Goal: Task Accomplishment & Management: Use online tool/utility

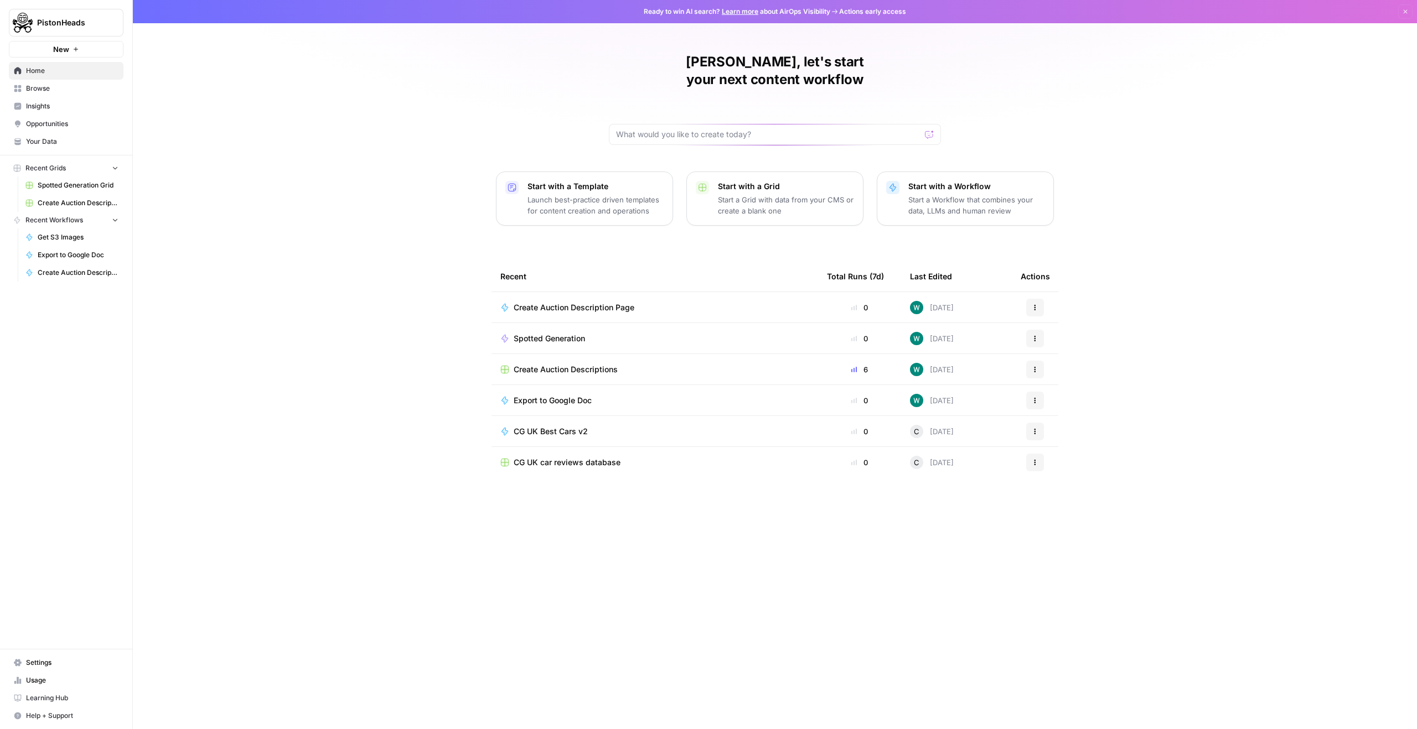
click at [59, 14] on button "PistonHeads" at bounding box center [66, 23] width 115 height 28
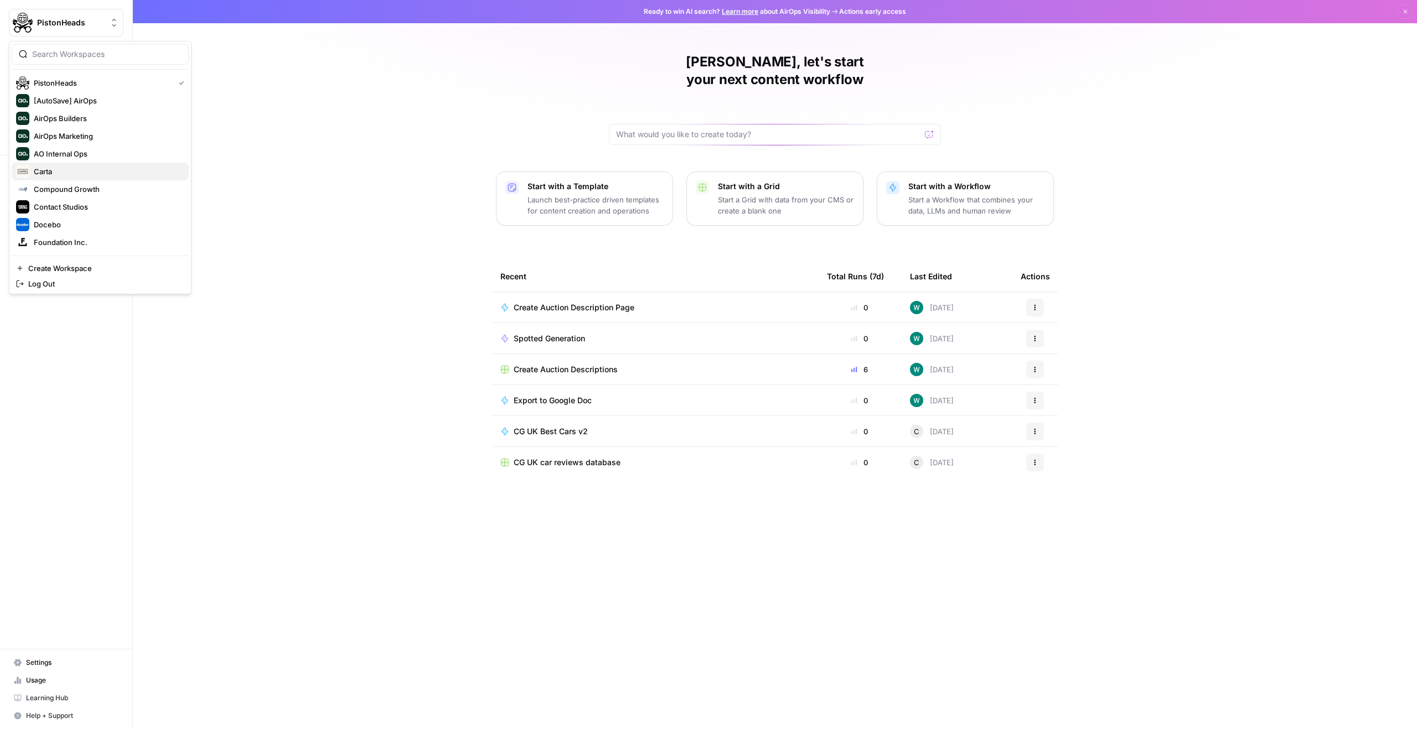
scroll to position [177, 0]
click at [84, 244] on span "Zeffy" at bounding box center [107, 242] width 146 height 11
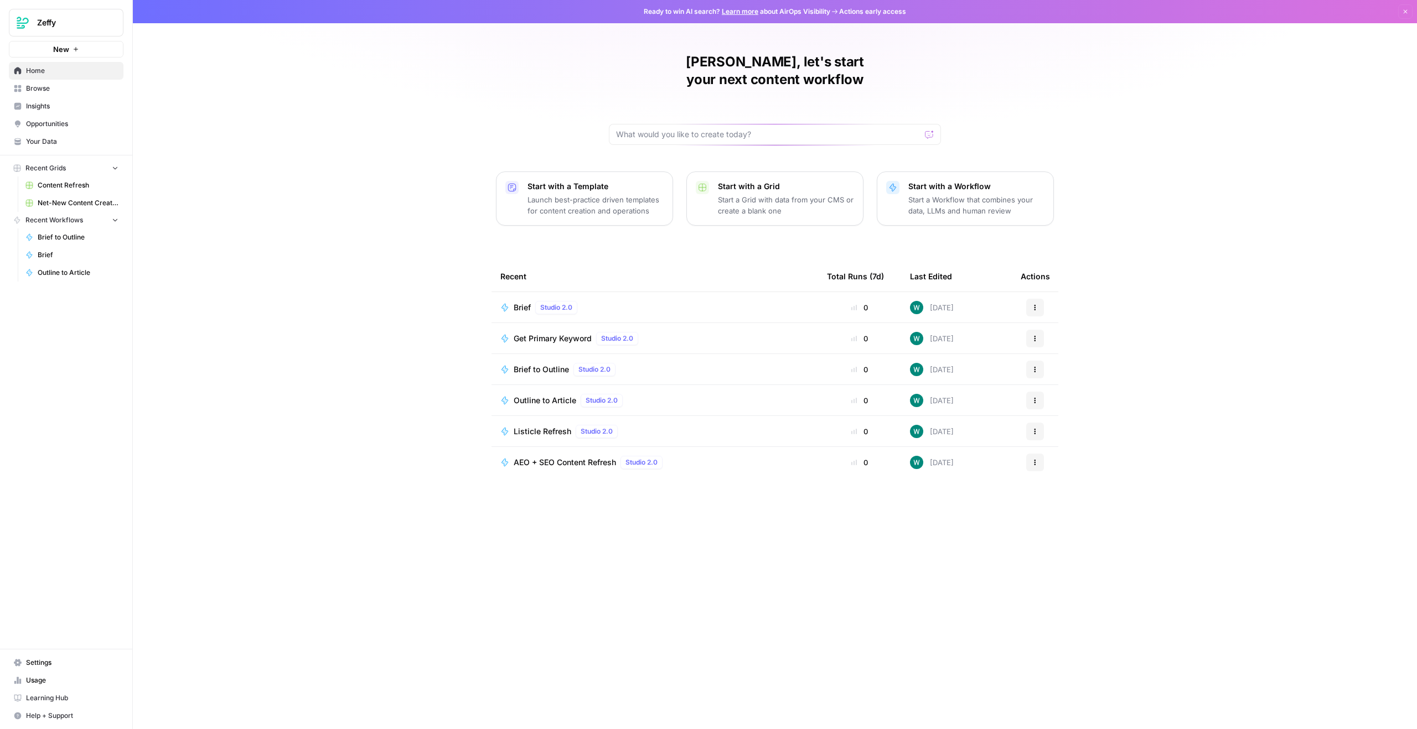
click at [84, 201] on span "Net-New Content Creation" at bounding box center [78, 203] width 81 height 10
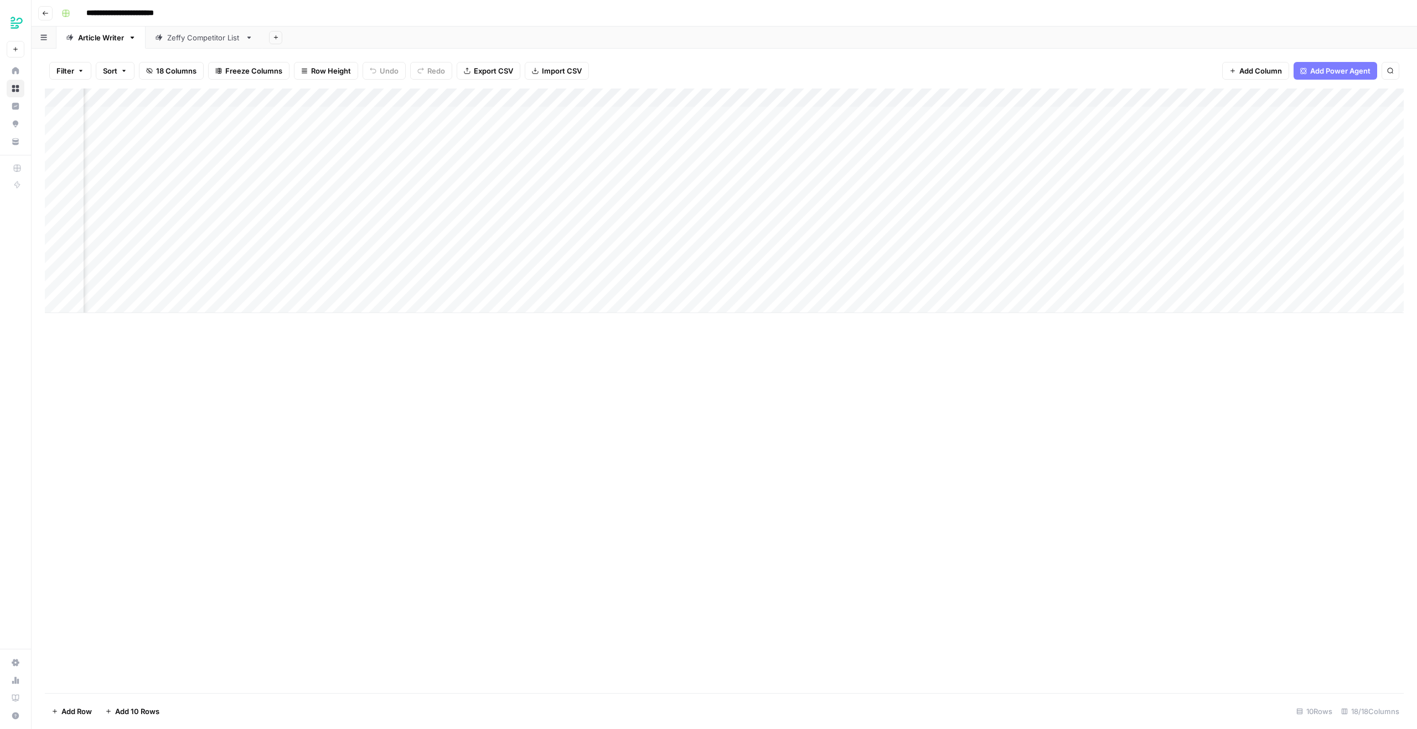
scroll to position [0, 436]
click at [225, 102] on div "Add Column" at bounding box center [724, 201] width 1359 height 225
click at [232, 100] on div at bounding box center [215, 100] width 64 height 22
click at [218, 354] on div "Add Column" at bounding box center [724, 391] width 1359 height 605
click at [242, 96] on div "Add Column" at bounding box center [724, 201] width 1359 height 225
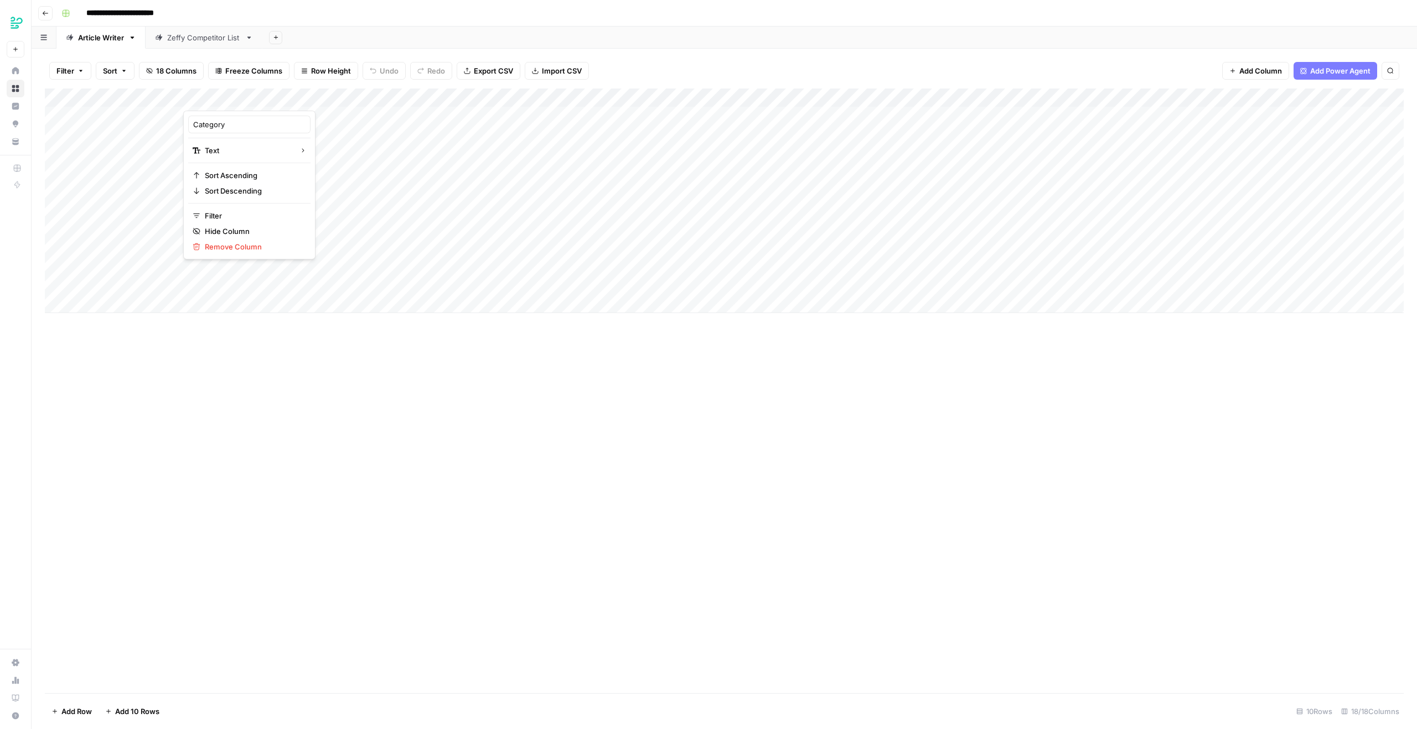
click at [227, 102] on div at bounding box center [215, 100] width 64 height 22
click at [240, 91] on div at bounding box center [215, 100] width 64 height 22
click at [179, 427] on div "Add Column" at bounding box center [724, 391] width 1359 height 605
click at [237, 100] on div "Add Column" at bounding box center [724, 201] width 1359 height 225
click at [208, 105] on div at bounding box center [215, 100] width 64 height 22
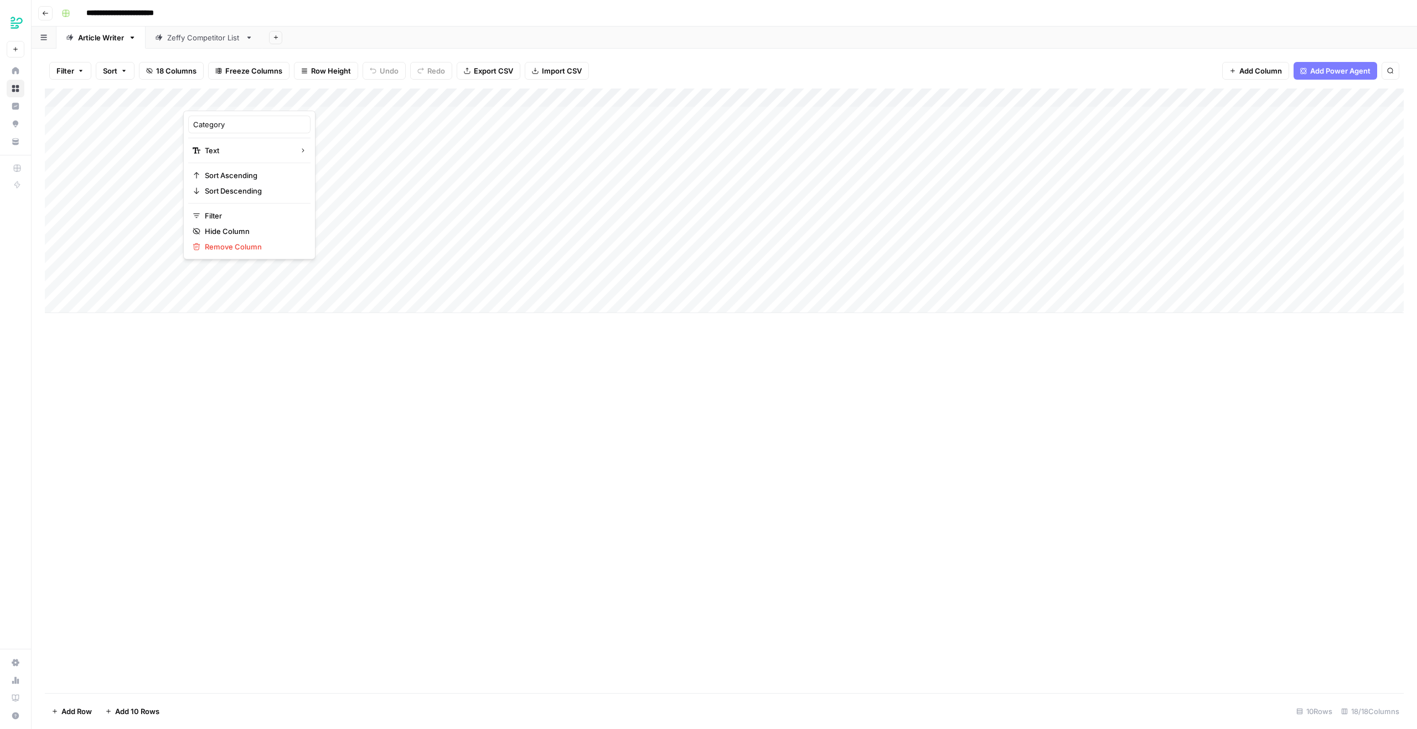
click at [563, 91] on div "Add Column" at bounding box center [724, 201] width 1359 height 225
click at [506, 190] on span "Configure Inputs" at bounding box center [531, 190] width 97 height 11
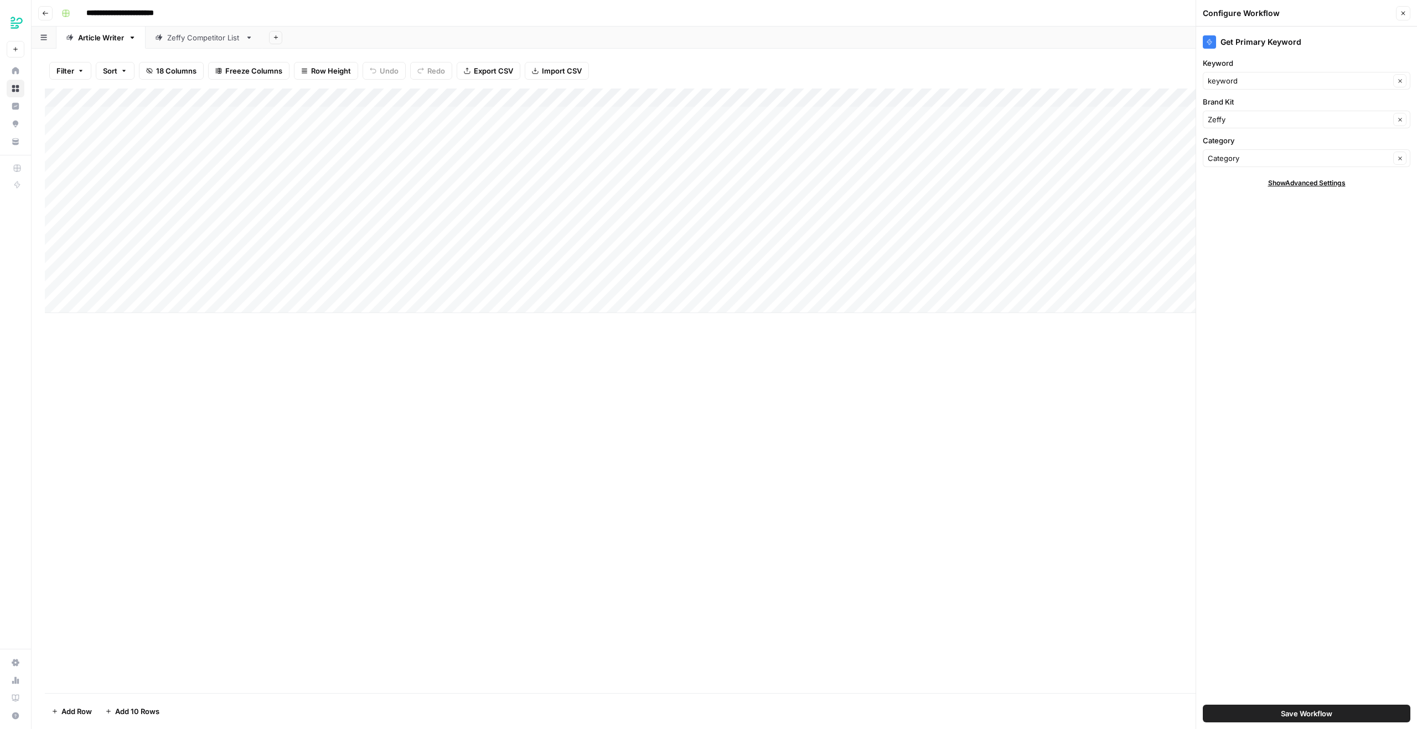
click at [758, 101] on div "Add Column" at bounding box center [724, 201] width 1359 height 225
click at [742, 195] on span "Configure Inputs" at bounding box center [756, 190] width 97 height 11
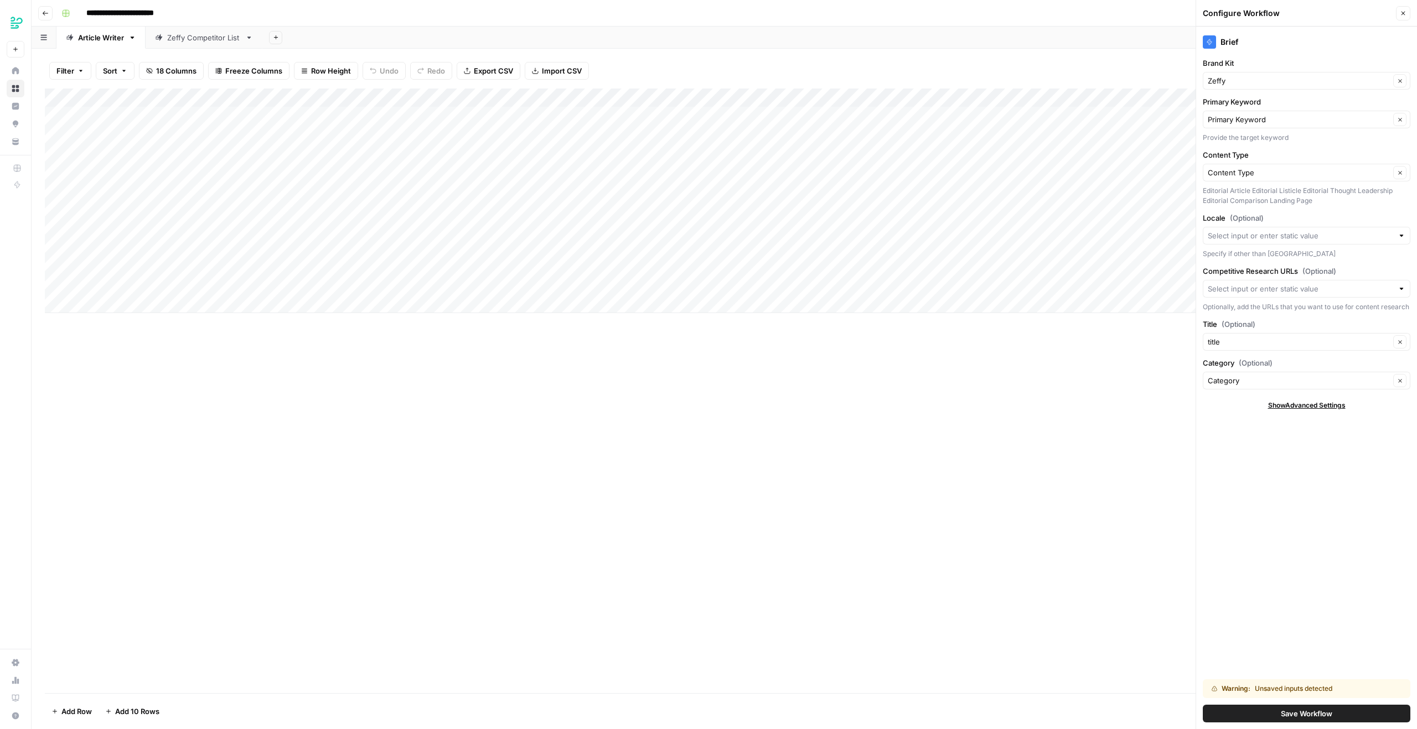
click at [1402, 20] on button "Close" at bounding box center [1403, 13] width 14 height 14
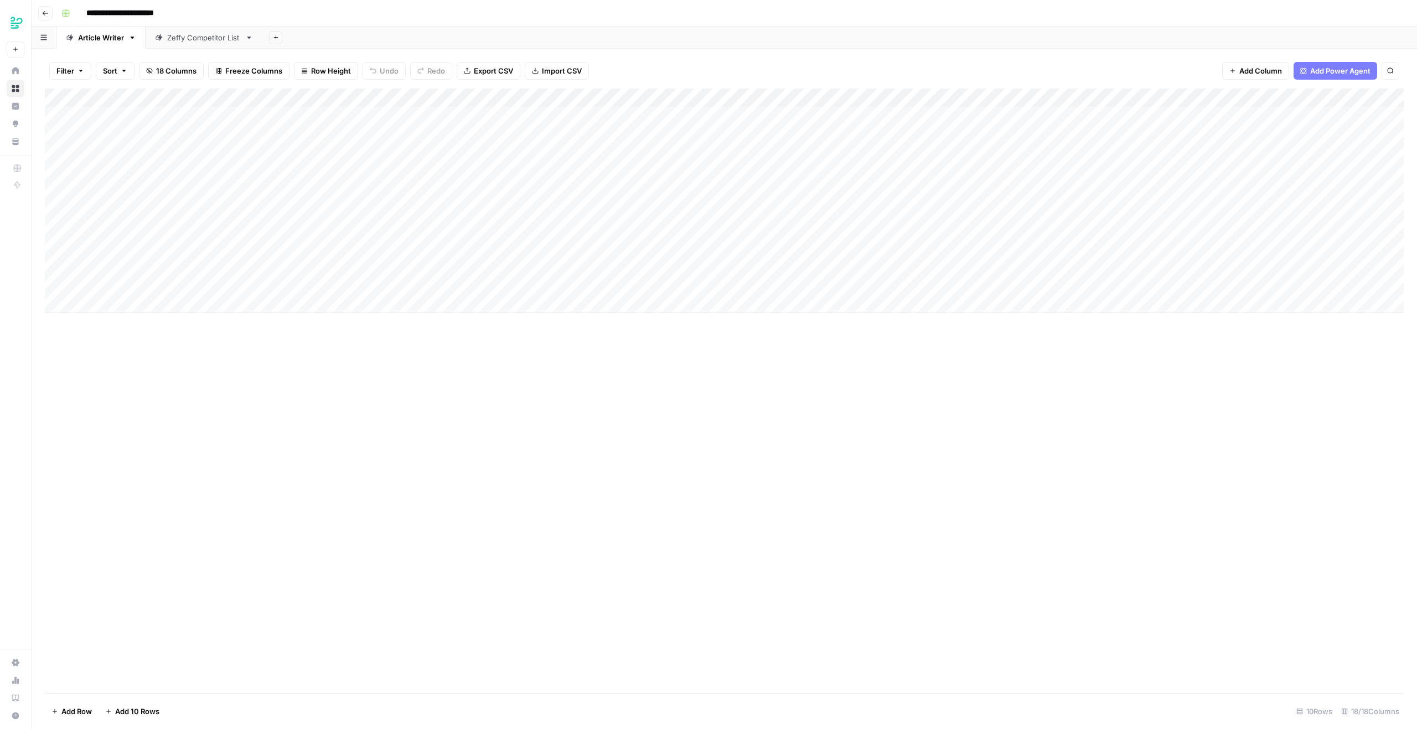
click at [566, 96] on div "Add Column" at bounding box center [724, 201] width 1359 height 225
click at [1257, 94] on div "Add Column" at bounding box center [724, 201] width 1359 height 225
click at [1243, 194] on span "Configure Inputs" at bounding box center [1254, 190] width 97 height 11
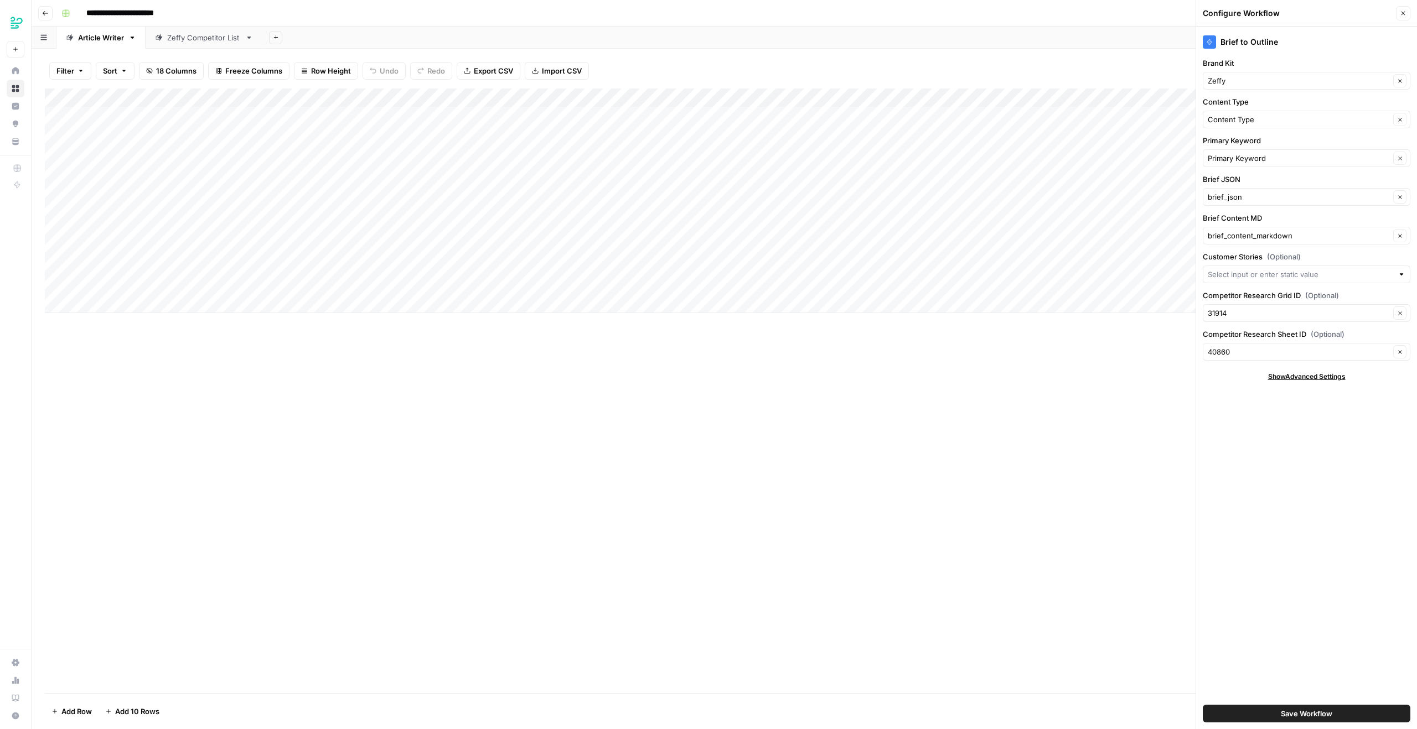
click at [1410, 3] on header "Configure Workflow Close" at bounding box center [1306, 13] width 221 height 27
click at [1408, 8] on button "Close" at bounding box center [1403, 13] width 14 height 14
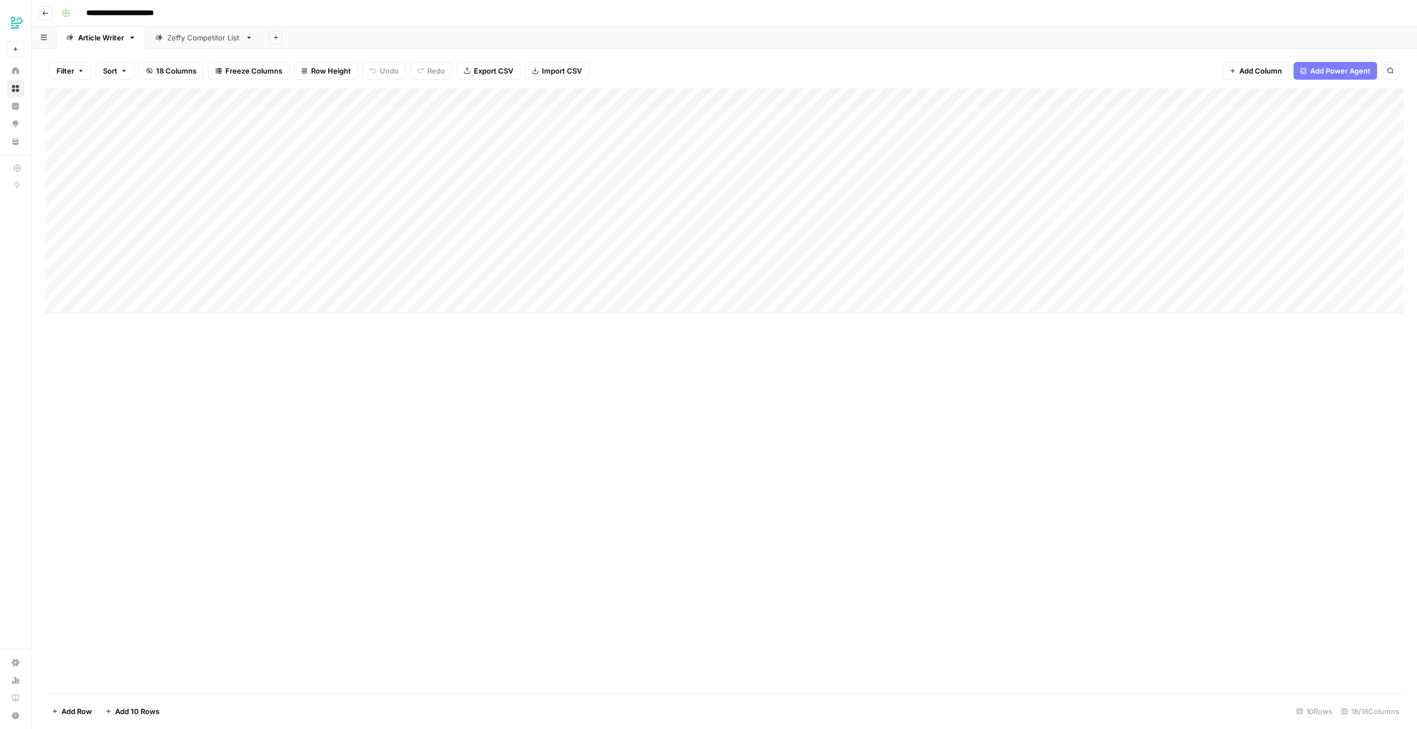
click at [564, 100] on div "Add Column" at bounding box center [724, 201] width 1359 height 225
click at [515, 204] on span "Edit Workflow" at bounding box center [531, 206] width 97 height 11
click at [766, 99] on div "Add Column" at bounding box center [724, 201] width 1359 height 225
click at [735, 210] on span "Edit Workflow" at bounding box center [756, 206] width 97 height 11
click at [208, 105] on div "Add Column" at bounding box center [724, 201] width 1359 height 225
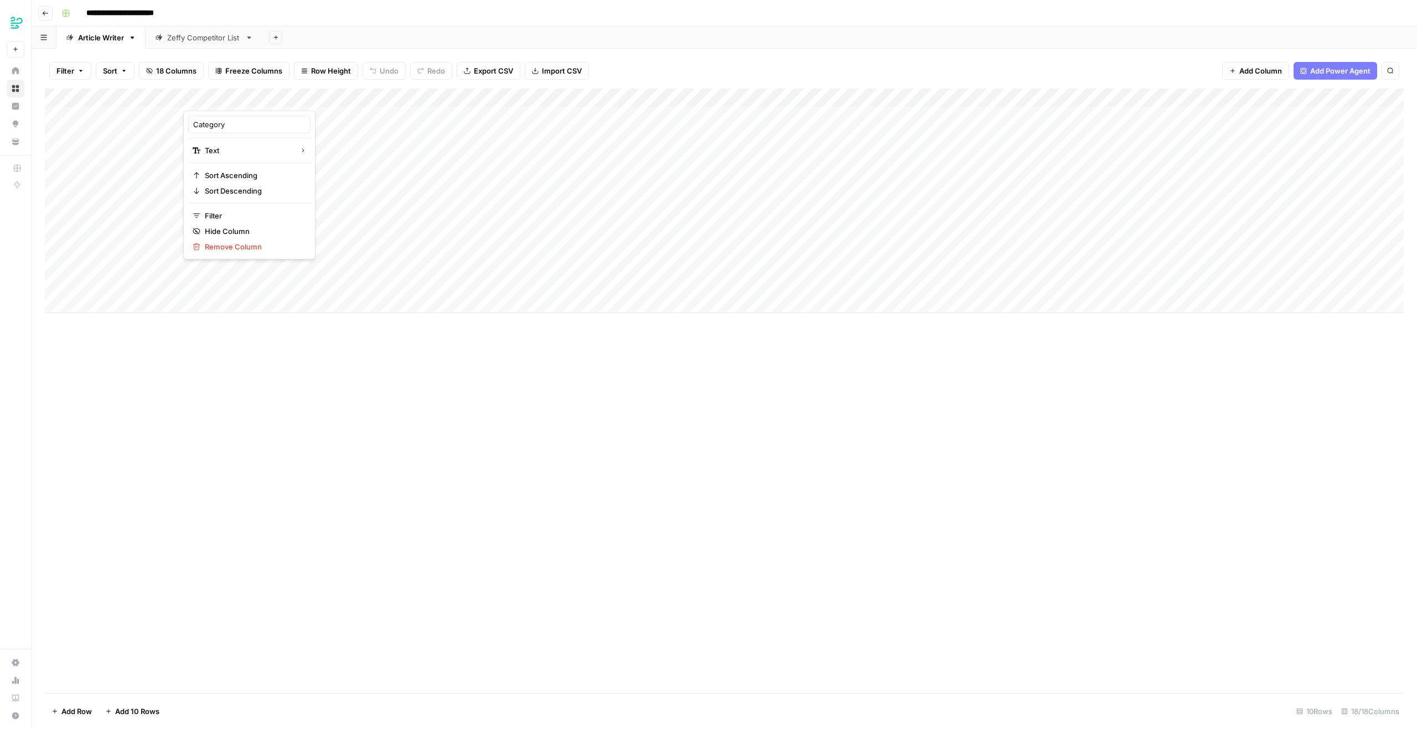
click at [223, 95] on div at bounding box center [215, 100] width 64 height 22
click at [110, 96] on div "Add Column" at bounding box center [724, 201] width 1359 height 225
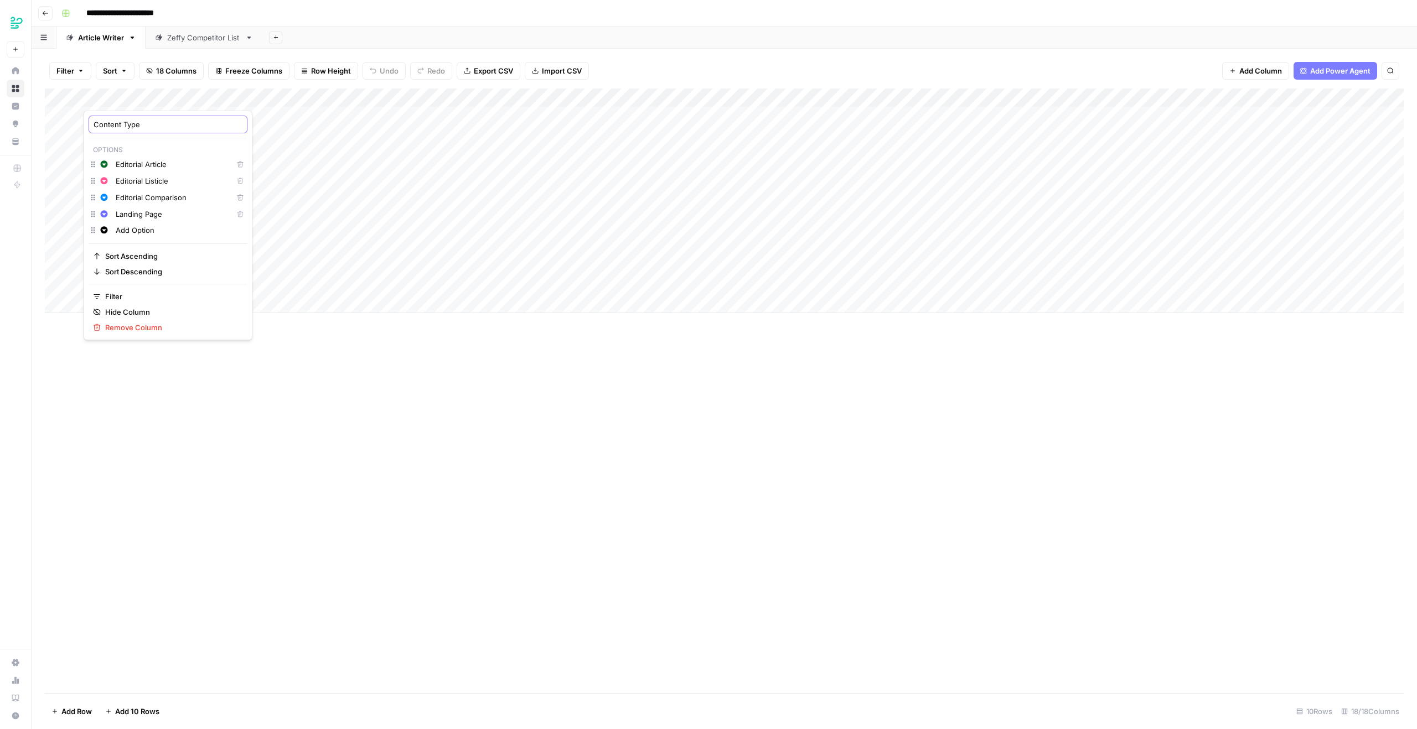
click at [163, 125] on input "Content Type" at bounding box center [168, 124] width 149 height 11
click at [218, 98] on div "Add Column" at bounding box center [724, 201] width 1359 height 225
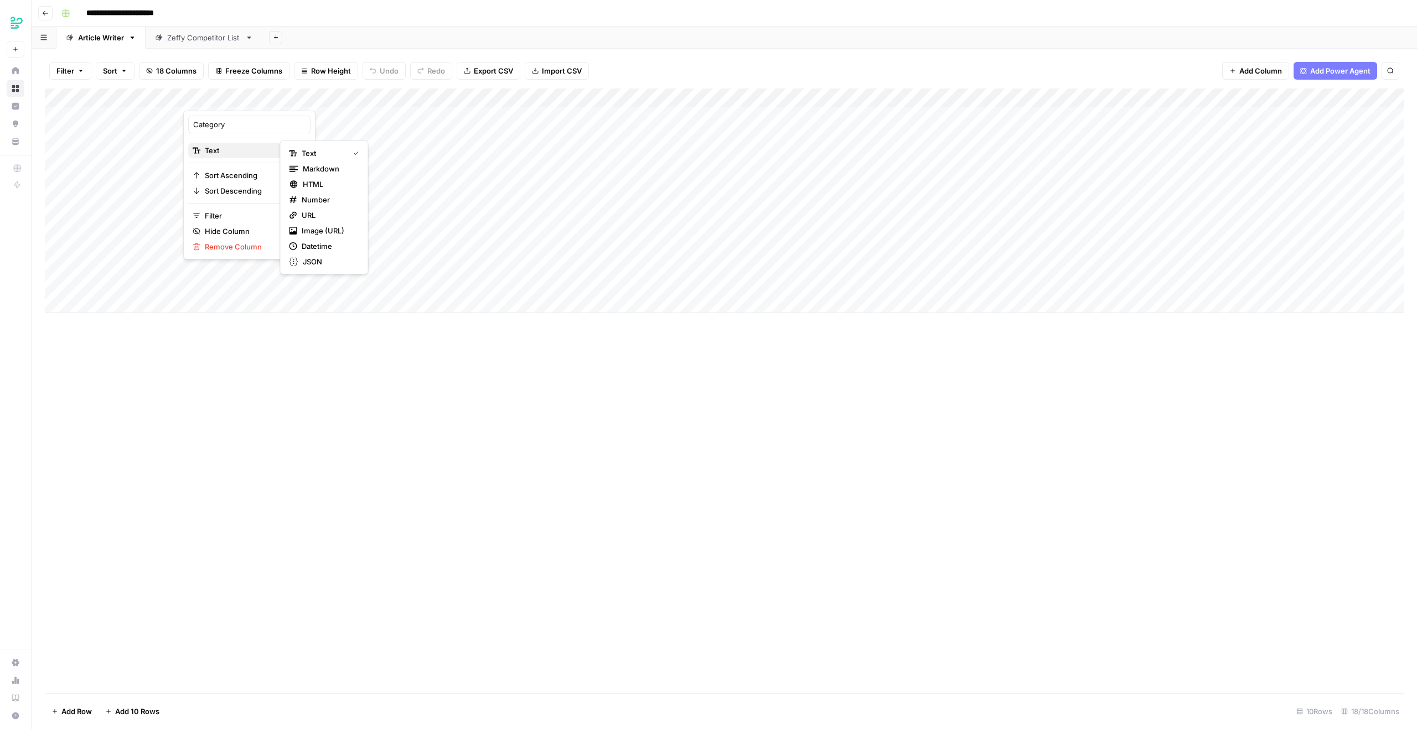
click at [226, 144] on button "Text" at bounding box center [249, 150] width 122 height 15
click at [127, 101] on div "Add Column" at bounding box center [724, 201] width 1359 height 225
click at [220, 106] on div "Add Column" at bounding box center [724, 201] width 1359 height 225
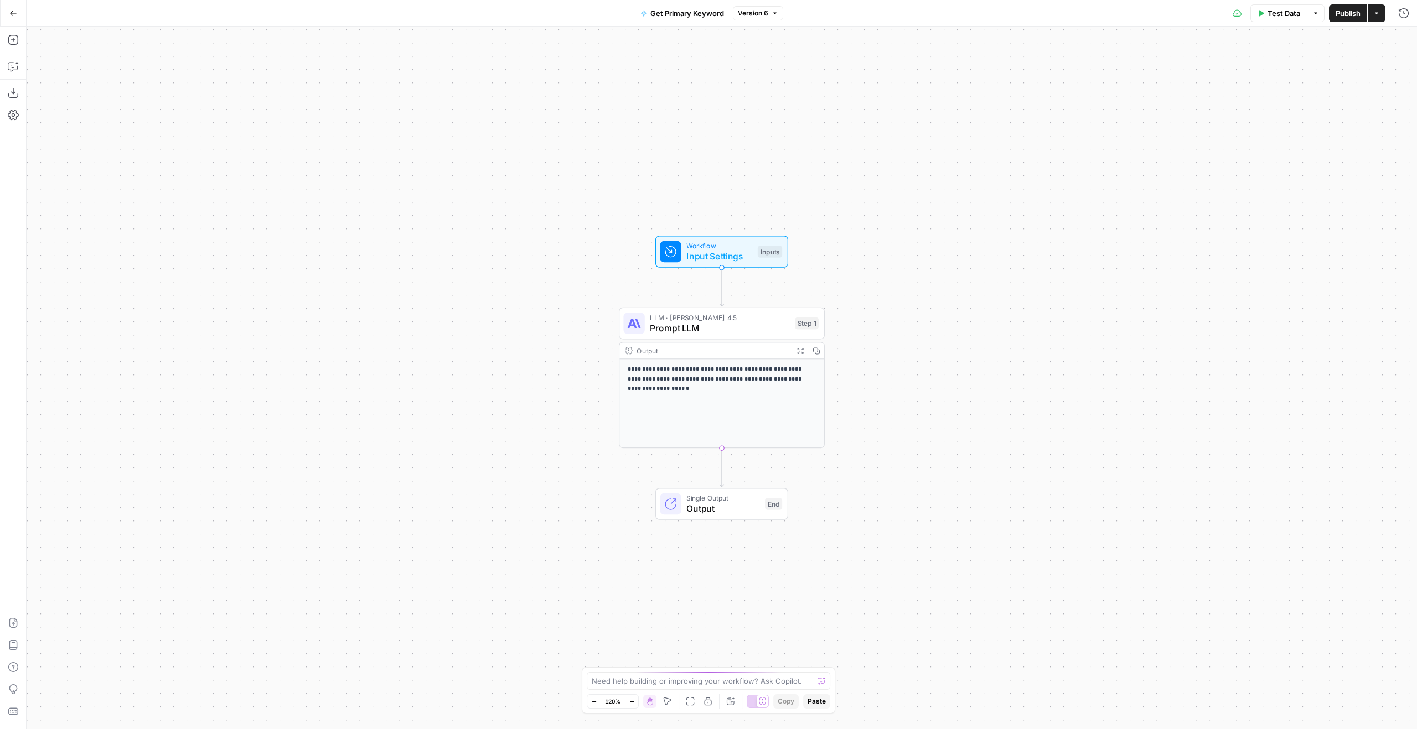
click at [688, 271] on div "**********" at bounding box center [722, 378] width 1390 height 703
click at [693, 266] on div "Workflow Input Settings Inputs" at bounding box center [721, 252] width 133 height 32
click at [15, 42] on icon "button" at bounding box center [13, 39] width 11 height 11
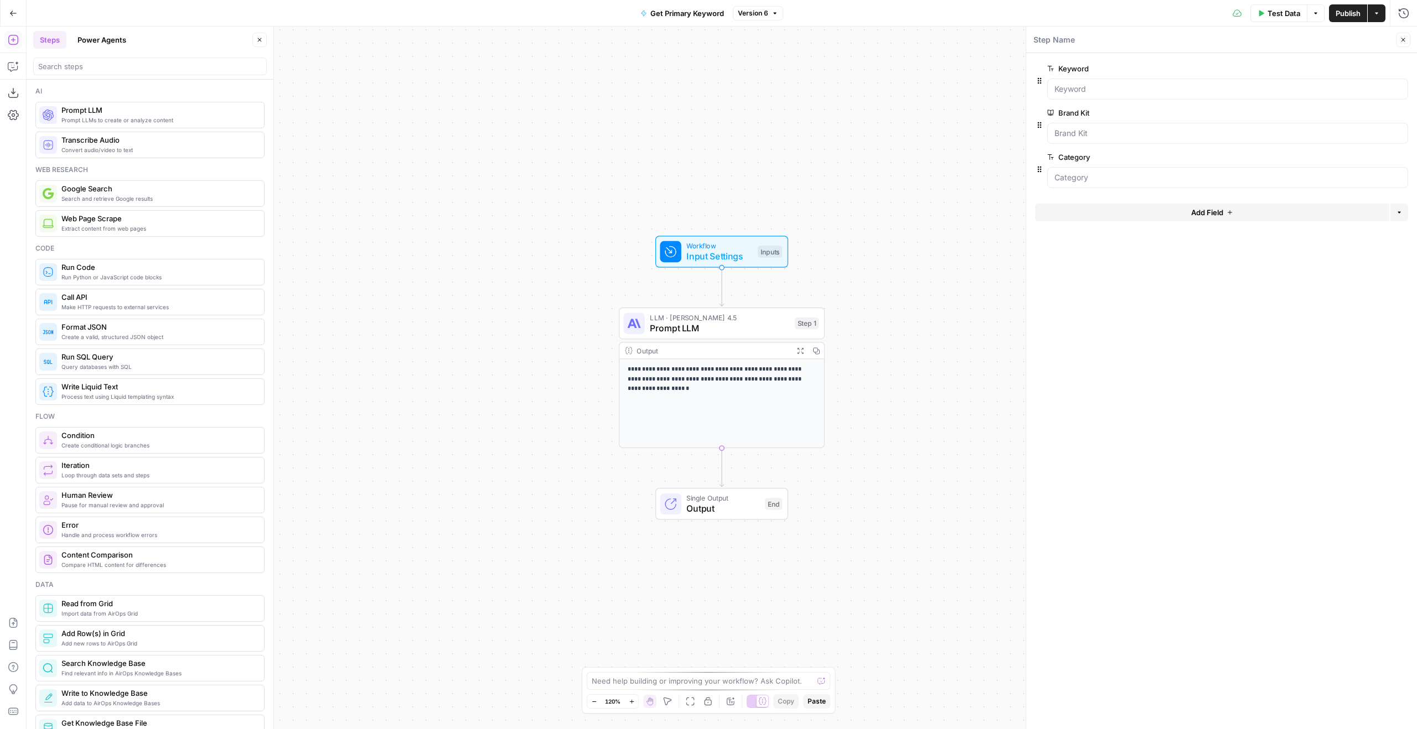
click at [15, 44] on icon "button" at bounding box center [13, 40] width 10 height 10
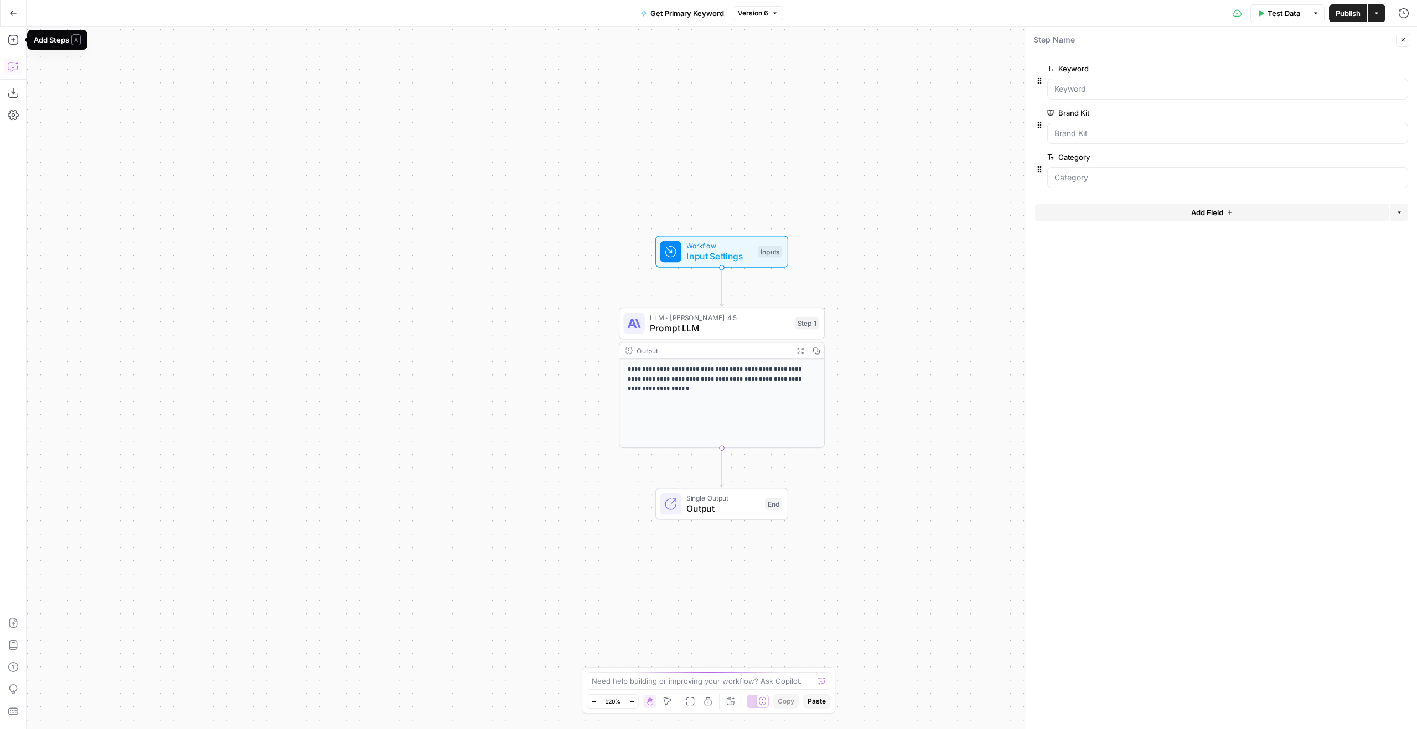
click at [13, 63] on icon "button" at bounding box center [13, 66] width 11 height 11
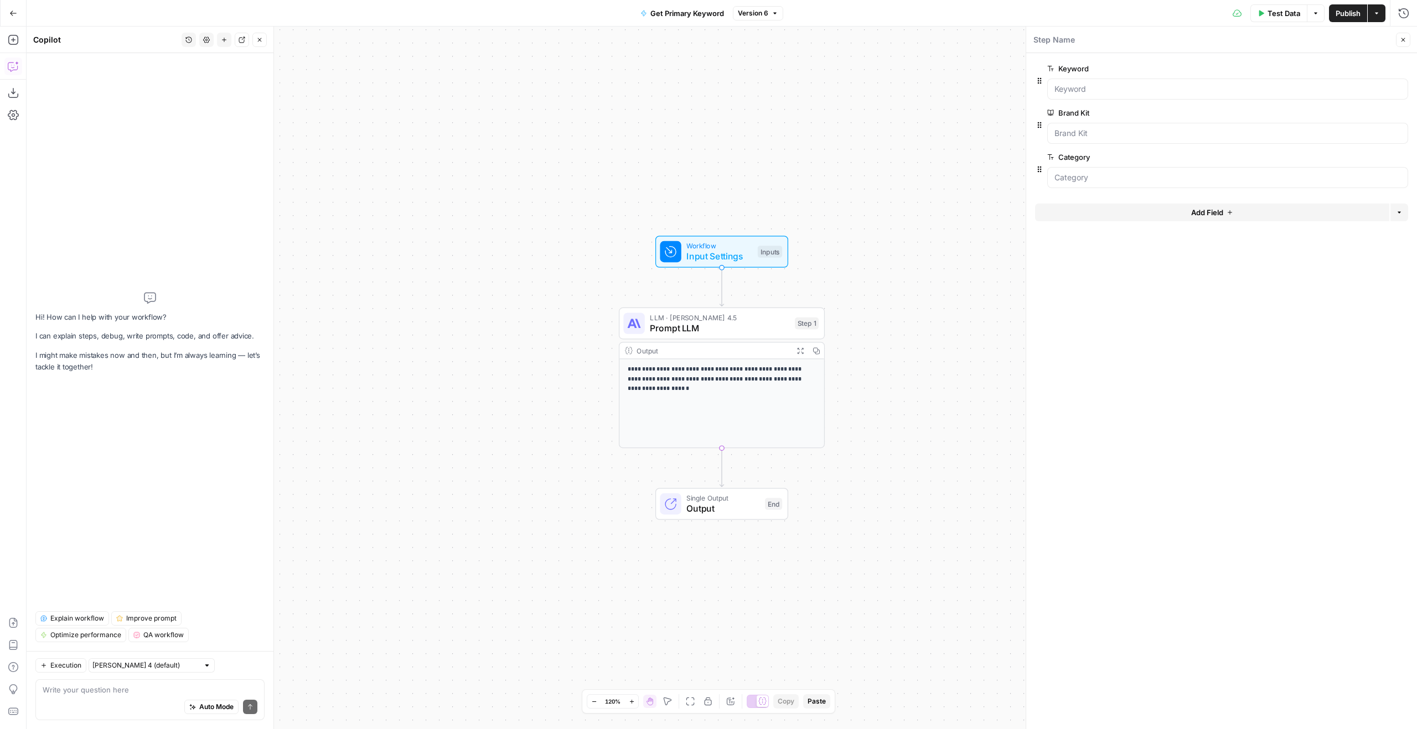
click at [80, 687] on textarea at bounding box center [150, 690] width 215 height 11
paste textarea "All-in-one fundraising platforms Donations Ticketing Event management CRM / Don…"
type textarea "Change our category input to be a single select list containing All-in-one fund…"
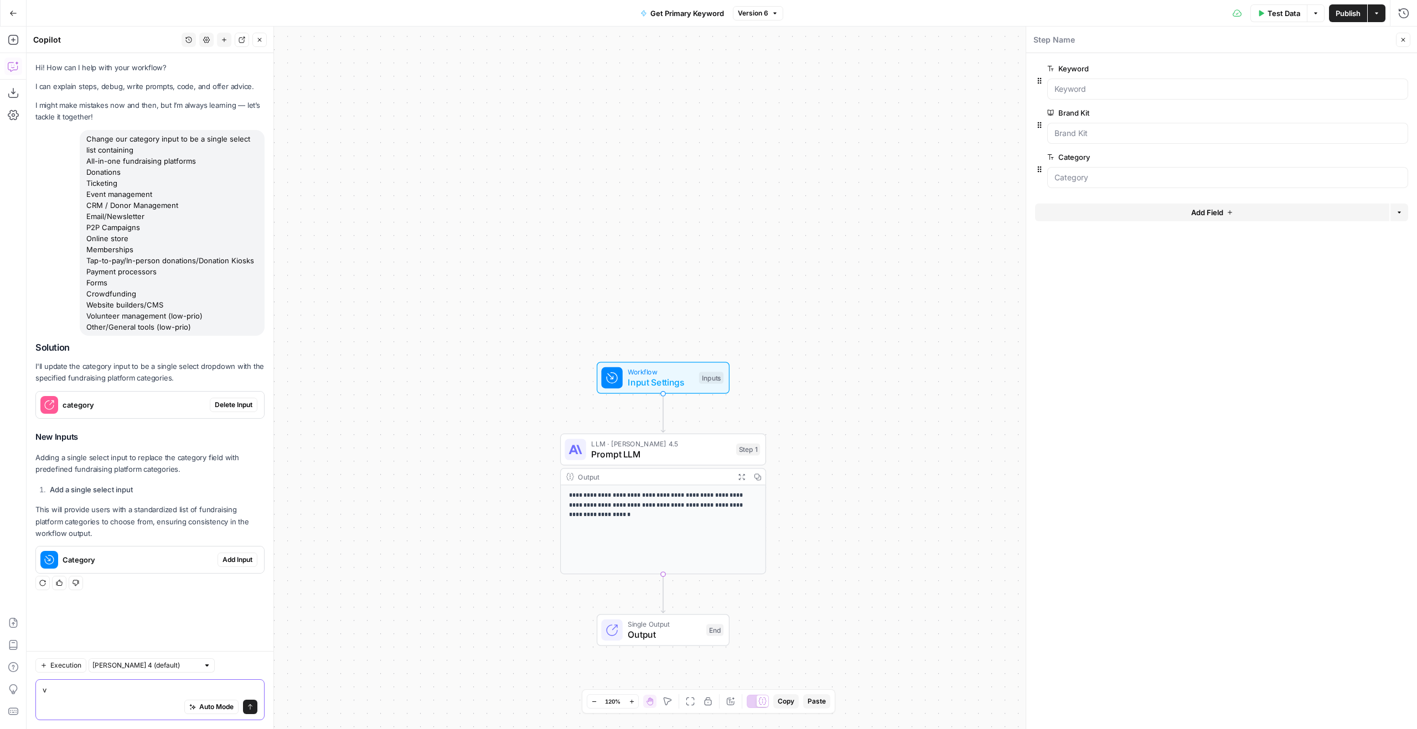
type textarea "v"
click at [224, 403] on span "Delete Input" at bounding box center [234, 405] width 38 height 10
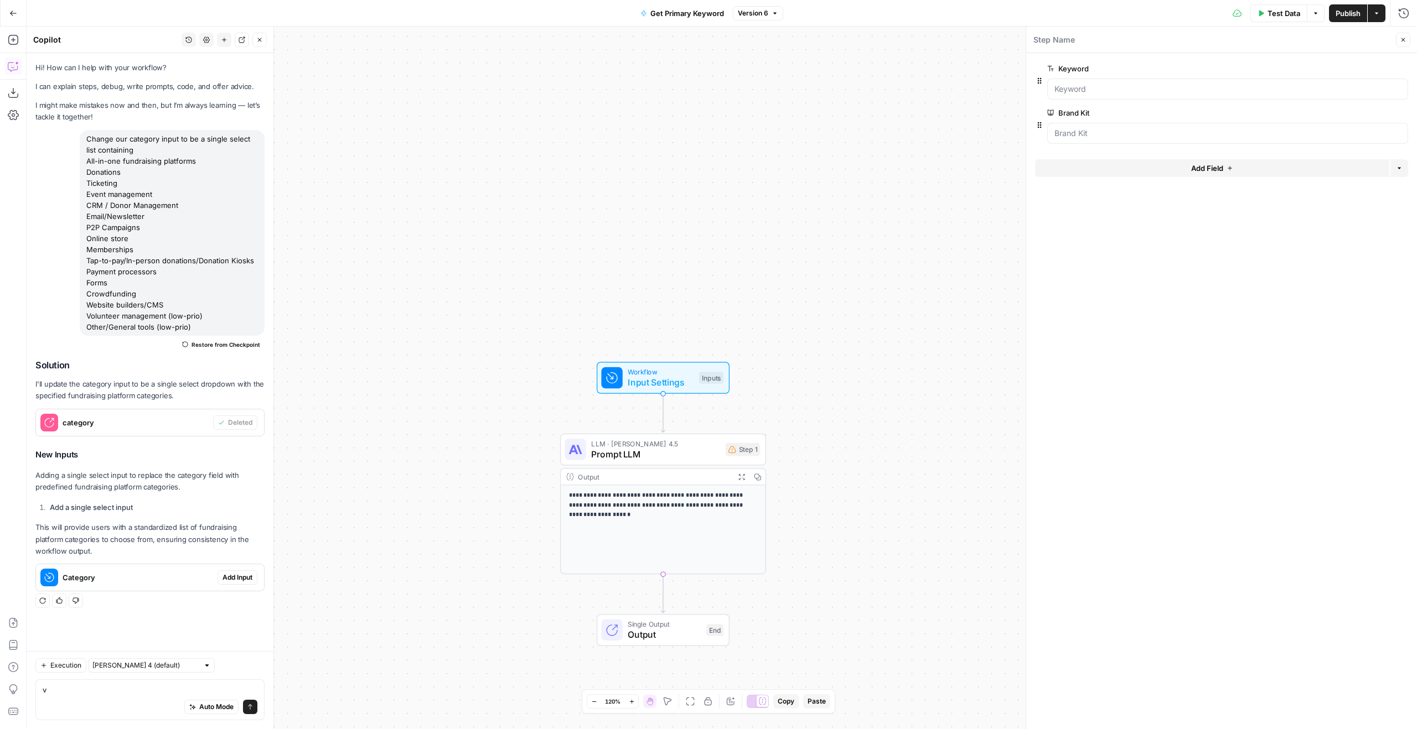
click at [232, 573] on span "Add Input" at bounding box center [237, 578] width 30 height 10
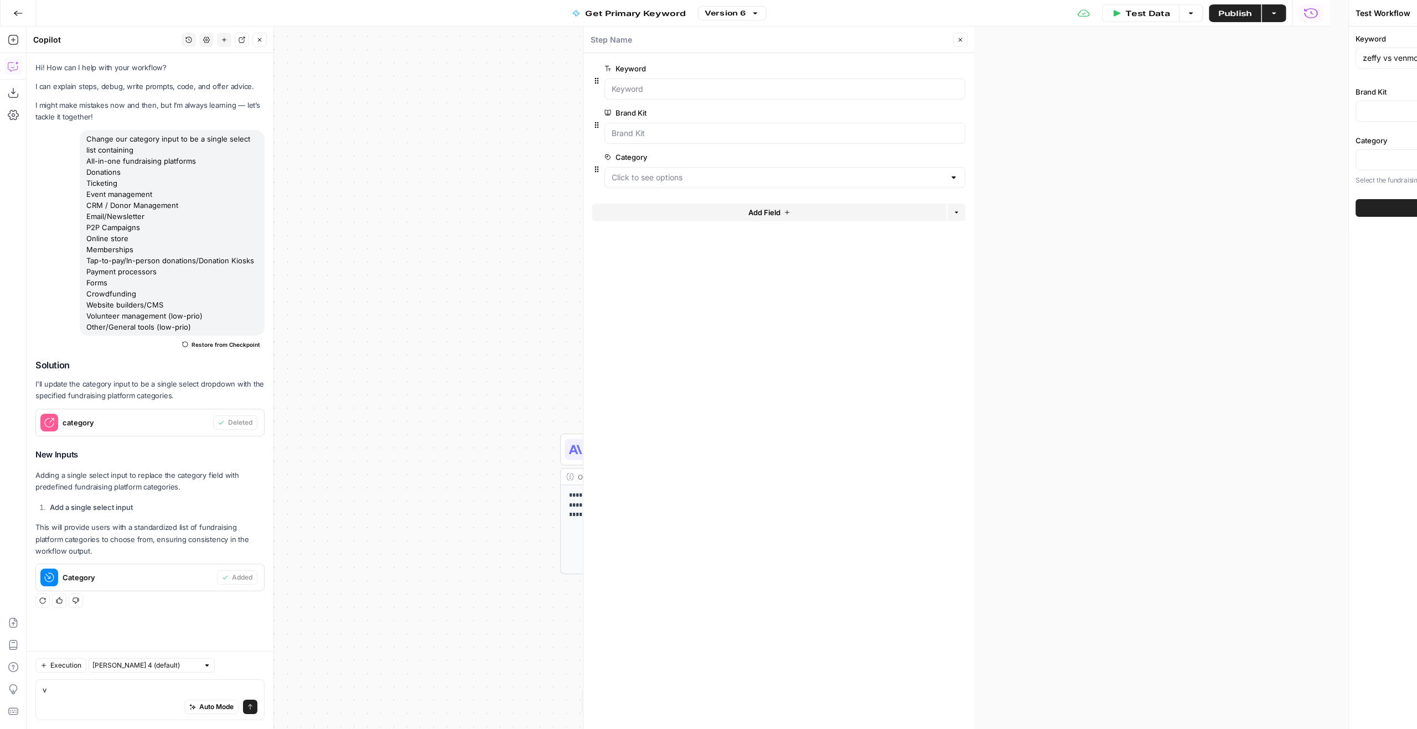
type input "Zeffy"
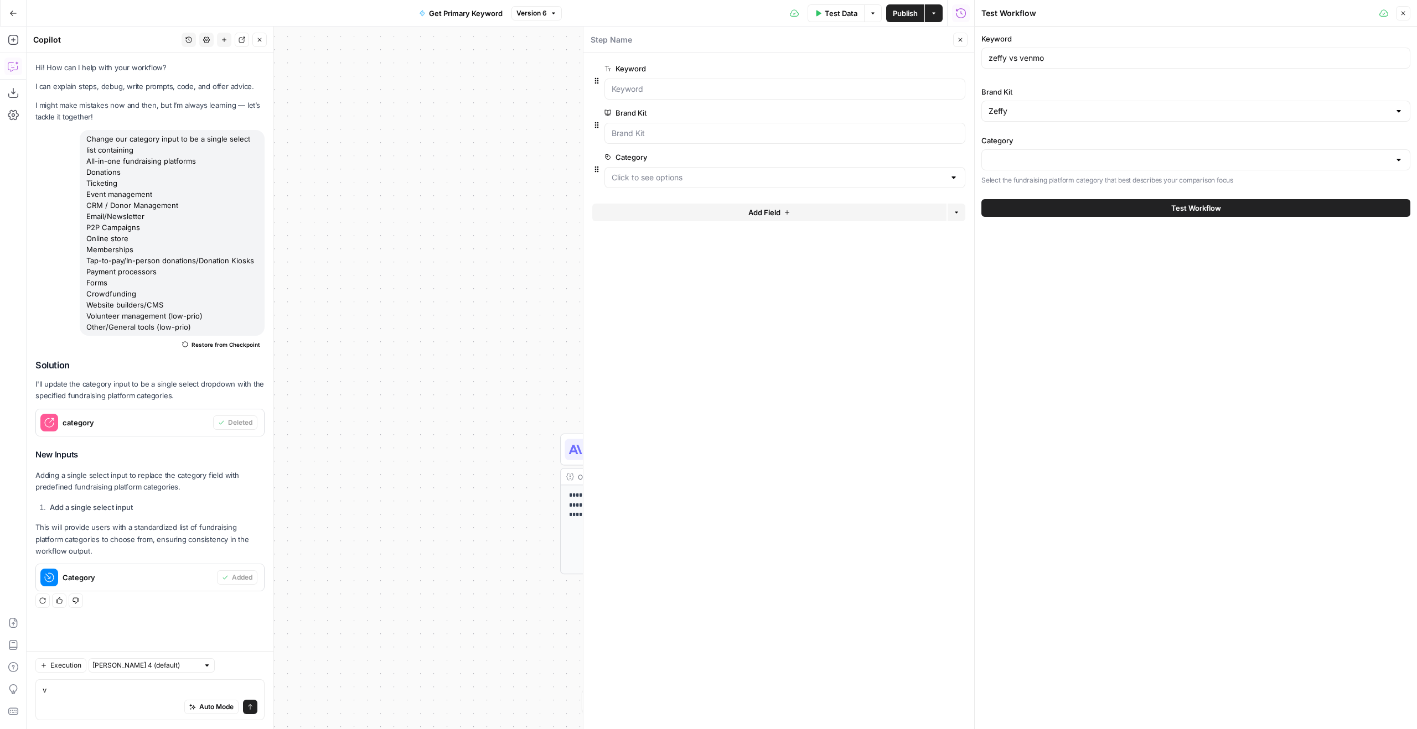
click at [1223, 367] on div "Keyword zeffy vs venmo Brand Kit Zeffy Category Select the fundraising platform…" at bounding box center [1196, 378] width 442 height 703
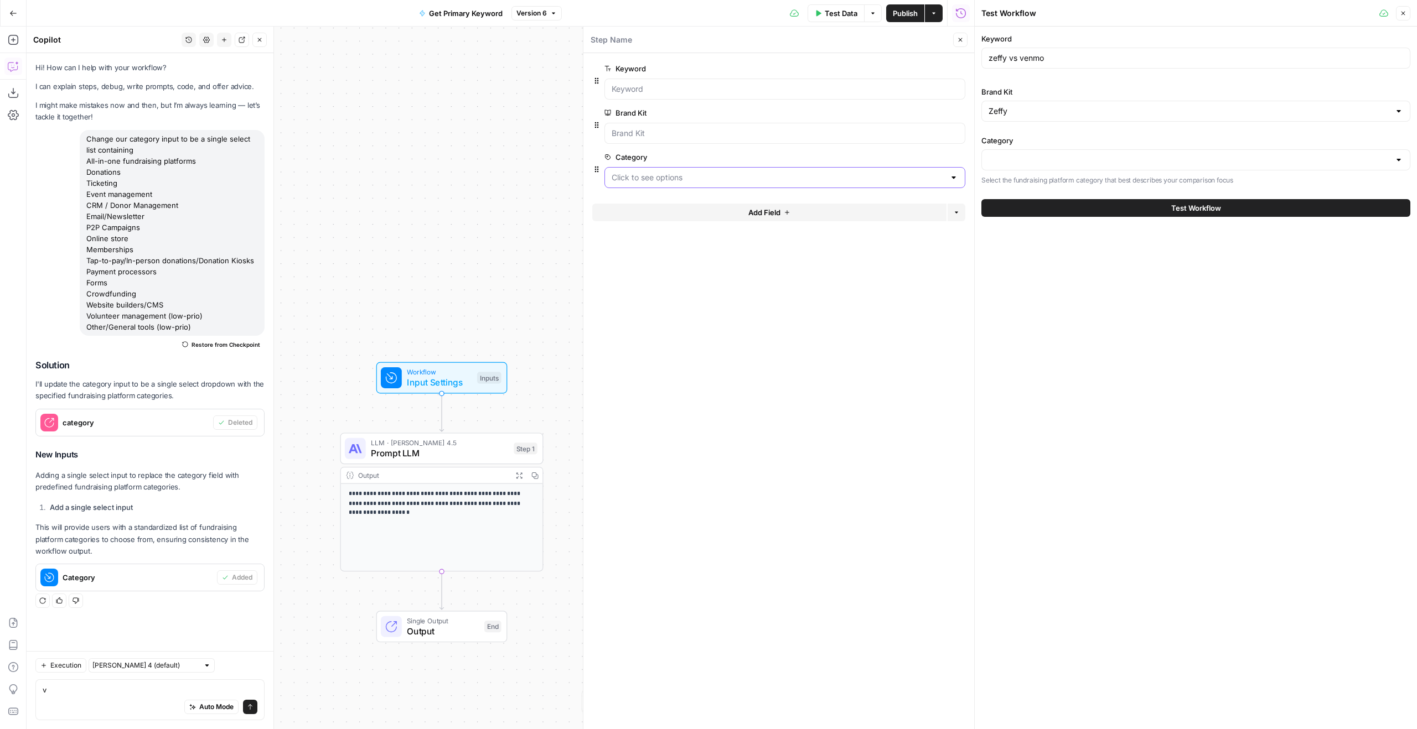
click at [698, 180] on input "Category" at bounding box center [778, 177] width 333 height 11
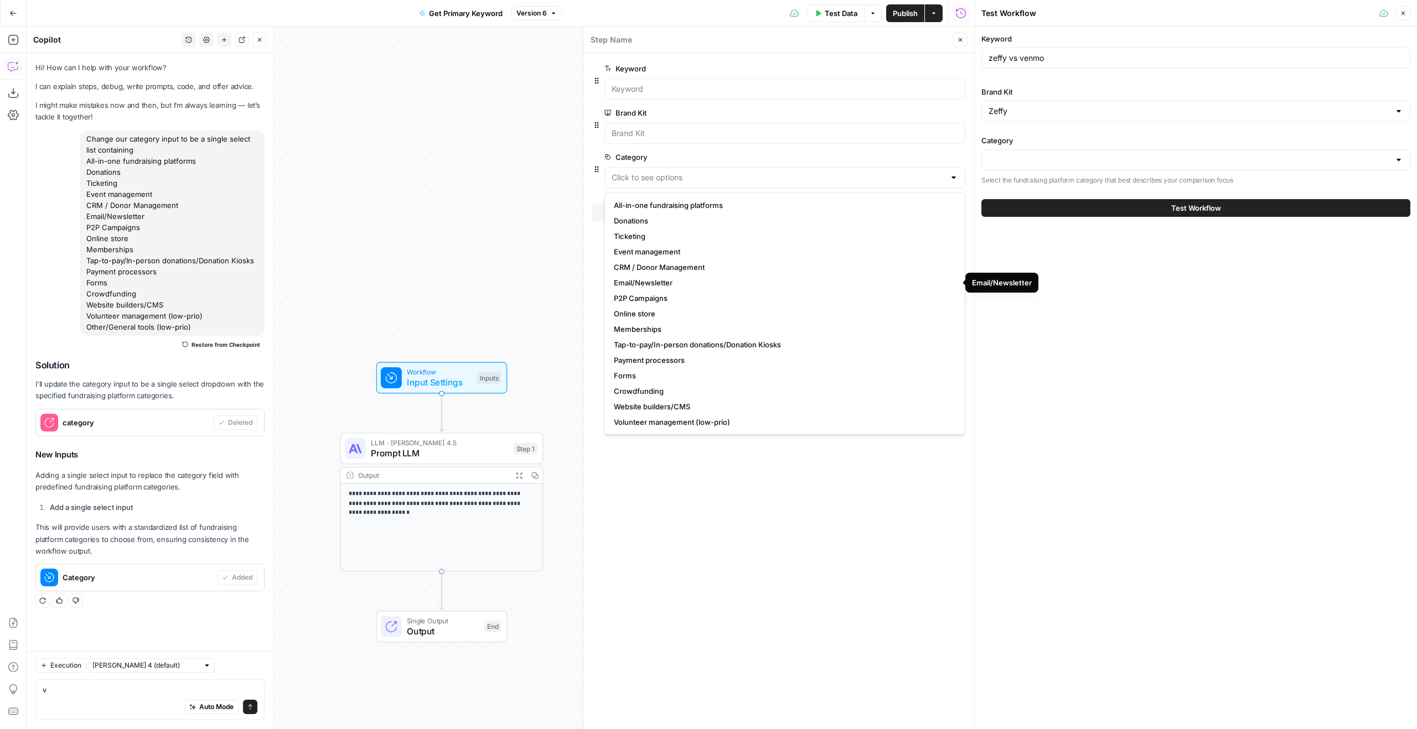
scroll to position [15, 0]
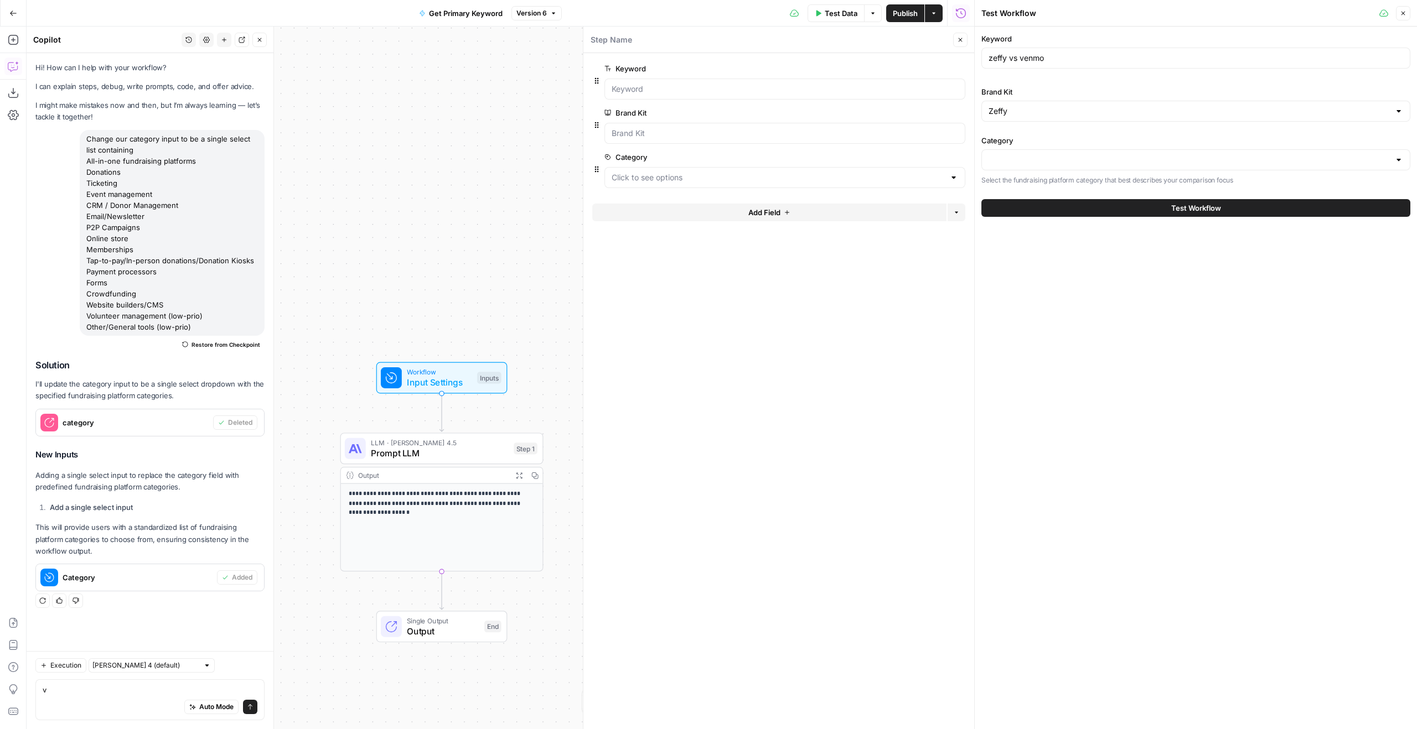
click at [754, 533] on form "Keyword edit field Delete group Brand Kit edit field Delete group Category edit…" at bounding box center [778, 391] width 391 height 676
click at [907, 18] on span "Publish" at bounding box center [905, 13] width 25 height 11
drag, startPoint x: 226, startPoint y: 322, endPoint x: 85, endPoint y: 138, distance: 231.3
click at [85, 138] on div "Change our category input to be a single select list containing All-in-one fund…" at bounding box center [172, 233] width 185 height 206
copy div "Change our category input to be a single select list containing All-in-one fund…"
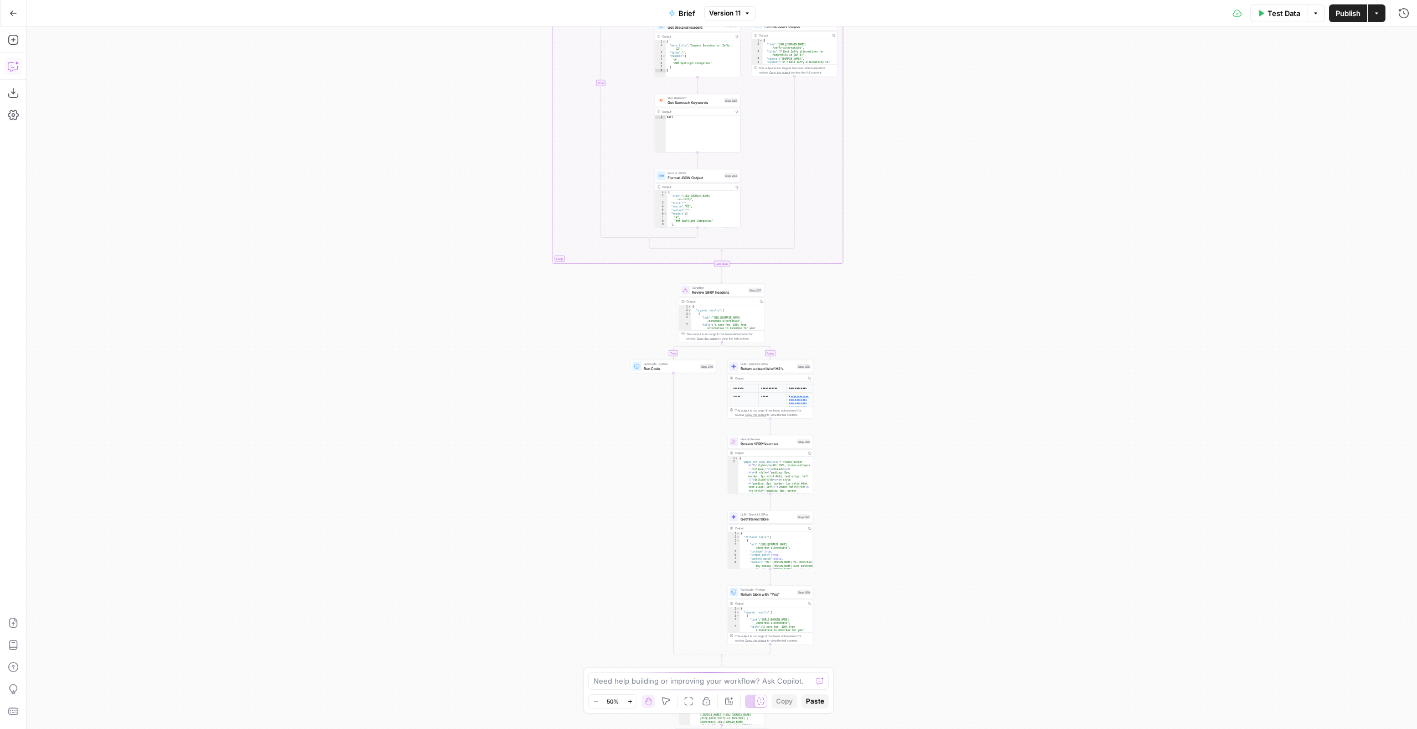
click at [13, 72] on button "Copilot" at bounding box center [13, 67] width 18 height 18
click at [103, 687] on textarea at bounding box center [150, 690] width 215 height 11
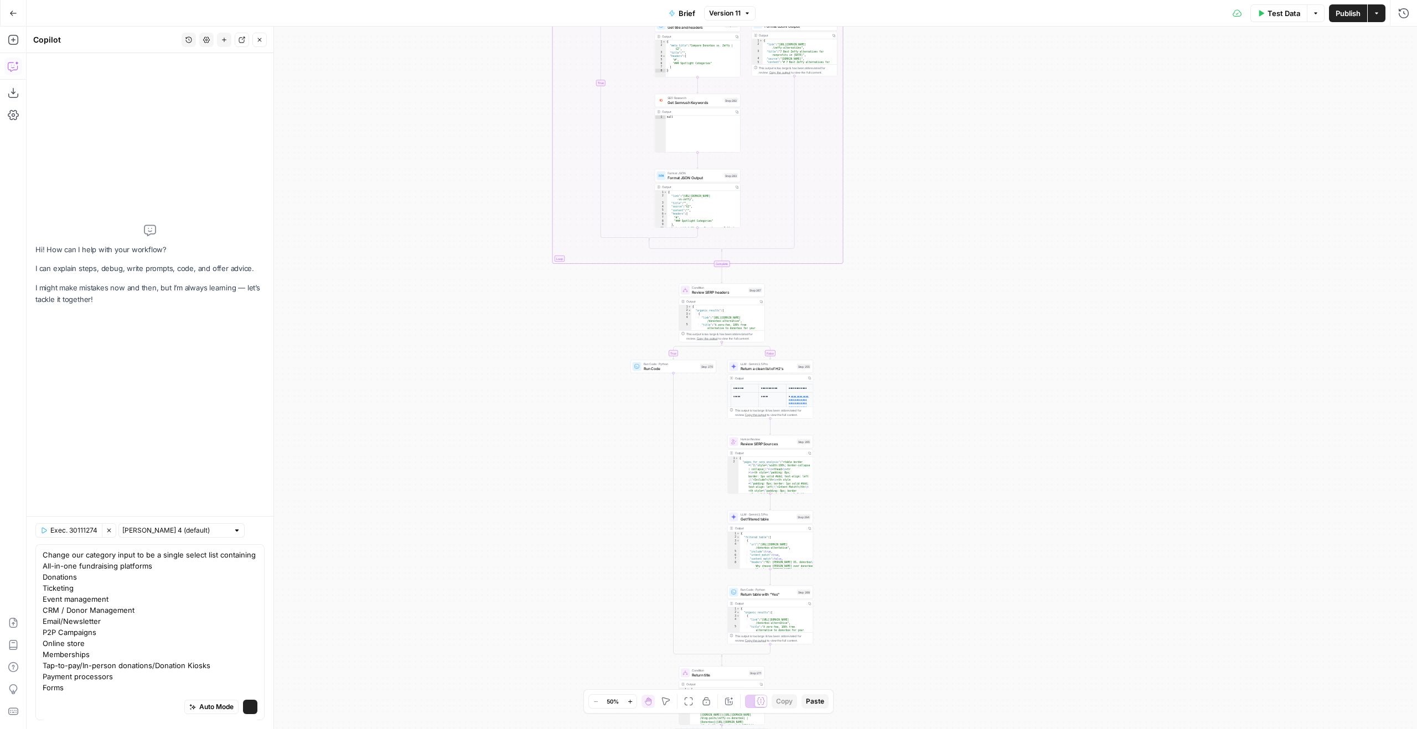
scroll to position [17, 0]
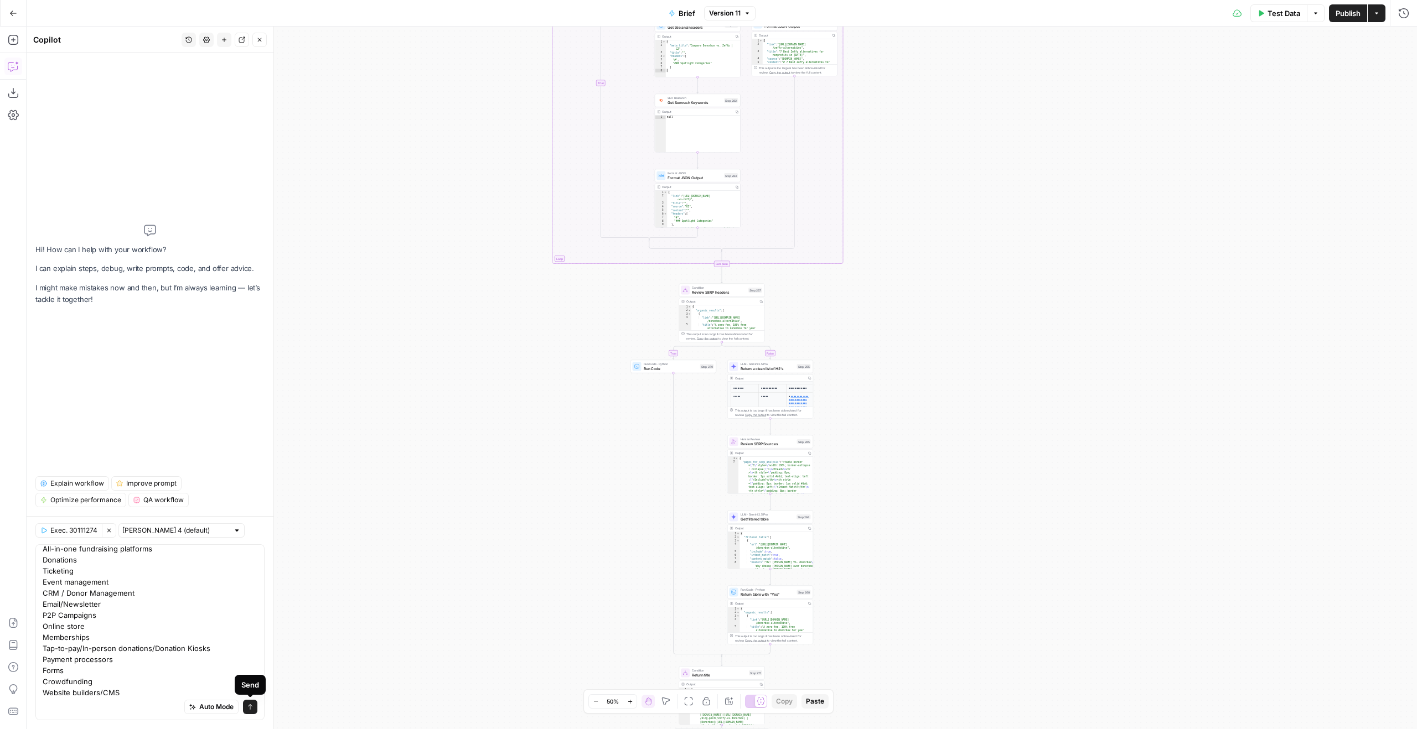
type textarea "Change our category input to be a single select list containing All-in-one fund…"
click at [248, 704] on icon "submit" at bounding box center [250, 707] width 7 height 7
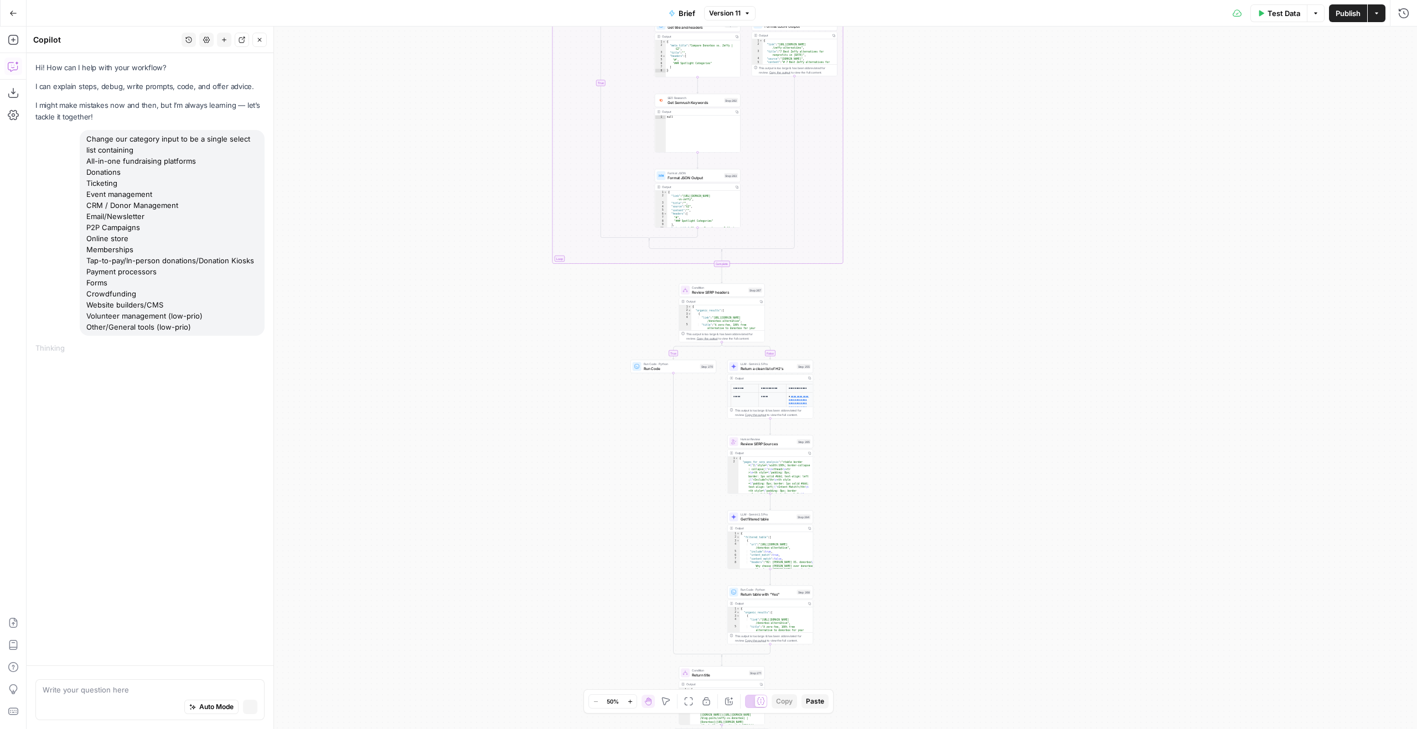
click at [252, 697] on div "Auto Mode Stop generating" at bounding box center [150, 708] width 215 height 24
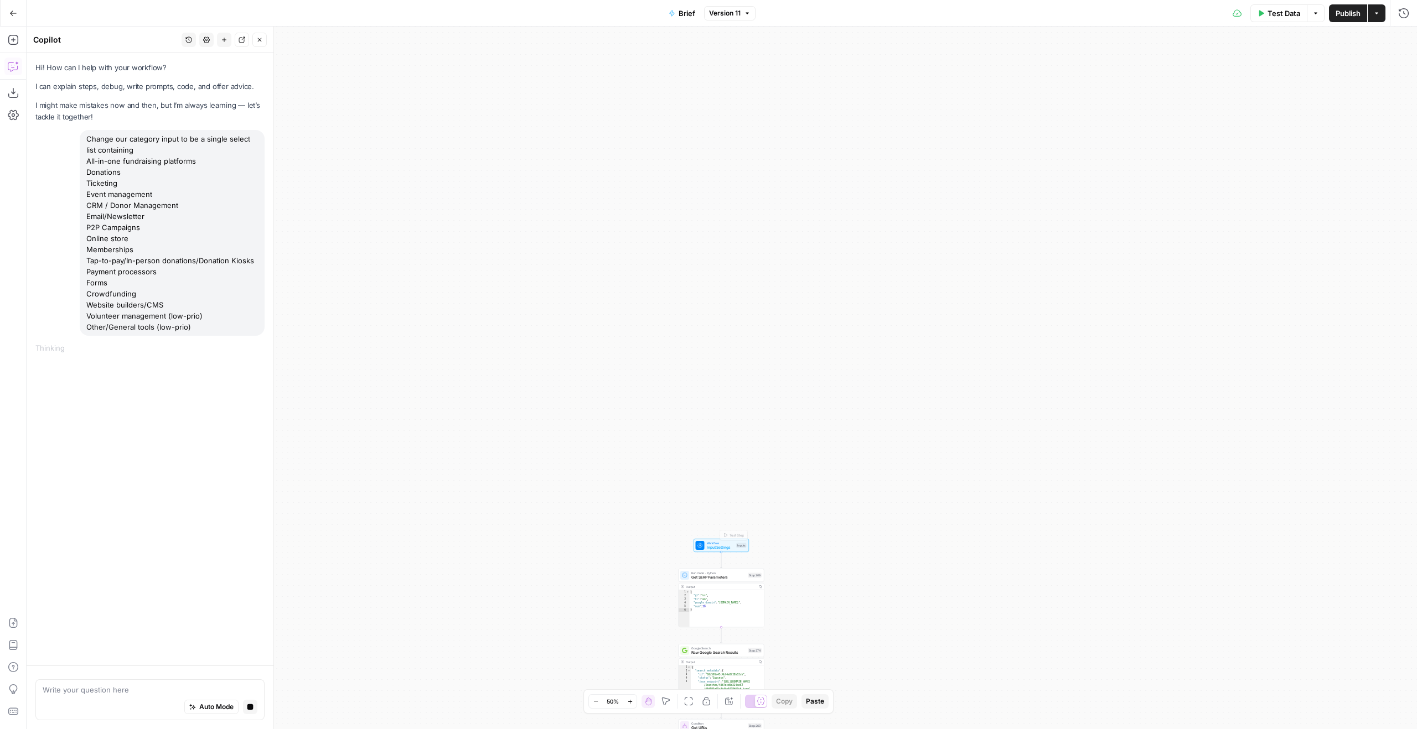
click at [729, 548] on span "Input Settings" at bounding box center [721, 548] width 28 height 6
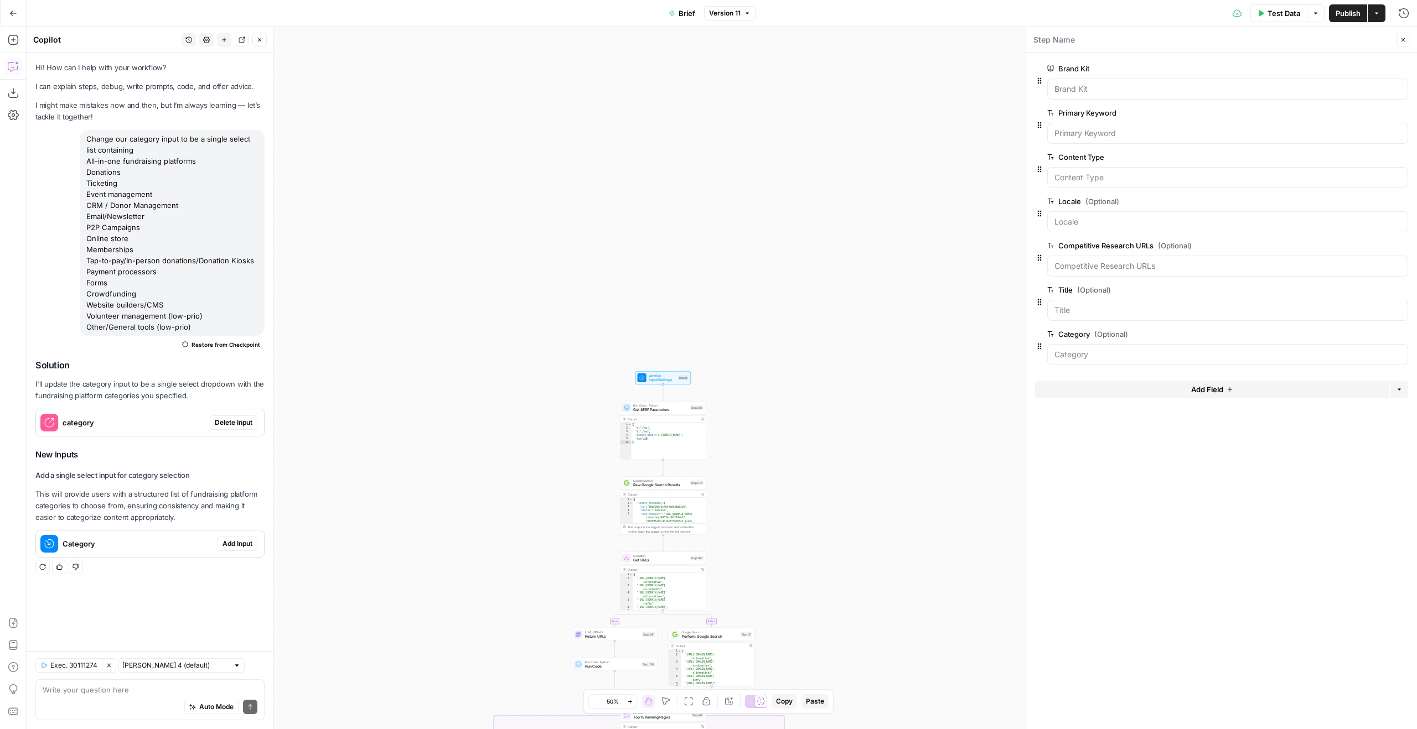
click at [225, 430] on div "category Delete Input" at bounding box center [150, 423] width 228 height 18
click at [238, 421] on span "Delete Input" at bounding box center [234, 423] width 38 height 10
click at [240, 546] on span "Add Input" at bounding box center [237, 544] width 30 height 10
click at [1080, 355] on input "Category" at bounding box center [1220, 354] width 333 height 11
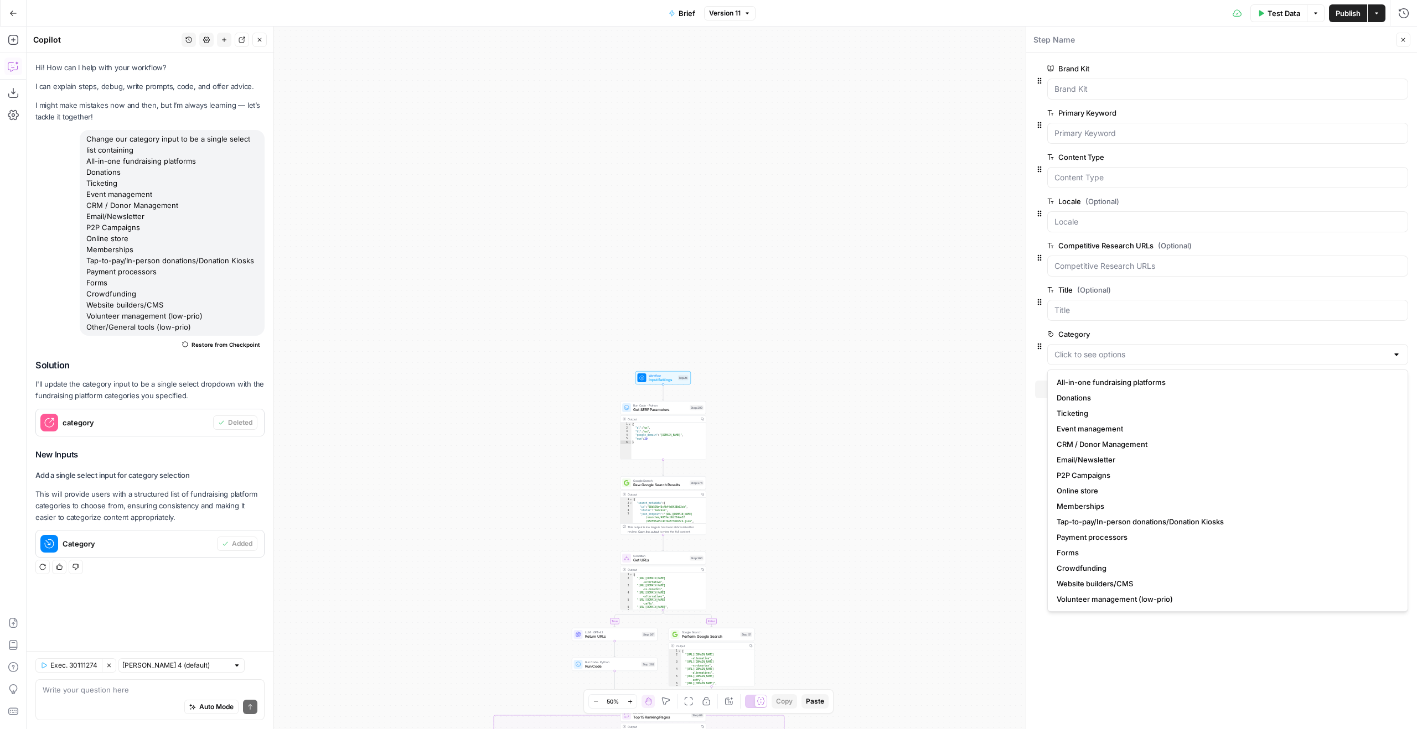
click at [1355, 18] on span "Publish" at bounding box center [1347, 13] width 25 height 11
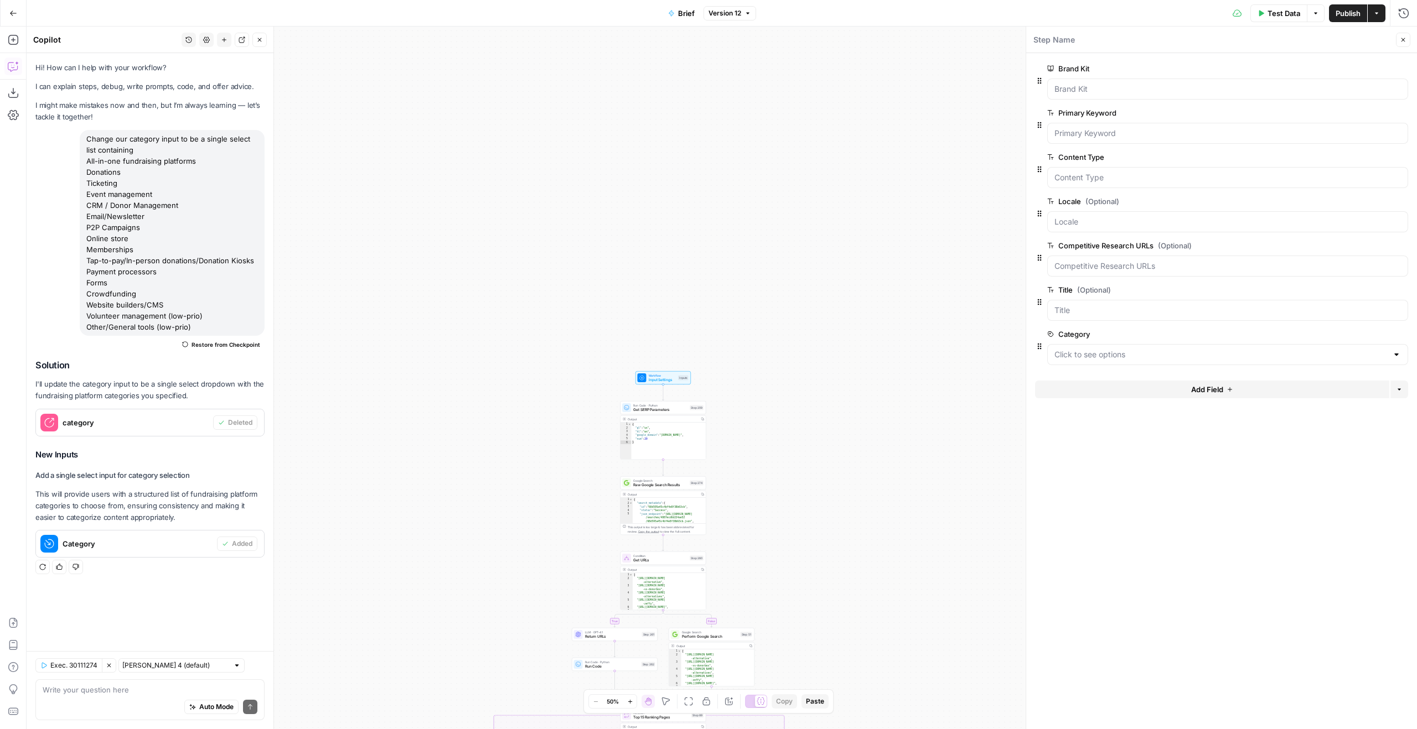
click at [1355, 18] on span "Publish" at bounding box center [1347, 13] width 25 height 11
click at [731, 9] on span "Version 13" at bounding box center [724, 13] width 33 height 10
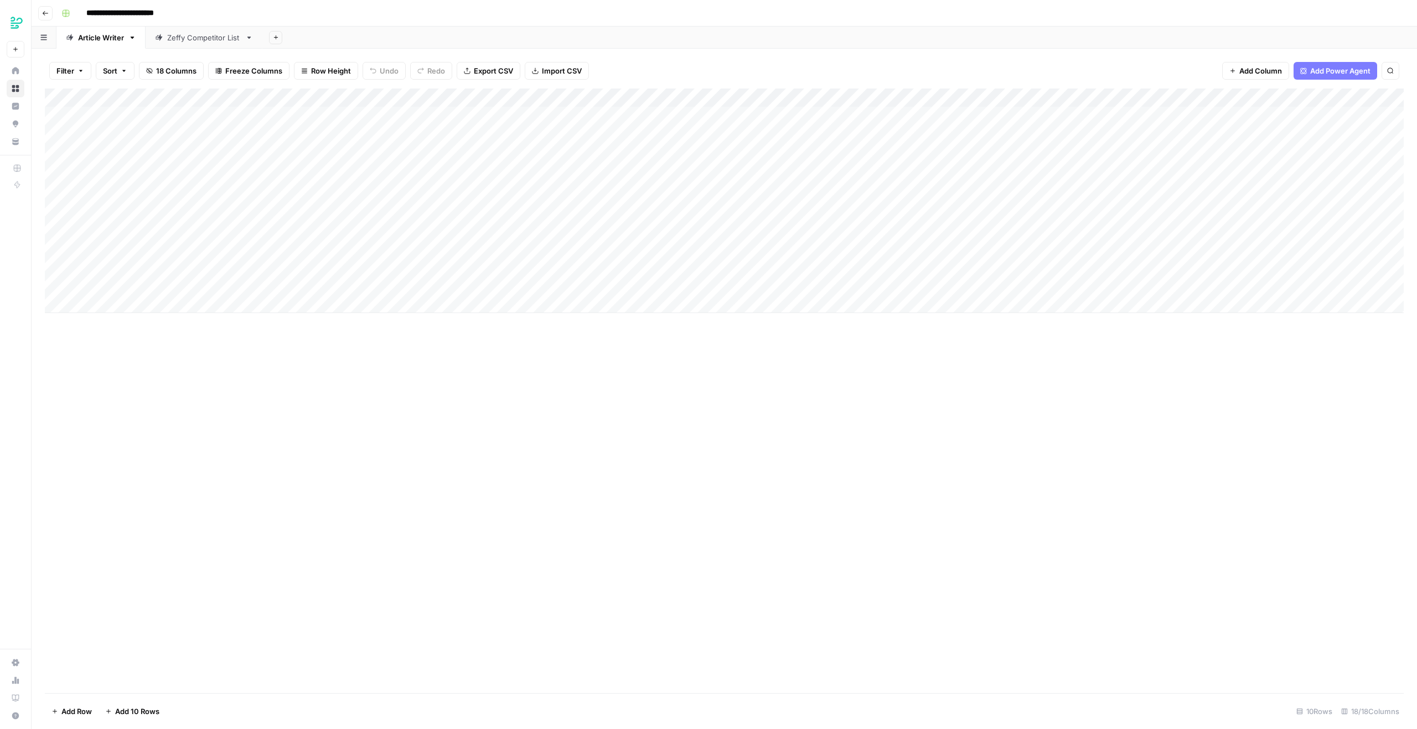
click at [1266, 67] on span "Add Column" at bounding box center [1260, 70] width 43 height 11
click at [1249, 160] on span "Single Select" at bounding box center [1240, 156] width 41 height 10
drag, startPoint x: 1259, startPoint y: 101, endPoint x: 130, endPoint y: 136, distance: 1129.6
click at [130, 136] on div "Add Column" at bounding box center [724, 201] width 1359 height 225
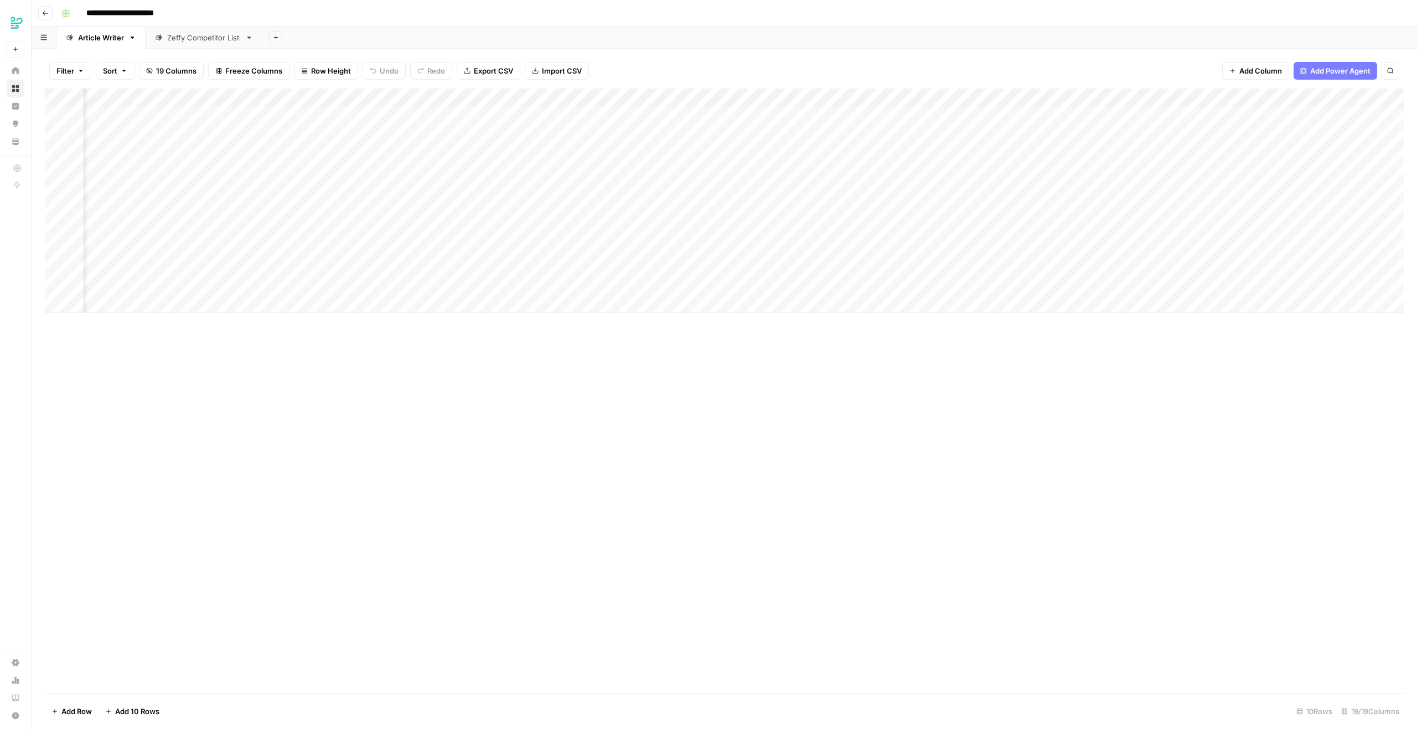
scroll to position [0, 0]
drag, startPoint x: 727, startPoint y: 107, endPoint x: 721, endPoint y: 106, distance: 6.7
click at [719, 106] on div "Add Column" at bounding box center [724, 201] width 1359 height 225
click at [737, 94] on div "Add Column" at bounding box center [724, 201] width 1359 height 225
click at [756, 96] on div at bounding box center [736, 100] width 100 height 22
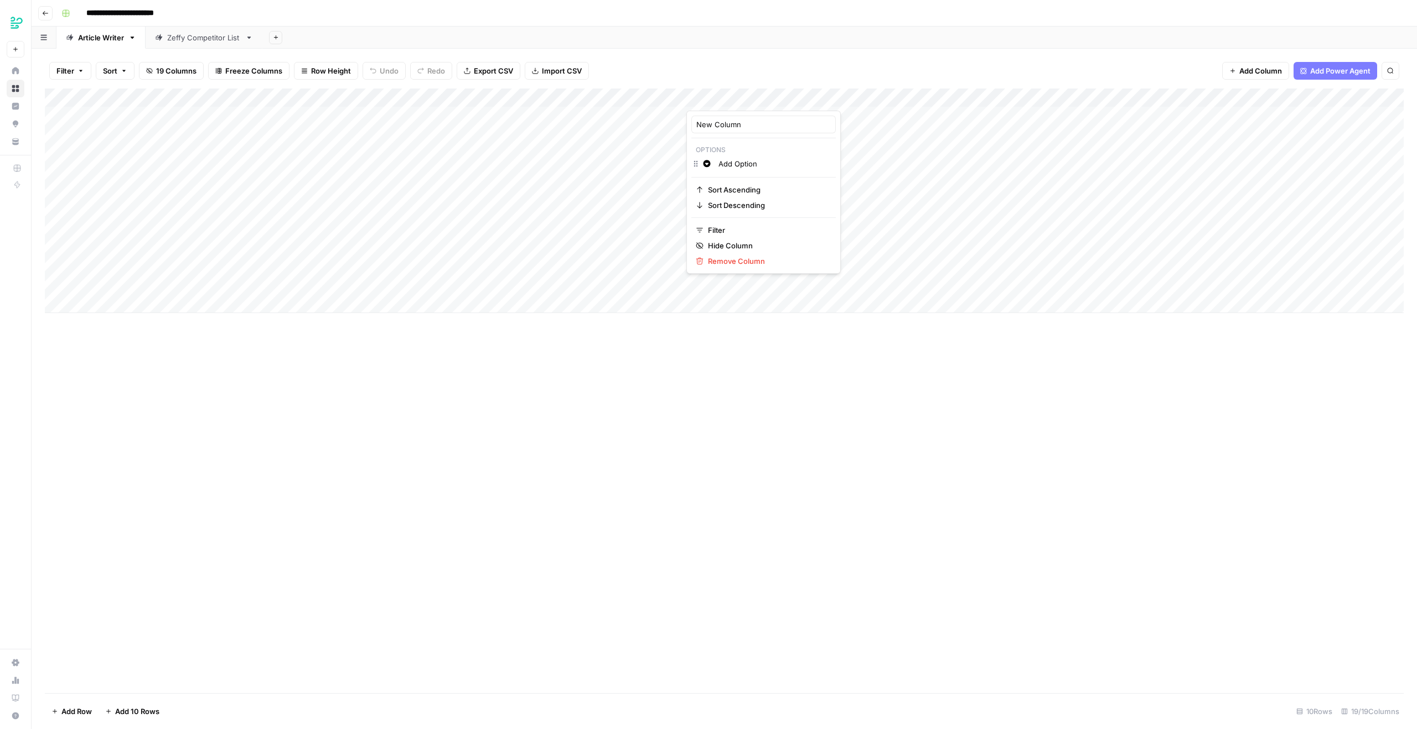
click at [734, 78] on div "Filter Sort 19 Columns Freeze Columns Row Height Undo Redo Export CSV Import CS…" at bounding box center [724, 70] width 1359 height 35
drag, startPoint x: 734, startPoint y: 101, endPoint x: 277, endPoint y: 103, distance: 457.2
click at [277, 103] on div "Add Column" at bounding box center [724, 201] width 1359 height 225
click at [240, 97] on div "Add Column" at bounding box center [724, 201] width 1359 height 225
click at [224, 241] on button "Remove Column" at bounding box center [249, 246] width 122 height 15
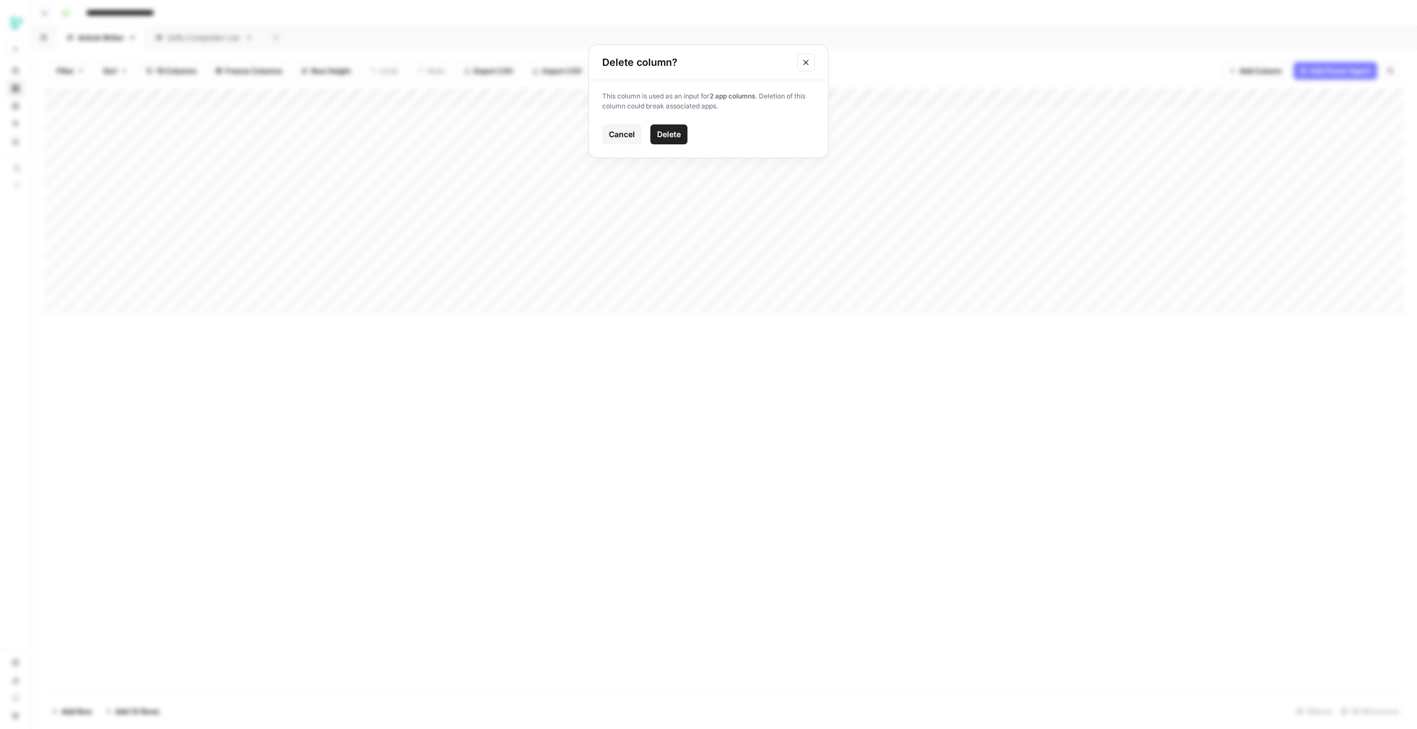
click at [670, 133] on span "Delete" at bounding box center [669, 134] width 24 height 11
click at [243, 96] on div "Add Column" at bounding box center [724, 201] width 1359 height 225
click at [253, 127] on input "New Column" at bounding box center [260, 124] width 134 height 11
type input "Category"
click at [203, 327] on div "Add Column" at bounding box center [724, 391] width 1359 height 605
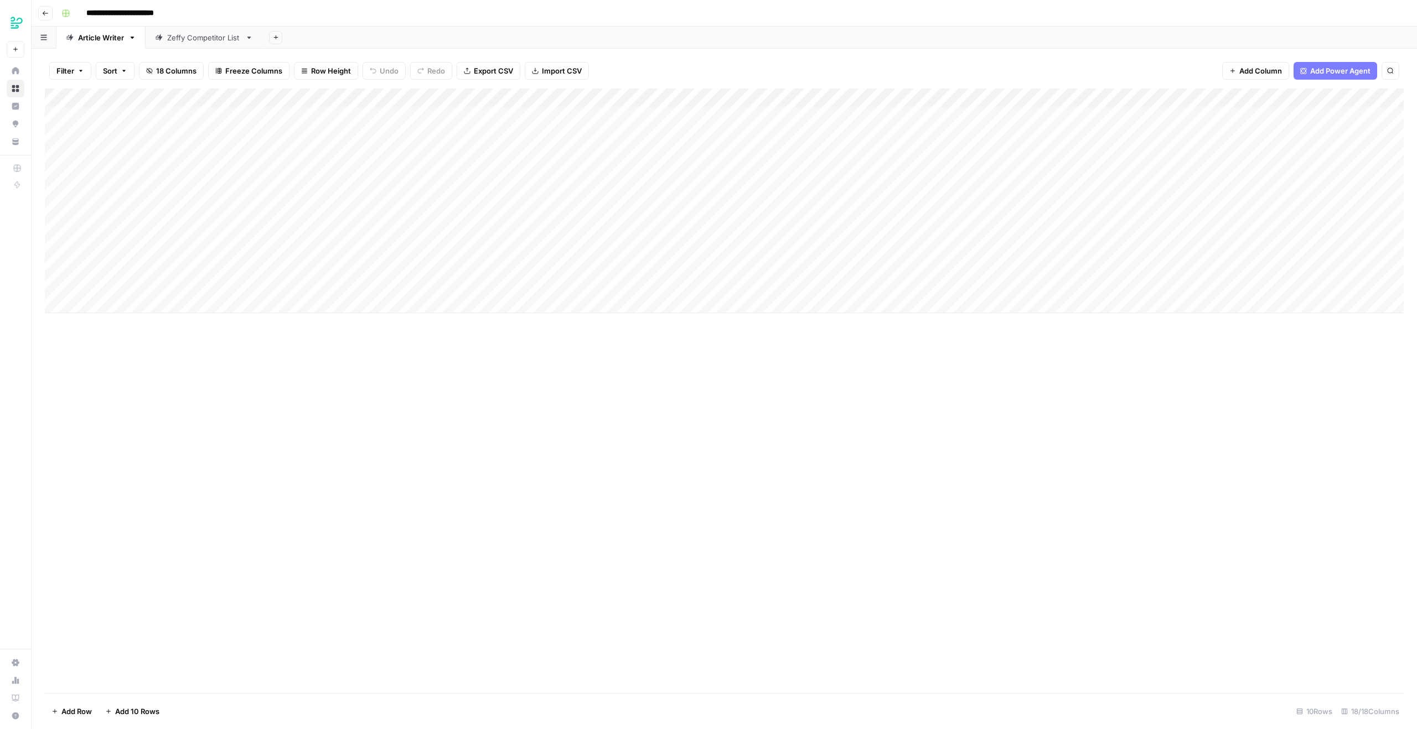
click at [598, 97] on div "Add Column" at bounding box center [724, 201] width 1359 height 225
click at [552, 184] on button "Configure Inputs" at bounding box center [563, 190] width 122 height 15
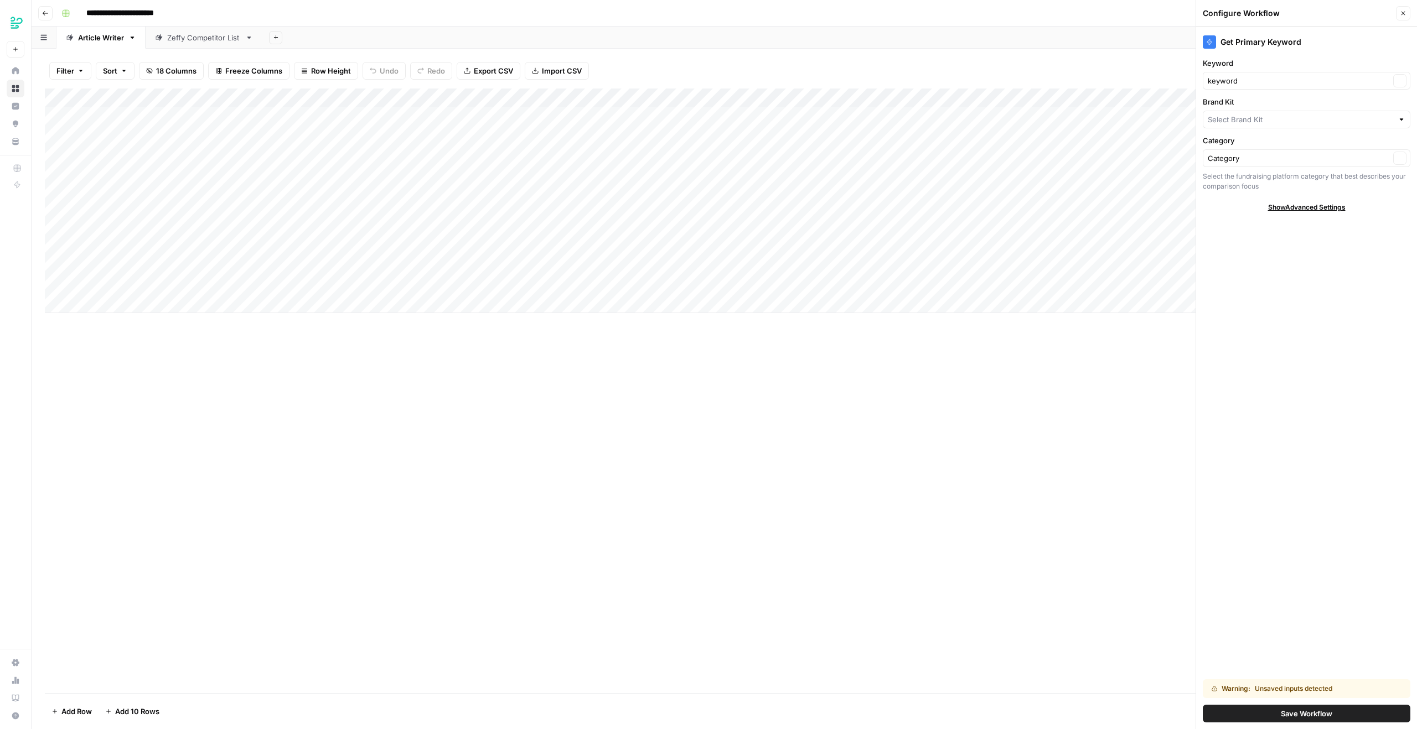
type input "Zeffy"
click at [1294, 707] on button "Save Workflow" at bounding box center [1307, 714] width 208 height 18
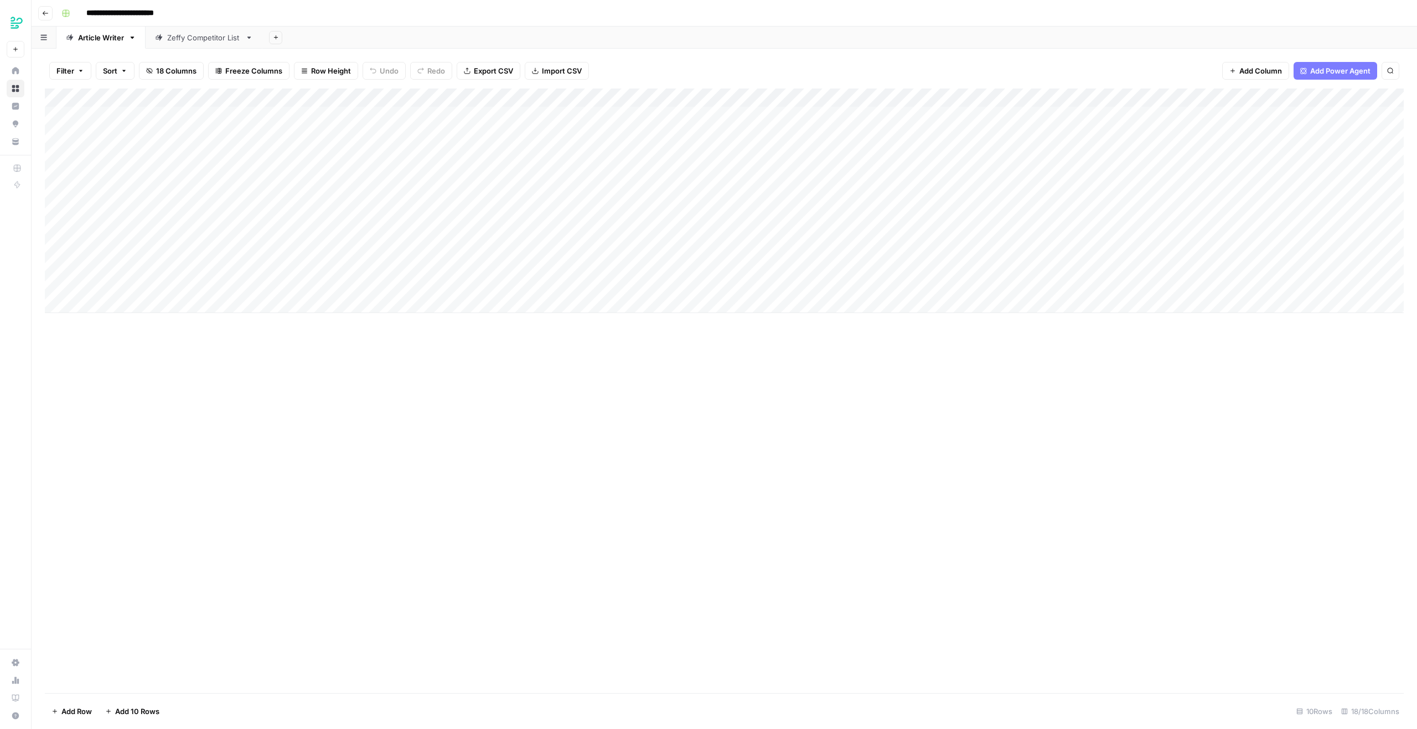
click at [798, 96] on div "Add Column" at bounding box center [724, 201] width 1359 height 225
click at [792, 208] on span "Edit Workflow" at bounding box center [792, 206] width 97 height 11
click at [801, 103] on div "Add Column" at bounding box center [724, 201] width 1359 height 225
click at [774, 187] on span "Configure Inputs" at bounding box center [792, 190] width 97 height 11
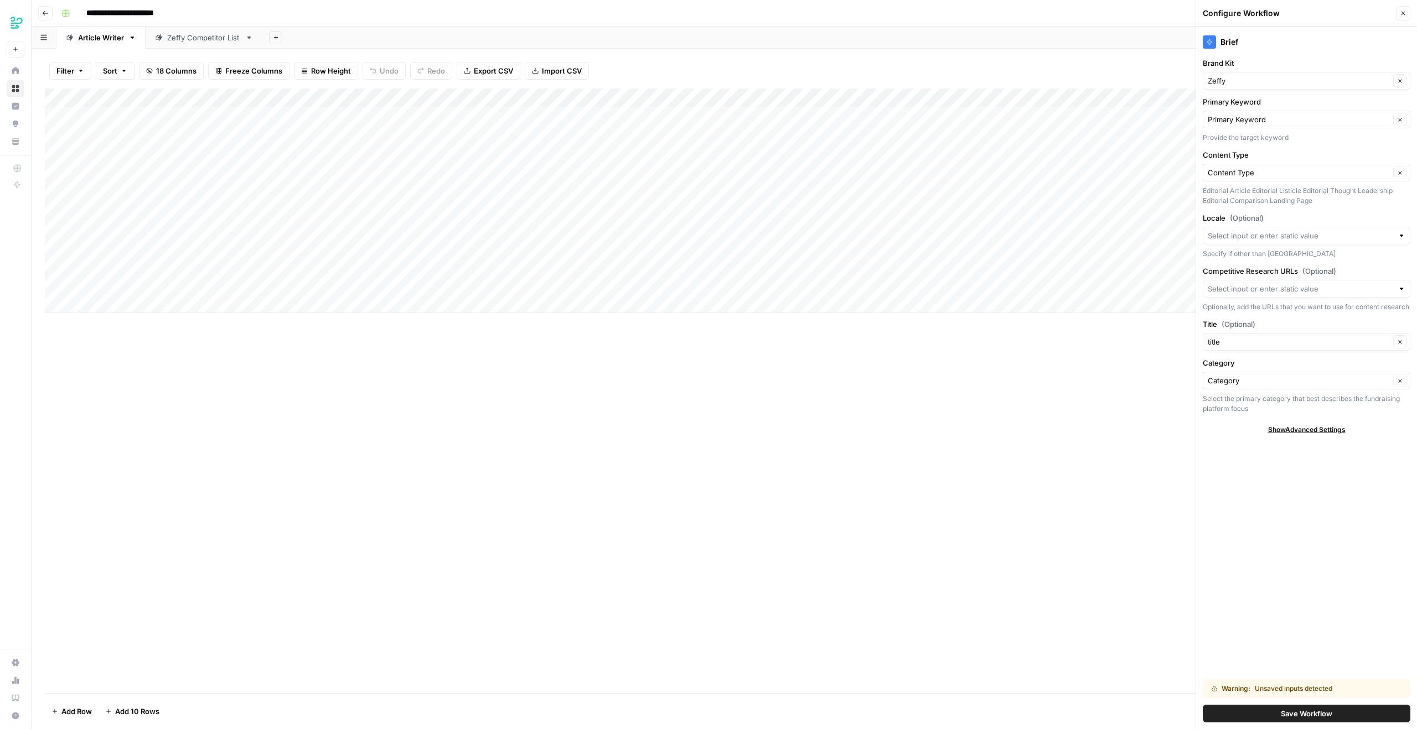
click at [1333, 719] on button "Save Workflow" at bounding box center [1307, 714] width 208 height 18
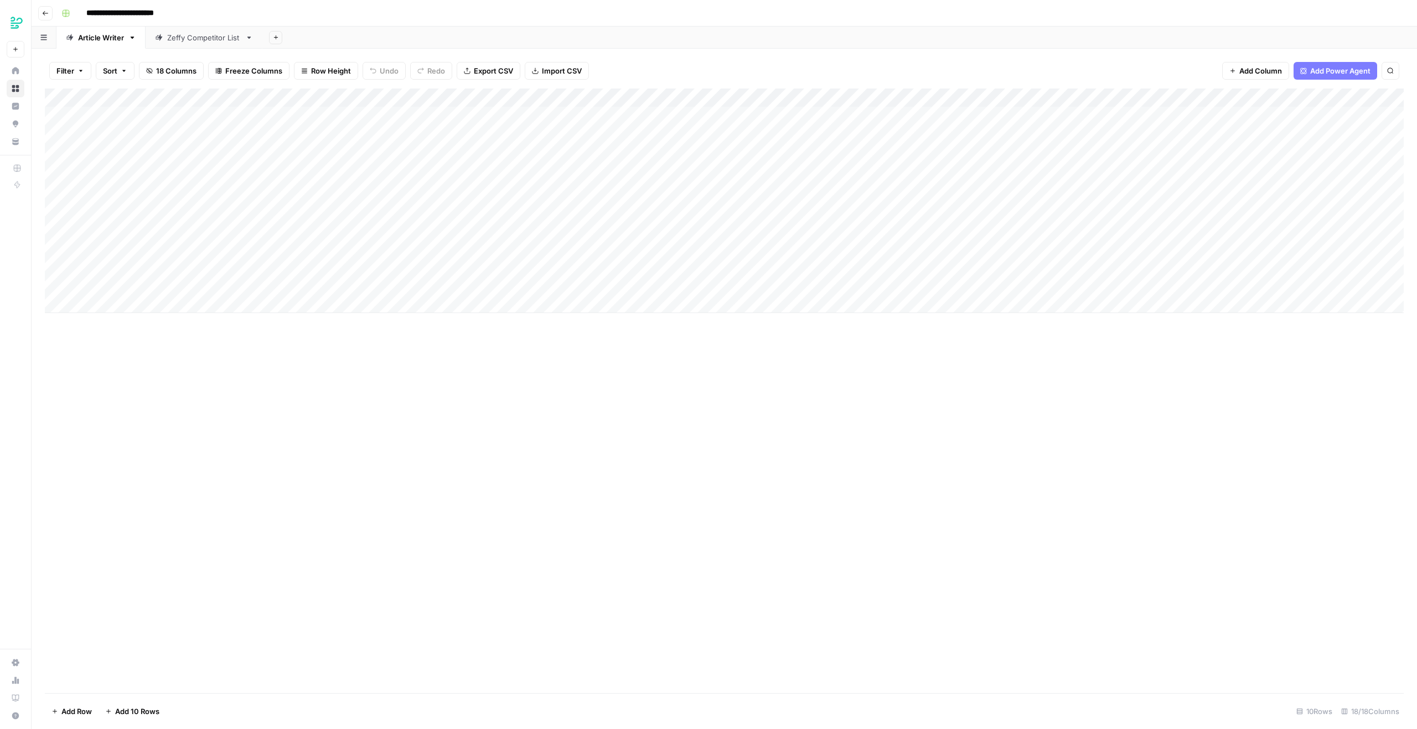
click at [232, 93] on div "Add Column" at bounding box center [724, 201] width 1359 height 225
click at [230, 164] on input "Add Option" at bounding box center [271, 163] width 112 height 11
click at [193, 166] on div "Change color Add Option" at bounding box center [260, 164] width 144 height 15
click at [203, 163] on icon "button" at bounding box center [204, 164] width 8 height 8
click at [211, 151] on p "Options" at bounding box center [260, 150] width 144 height 14
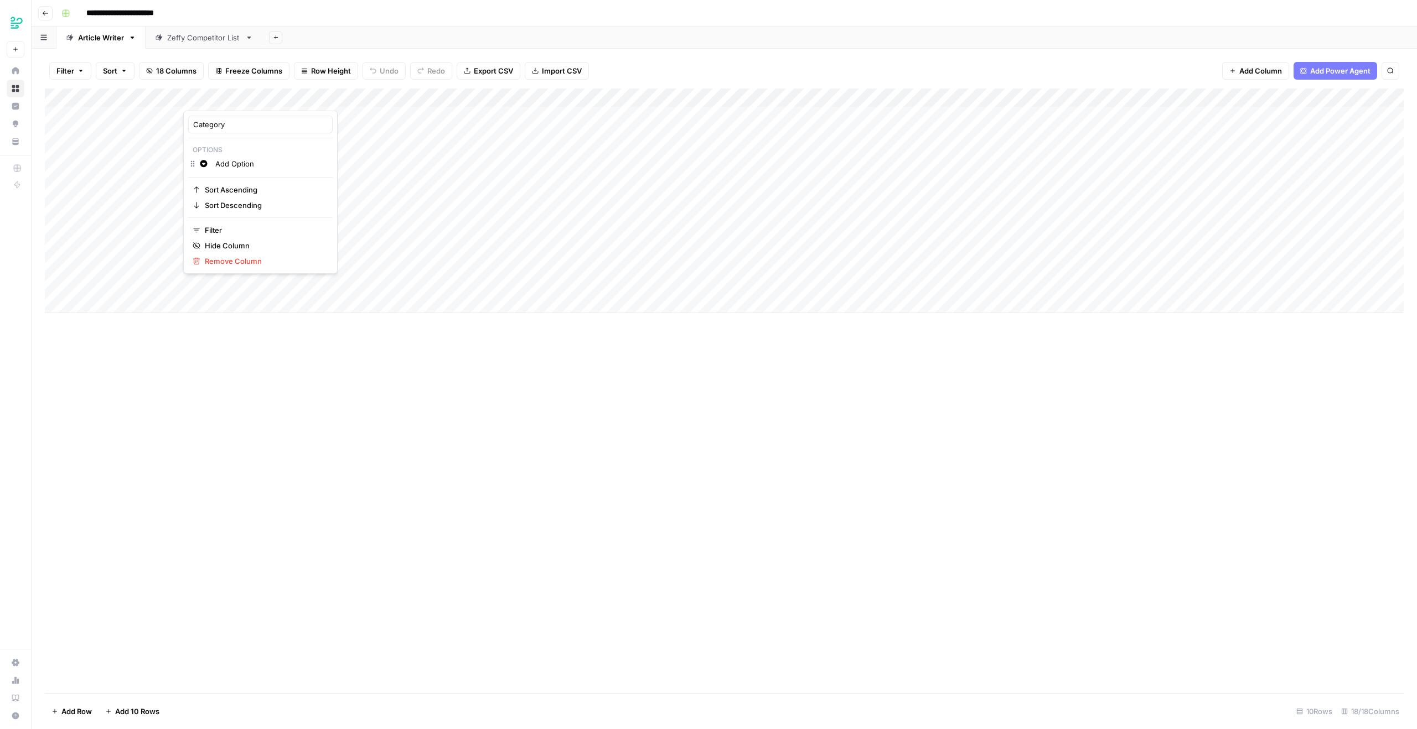
click at [228, 161] on input "Add Option" at bounding box center [271, 163] width 112 height 11
click at [232, 163] on input "Add Option" at bounding box center [271, 163] width 112 height 11
paste input "ll-in-one fundraising platforms"
type input "All-in-one fundraising platforms"
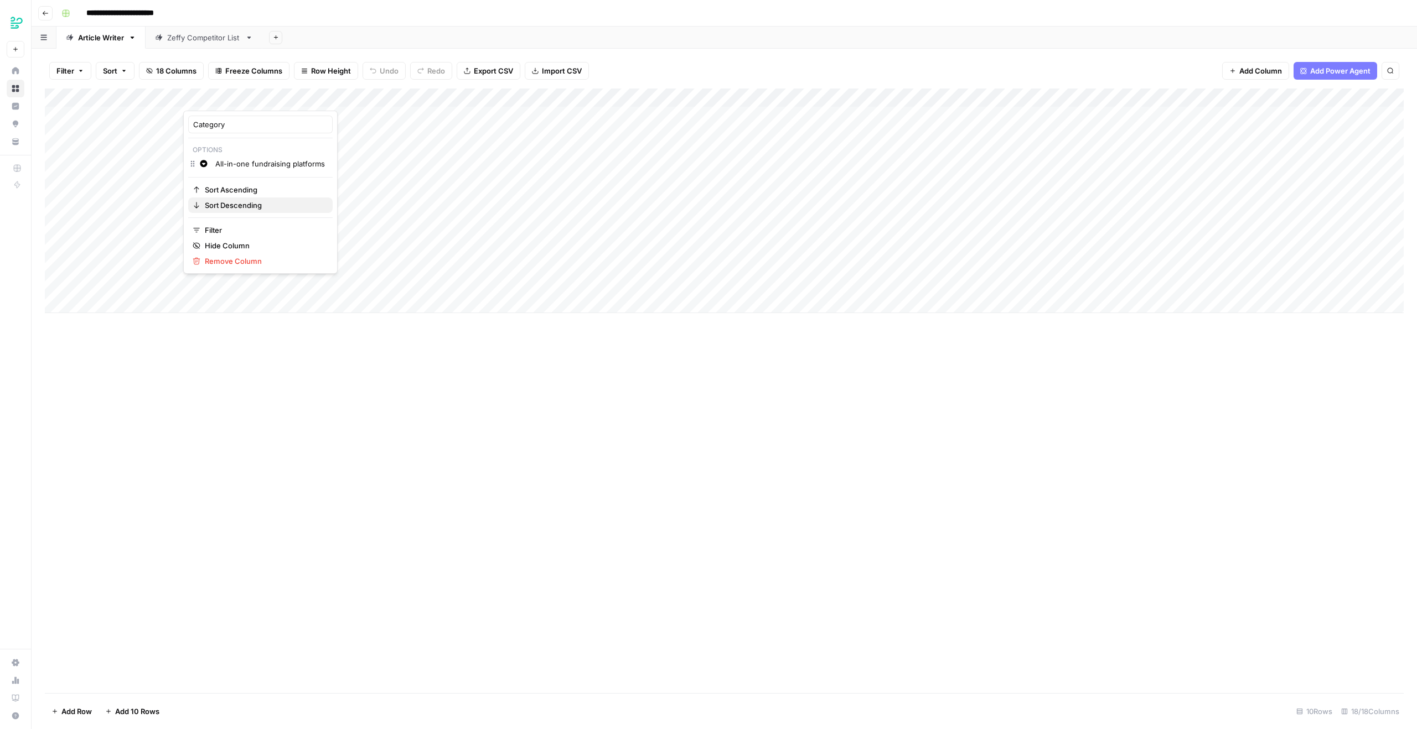
scroll to position [0, 0]
click at [200, 371] on div "Add Column" at bounding box center [724, 391] width 1359 height 605
click at [232, 99] on div "Add Column" at bounding box center [724, 201] width 1359 height 225
click at [237, 170] on div "Change color Add Option" at bounding box center [260, 164] width 144 height 15
click at [243, 166] on input "Add Option" at bounding box center [271, 163] width 112 height 11
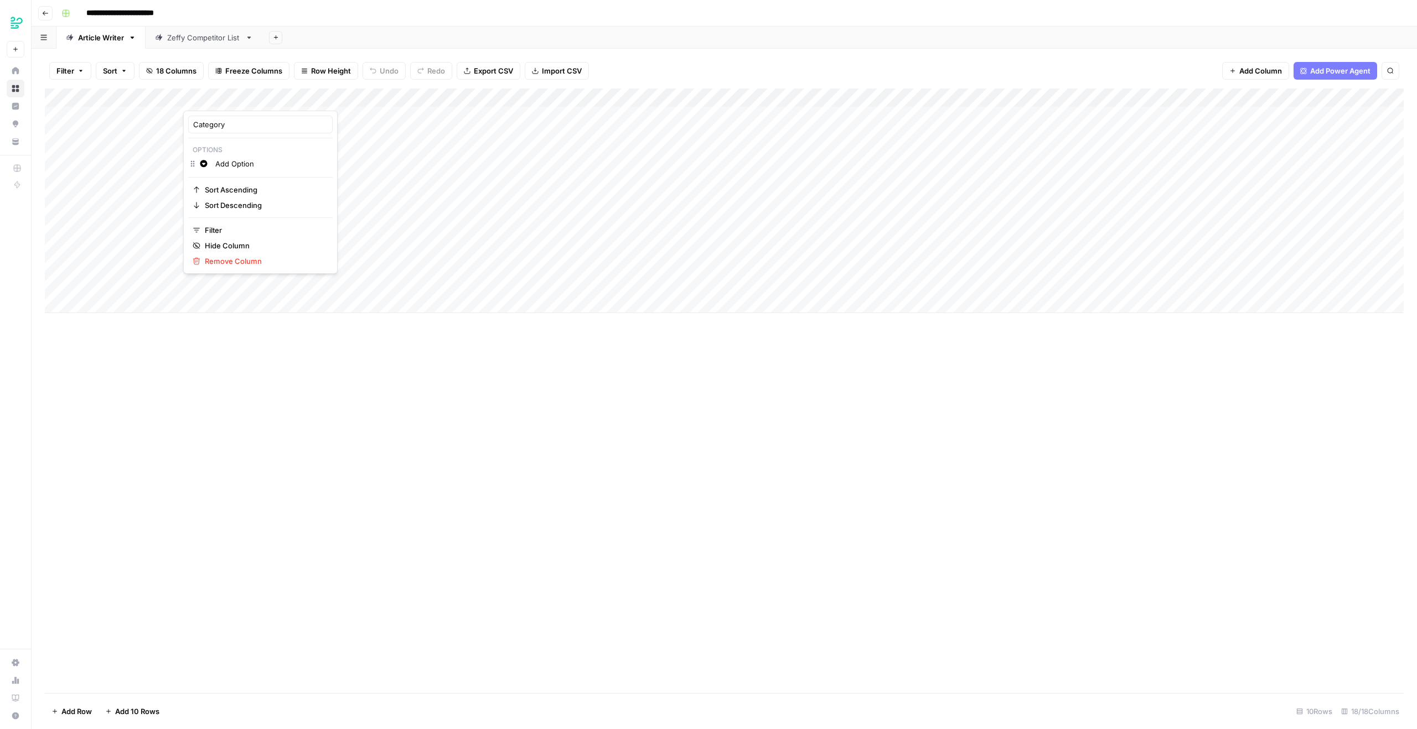
paste input "All-in-one fundraising platforms"
paste input "ll-in-one fundraising platforms"
type input "All-in-one fundraising platforms"
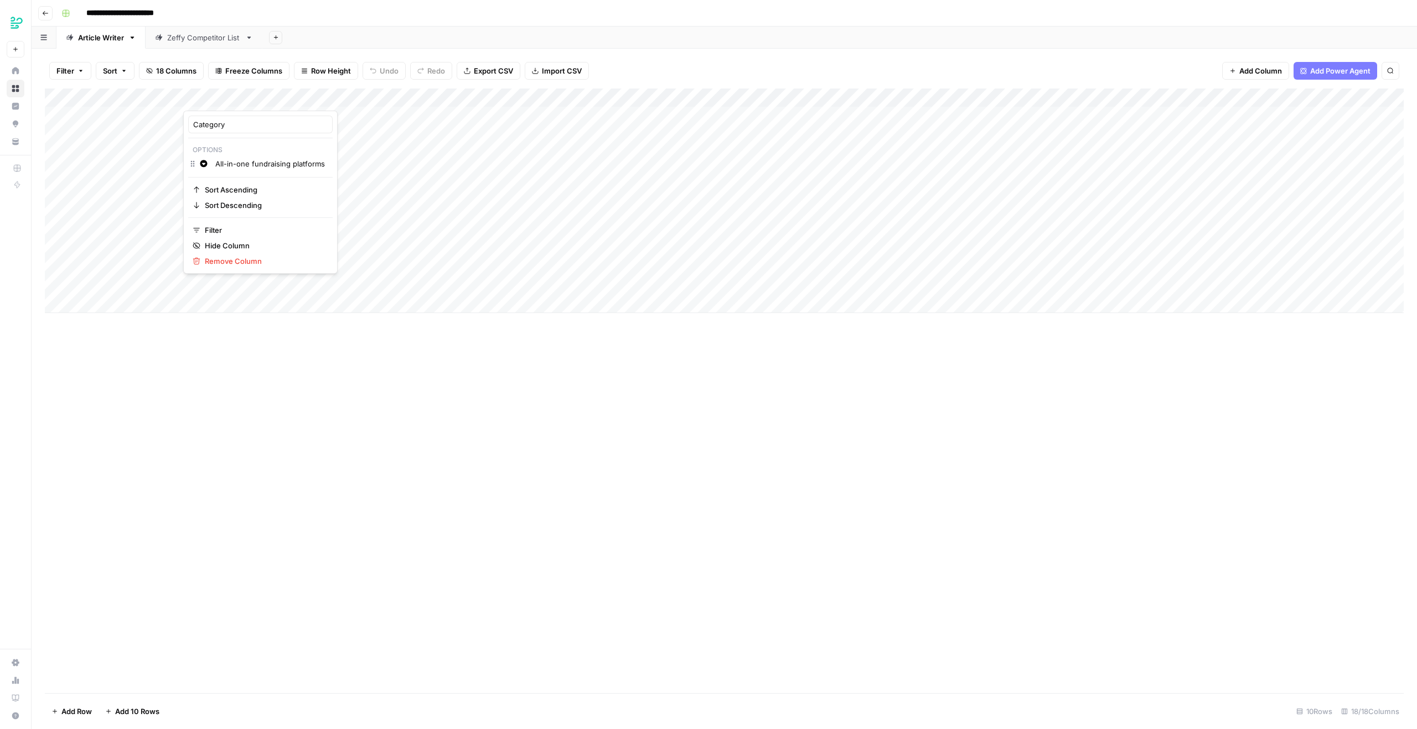
click at [248, 138] on hr at bounding box center [260, 138] width 144 height 1
click at [206, 163] on icon "button" at bounding box center [203, 163] width 7 height 7
click at [232, 141] on div "Category Options Change color All-in-one fundraising platforms Sort Ascending S…" at bounding box center [260, 192] width 154 height 163
click at [214, 148] on p "Options" at bounding box center [260, 150] width 144 height 14
click at [194, 161] on div "Change color All-in-one fundraising platforms" at bounding box center [260, 164] width 144 height 15
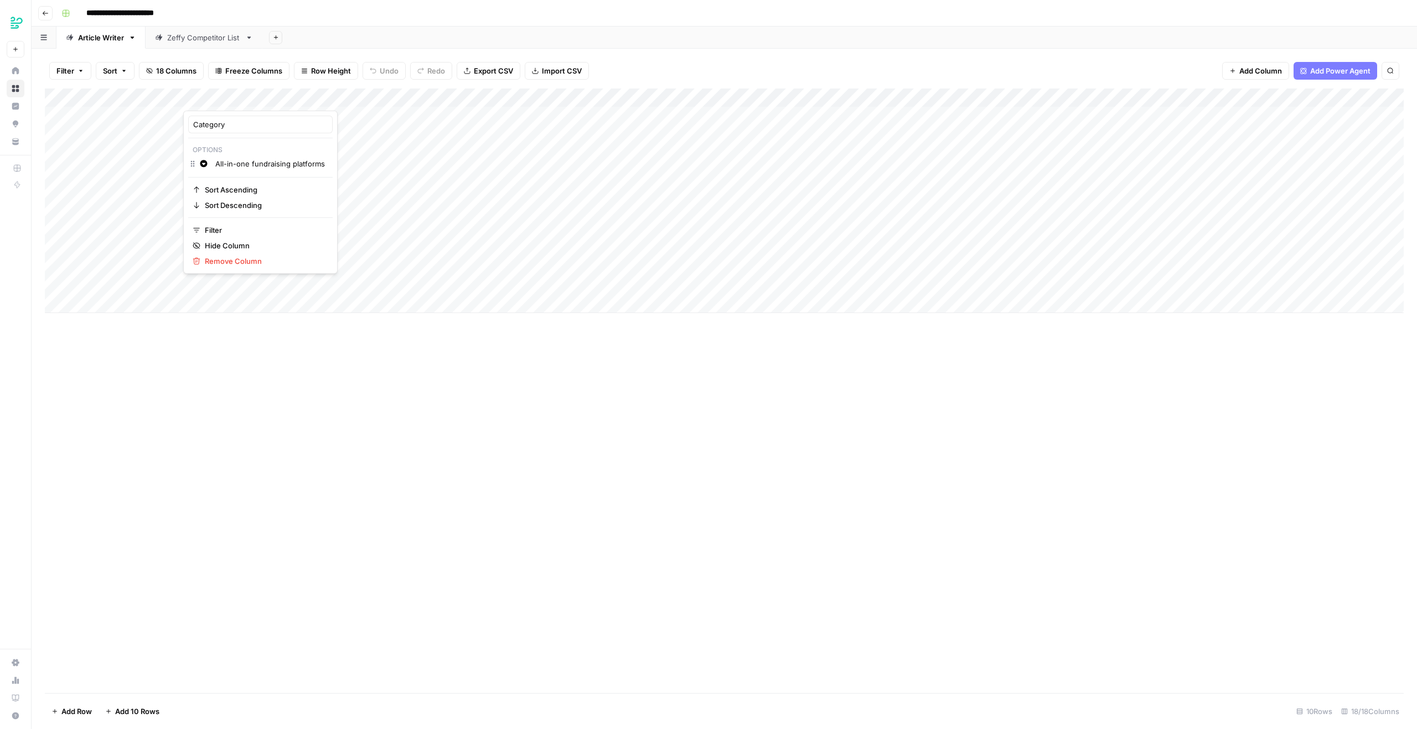
click at [193, 163] on div "Change color All-in-one fundraising platforms" at bounding box center [260, 164] width 144 height 15
click at [239, 163] on input "All-in-one fundraising platforms" at bounding box center [271, 163] width 112 height 11
click at [204, 165] on icon "button" at bounding box center [203, 163] width 7 height 7
click at [222, 154] on p "Options" at bounding box center [260, 150] width 144 height 14
click at [235, 122] on input "Category" at bounding box center [260, 124] width 134 height 11
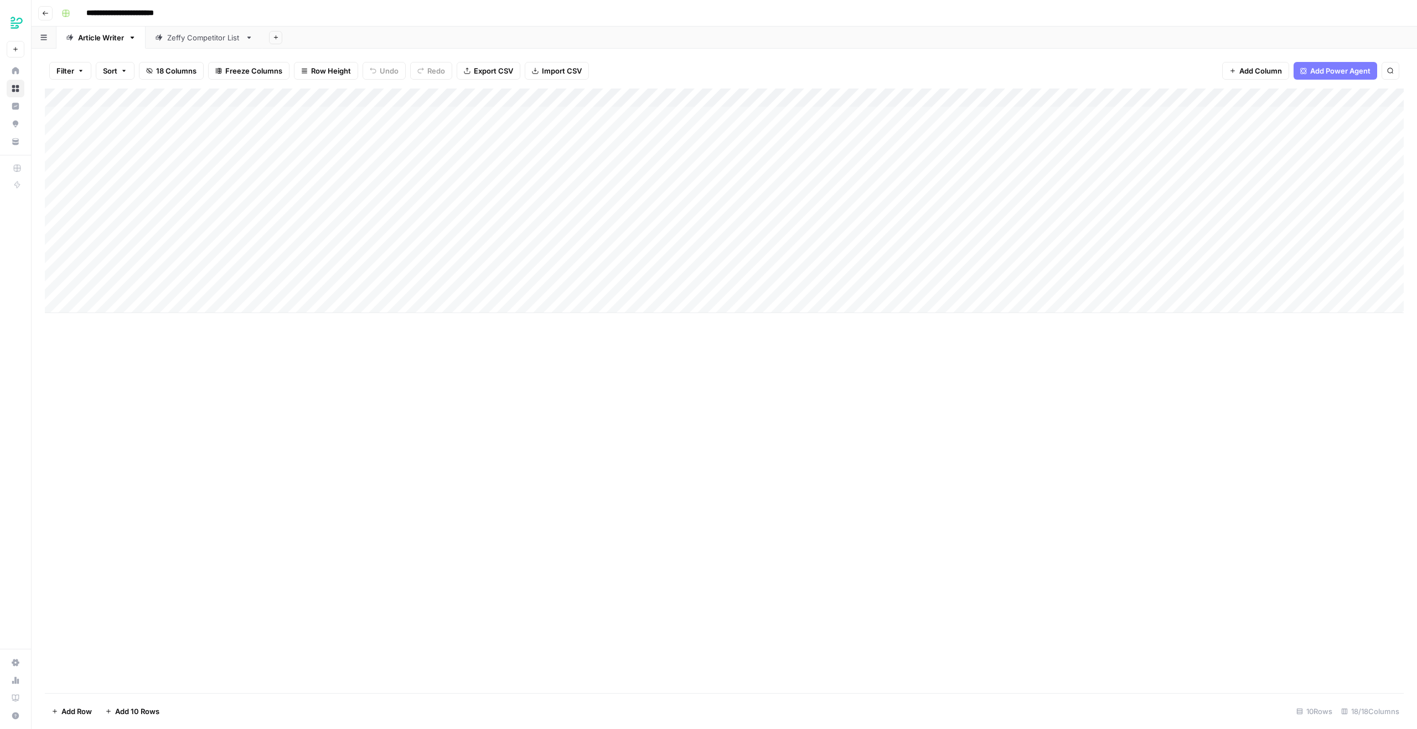
click at [229, 102] on div "Add Column" at bounding box center [724, 201] width 1359 height 225
click at [235, 156] on p "Options" at bounding box center [260, 150] width 144 height 14
click at [235, 173] on div "Category Options Change color Add Option Sort Ascending Sort Descending Filter …" at bounding box center [260, 192] width 154 height 163
click at [246, 167] on input "Add Option" at bounding box center [271, 163] width 112 height 11
paste input "ll-in-one fundraising platforms"
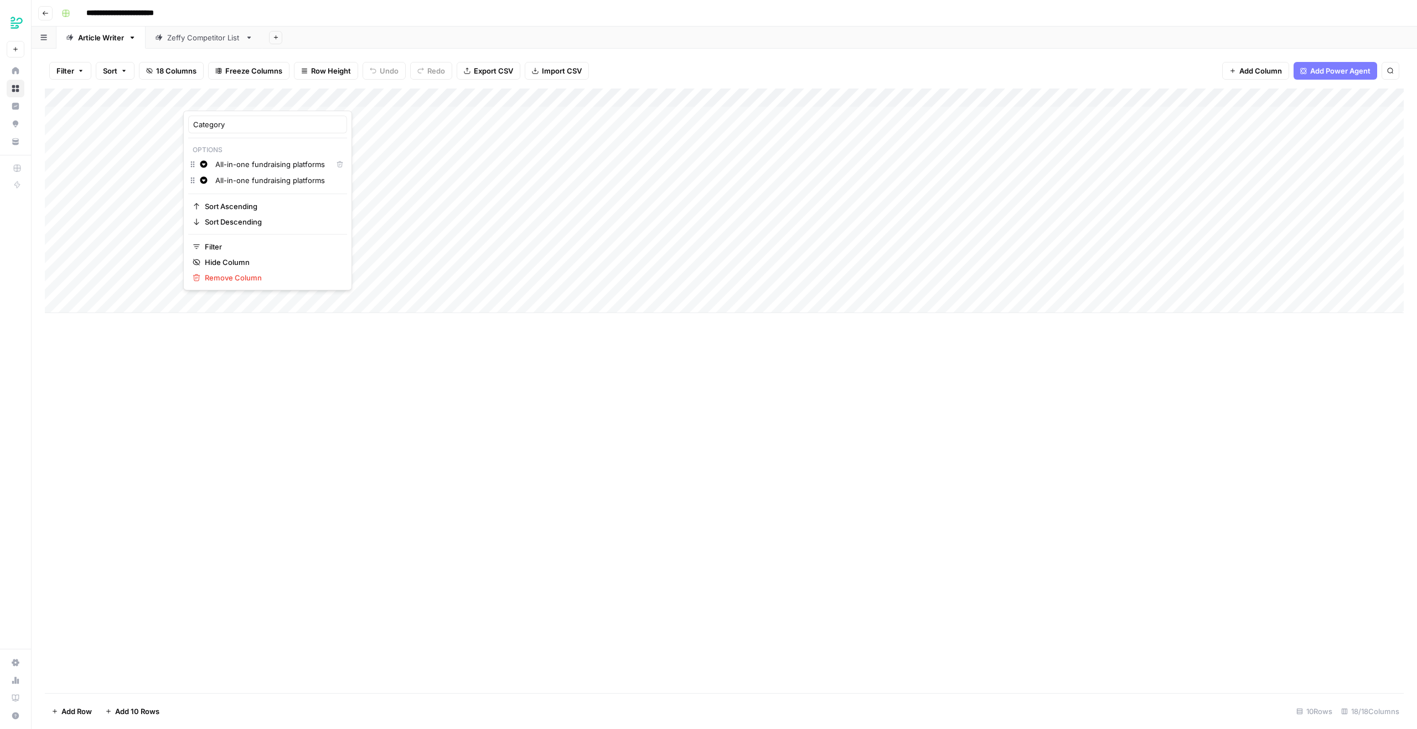
click at [246, 161] on input "All-in-one fundraising platforms" at bounding box center [271, 164] width 112 height 11
click at [246, 180] on input "All-in-one fundraising platforms" at bounding box center [278, 180] width 127 height 11
paste input "Donation"
click at [239, 204] on div "Change color Donations" at bounding box center [267, 197] width 159 height 15
click at [240, 198] on input "Donations" at bounding box center [278, 196] width 127 height 11
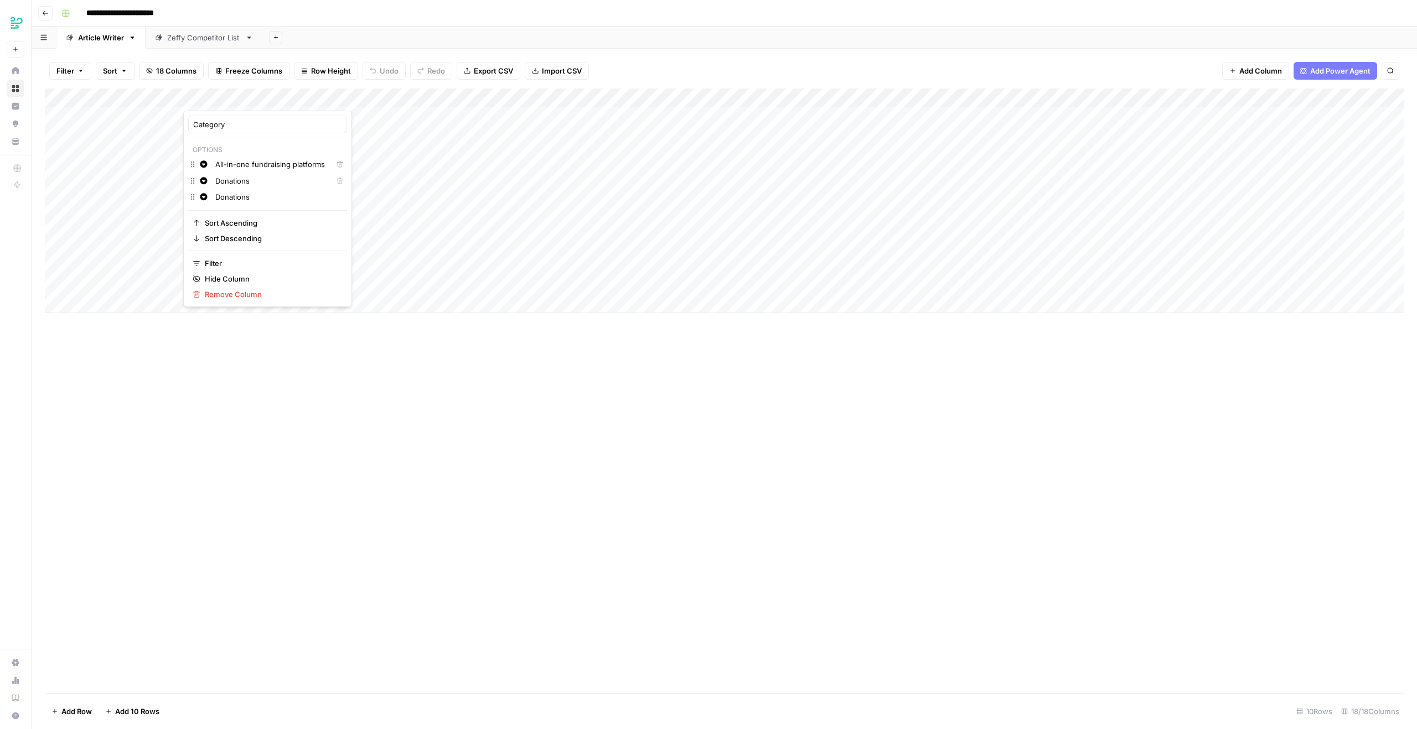
paste input "Ticketing"
click at [245, 188] on div "Change color Donations Delete" at bounding box center [267, 182] width 159 height 17
click at [265, 199] on input "Ticketing" at bounding box center [278, 196] width 127 height 11
paste input "Event management"
click at [288, 210] on input "Event management" at bounding box center [278, 213] width 127 height 11
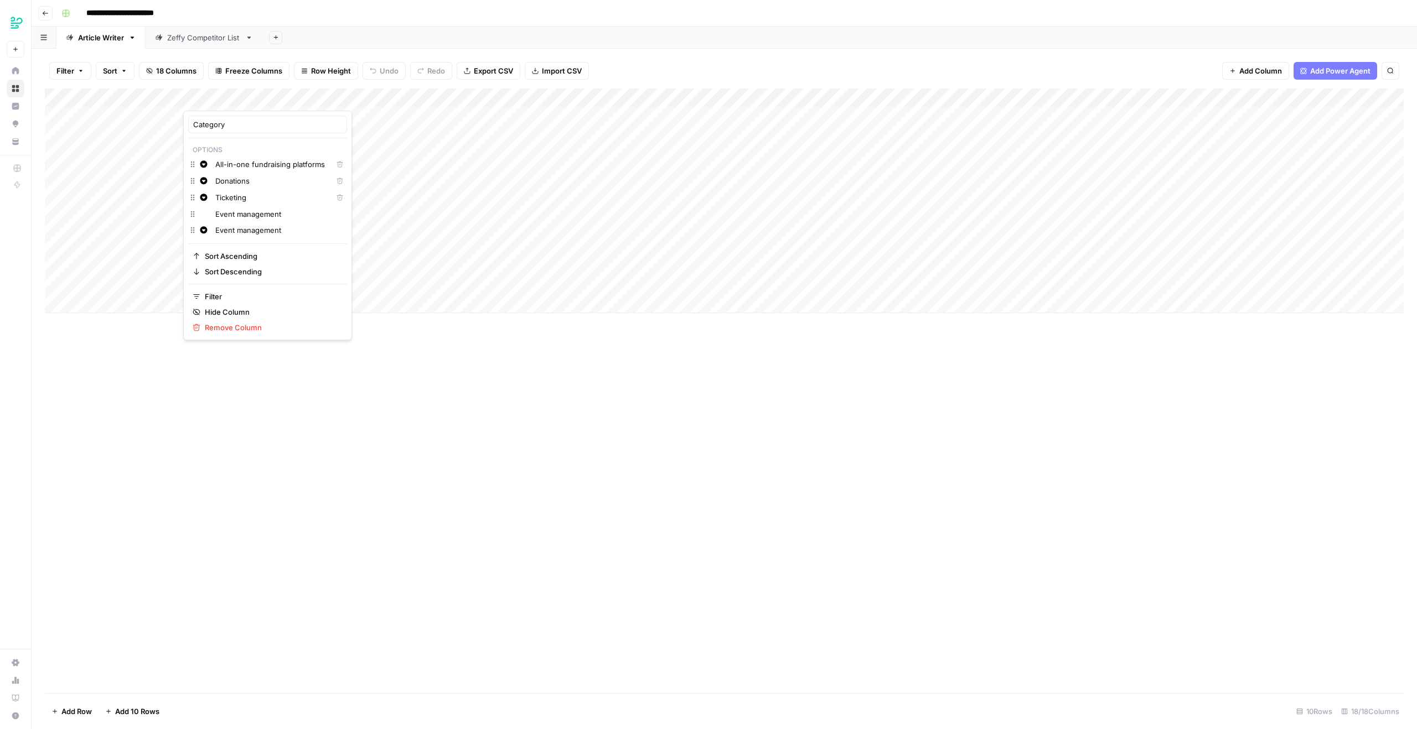
paste input "CRM / Donor Management"
paste input "text"
paste input "Email/Newsletter"
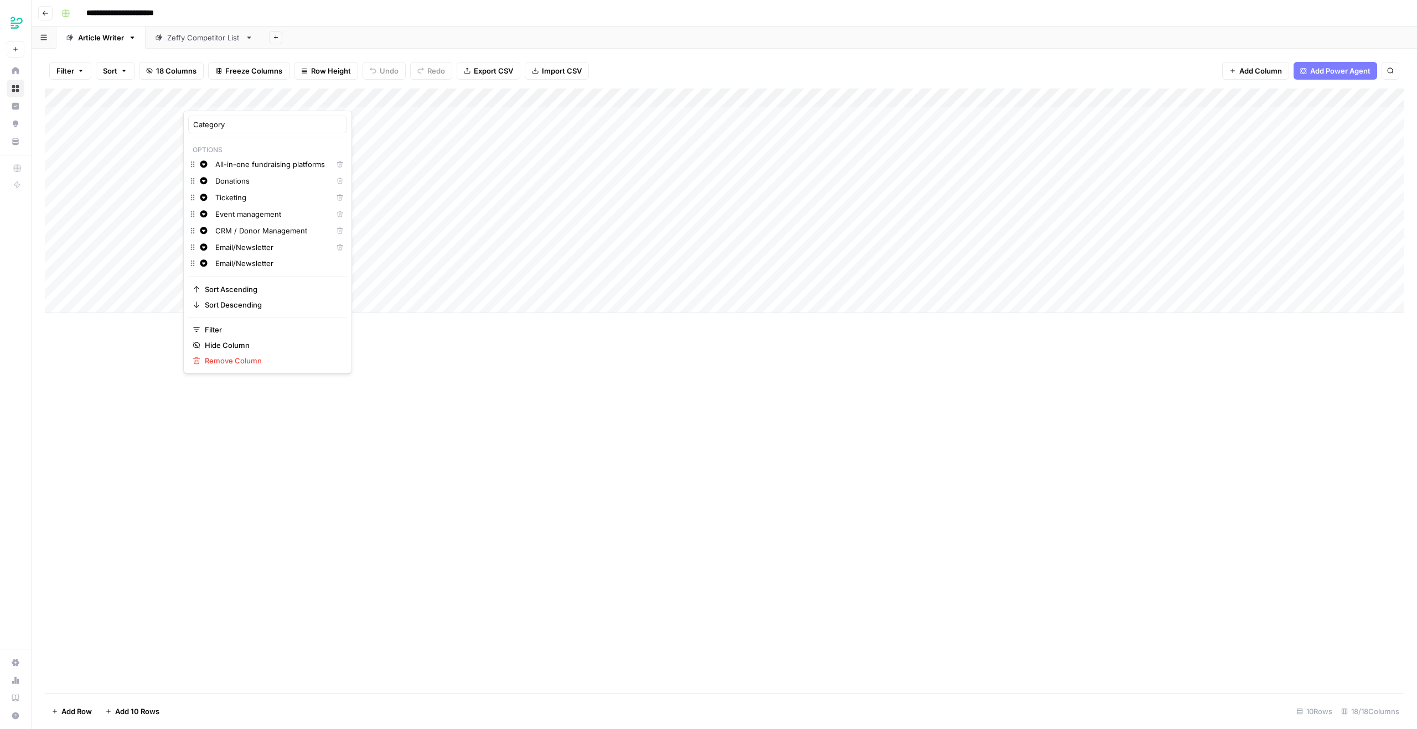
click at [252, 270] on div "Change color Email/Newsletter" at bounding box center [267, 264] width 159 height 15
click at [268, 257] on div "Change color Email/Newsletter" at bounding box center [267, 264] width 159 height 15
click at [257, 272] on div "Category Options Change color All-in-one fundraising platforms Delete Change co…" at bounding box center [267, 242] width 169 height 263
click at [265, 270] on div "Change color Email/Newsletter" at bounding box center [267, 264] width 159 height 15
click at [275, 263] on input "Email/Newsletter" at bounding box center [278, 263] width 127 height 11
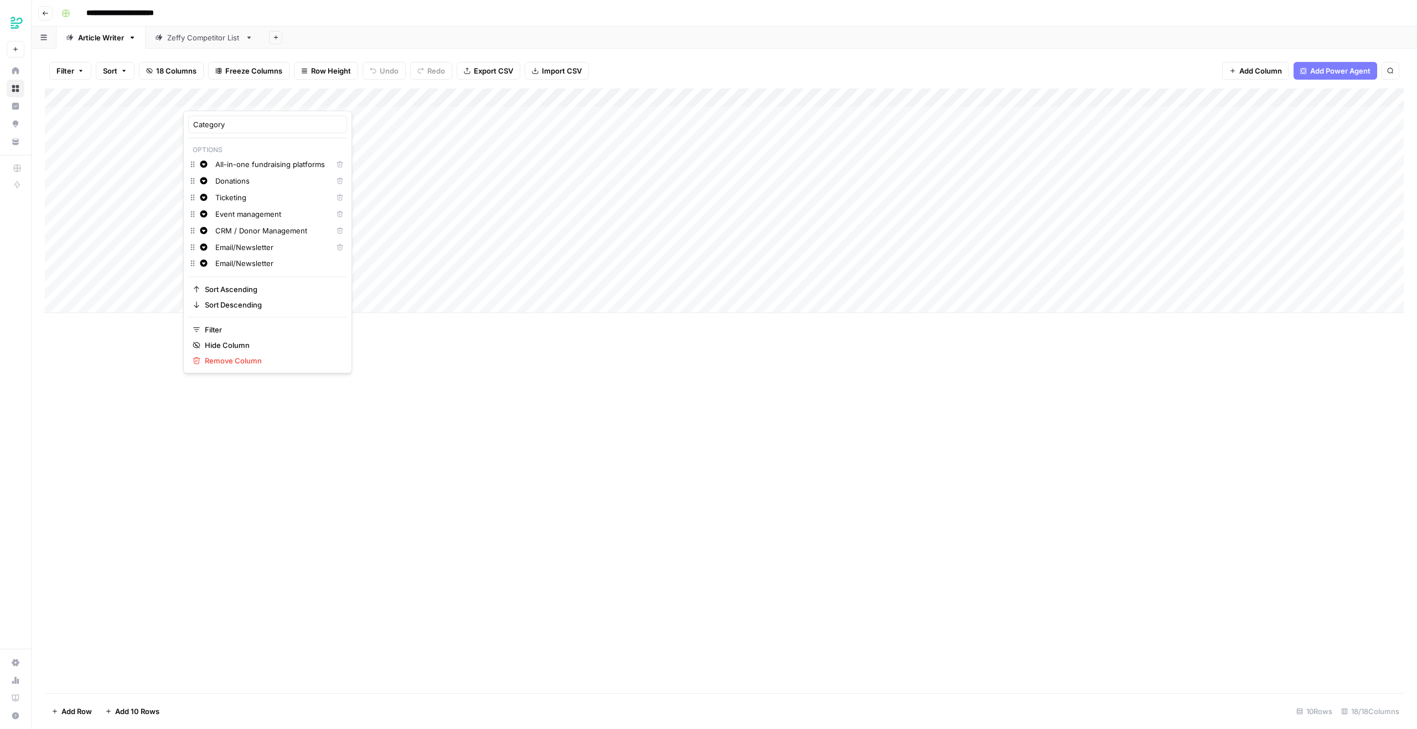
paste input "P2P Campaigns"
click at [262, 270] on div "Change color P2P Campaigns Delete" at bounding box center [267, 265] width 159 height 17
click at [261, 275] on input "P2P Campaigns" at bounding box center [278, 280] width 127 height 11
paste input "Online store"
click at [248, 301] on input "Online store" at bounding box center [278, 296] width 127 height 11
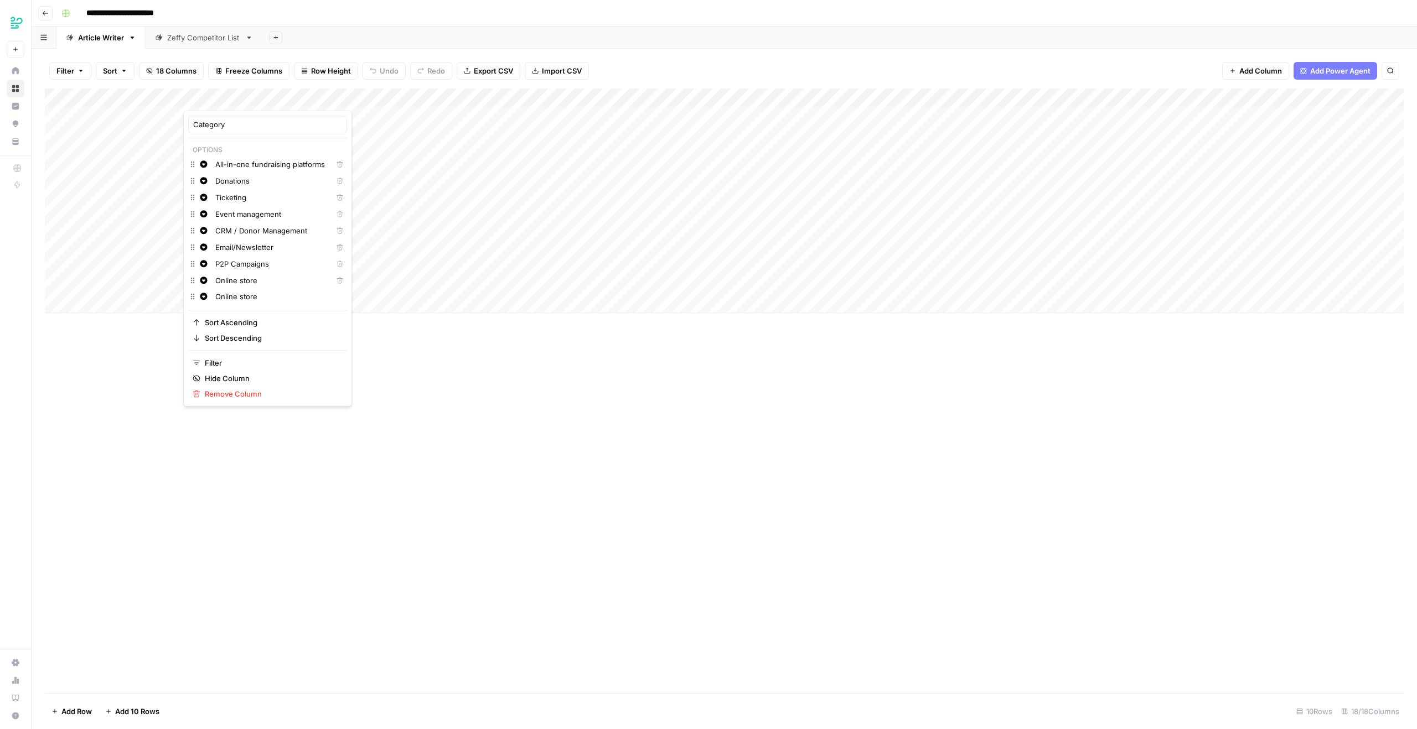
paste input "Memberships"
click at [257, 308] on input "Memberships" at bounding box center [278, 305] width 127 height 11
paste input "Tap-to-pay/In-person donations/Donation Kiosk"
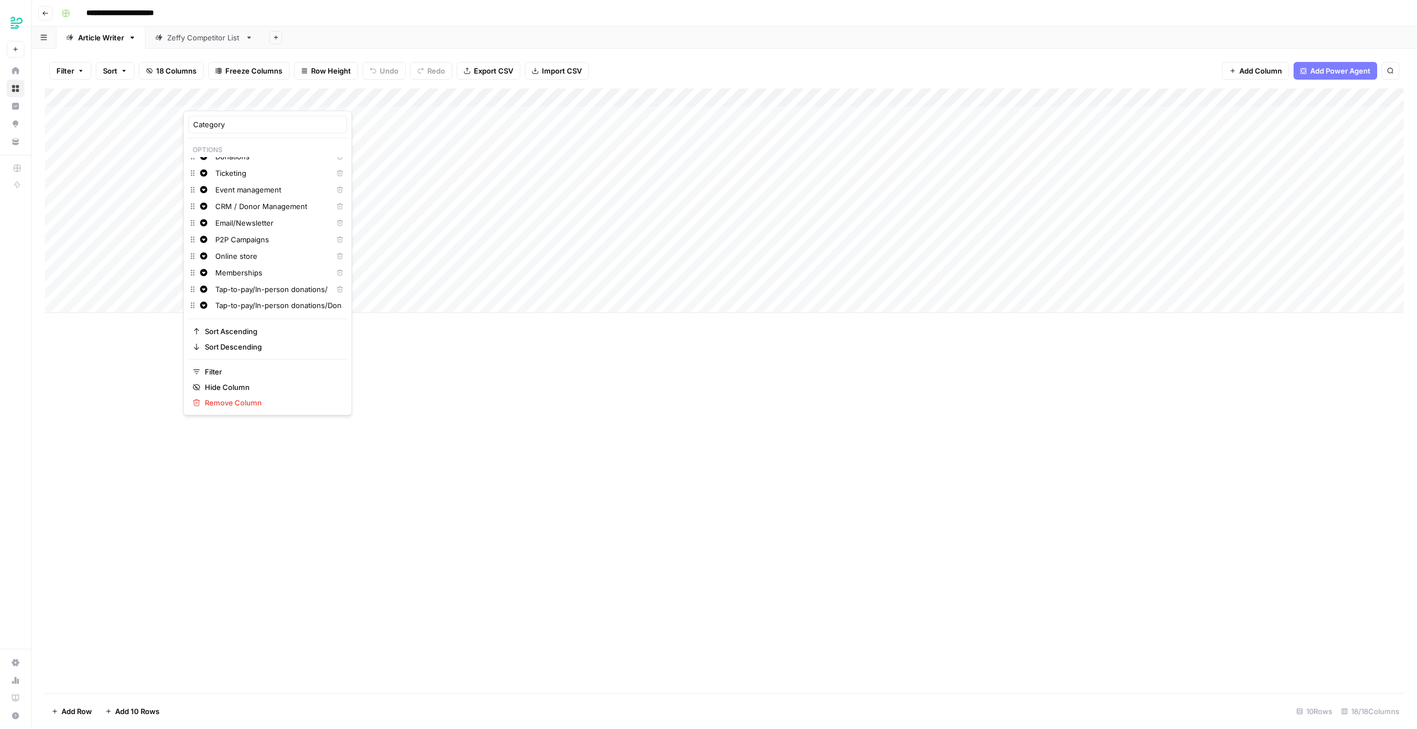
click at [289, 307] on input "Tap-to-pay/In-person donations/Donation Kiosks" at bounding box center [278, 305] width 127 height 11
paste input "Payment processor"
click at [254, 312] on div "Change color Payment processors" at bounding box center [267, 306] width 159 height 15
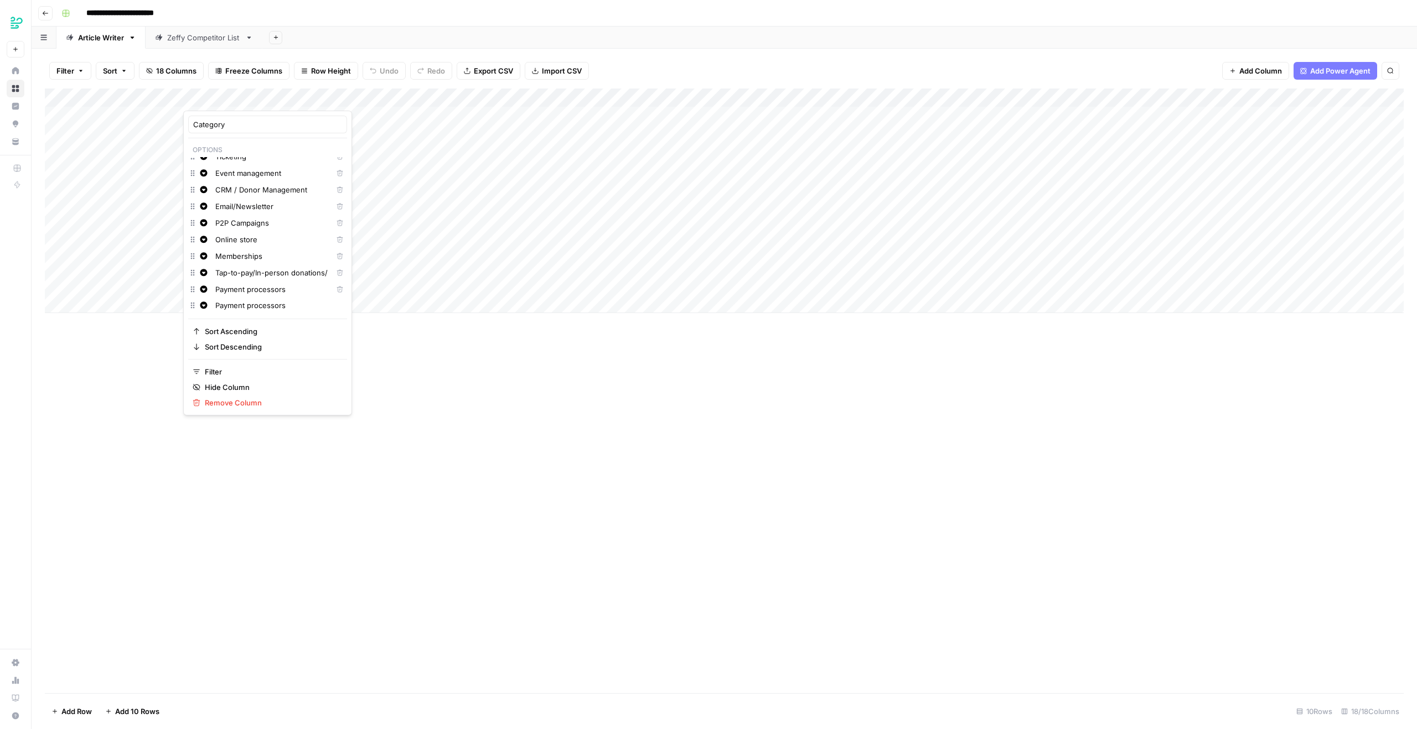
click at [255, 310] on input "Payment processors" at bounding box center [278, 305] width 127 height 11
paste input "Form"
click at [221, 309] on input "Forms" at bounding box center [278, 305] width 127 height 11
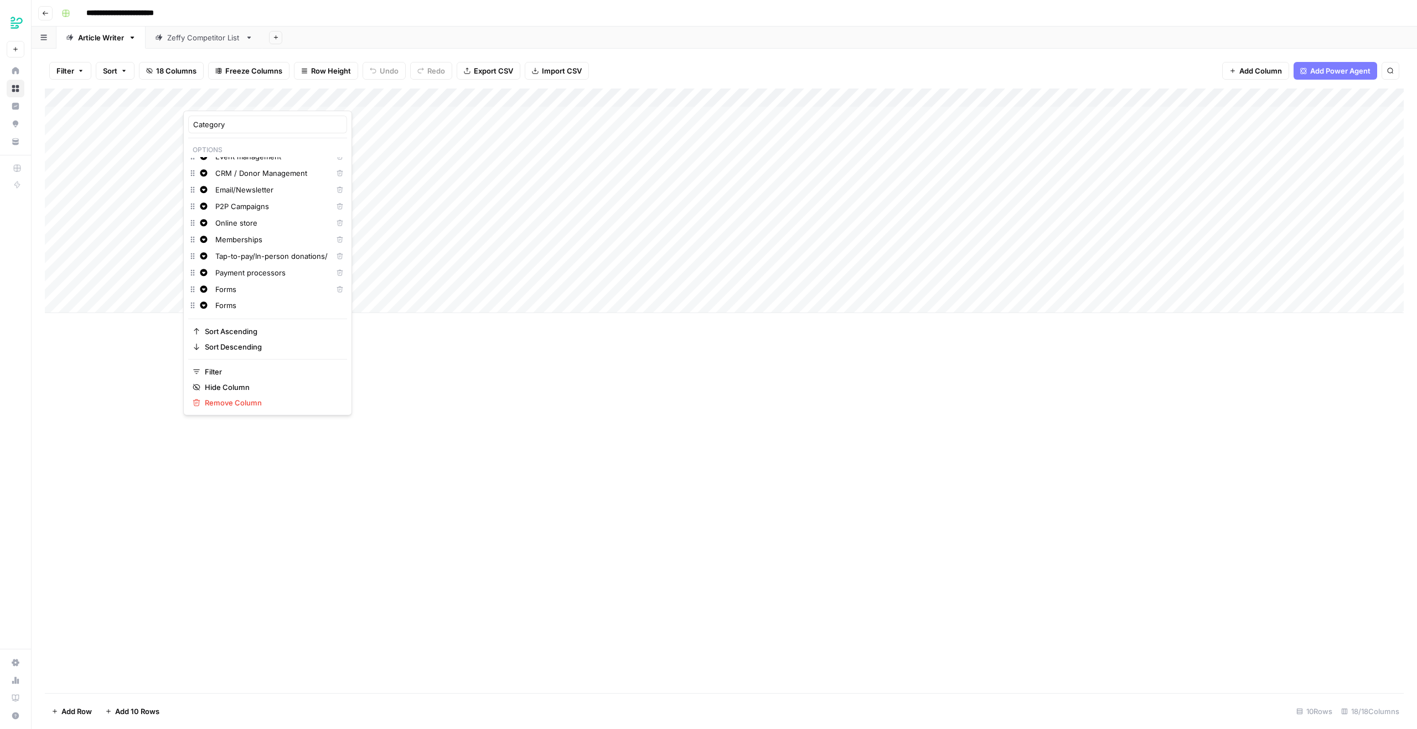
paste input "Crowdfunding"
click at [248, 301] on input "Crowdfunding" at bounding box center [278, 305] width 127 height 11
paste input "Website builders/CMS"
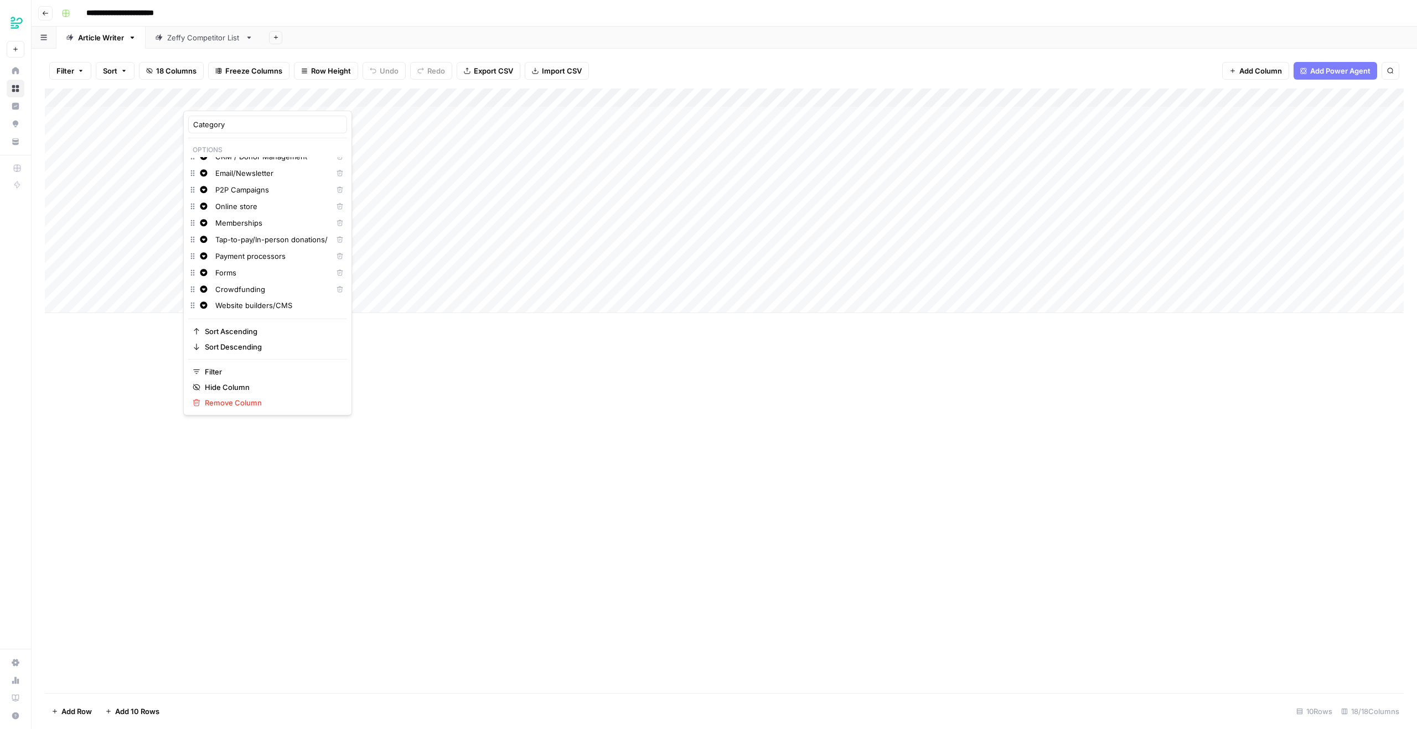
scroll to position [91, 0]
click at [240, 307] on input "Website builders/CMS" at bounding box center [278, 305] width 127 height 11
paste input "Volunteer management"
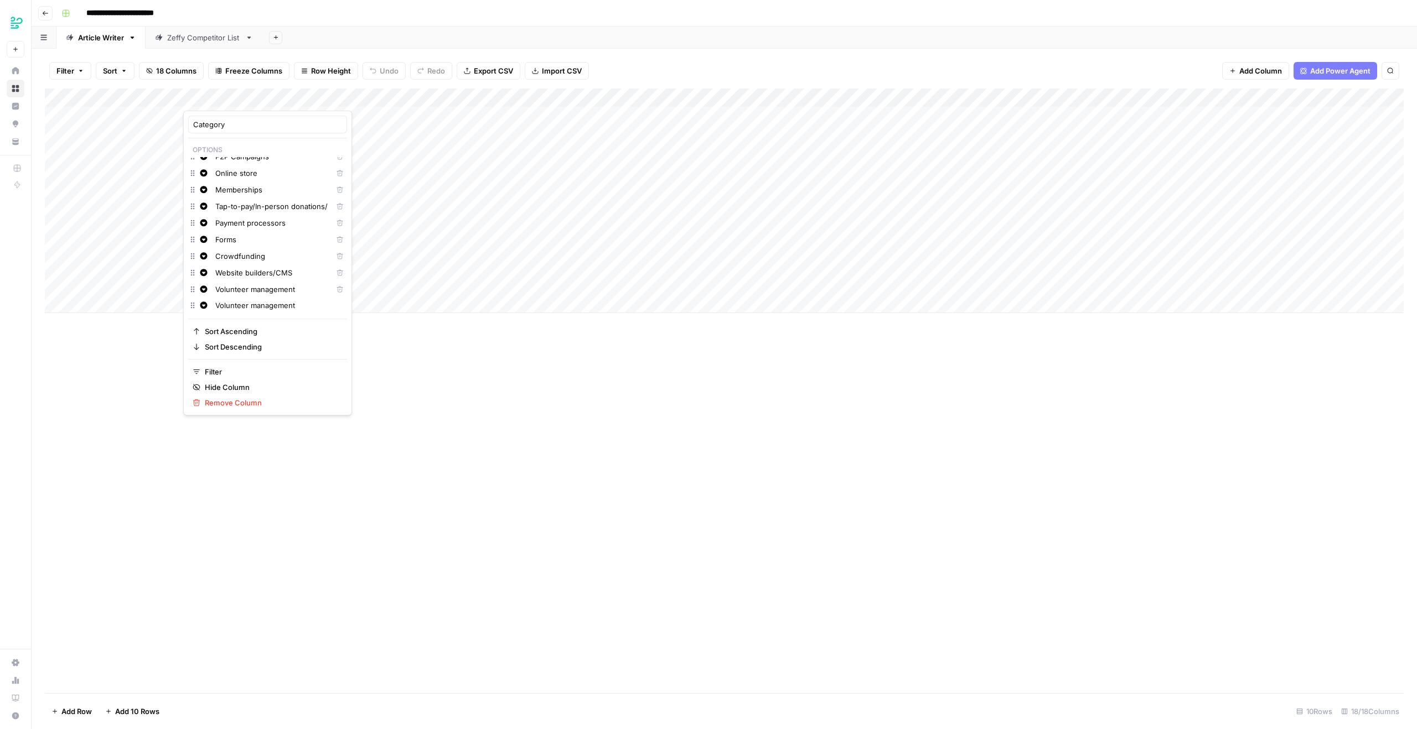
click at [256, 310] on input "Volunteer management" at bounding box center [278, 305] width 127 height 11
paste input "Other/General tools"
type input "Other/General tools"
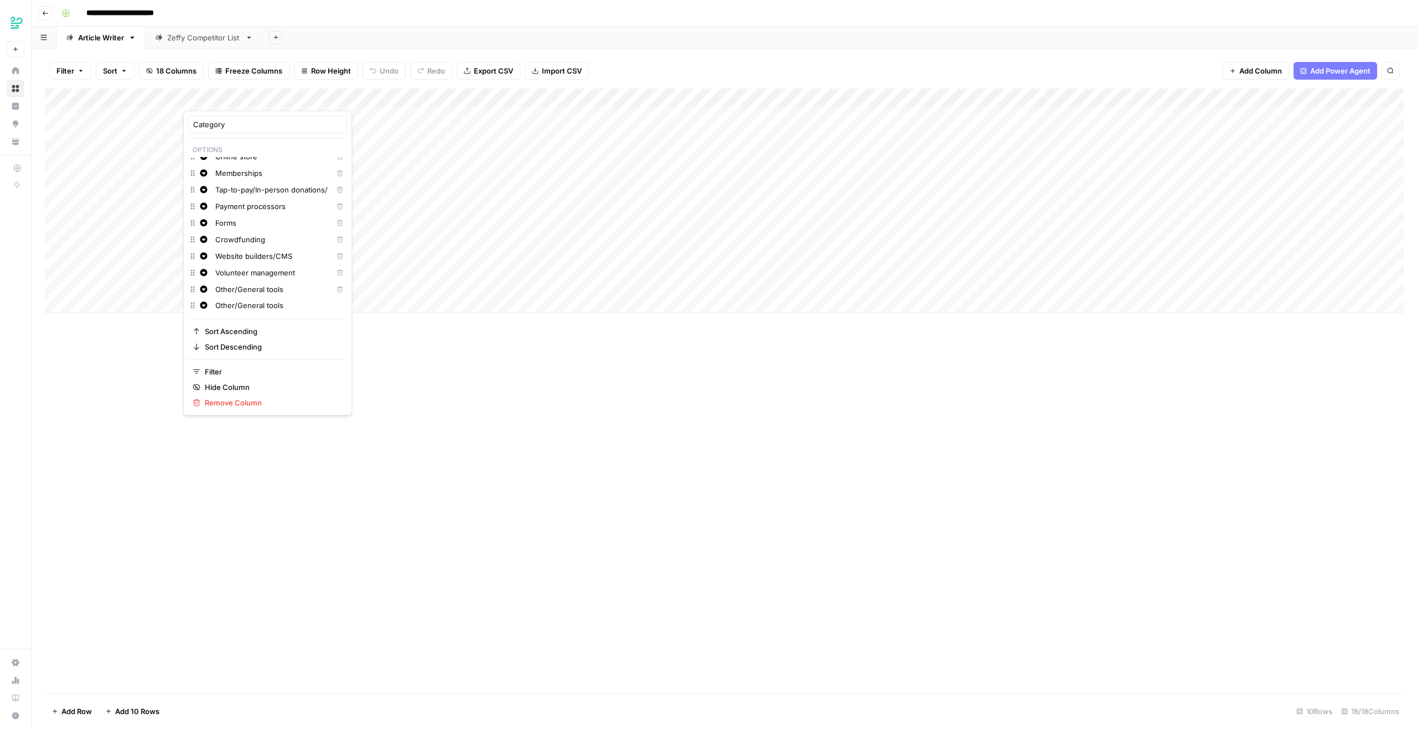
click at [408, 472] on div "Add Column" at bounding box center [724, 391] width 1359 height 605
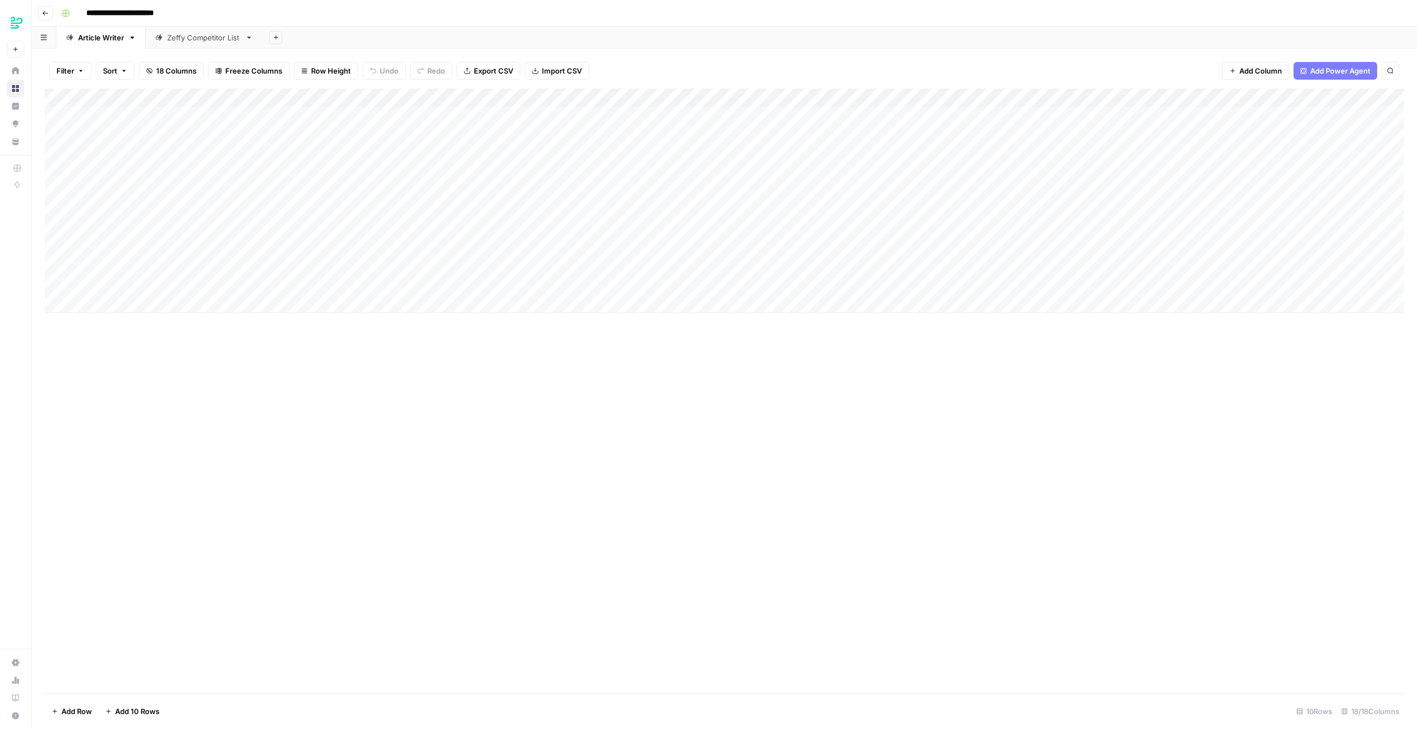
click at [600, 96] on div "Add Column" at bounding box center [724, 201] width 1359 height 225
click at [534, 206] on span "Edit Workflow" at bounding box center [567, 206] width 97 height 11
click at [1124, 98] on div "Add Column" at bounding box center [724, 201] width 1359 height 225
click at [594, 100] on div "Add Column" at bounding box center [724, 201] width 1359 height 225
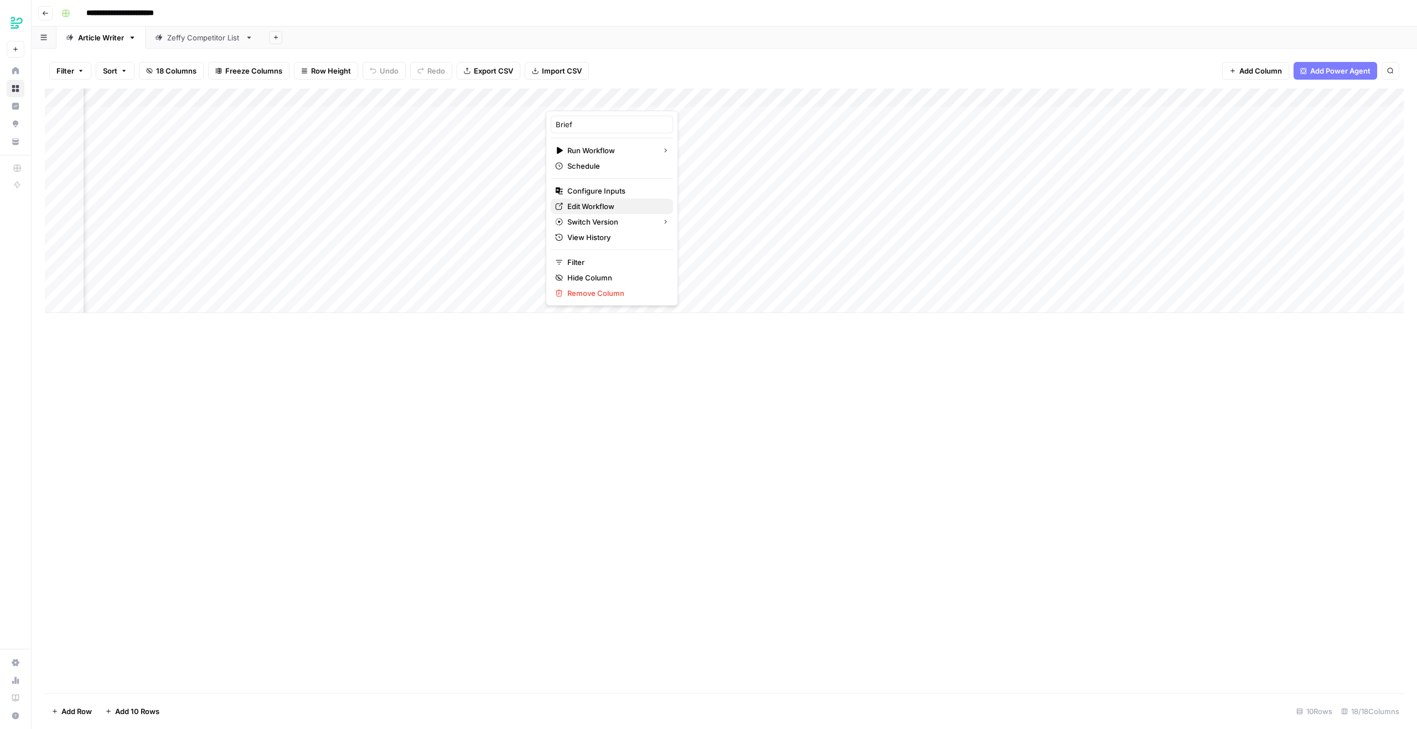
click at [610, 207] on span "Edit Workflow" at bounding box center [615, 206] width 97 height 11
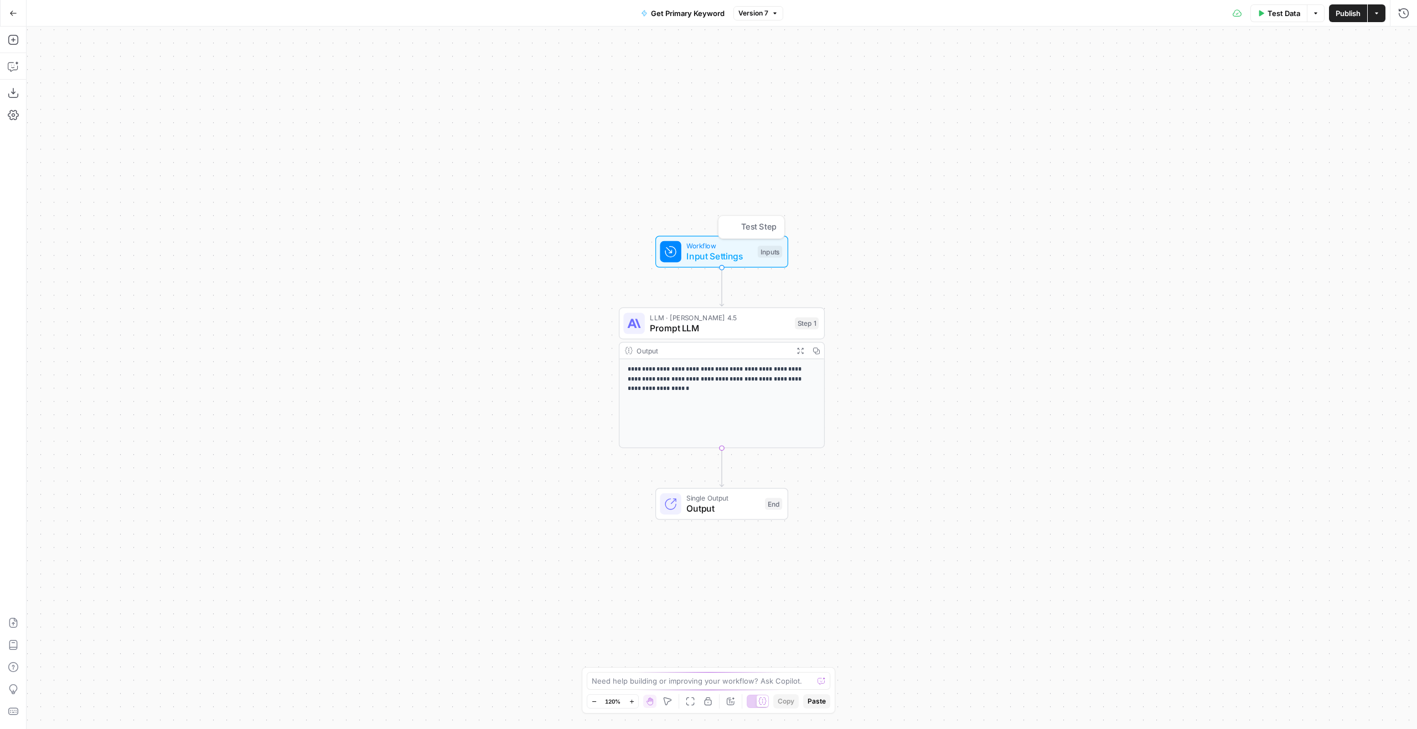
click at [746, 250] on span "Input Settings" at bounding box center [719, 256] width 66 height 13
click at [1376, 159] on span "edit field" at bounding box center [1366, 157] width 24 height 9
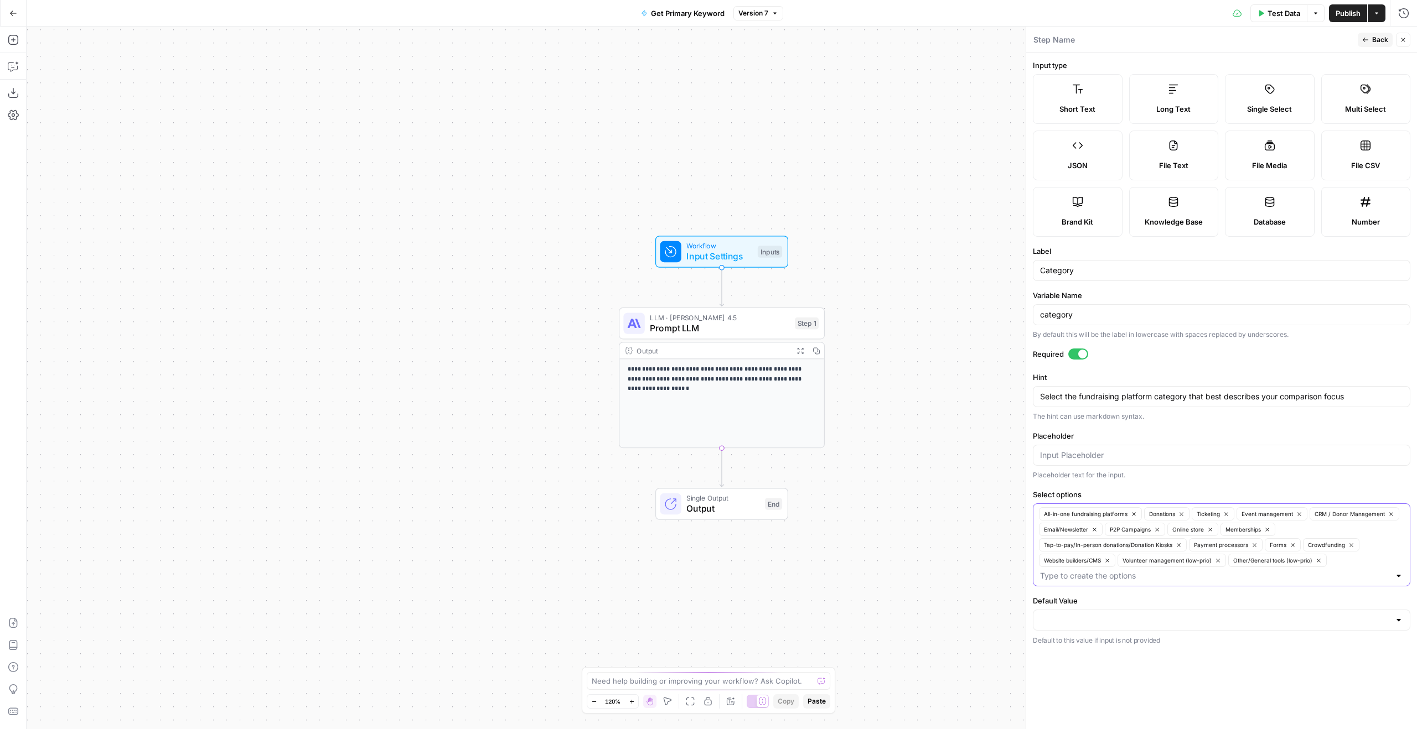
click at [1212, 554] on button "Volunteer management (low-prio)" at bounding box center [1171, 560] width 108 height 13
click at [1208, 560] on icon "button" at bounding box center [1207, 560] width 3 height 3
click at [1271, 561] on input "Select options" at bounding box center [1254, 560] width 271 height 11
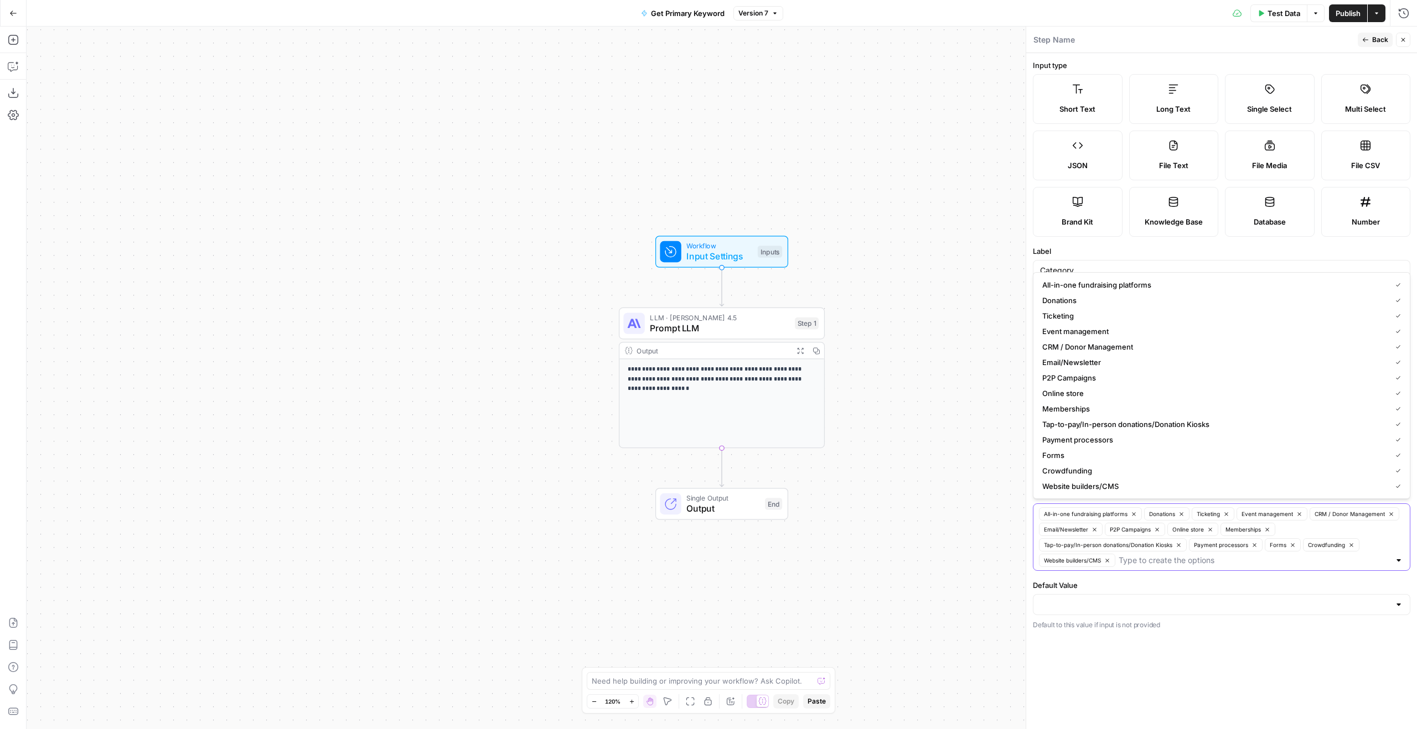
paste input "Volunteer management"
type input "Volunteer management"
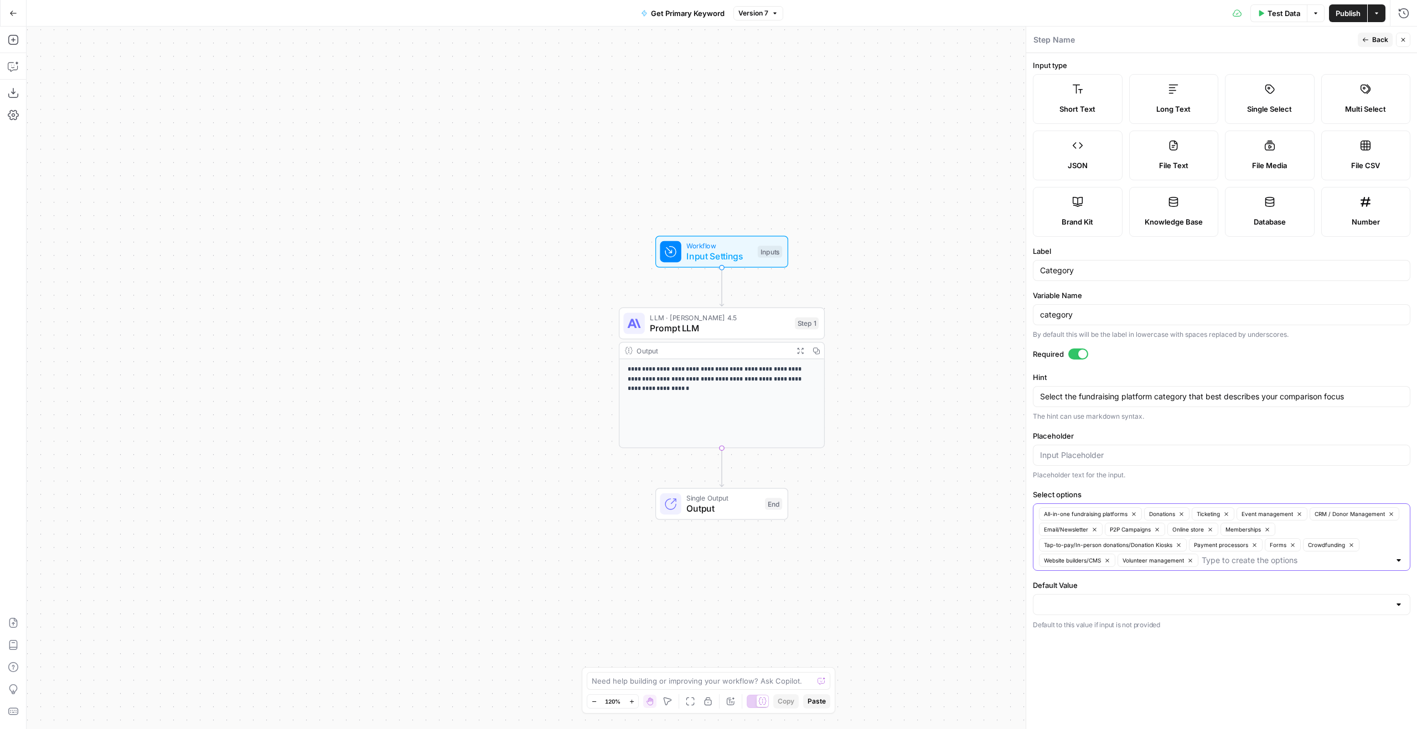
click at [1193, 559] on icon "button" at bounding box center [1190, 561] width 6 height 6
click at [1193, 559] on input "Select options" at bounding box center [1254, 560] width 271 height 11
paste input "Volunteer management"
type input "Volunteer management"
paste input "Other/General tools"
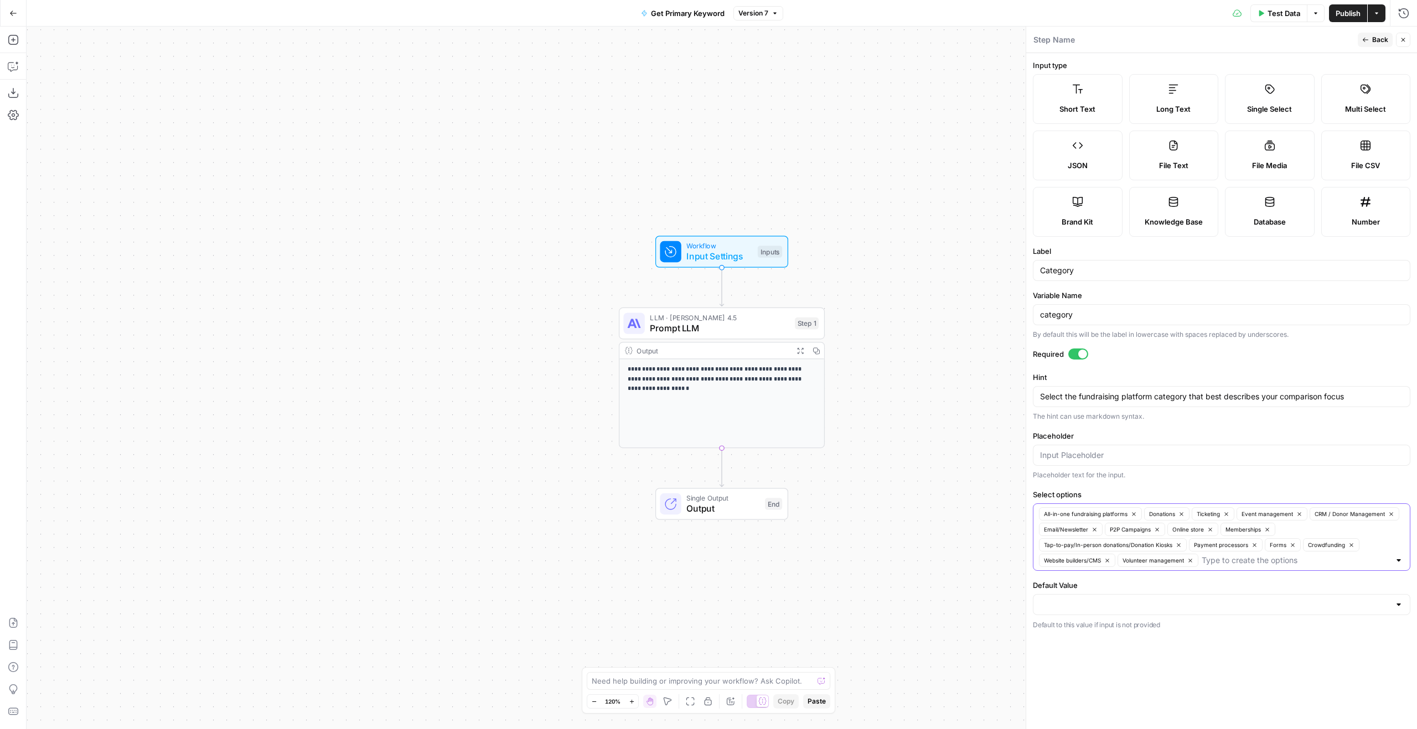
type input "Other/General tools"
click at [1355, 12] on span "Publish" at bounding box center [1347, 13] width 25 height 11
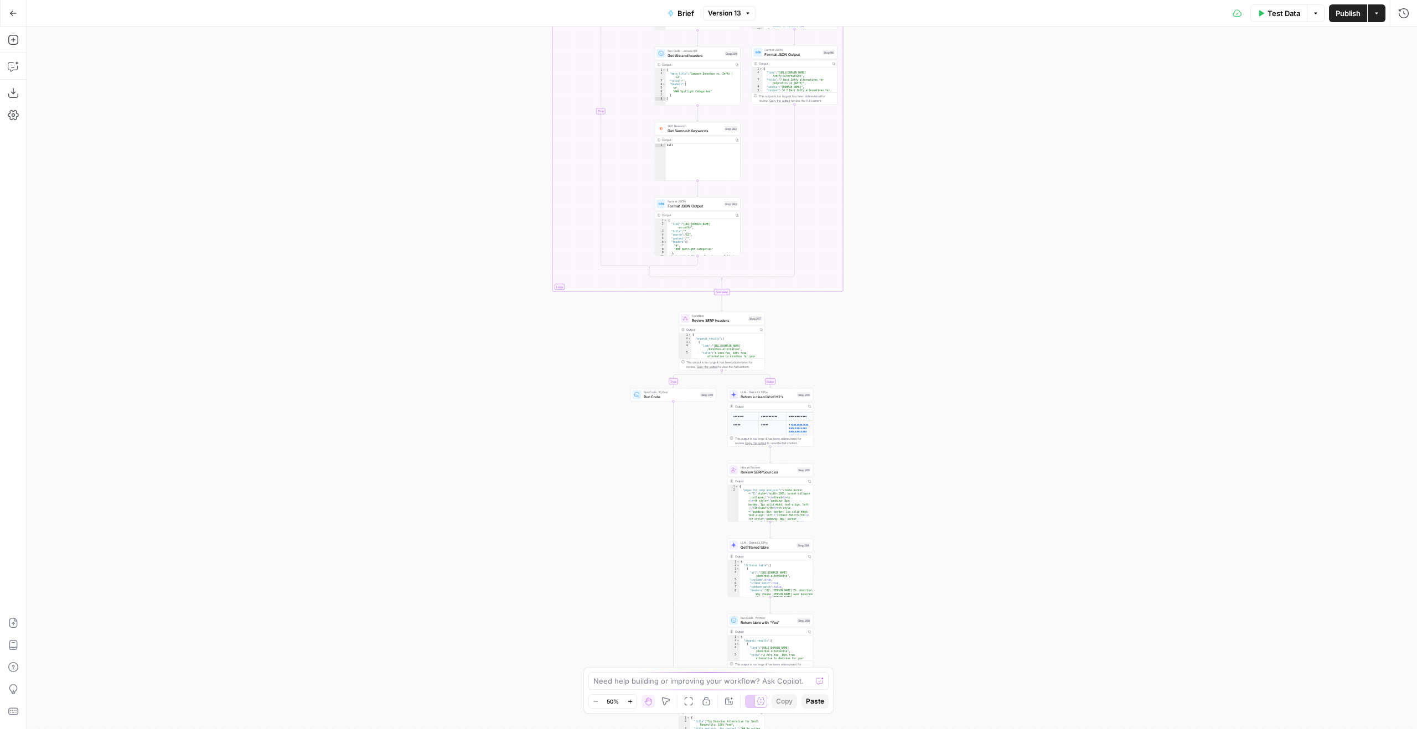
drag, startPoint x: 1053, startPoint y: 318, endPoint x: 1051, endPoint y: 463, distance: 145.6
click at [1053, 465] on div "true false true false true false true false true false Workflow Input Settings …" at bounding box center [722, 378] width 1390 height 703
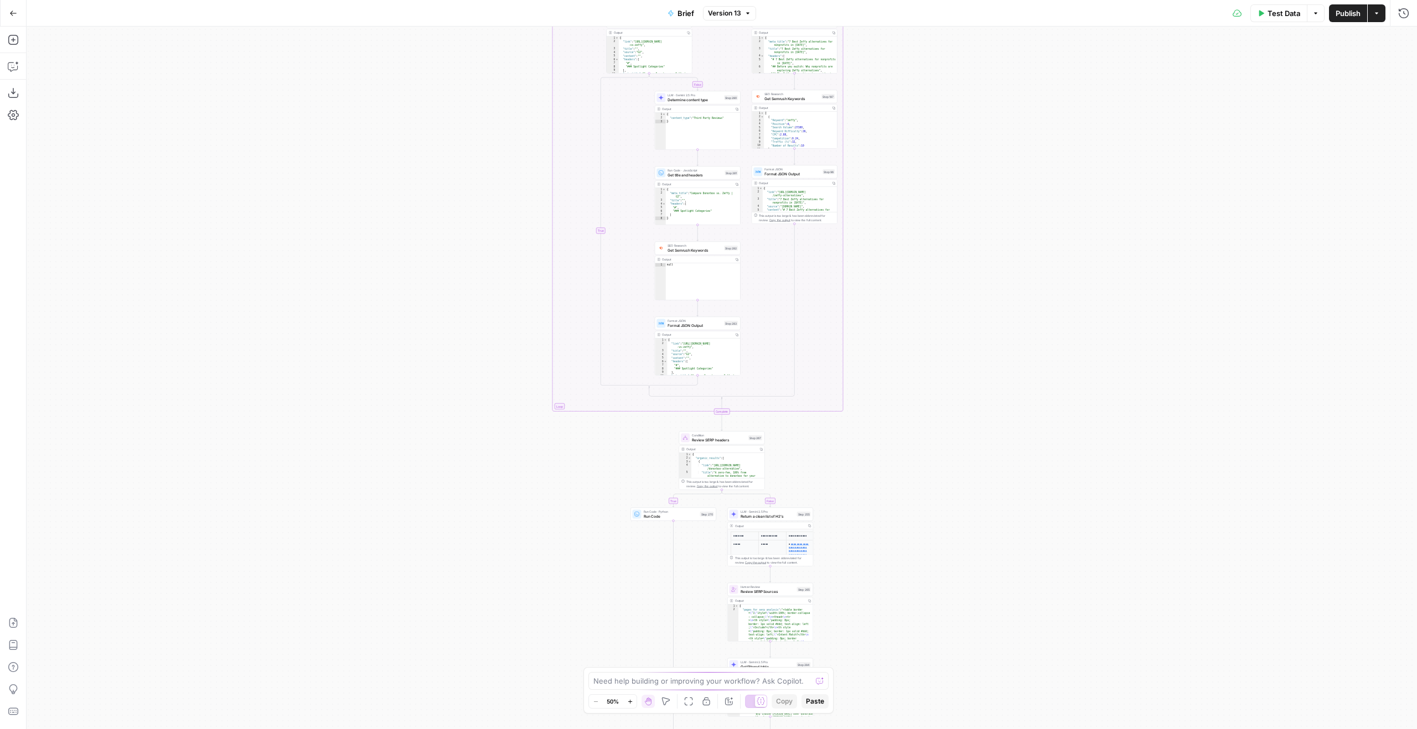
drag, startPoint x: 1006, startPoint y: 154, endPoint x: 1018, endPoint y: 356, distance: 202.9
click at [1018, 356] on div "true false true false true false true false true false Workflow Input Settings …" at bounding box center [722, 378] width 1390 height 703
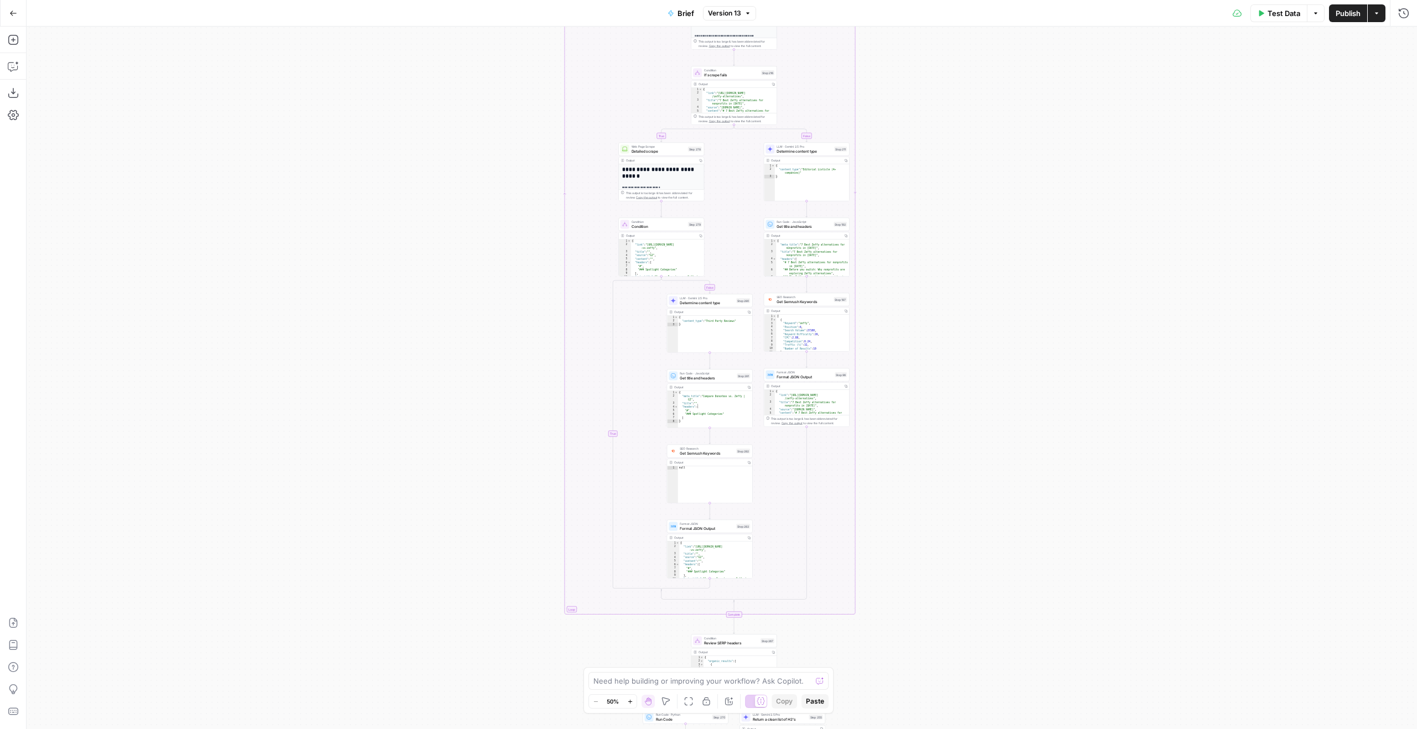
drag, startPoint x: 928, startPoint y: 343, endPoint x: 944, endPoint y: 468, distance: 126.6
click at [944, 469] on div "true false true false true false true false true false Workflow Input Settings …" at bounding box center [722, 378] width 1390 height 703
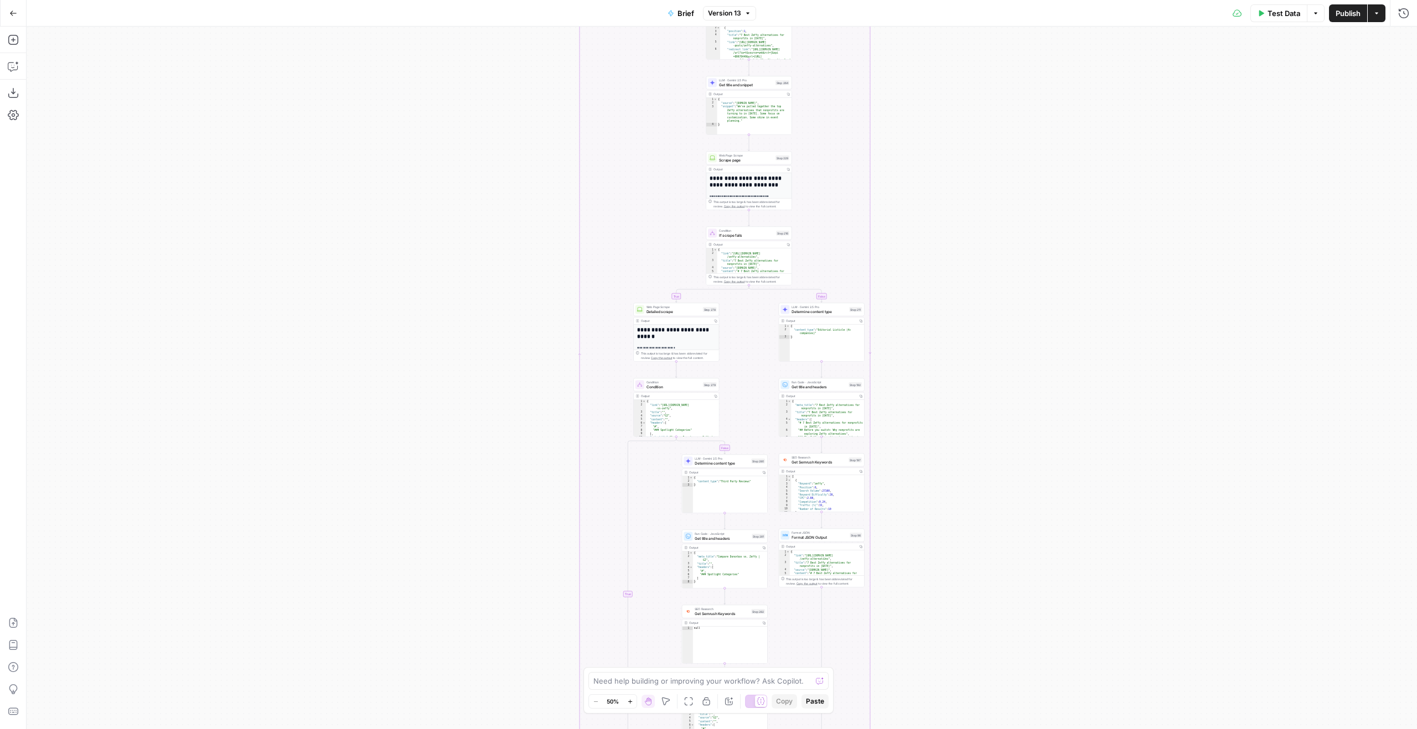
drag, startPoint x: 1069, startPoint y: 271, endPoint x: 1069, endPoint y: 490, distance: 219.2
click at [1069, 490] on div "true false true false true false true false true false Workflow Input Settings …" at bounding box center [722, 378] width 1390 height 703
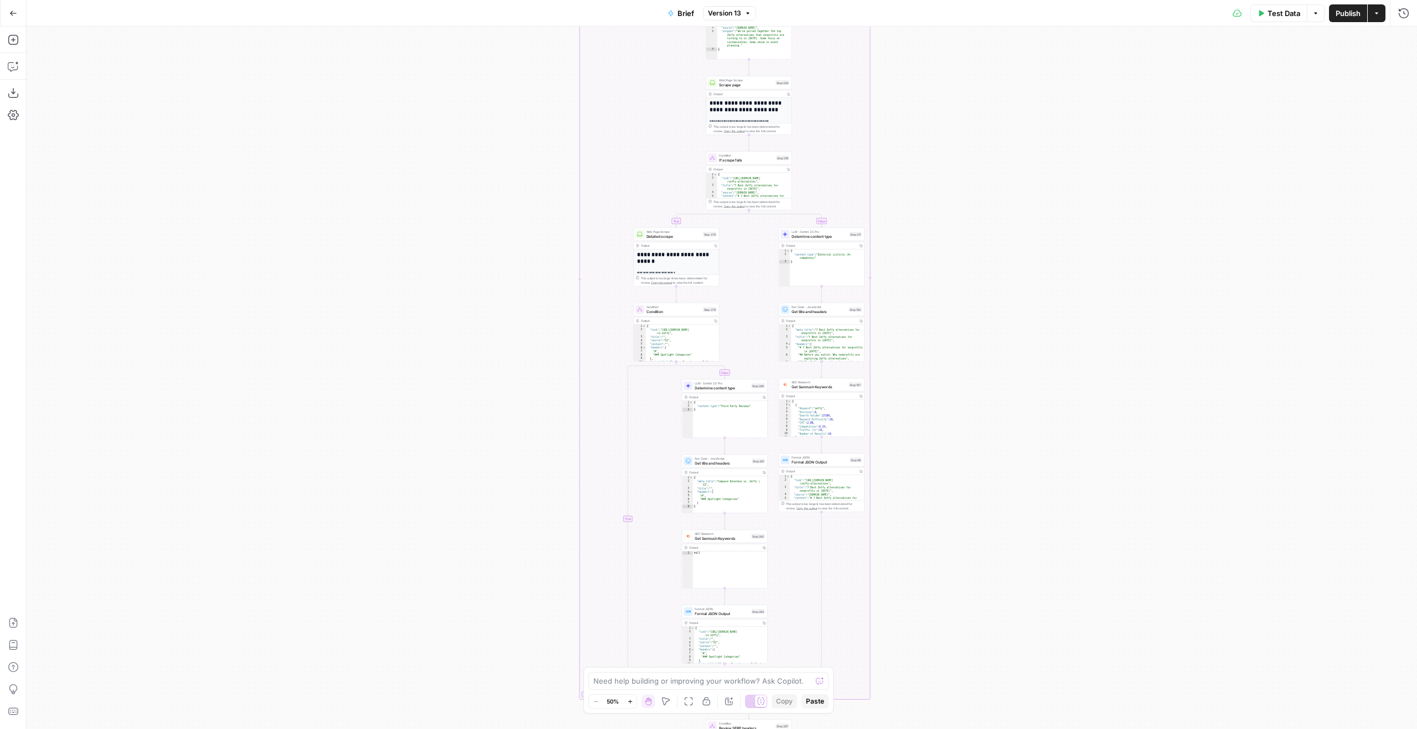
drag, startPoint x: 1024, startPoint y: 304, endPoint x: 1024, endPoint y: 9, distance: 294.4
click at [1024, 9] on div "Go Back Brief Version 13 Test Data Options Publish Actions Run History Add Step…" at bounding box center [708, 364] width 1417 height 729
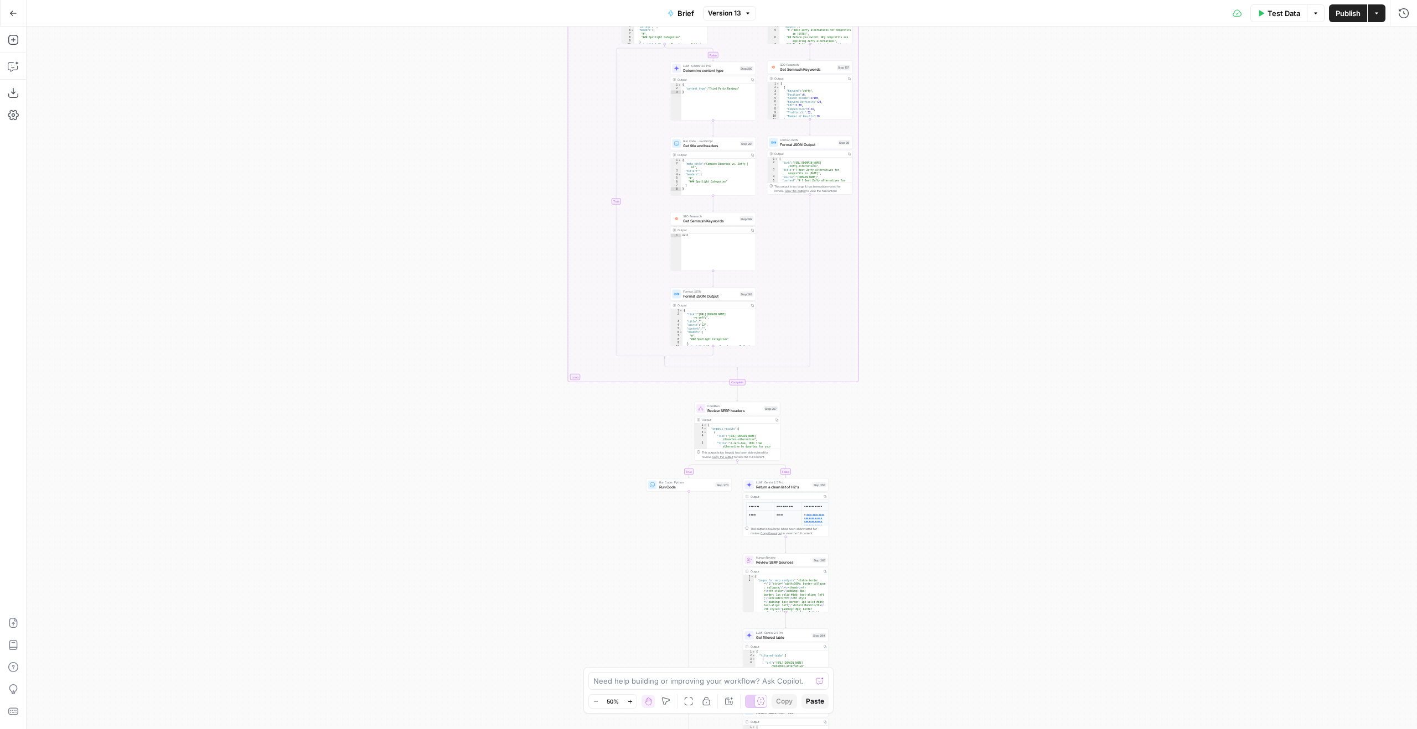
drag, startPoint x: 992, startPoint y: 302, endPoint x: 986, endPoint y: 151, distance: 151.8
click at [986, 150] on div "true false true false true false true false true false Workflow Input Settings …" at bounding box center [722, 378] width 1390 height 703
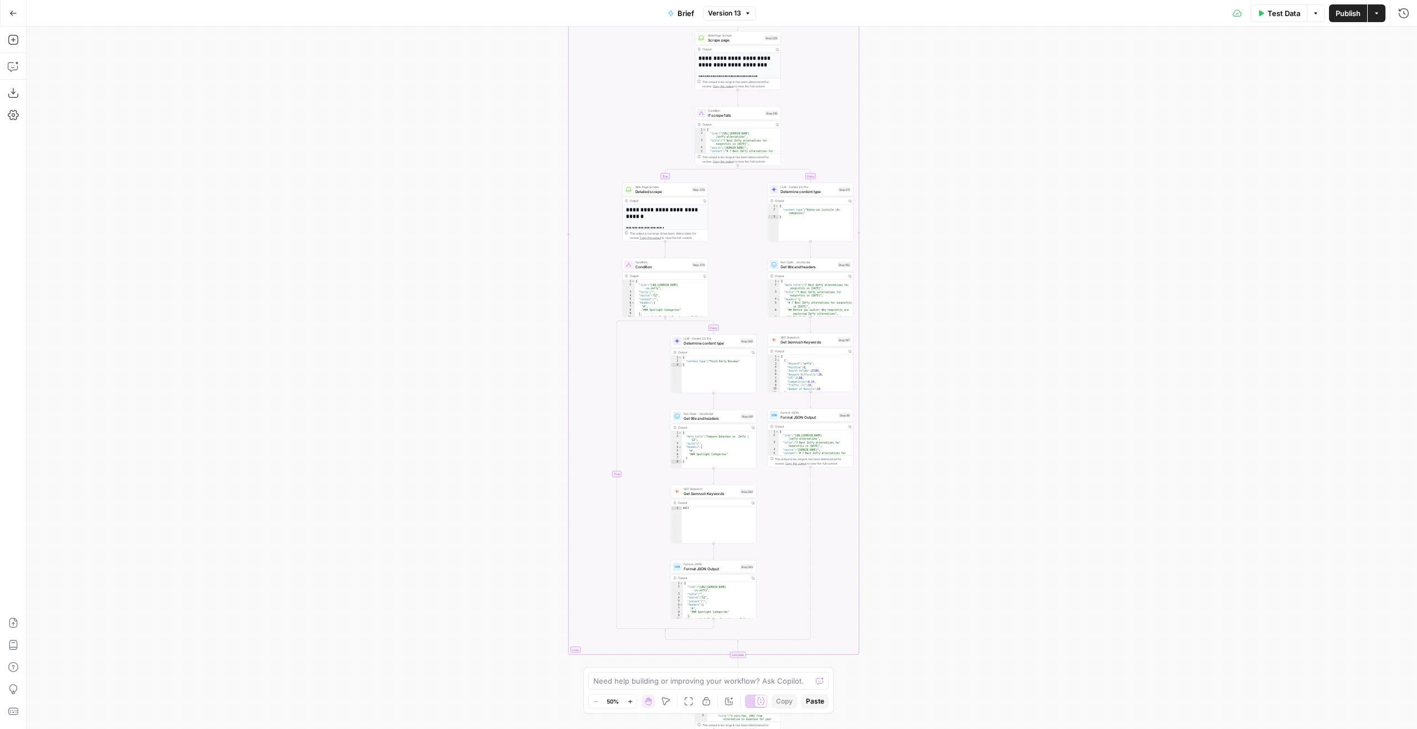
drag, startPoint x: 1074, startPoint y: 471, endPoint x: 1074, endPoint y: 873, distance: 402.4
click at [1074, 729] on html "Zeffy New Home Browse Insights Opportunities Your Data Recent Grids Content Ref…" at bounding box center [708, 364] width 1417 height 729
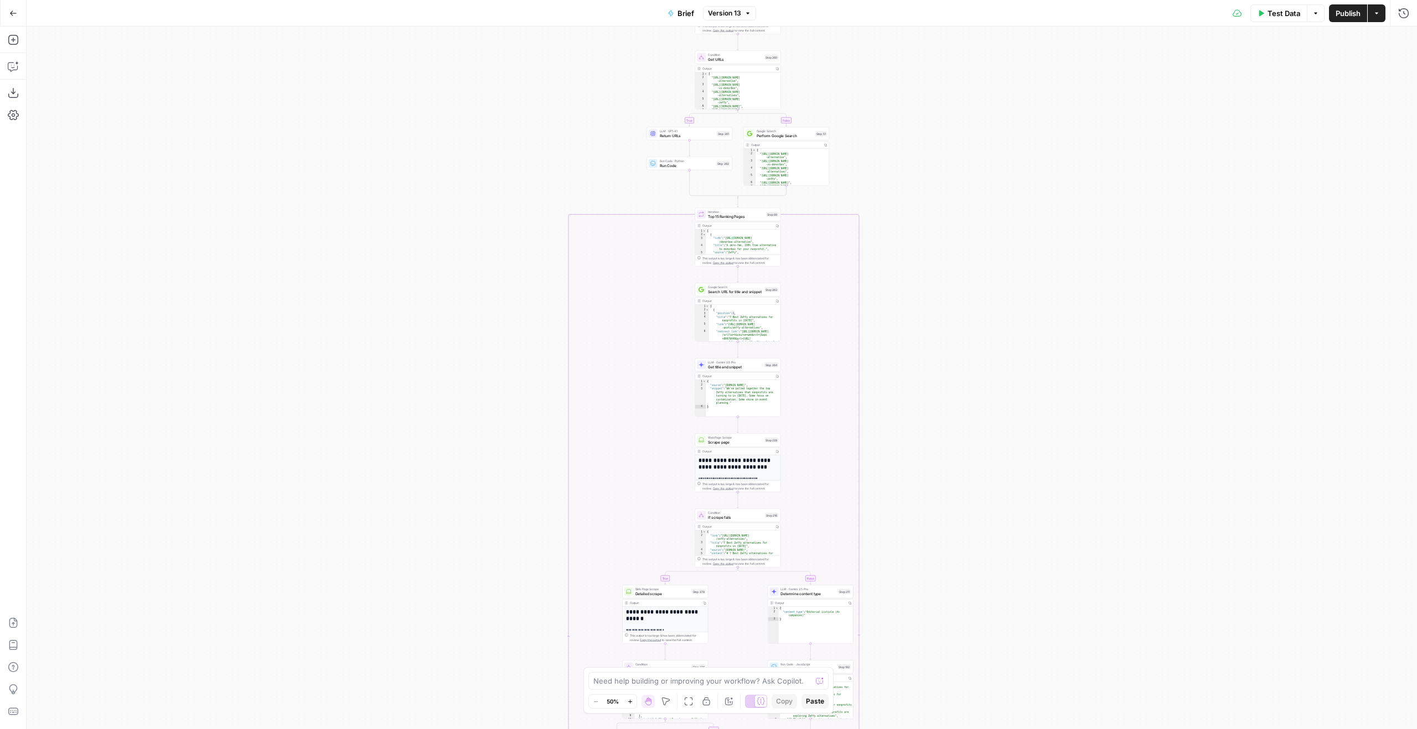
drag, startPoint x: 1041, startPoint y: 378, endPoint x: 1041, endPoint y: 756, distance: 378.0
click at [1041, 729] on html "Zeffy New Home Browse Insights Opportunities Your Data Recent Grids Content Ref…" at bounding box center [708, 364] width 1417 height 729
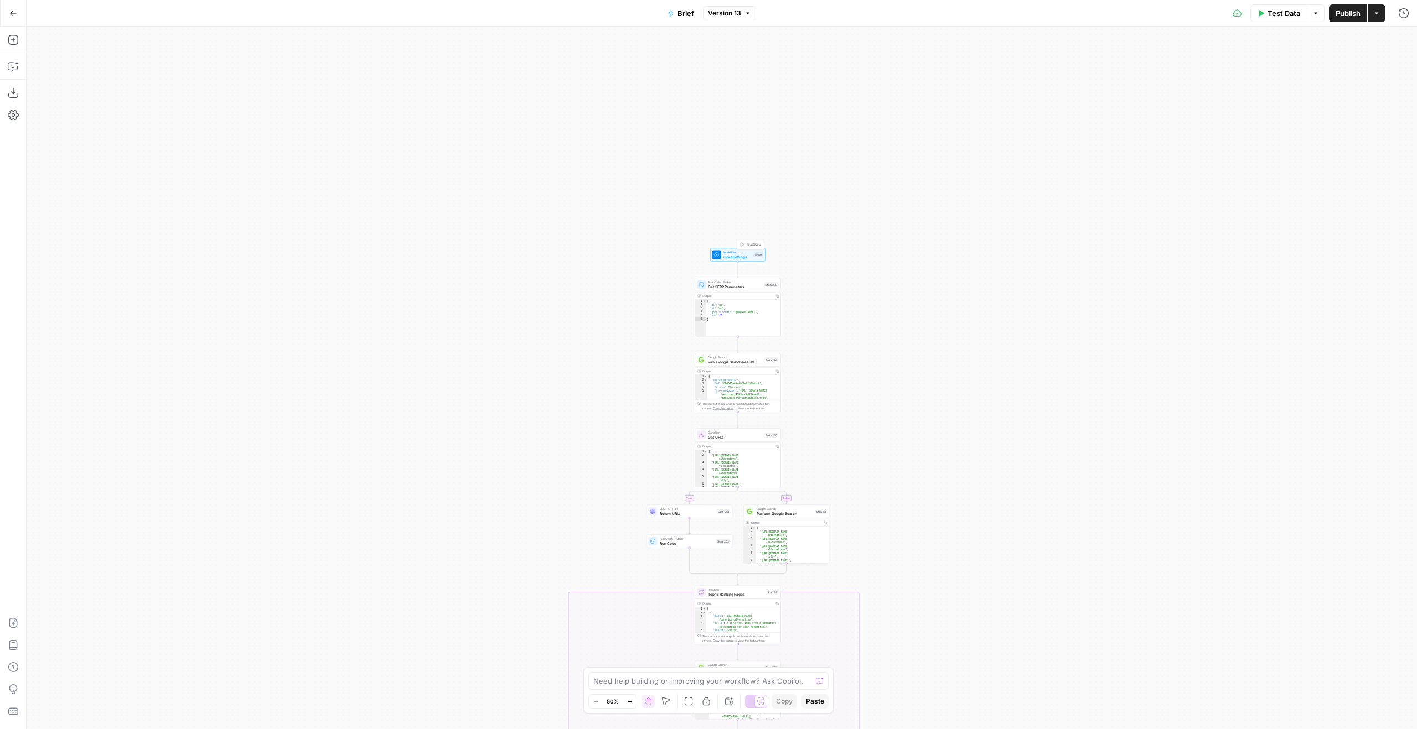
click at [730, 254] on span "Input Settings" at bounding box center [737, 257] width 28 height 6
click at [1378, 331] on span "edit field" at bounding box center [1366, 334] width 24 height 9
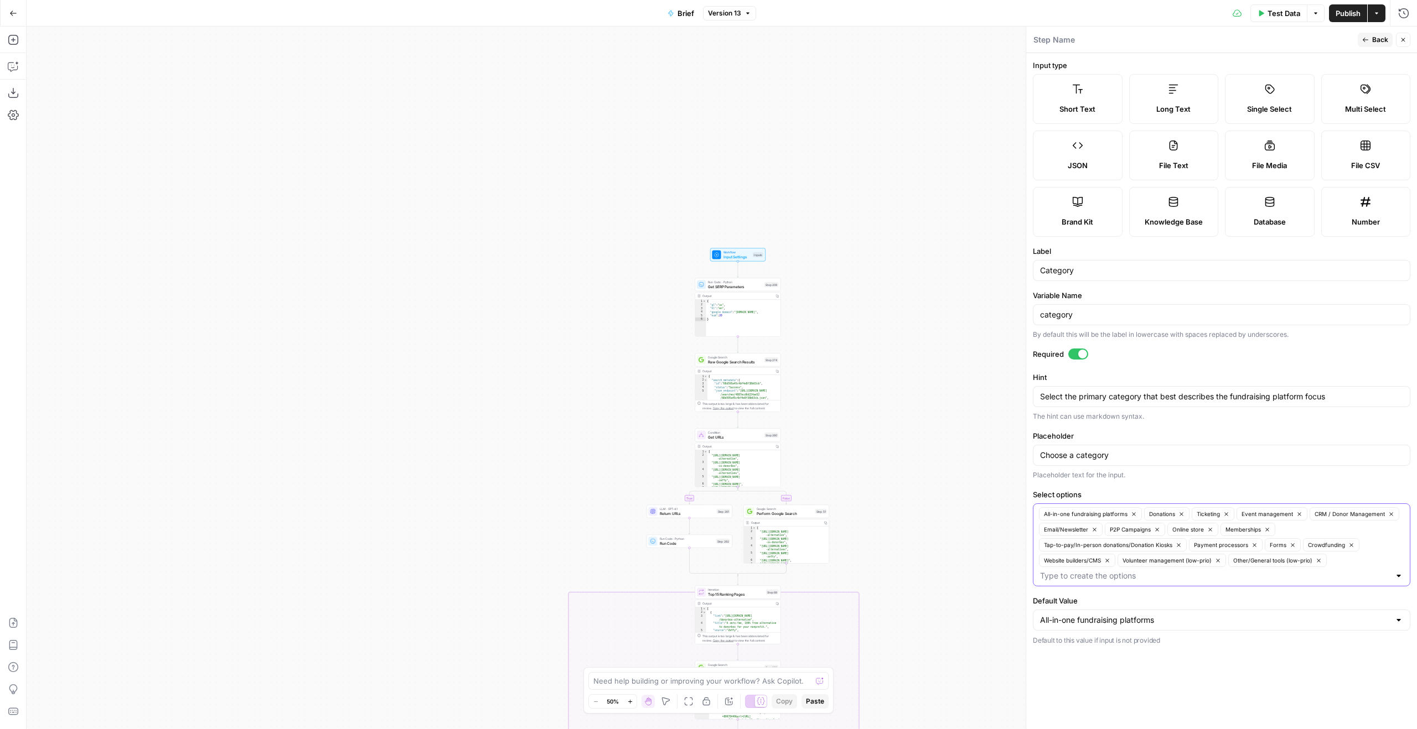
click at [1219, 560] on icon "button" at bounding box center [1218, 561] width 6 height 6
click at [1212, 561] on button "Other/General tools (low-prio)" at bounding box center [1166, 560] width 99 height 13
click at [1218, 561] on input "Select options" at bounding box center [1254, 560] width 271 height 11
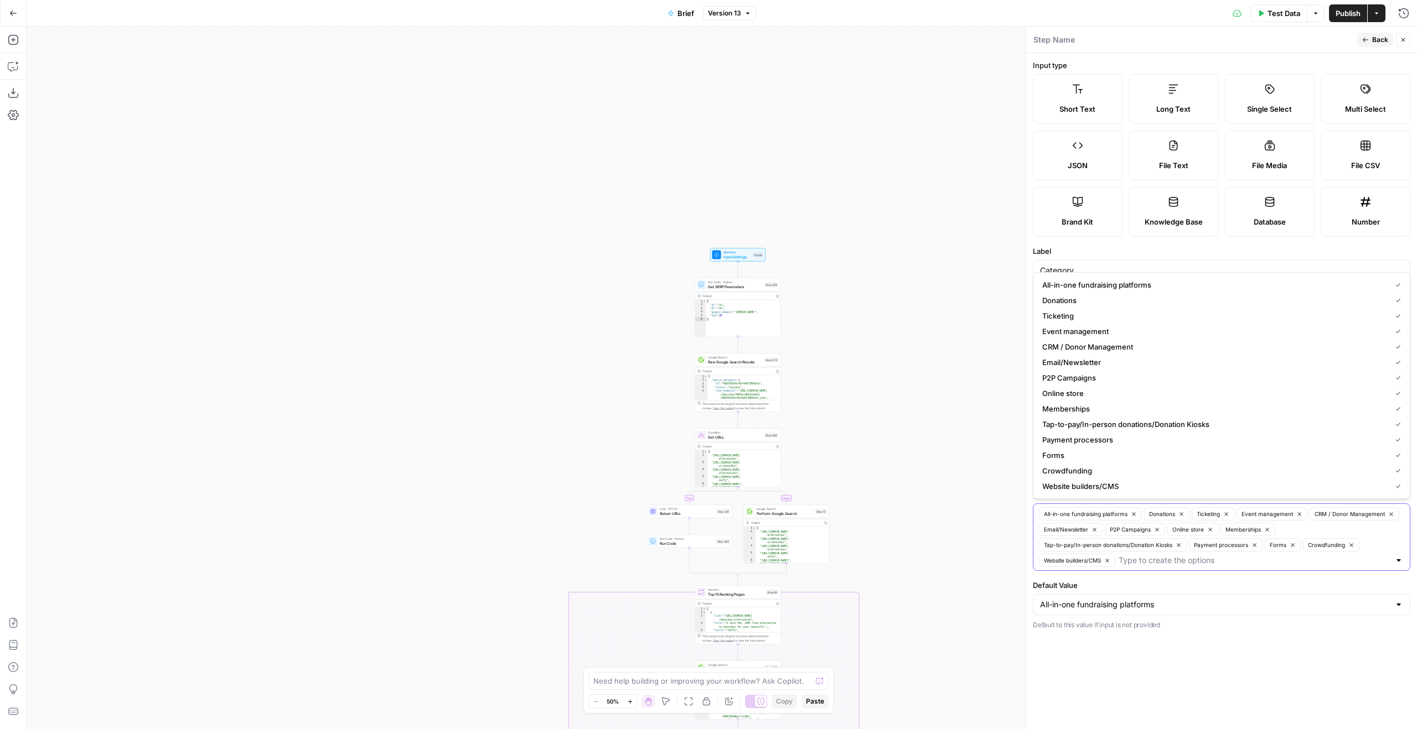
paste input "Volunteer management"
type input "Volunteer management"
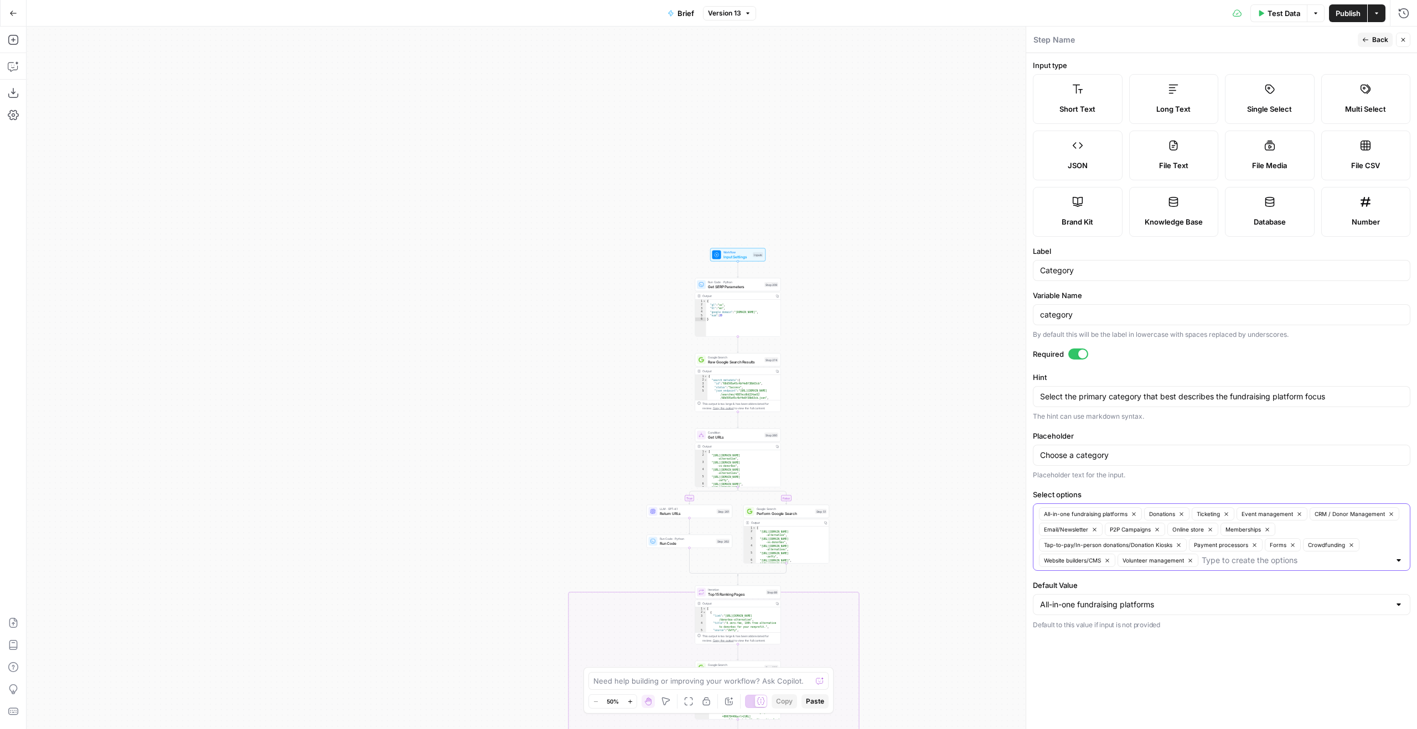
paste input "Other/General tools"
type input "Other/General tools"
click at [1347, 17] on span "Publish" at bounding box center [1347, 13] width 25 height 11
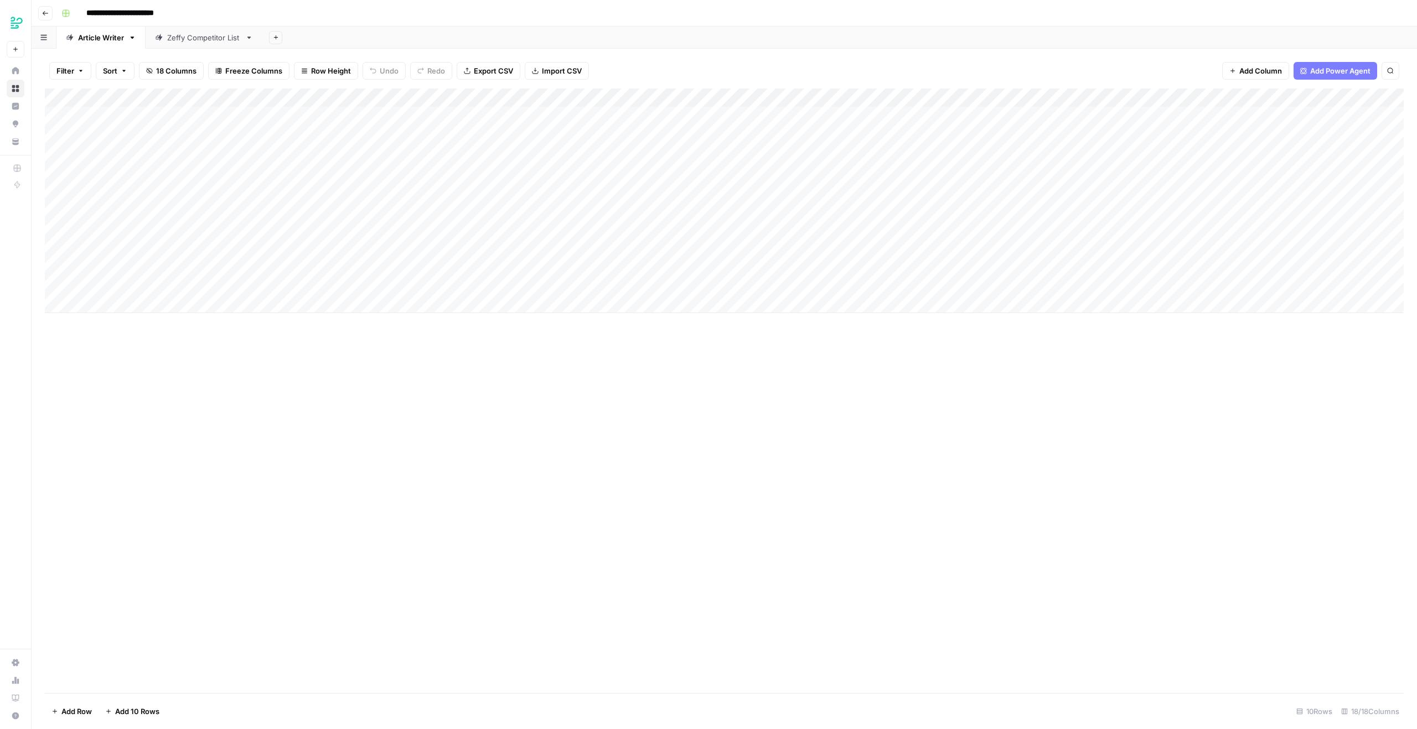
click at [238, 102] on div "Add Column" at bounding box center [724, 201] width 1359 height 225
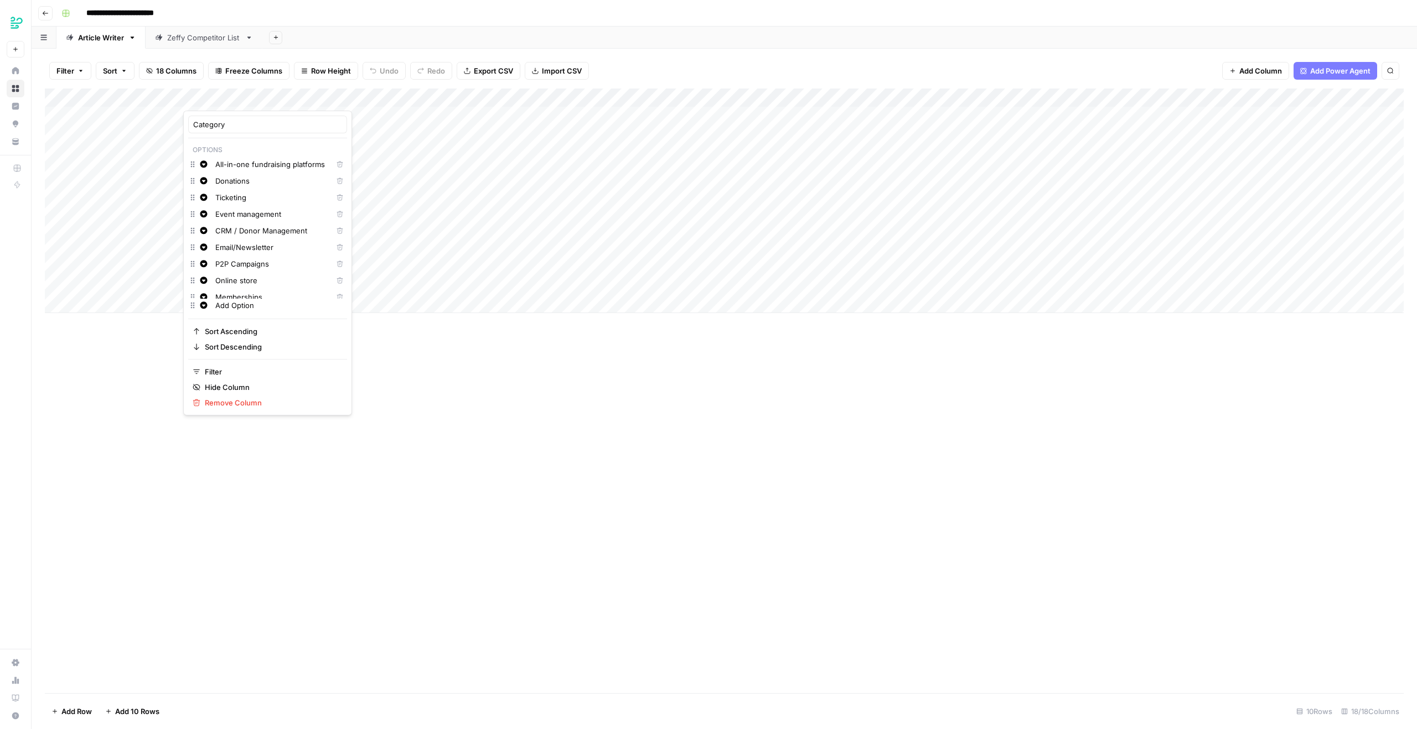
scroll to position [124, 0]
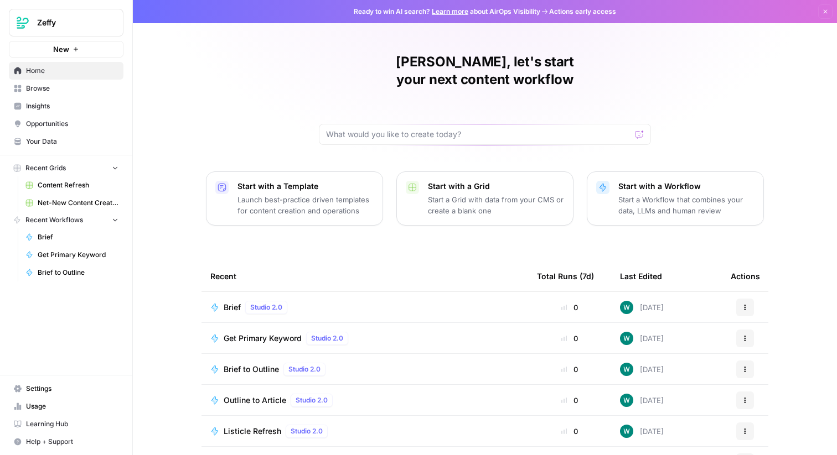
click at [68, 25] on span "Zeffy" at bounding box center [70, 22] width 67 height 11
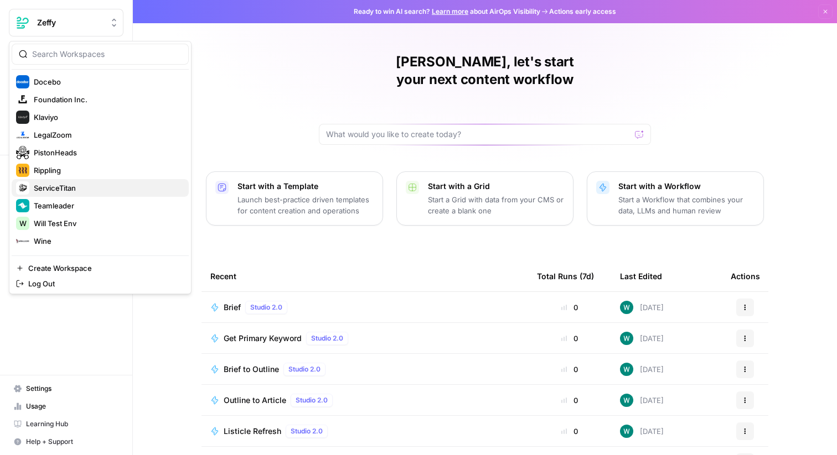
scroll to position [144, 0]
click at [84, 153] on span "PistonHeads" at bounding box center [107, 151] width 146 height 11
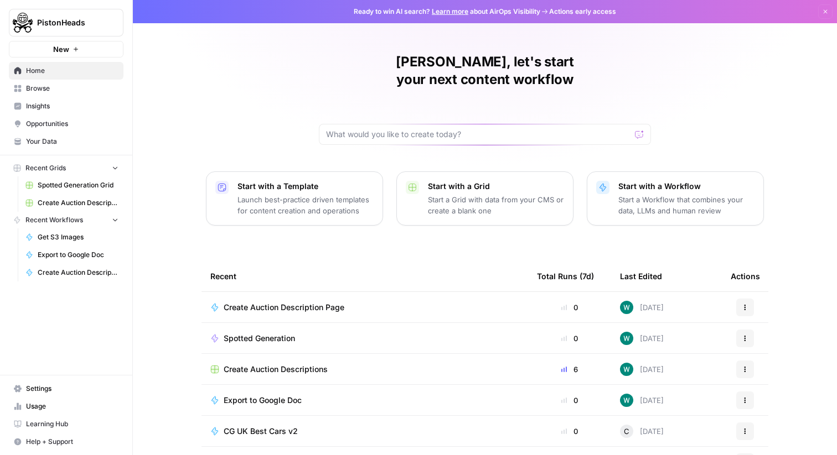
click at [318, 302] on span "Create Auction Description Page" at bounding box center [284, 307] width 121 height 11
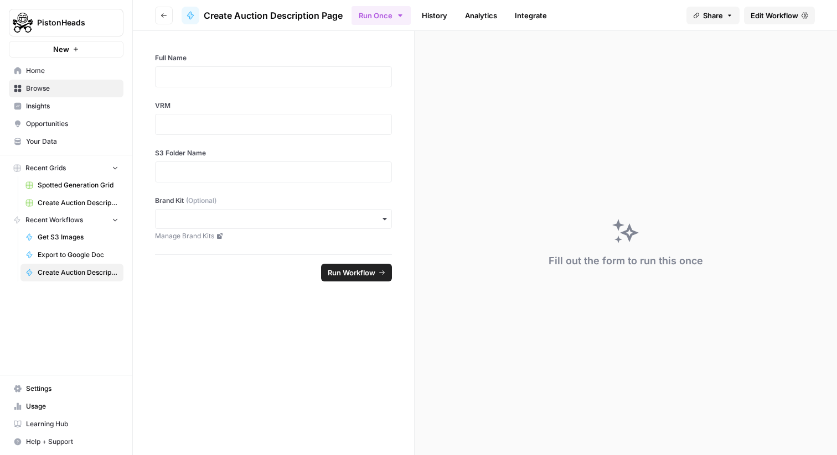
click at [832, 25] on header "Go back Create Auction Description Page Run Once History Analytics Integrate Sh…" at bounding box center [485, 15] width 704 height 31
click at [800, 22] on link "Edit Workflow" at bounding box center [779, 16] width 71 height 18
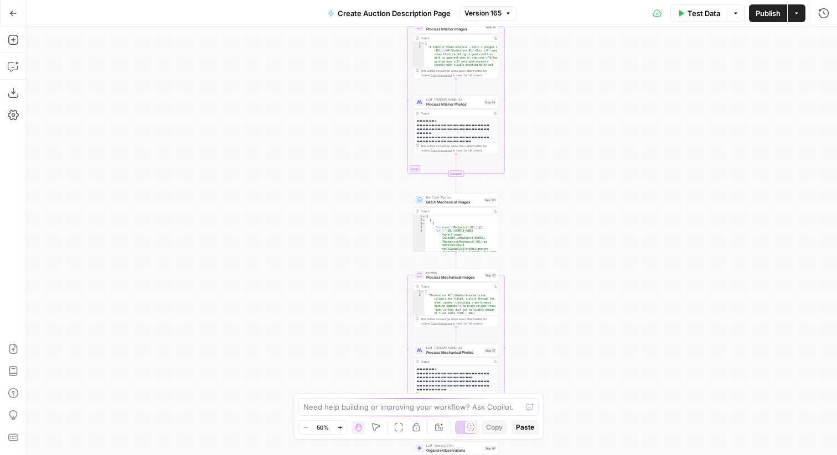
drag, startPoint x: 579, startPoint y: 324, endPoint x: 579, endPoint y: 229, distance: 94.6
click at [579, 229] on div "true false Workflow Input Settings Inputs Get Knowledge Base File Get Response …" at bounding box center [432, 241] width 810 height 429
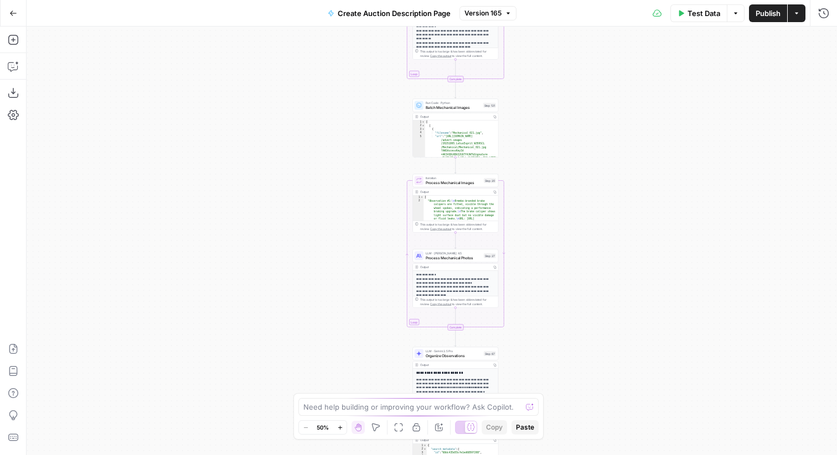
drag, startPoint x: 568, startPoint y: 312, endPoint x: 568, endPoint y: 155, distance: 157.2
click at [568, 157] on div "true false Workflow Input Settings Inputs Get Knowledge Base File Get Response …" at bounding box center [432, 241] width 810 height 429
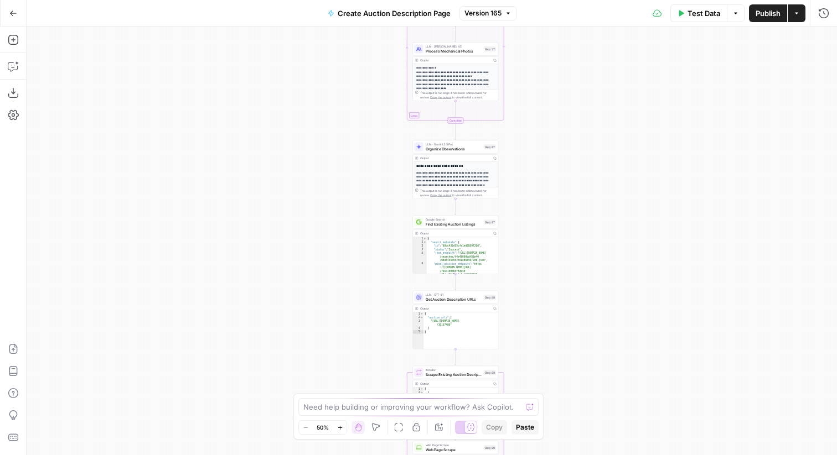
click at [556, 245] on div "true false Workflow Input Settings Inputs Get Knowledge Base File Get Response …" at bounding box center [432, 241] width 810 height 429
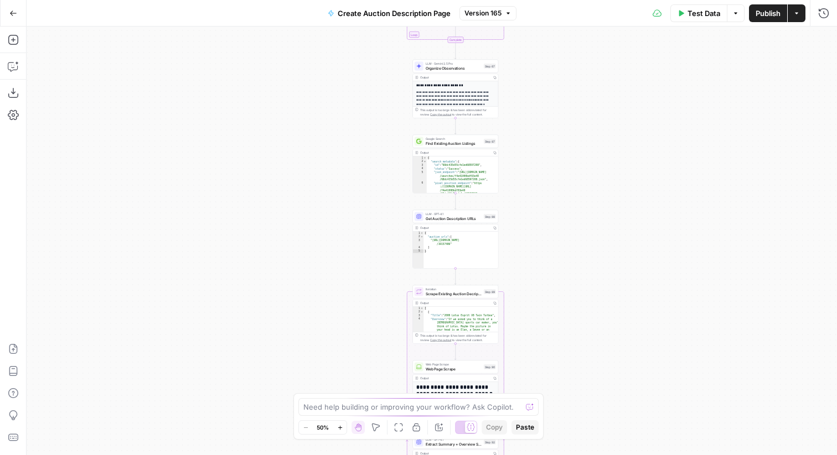
drag, startPoint x: 556, startPoint y: 245, endPoint x: 556, endPoint y: 164, distance: 80.8
click at [556, 163] on div "true false Workflow Input Settings Inputs Get Knowledge Base File Get Response …" at bounding box center [432, 241] width 810 height 429
drag, startPoint x: 619, startPoint y: 299, endPoint x: 619, endPoint y: 231, distance: 68.1
click at [619, 231] on div "true false Workflow Input Settings Inputs Get Knowledge Base File Get Response …" at bounding box center [432, 241] width 810 height 429
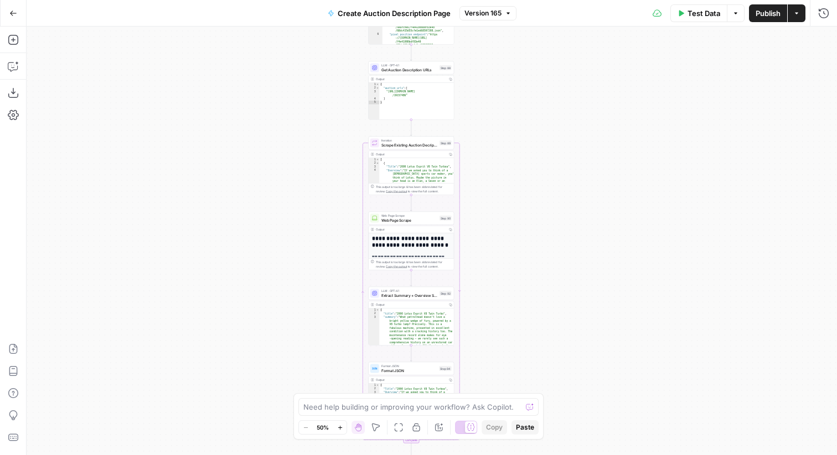
drag, startPoint x: 619, startPoint y: 231, endPoint x: 574, endPoint y: 151, distance: 91.2
click at [574, 151] on div "true false Workflow Input Settings Inputs Get Knowledge Base File Get Response …" at bounding box center [432, 241] width 810 height 429
drag, startPoint x: 579, startPoint y: 261, endPoint x: 579, endPoint y: 203, distance: 58.7
click at [579, 203] on div "true false Workflow Input Settings Inputs Get Knowledge Base File Get Response …" at bounding box center [432, 241] width 810 height 429
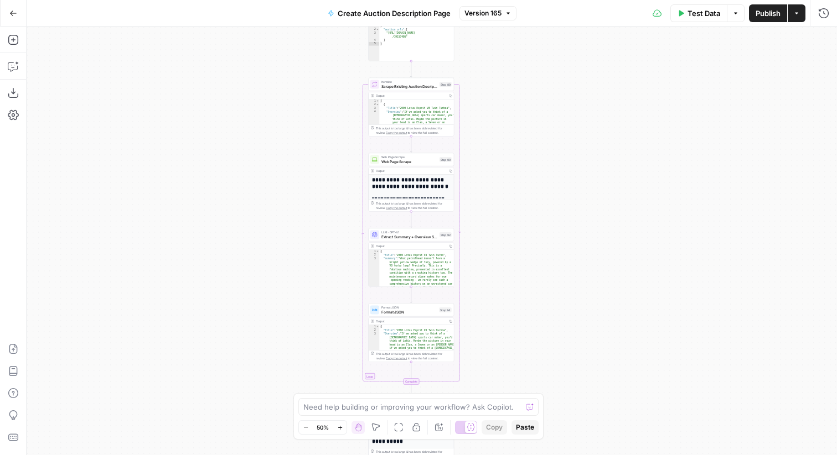
click at [568, 212] on div "true false Workflow Input Settings Inputs Get Knowledge Base File Get Response …" at bounding box center [432, 241] width 810 height 429
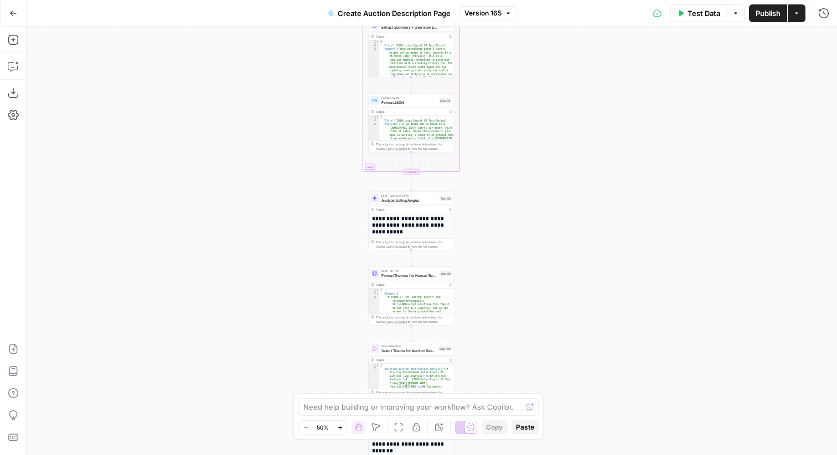
click at [538, 53] on div "true false Workflow Input Settings Inputs Get Knowledge Base File Get Response …" at bounding box center [432, 241] width 810 height 429
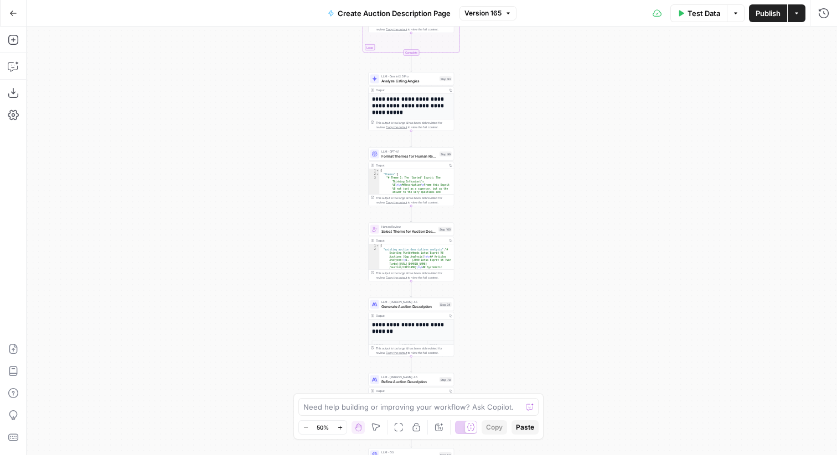
drag, startPoint x: 528, startPoint y: 275, endPoint x: 528, endPoint y: 184, distance: 90.8
click at [528, 184] on div "true false Workflow Input Settings Inputs Get Knowledge Base File Get Response …" at bounding box center [432, 241] width 810 height 429
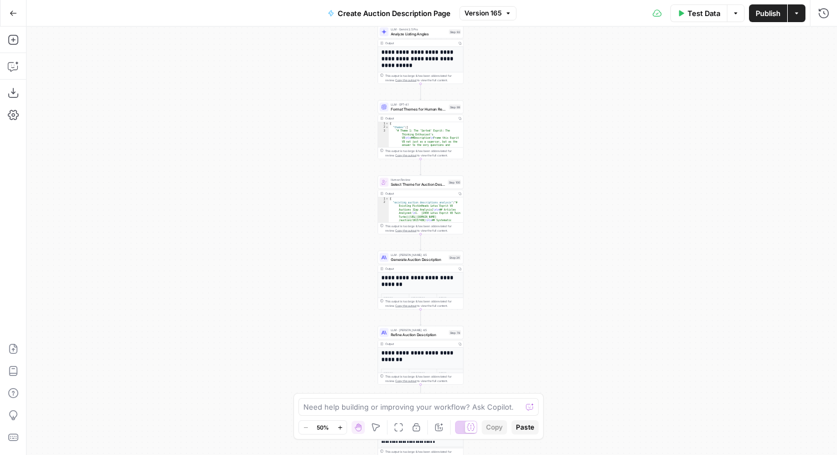
drag, startPoint x: 528, startPoint y: 184, endPoint x: 537, endPoint y: 137, distance: 48.0
click at [537, 137] on div "true false Workflow Input Settings Inputs Get Knowledge Base File Get Response …" at bounding box center [432, 241] width 810 height 429
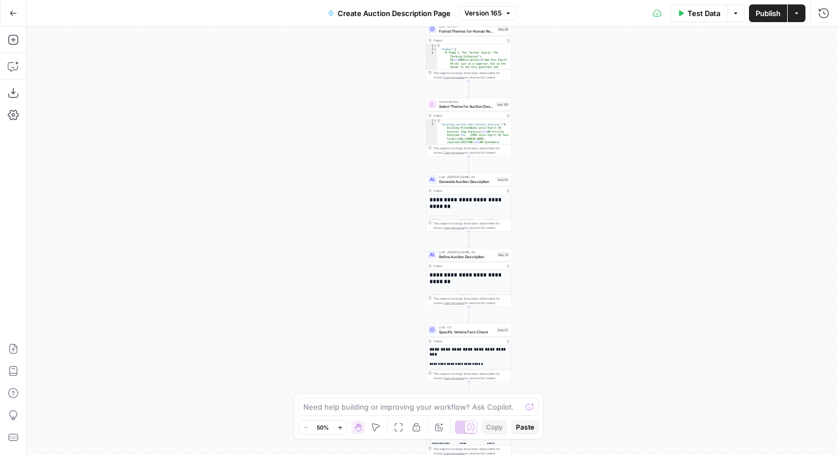
drag, startPoint x: 487, startPoint y: 227, endPoint x: 537, endPoint y: 147, distance: 95.2
click at [537, 147] on div "true false Workflow Input Settings Inputs Get Knowledge Base File Get Response …" at bounding box center [432, 241] width 810 height 429
drag, startPoint x: 570, startPoint y: 222, endPoint x: 548, endPoint y: 159, distance: 66.7
click at [549, 159] on div "true false Workflow Input Settings Inputs Get Knowledge Base File Get Response …" at bounding box center [432, 241] width 810 height 429
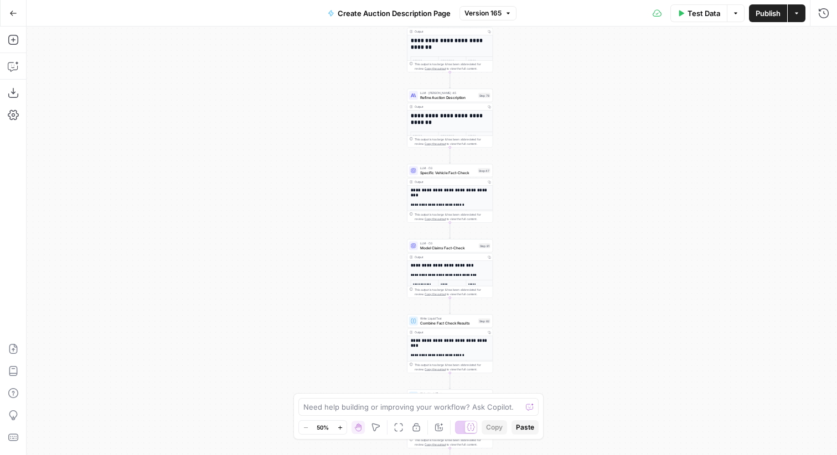
drag, startPoint x: 546, startPoint y: 180, endPoint x: 546, endPoint y: 86, distance: 93.5
click at [546, 86] on div "true false Workflow Input Settings Inputs Get Knowledge Base File Get Response …" at bounding box center [432, 241] width 810 height 429
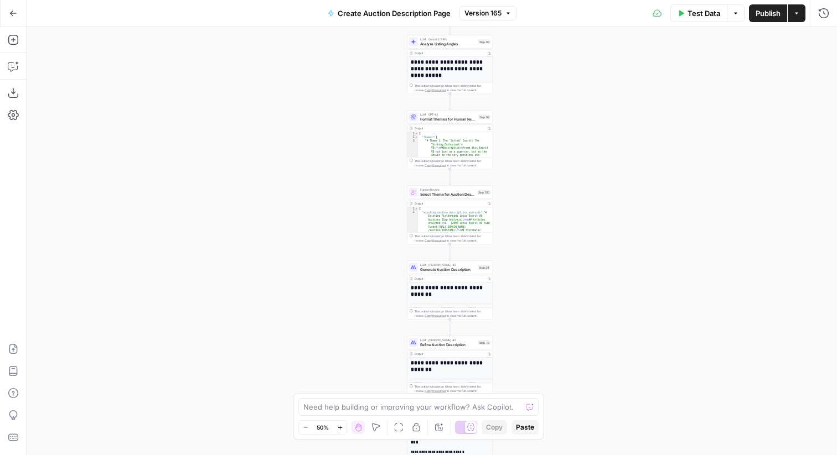
drag, startPoint x: 567, startPoint y: 116, endPoint x: 567, endPoint y: 364, distance: 247.9
click at [567, 364] on div "true false Workflow Input Settings Inputs Get Knowledge Base File Get Response …" at bounding box center [432, 241] width 810 height 429
drag, startPoint x: 578, startPoint y: 130, endPoint x: 578, endPoint y: 387, distance: 257.4
click at [578, 387] on div "true false Workflow Input Settings Inputs Get Knowledge Base File Get Response …" at bounding box center [432, 241] width 810 height 429
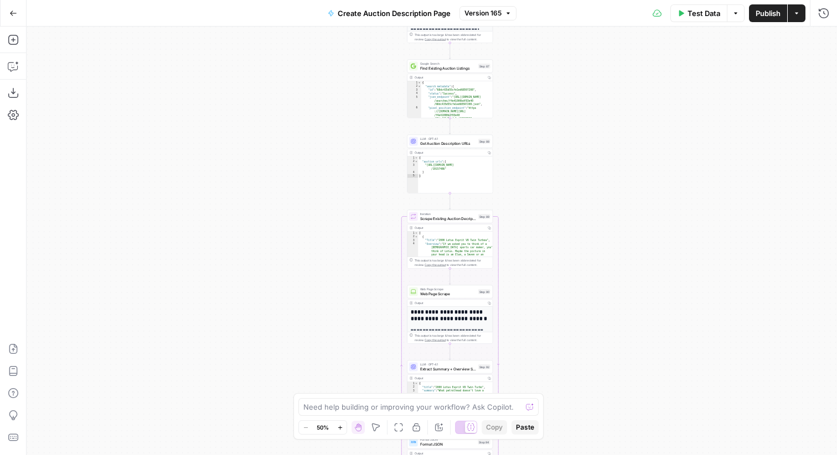
click at [546, 379] on div "true false Workflow Input Settings Inputs Get Knowledge Base File Get Response …" at bounding box center [432, 241] width 810 height 429
drag, startPoint x: 555, startPoint y: 117, endPoint x: 556, endPoint y: 439, distance: 322.1
click at [556, 439] on div "true false Workflow Input Settings Inputs Get Knowledge Base File Get Response …" at bounding box center [432, 241] width 810 height 429
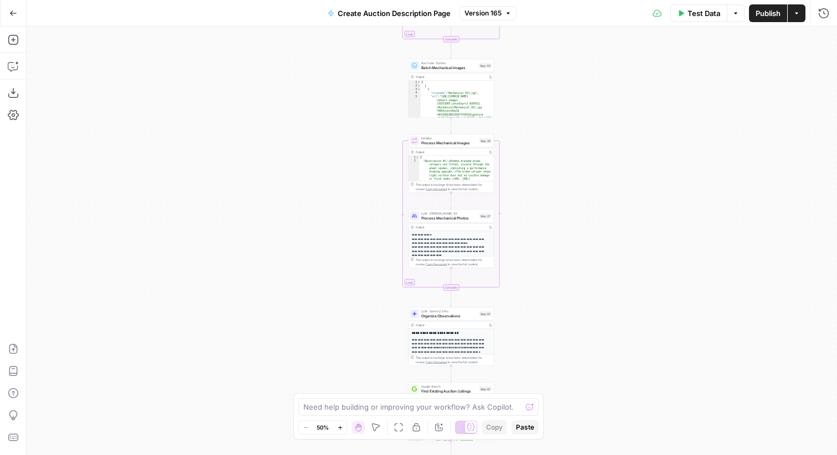
drag, startPoint x: 534, startPoint y: 195, endPoint x: 534, endPoint y: 255, distance: 59.8
click at [534, 255] on div "true false Workflow Input Settings Inputs Get Knowledge Base File Get Response …" at bounding box center [432, 241] width 810 height 429
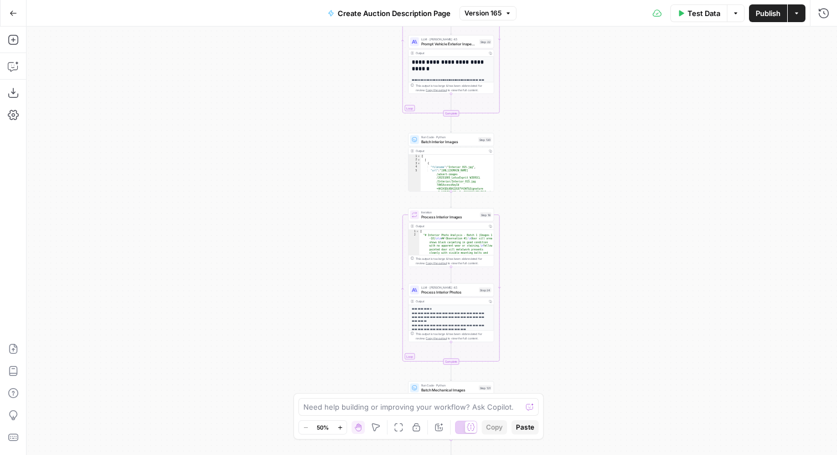
drag, startPoint x: 562, startPoint y: 102, endPoint x: 562, endPoint y: 365, distance: 262.9
click at [562, 365] on div "true false Workflow Input Settings Inputs Get Knowledge Base File Get Response …" at bounding box center [432, 241] width 810 height 429
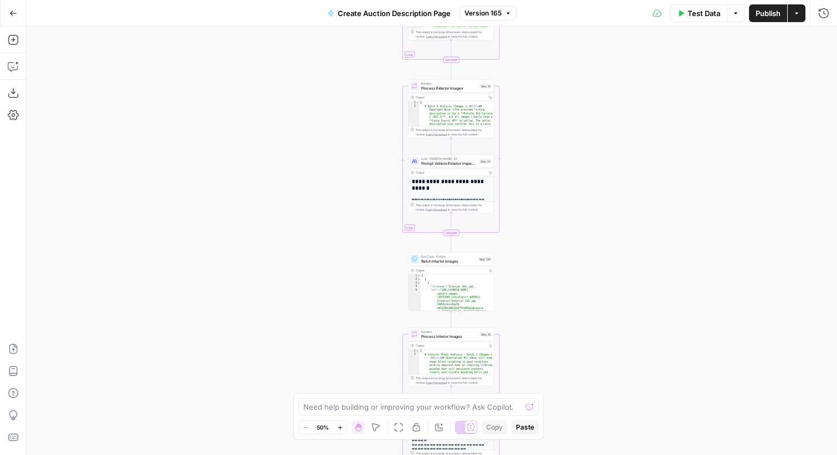
drag, startPoint x: 539, startPoint y: 169, endPoint x: 539, endPoint y: 289, distance: 119.5
click at [539, 289] on div "true false Workflow Input Settings Inputs Get Knowledge Base File Get Response …" at bounding box center [432, 241] width 810 height 429
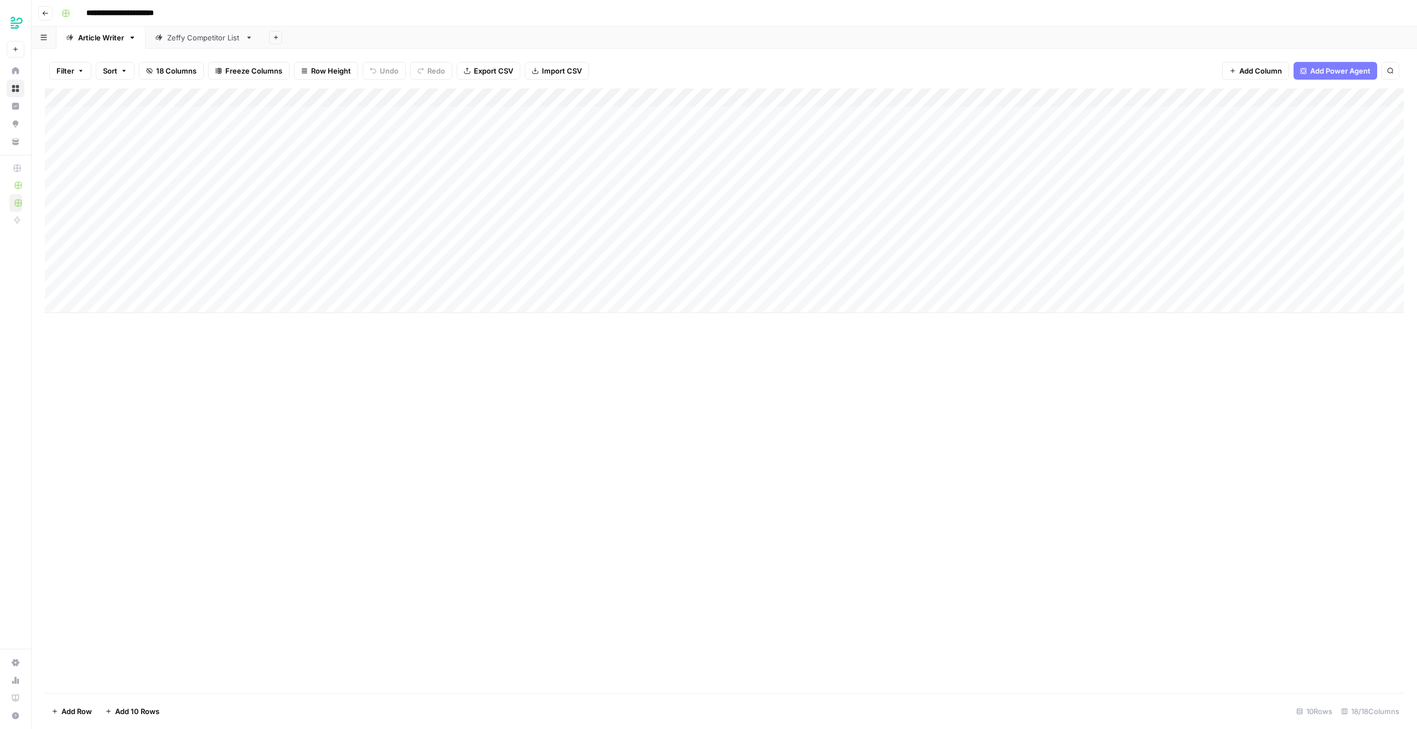
click at [235, 91] on div "Add Column" at bounding box center [724, 201] width 1359 height 225
click at [205, 164] on icon "button" at bounding box center [203, 164] width 7 height 7
click at [234, 179] on span "Green" at bounding box center [267, 182] width 72 height 11
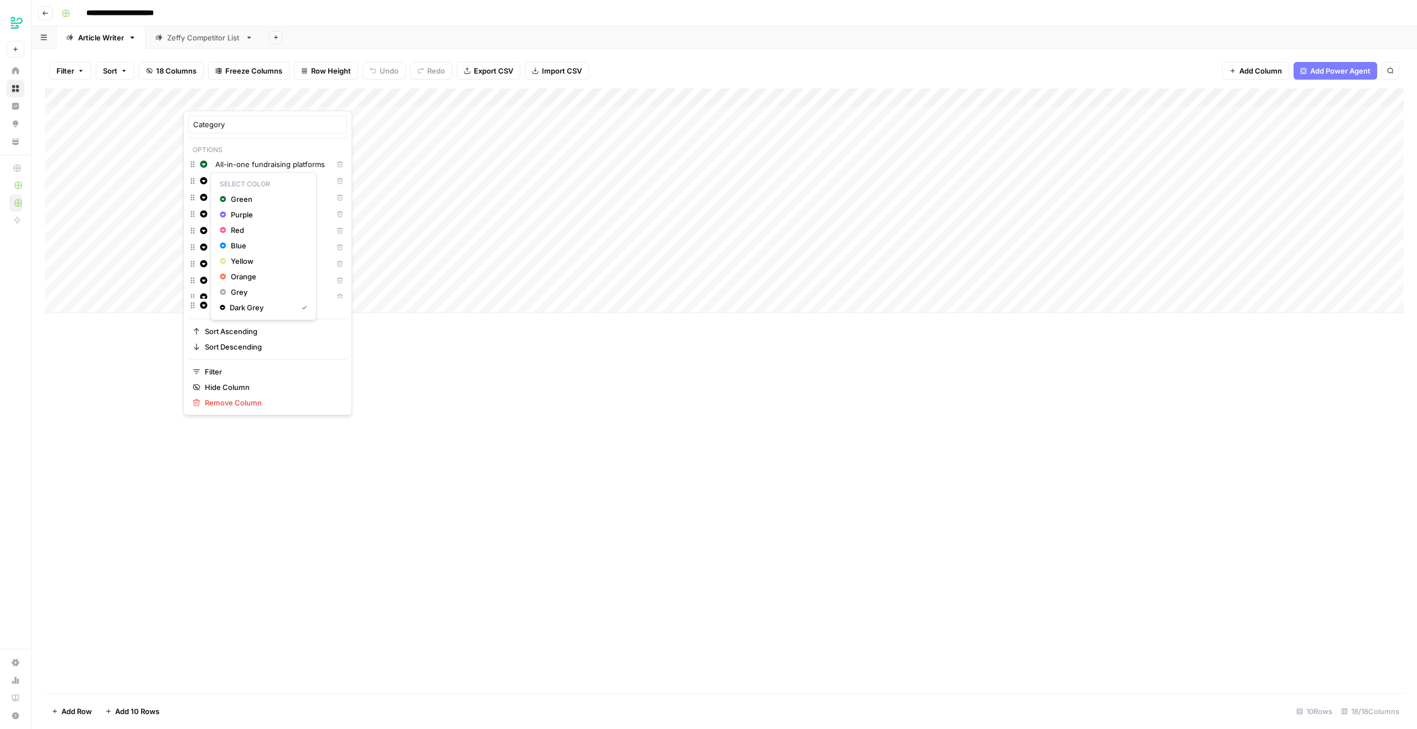
click at [205, 179] on icon "button" at bounding box center [203, 180] width 7 height 7
click at [235, 209] on button "Purple" at bounding box center [263, 214] width 96 height 15
click at [207, 198] on icon "button" at bounding box center [204, 198] width 8 height 8
click at [241, 244] on span "Red" at bounding box center [267, 246] width 72 height 11
click at [244, 282] on span "Blue" at bounding box center [267, 278] width 72 height 11
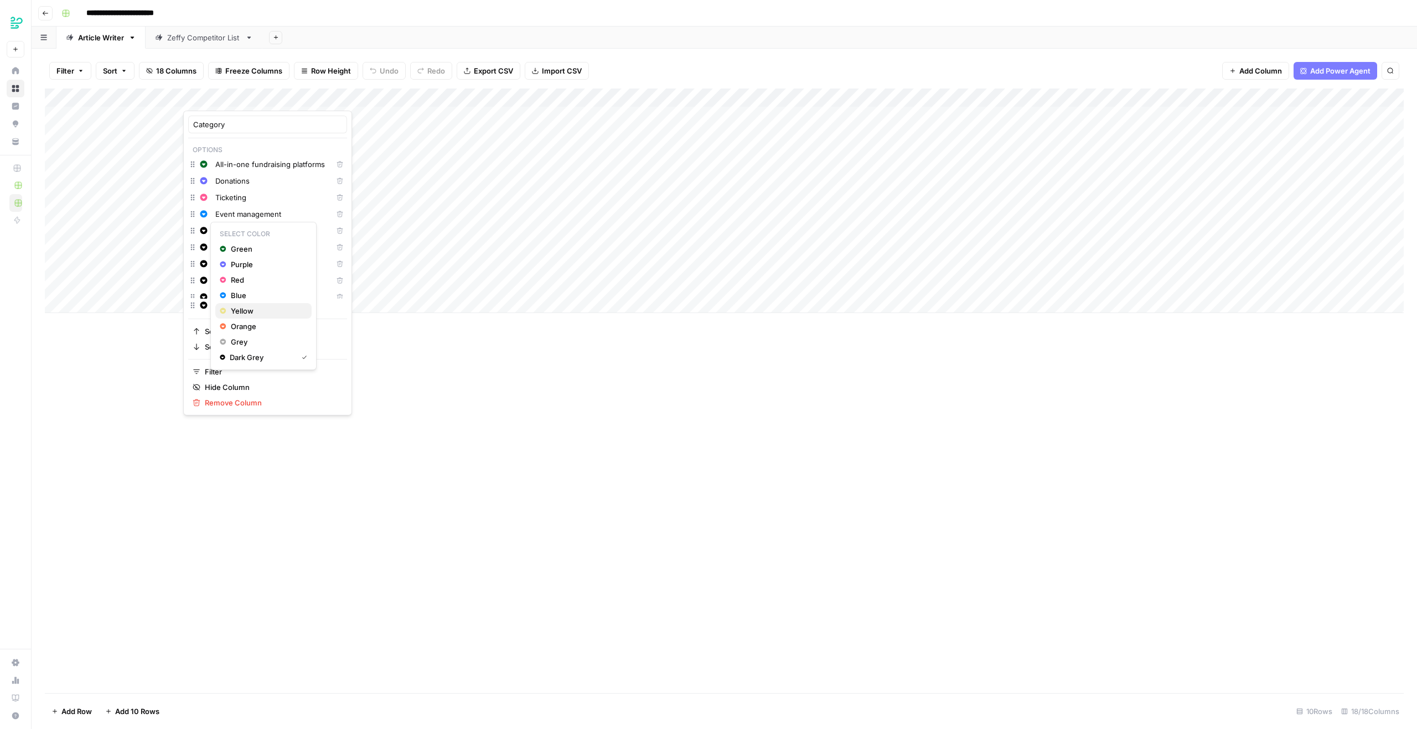
click at [252, 303] on button "Yellow" at bounding box center [263, 310] width 96 height 15
click at [233, 343] on span "Orange" at bounding box center [267, 343] width 72 height 11
click at [375, 401] on div "Add Column" at bounding box center [724, 391] width 1359 height 605
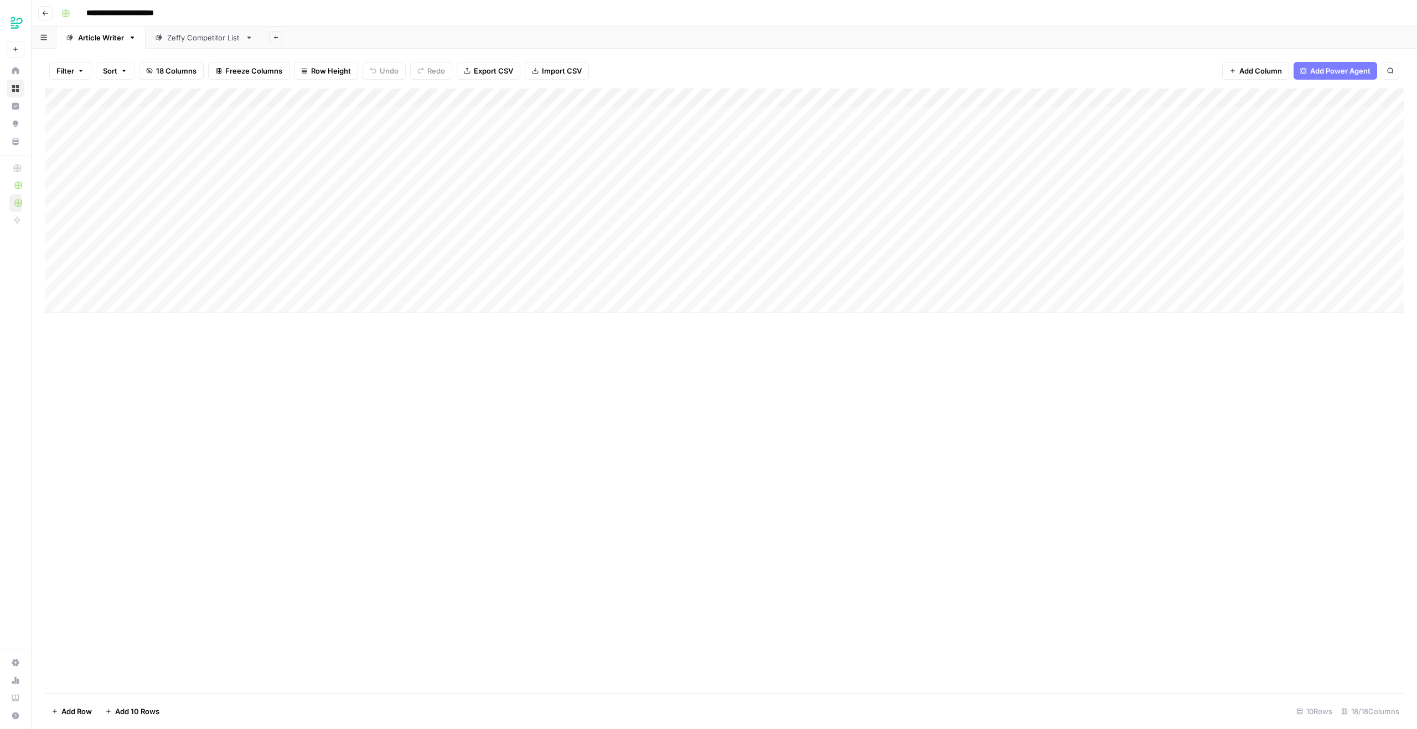
click at [197, 94] on div "Add Column" at bounding box center [724, 201] width 1359 height 225
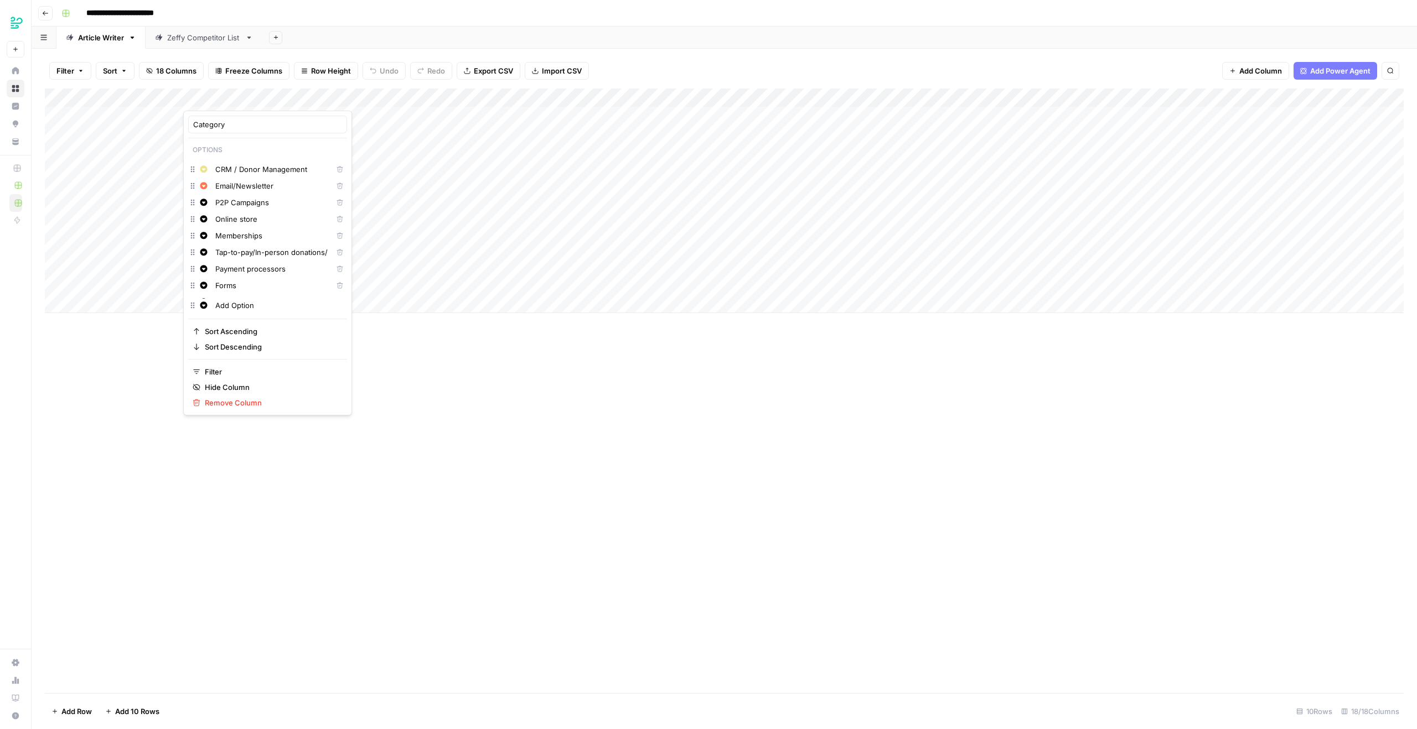
scroll to position [64, 0]
click at [238, 307] on span "Grey" at bounding box center [267, 311] width 72 height 11
click at [250, 253] on span "Green" at bounding box center [267, 251] width 72 height 11
click at [231, 284] on span "Purple" at bounding box center [267, 283] width 72 height 11
click at [232, 331] on span "Red" at bounding box center [267, 332] width 72 height 11
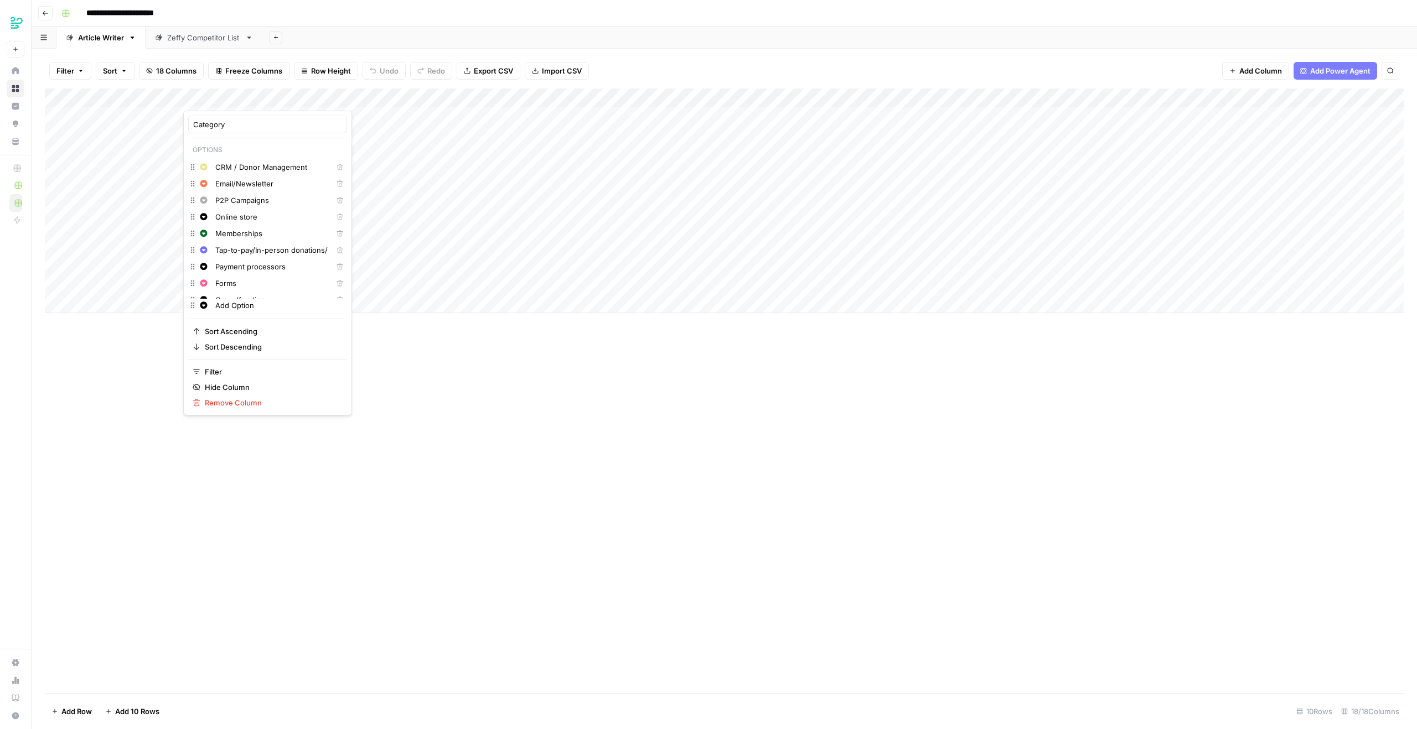
scroll to position [101, 0]
click at [274, 324] on span "Blue" at bounding box center [267, 327] width 72 height 11
click at [246, 329] on button "Yellow" at bounding box center [263, 336] width 96 height 15
click at [252, 371] on span "Orange" at bounding box center [267, 368] width 72 height 11
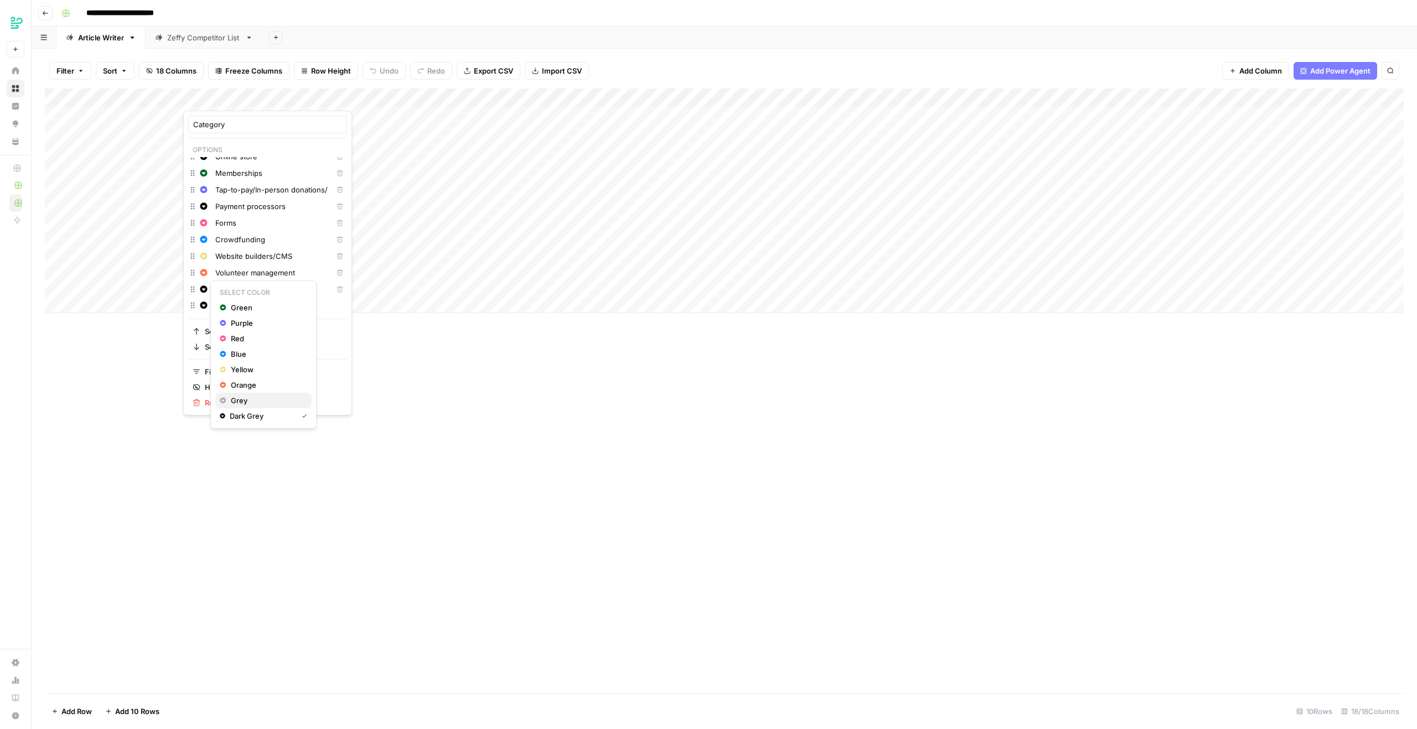
click at [267, 398] on span "Grey" at bounding box center [267, 400] width 72 height 11
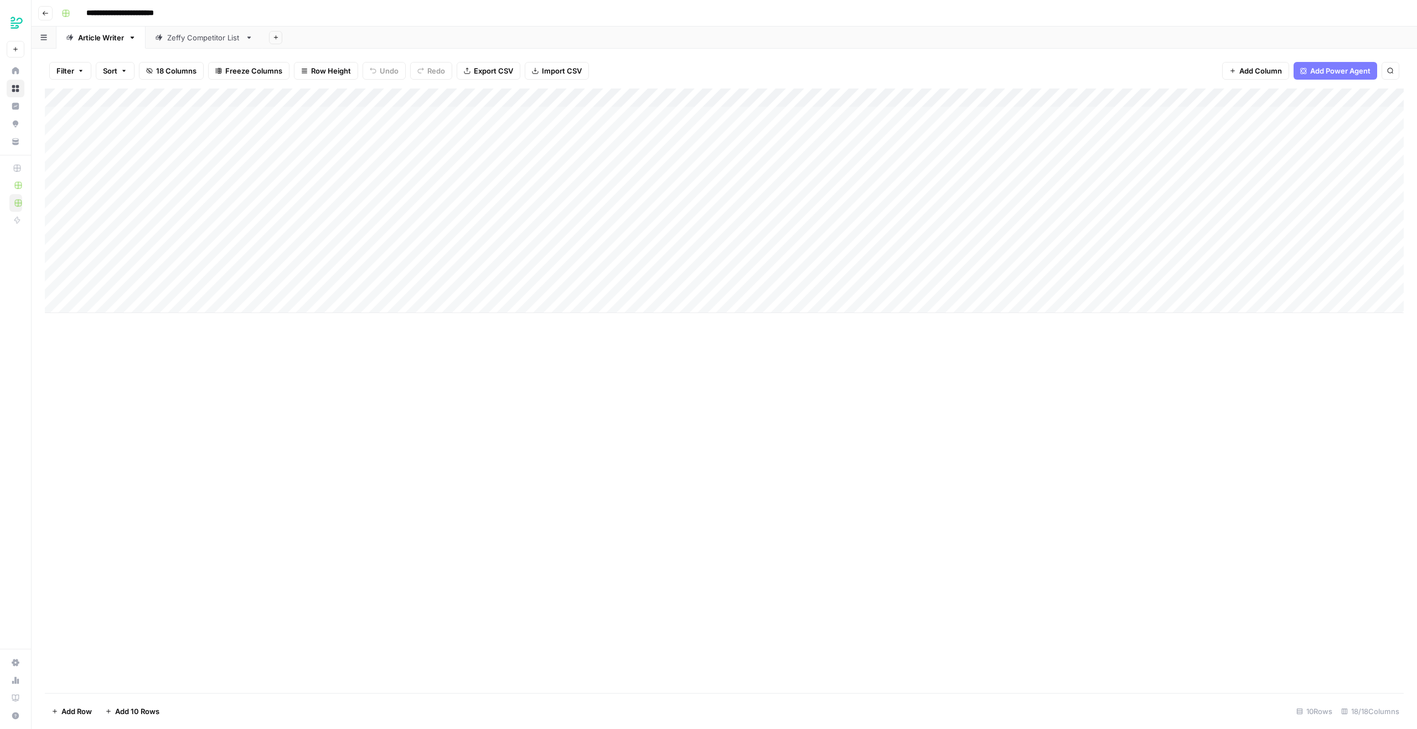
click at [556, 583] on div "Add Column" at bounding box center [724, 391] width 1359 height 605
click at [248, 277] on div "Add Column" at bounding box center [724, 201] width 1359 height 225
click at [247, 271] on div "Add Column" at bounding box center [724, 201] width 1359 height 225
click at [254, 268] on div "Add Column" at bounding box center [724, 201] width 1359 height 225
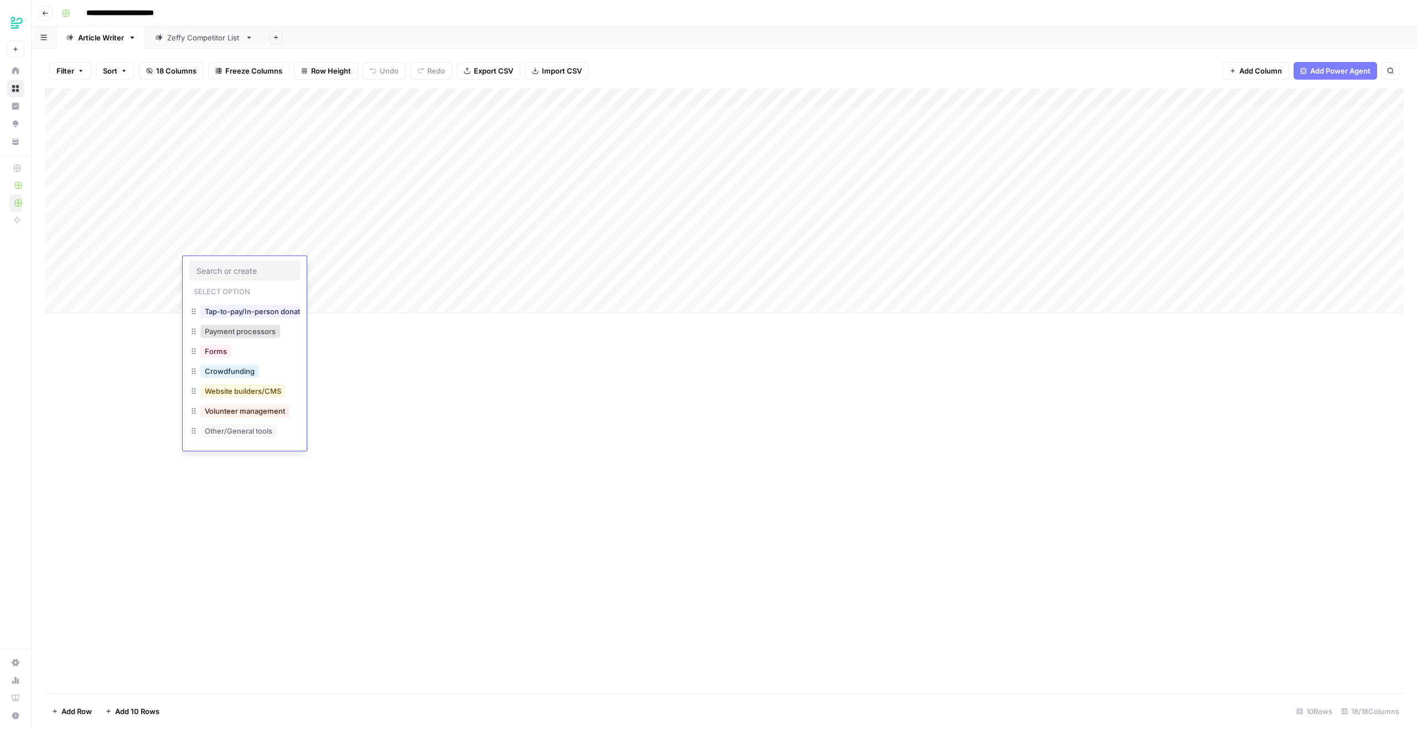
scroll to position [0, 0]
click at [1050, 664] on div "Add Column" at bounding box center [724, 391] width 1359 height 605
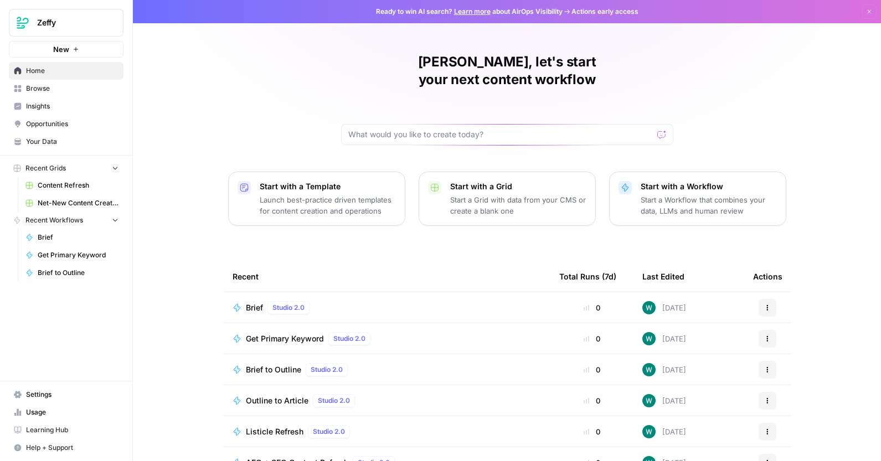
click at [50, 199] on span "Net-New Content Creation" at bounding box center [78, 203] width 81 height 10
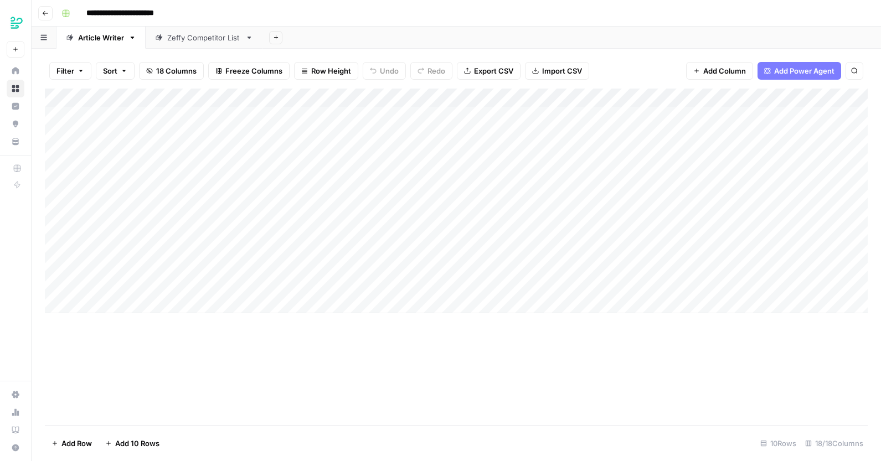
click at [120, 308] on div "Add Column" at bounding box center [456, 201] width 822 height 225
click at [302, 395] on div "Add Column" at bounding box center [456, 257] width 822 height 336
click at [105, 329] on div "Add Column" at bounding box center [456, 220] width 822 height 262
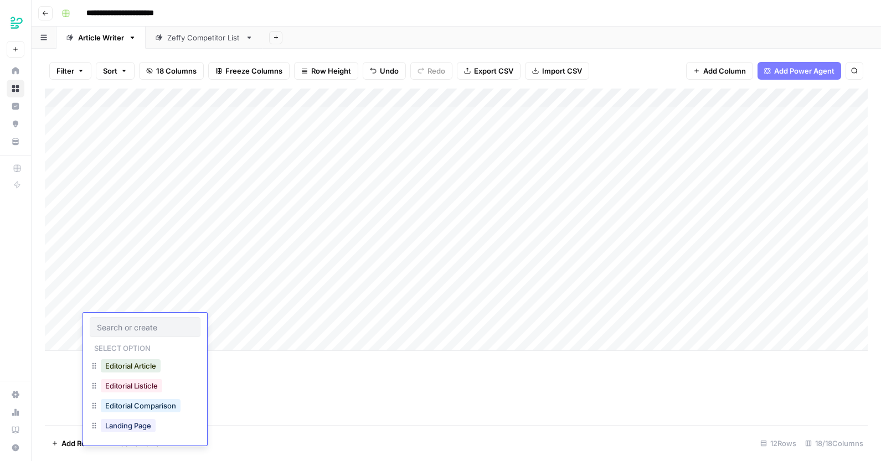
click at [305, 396] on div "Add Column" at bounding box center [456, 257] width 822 height 336
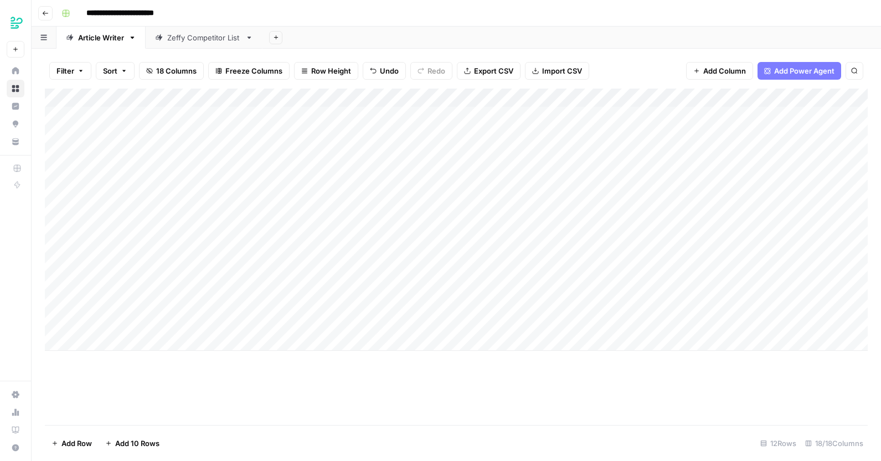
click at [148, 327] on div "Add Column" at bounding box center [456, 220] width 822 height 262
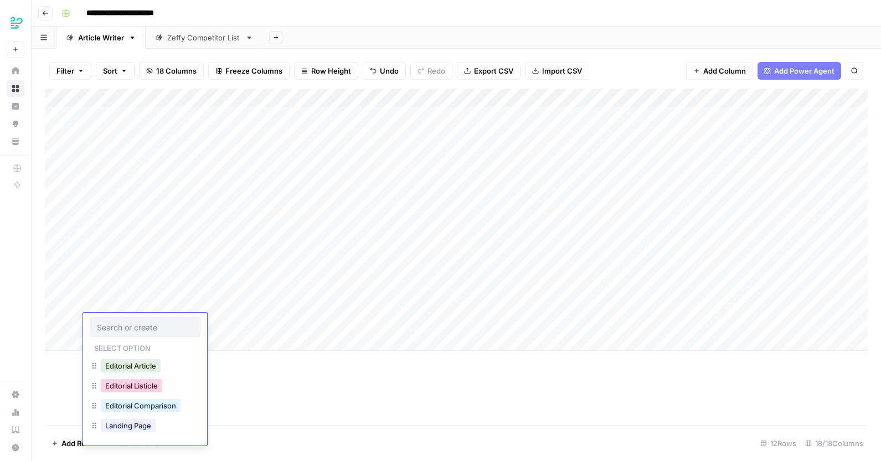
click at [134, 382] on button "Editorial Listicle" at bounding box center [131, 385] width 61 height 13
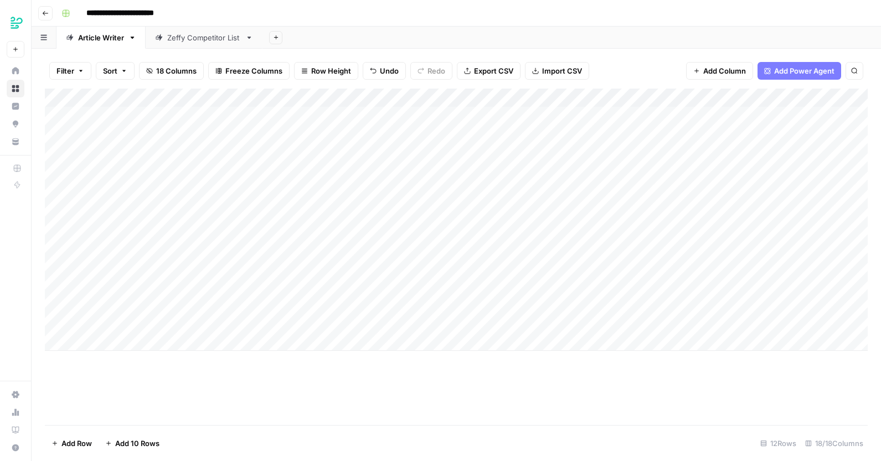
click at [322, 265] on div "Add Column" at bounding box center [456, 220] width 822 height 262
click at [200, 322] on div "Add Column" at bounding box center [456, 220] width 822 height 262
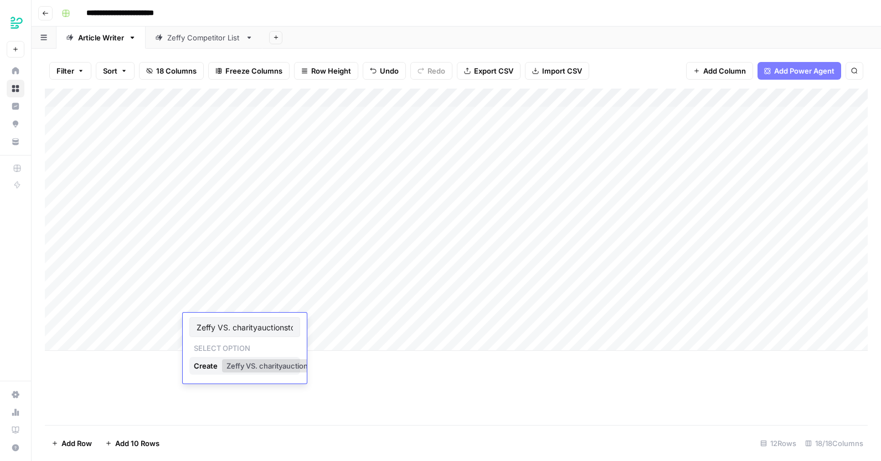
scroll to position [0, 16]
click at [456, 401] on div "Add Column" at bounding box center [456, 257] width 822 height 336
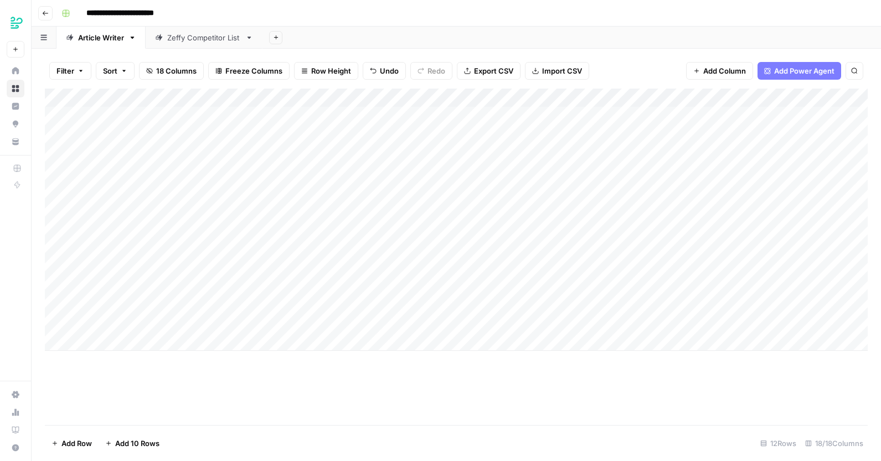
click at [355, 262] on div "Add Column" at bounding box center [456, 220] width 822 height 262
click at [254, 322] on div "Add Column" at bounding box center [456, 220] width 822 height 262
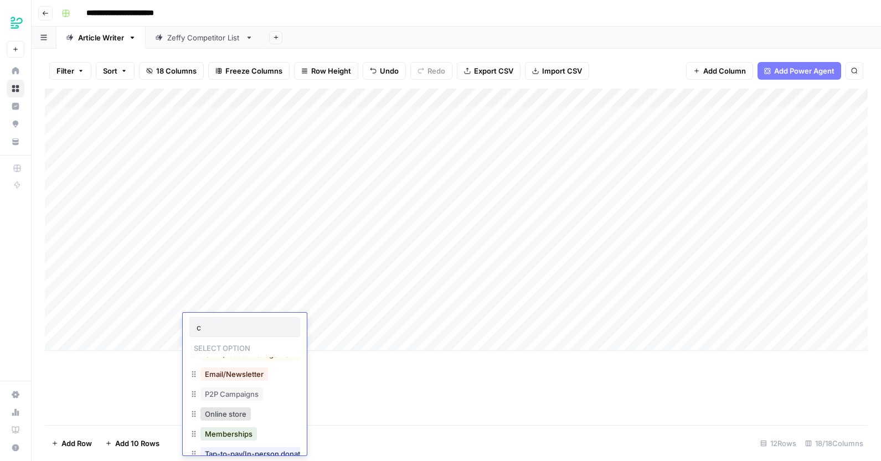
scroll to position [0, 0]
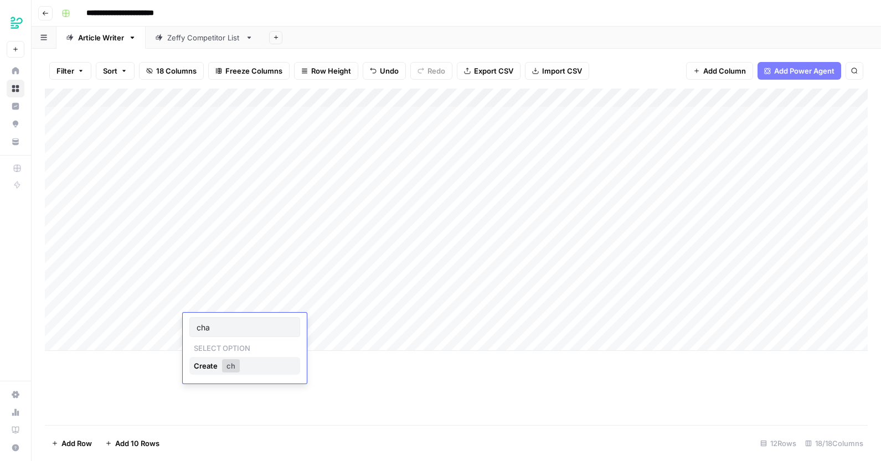
type input "char"
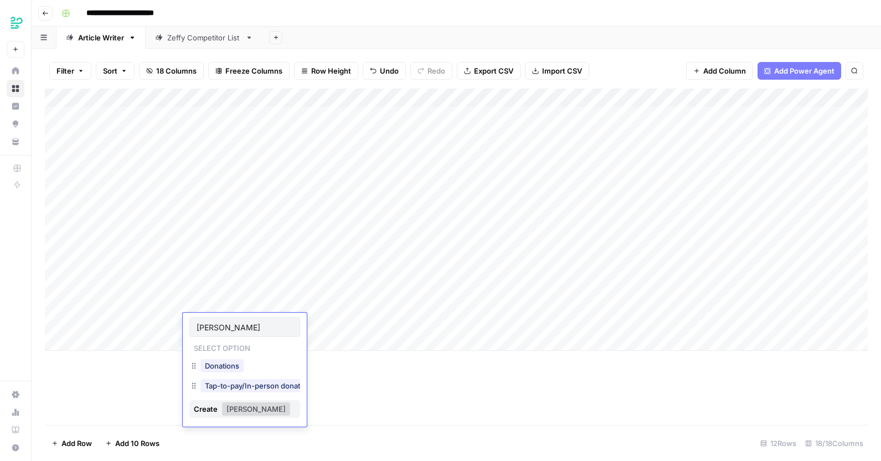
click at [266, 366] on div "Donations" at bounding box center [244, 367] width 111 height 20
type input "[PERSON_NAME]"
click at [225, 371] on button "Donations" at bounding box center [221, 365] width 43 height 13
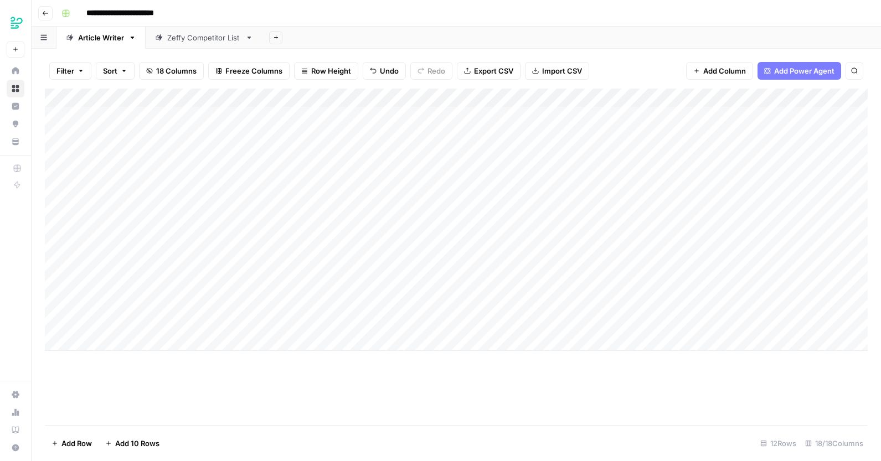
click at [356, 405] on div "Add Column" at bounding box center [456, 257] width 822 height 336
click at [391, 321] on div "Add Column" at bounding box center [456, 220] width 822 height 262
click at [353, 320] on div "Add Column" at bounding box center [456, 220] width 822 height 262
click at [353, 320] on textarea at bounding box center [370, 323] width 177 height 15
click at [387, 377] on div "Add Column" at bounding box center [456, 257] width 822 height 336
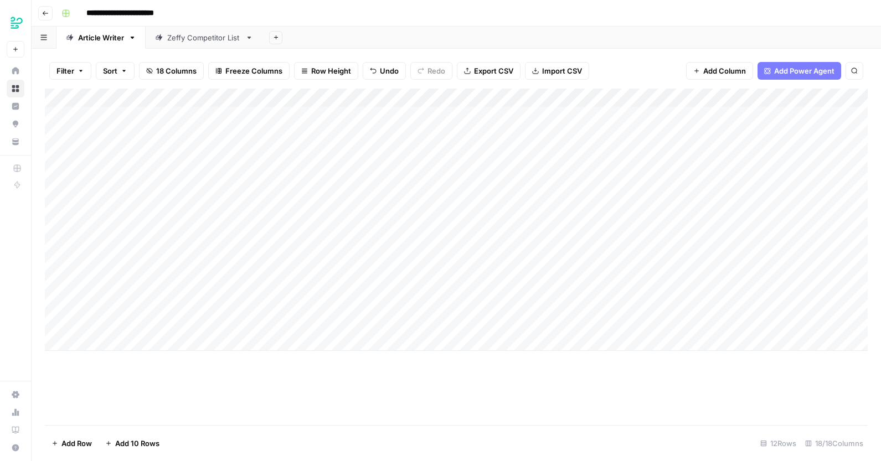
click at [323, 99] on div "Add Column" at bounding box center [456, 220] width 822 height 262
click at [355, 400] on div "Add Column" at bounding box center [456, 257] width 822 height 336
click at [350, 95] on div "Add Column" at bounding box center [456, 220] width 822 height 262
click at [339, 120] on input "keyword" at bounding box center [349, 124] width 112 height 11
type input "title"
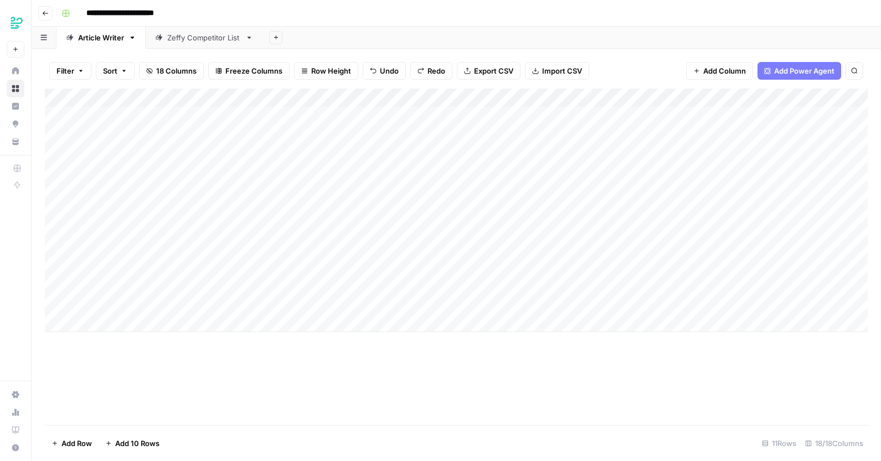
click at [129, 325] on div "Add Column" at bounding box center [456, 211] width 822 height 244
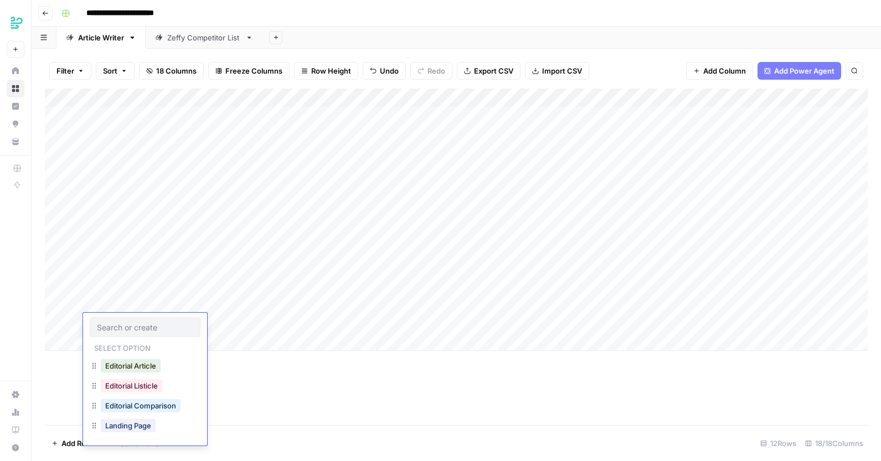
click at [344, 434] on footer "Add Row Add 10 Rows 12 Rows 18/18 Columns" at bounding box center [456, 443] width 822 height 36
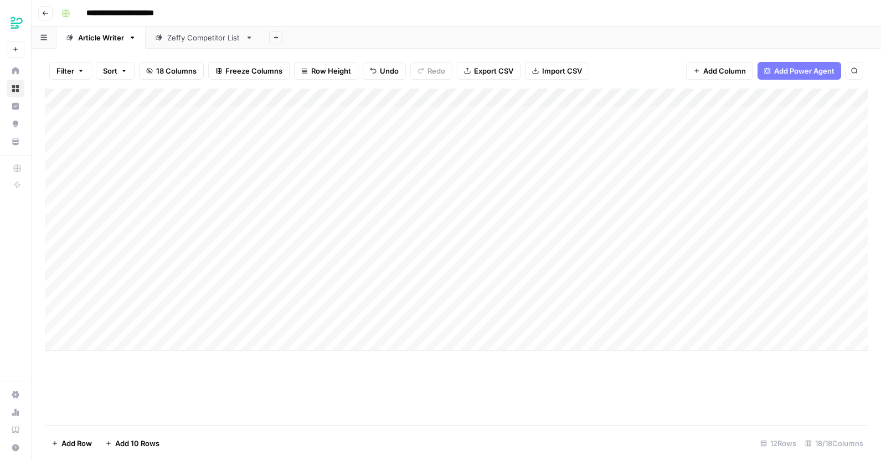
click at [166, 323] on div "Add Column" at bounding box center [456, 220] width 822 height 262
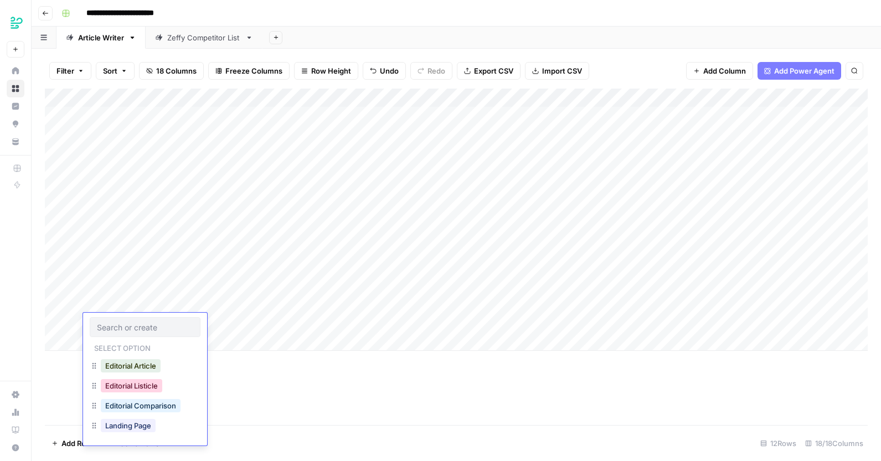
drag, startPoint x: 143, startPoint y: 384, endPoint x: 159, endPoint y: 372, distance: 20.1
click at [143, 384] on button "Editorial Listicle" at bounding box center [131, 385] width 61 height 13
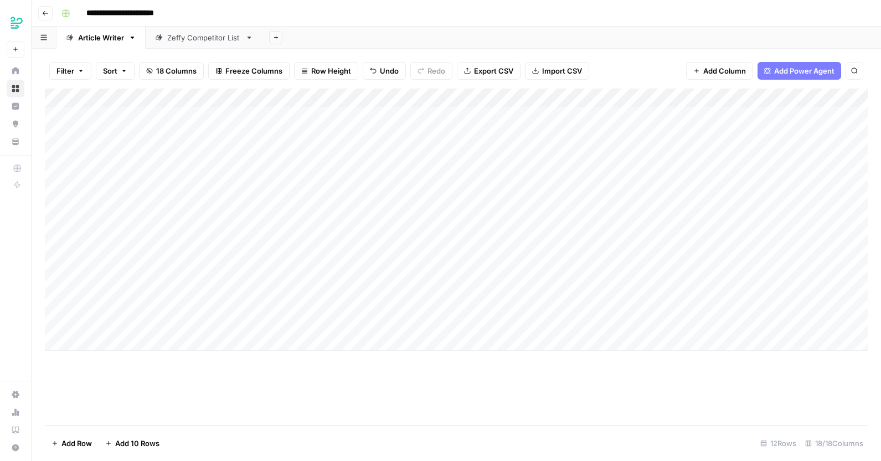
click at [210, 325] on div "Add Column" at bounding box center [456, 220] width 822 height 262
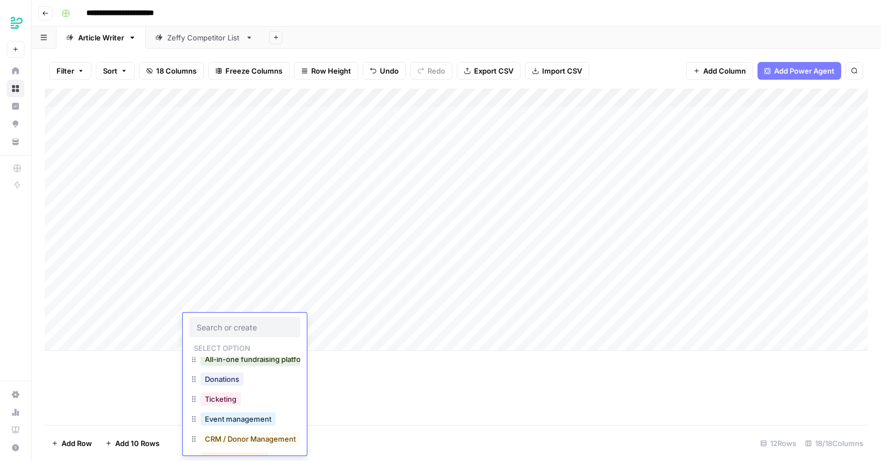
scroll to position [5, 0]
click at [267, 385] on div "Donations" at bounding box center [244, 382] width 111 height 20
click at [256, 374] on div "Donations" at bounding box center [244, 382] width 111 height 20
click at [251, 381] on div "Donations" at bounding box center [244, 382] width 111 height 20
click at [221, 381] on button "Donations" at bounding box center [221, 380] width 43 height 13
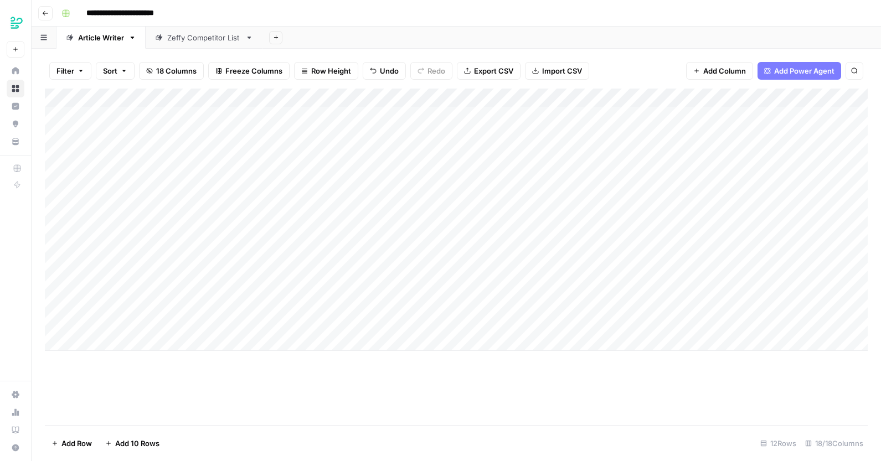
click at [359, 397] on div "Add Column" at bounding box center [456, 257] width 822 height 336
click at [391, 99] on div "Add Column" at bounding box center [456, 220] width 822 height 262
click at [322, 245] on span "Remove Column" at bounding box center [352, 246] width 97 height 11
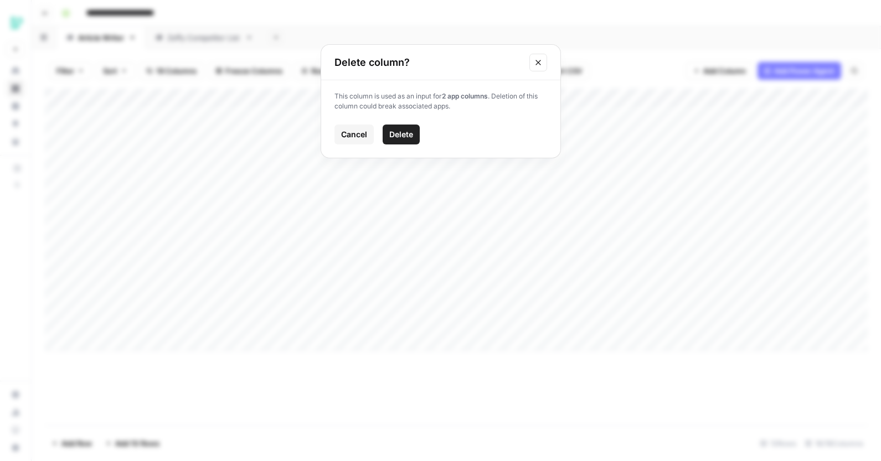
click at [406, 133] on span "Delete" at bounding box center [401, 134] width 24 height 11
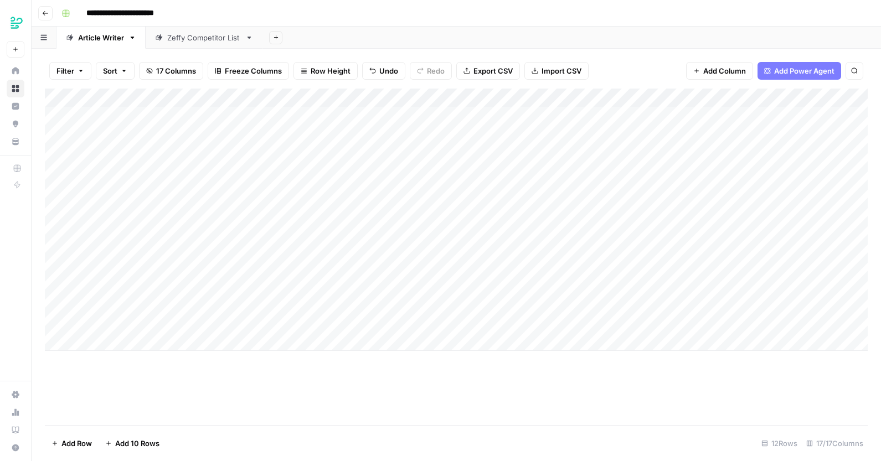
click at [685, 95] on div "Add Column" at bounding box center [456, 220] width 822 height 262
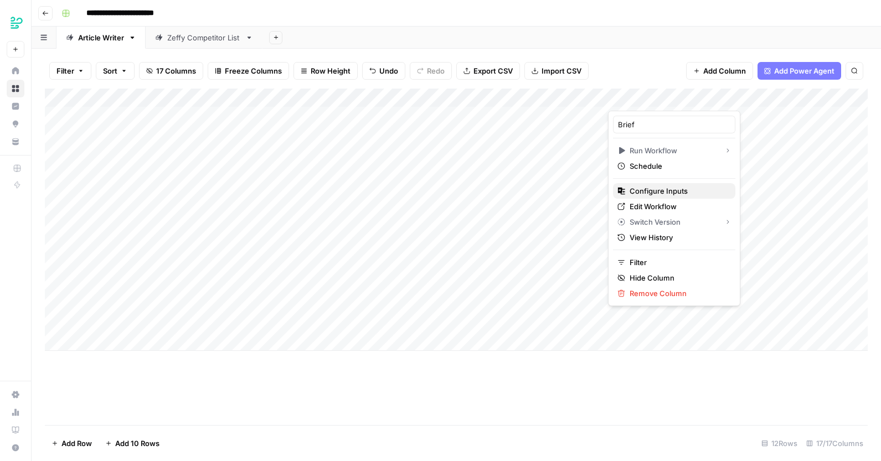
click at [677, 188] on span "Configure Inputs" at bounding box center [677, 190] width 97 height 11
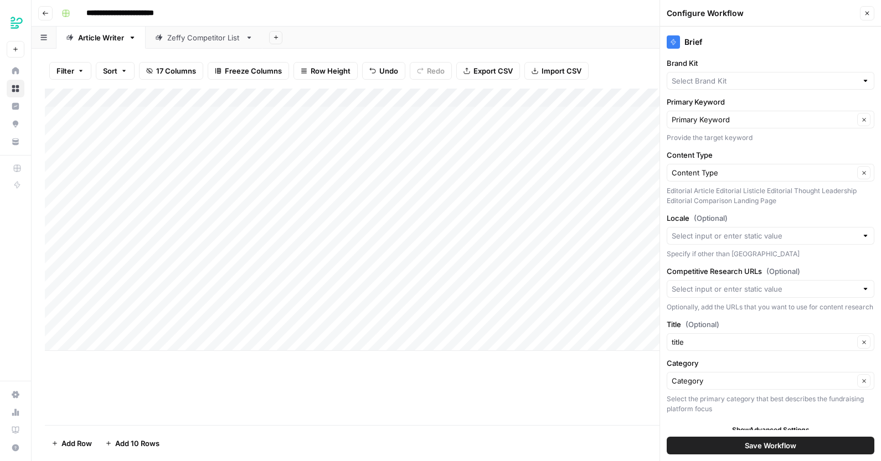
type input "Zeffy"
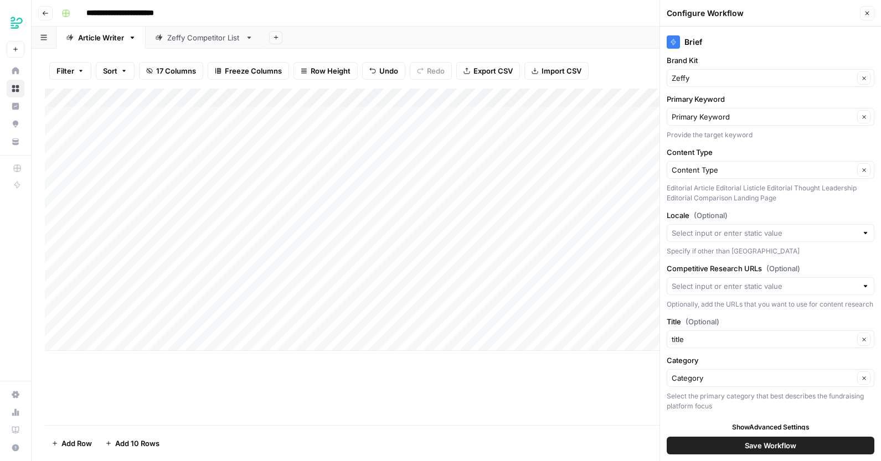
scroll to position [19, 0]
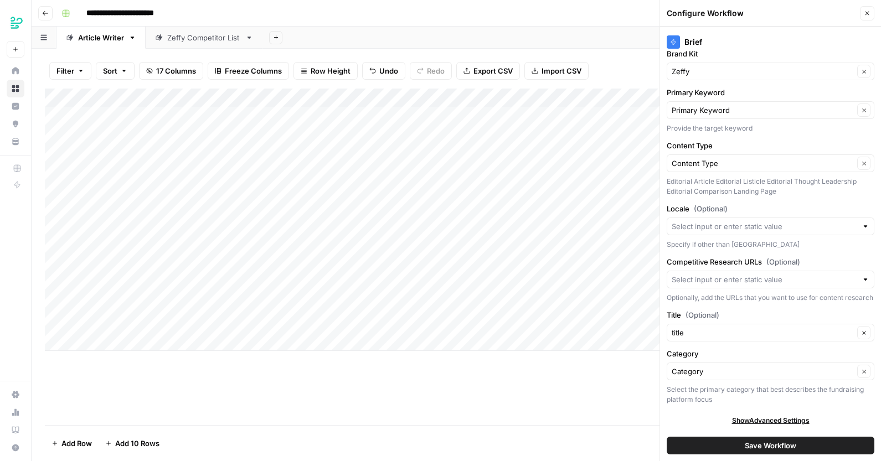
click at [761, 448] on span "Save Workflow" at bounding box center [769, 445] width 51 height 11
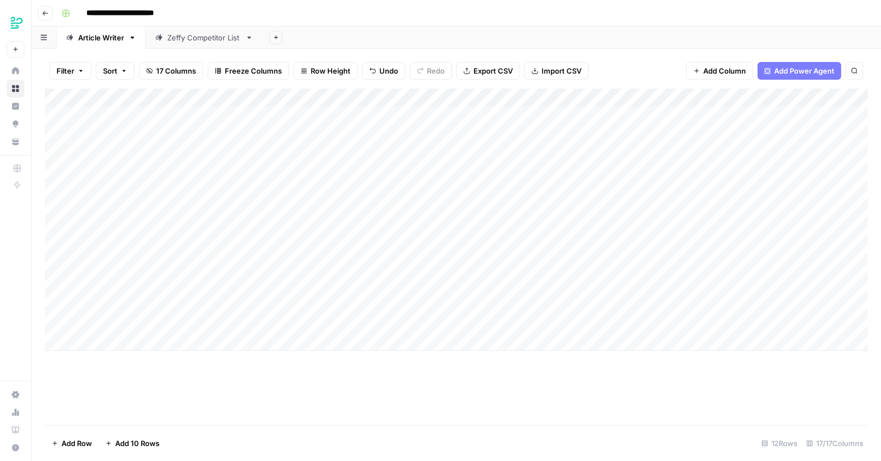
click at [485, 96] on div "Add Column" at bounding box center [456, 220] width 822 height 262
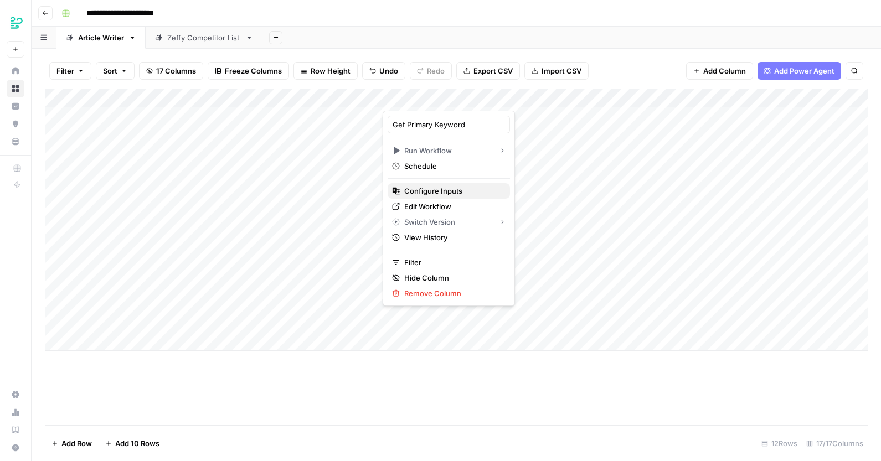
click at [452, 194] on span "Configure Inputs" at bounding box center [452, 190] width 97 height 11
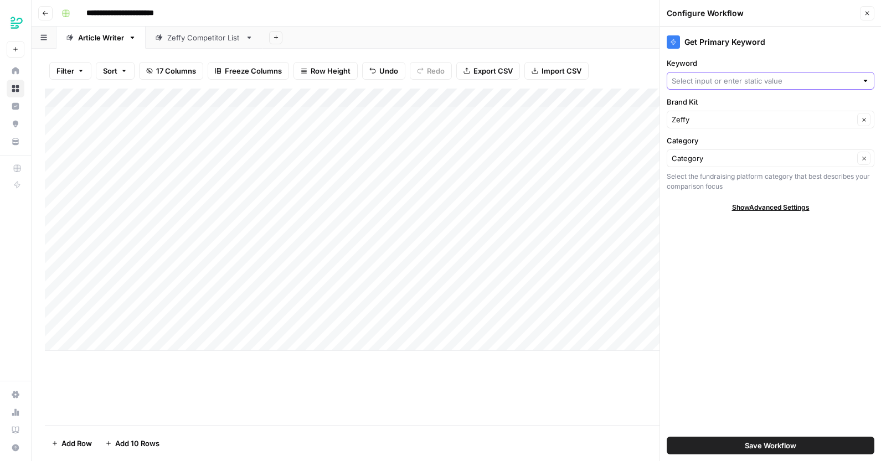
click at [840, 82] on input "Keyword" at bounding box center [763, 80] width 185 height 11
click at [861, 46] on div "Get Primary Keyword" at bounding box center [770, 41] width 208 height 13
click at [399, 393] on div "Add Column" at bounding box center [456, 257] width 822 height 336
click at [348, 263] on div "Add Column" at bounding box center [456, 220] width 822 height 262
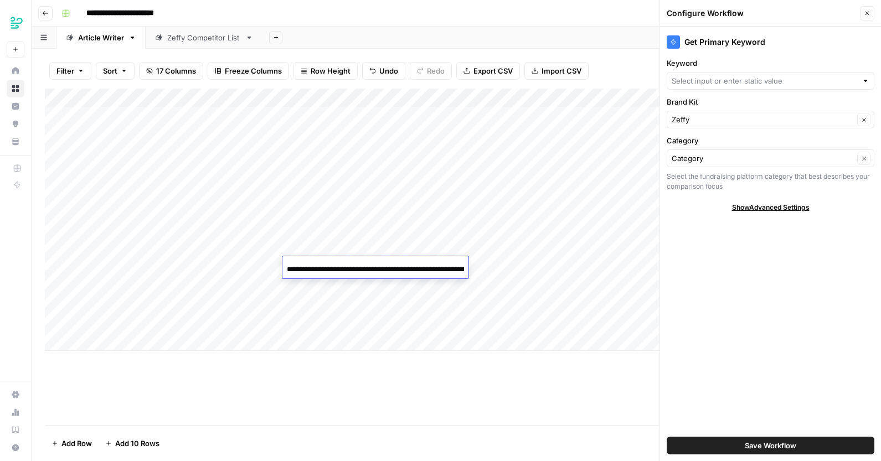
scroll to position [0, 74]
click at [330, 322] on div "Add Column" at bounding box center [456, 220] width 822 height 262
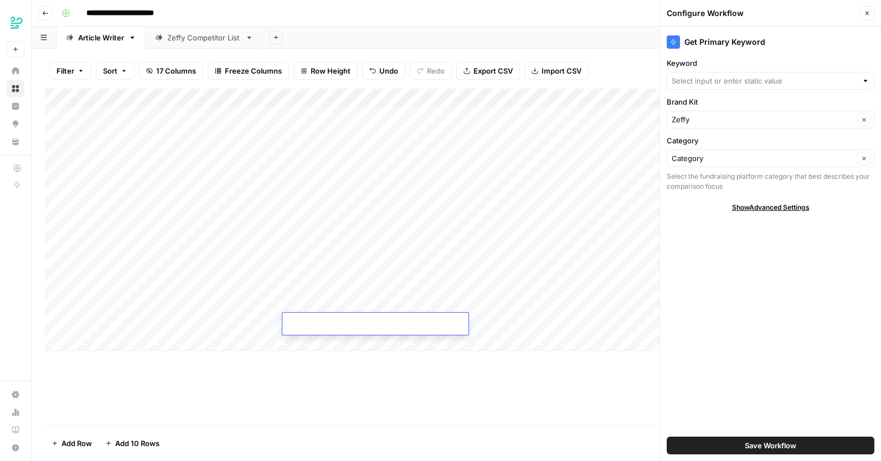
type input "**********"
click at [407, 412] on div "Add Column" at bounding box center [456, 257] width 822 height 336
click at [487, 99] on div "Add Column" at bounding box center [456, 220] width 822 height 262
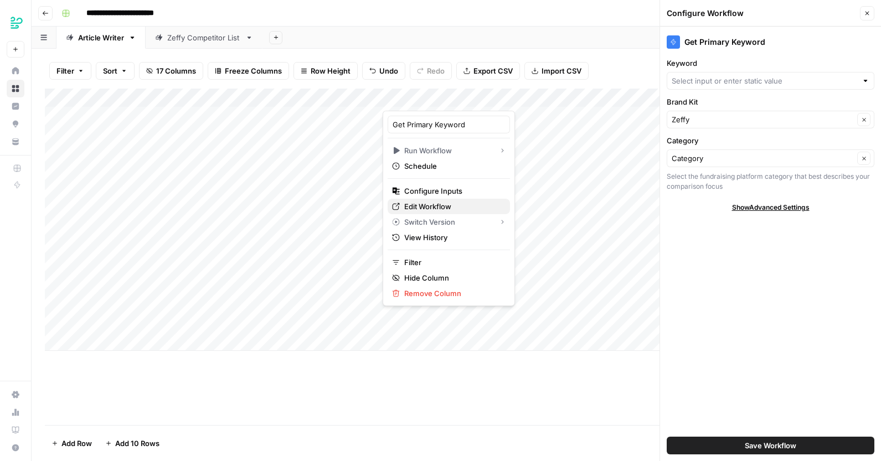
click at [432, 200] on link "Edit Workflow" at bounding box center [448, 206] width 122 height 15
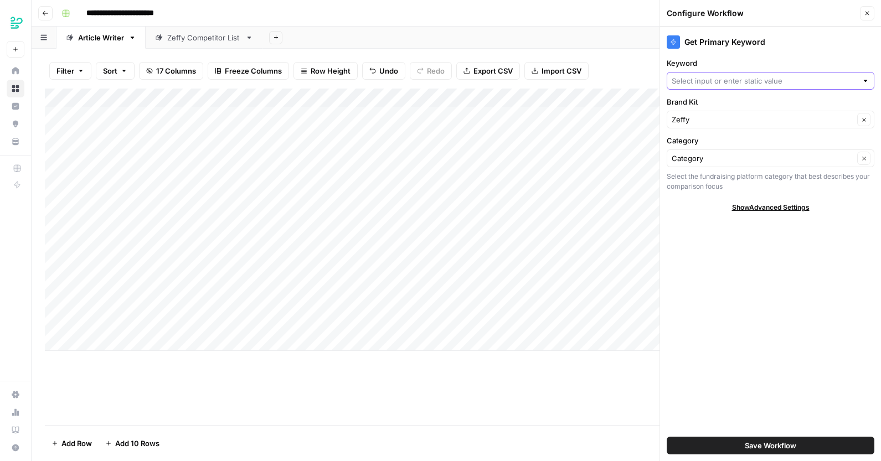
click at [794, 81] on input "Keyword" at bounding box center [763, 80] width 185 height 11
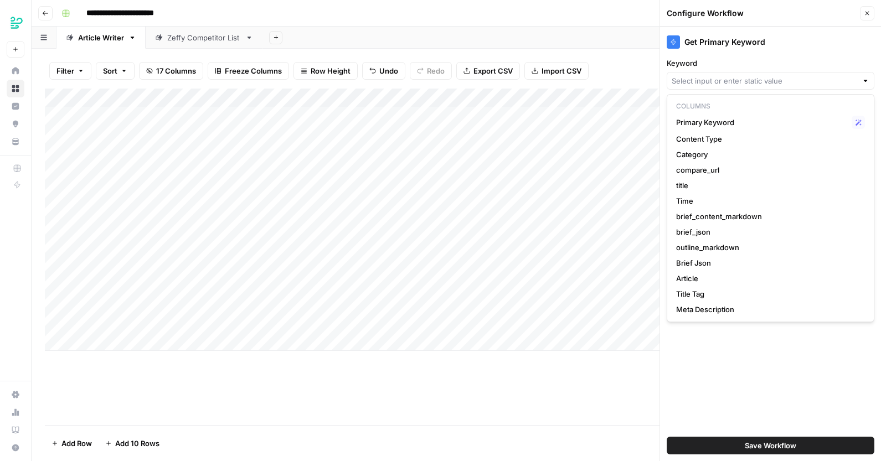
click at [837, 40] on div "Get Primary Keyword" at bounding box center [770, 41] width 208 height 13
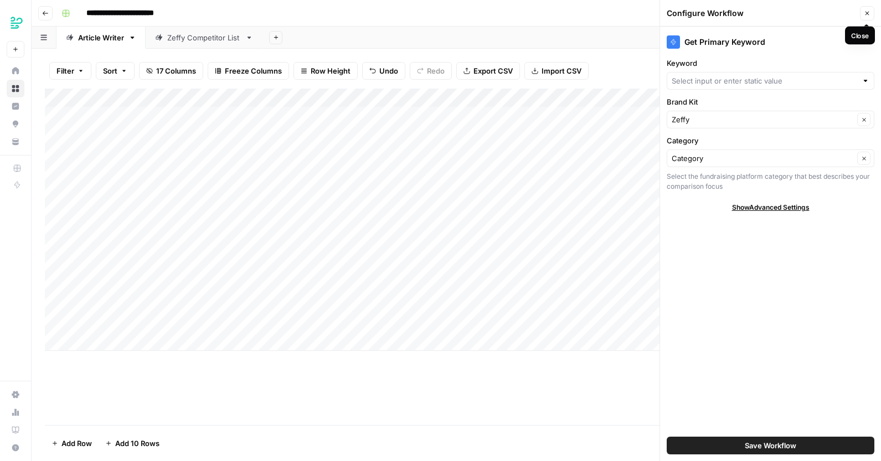
click at [871, 14] on button "Close" at bounding box center [867, 13] width 14 height 14
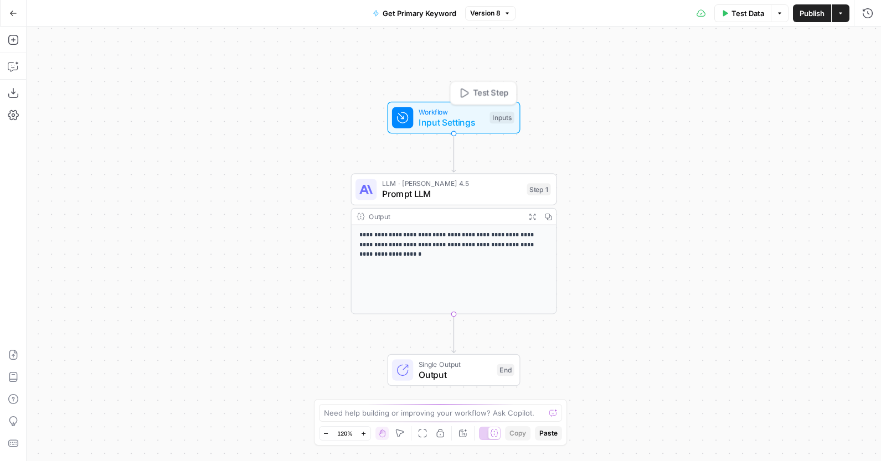
click at [419, 129] on div "Workflow Input Settings Inputs Test Step" at bounding box center [453, 118] width 133 height 32
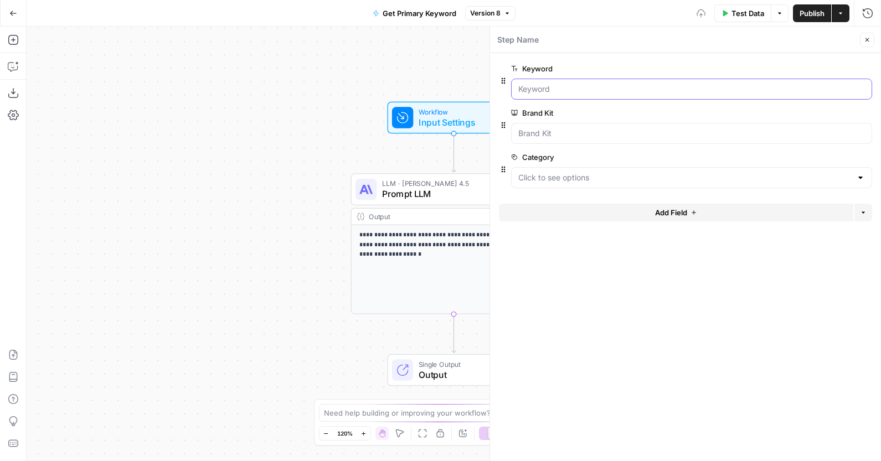
click at [583, 91] on input "Keyword" at bounding box center [691, 89] width 346 height 11
click at [867, 73] on button "Delete group" at bounding box center [864, 68] width 13 height 13
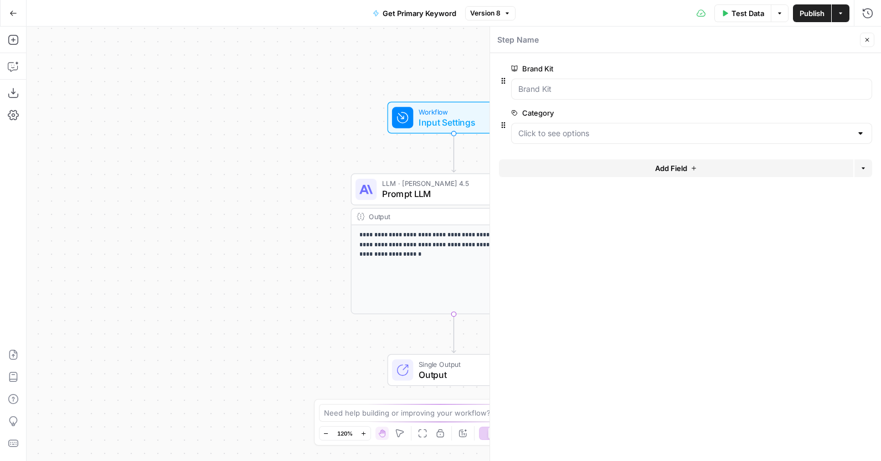
click at [427, 195] on span "Prompt LLM" at bounding box center [446, 194] width 129 height 13
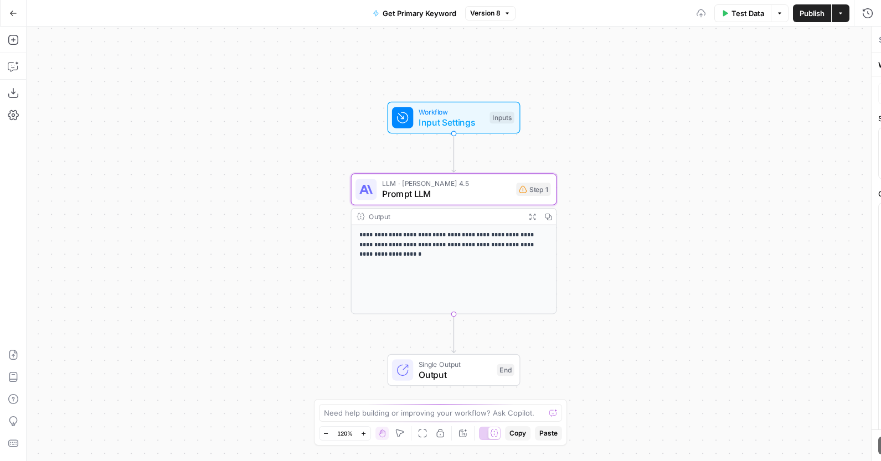
type textarea "Prompt LLM"
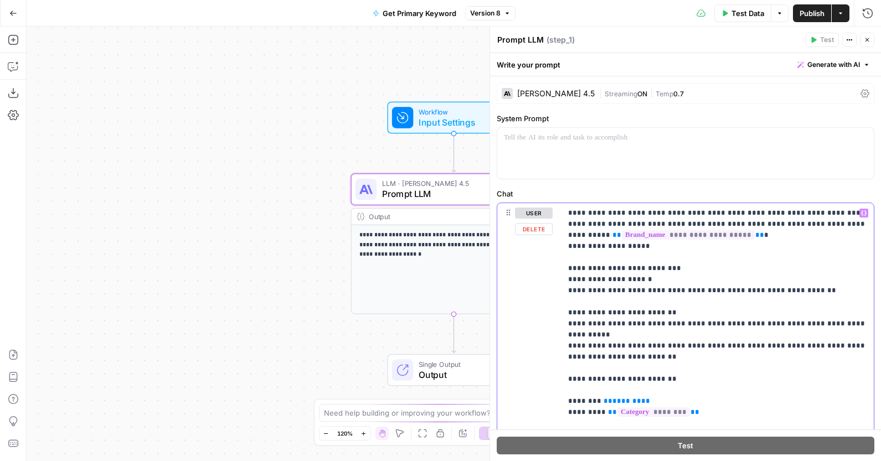
drag, startPoint x: 674, startPoint y: 394, endPoint x: 496, endPoint y: 394, distance: 178.2
click at [496, 394] on div "**********" at bounding box center [685, 326] width 391 height 501
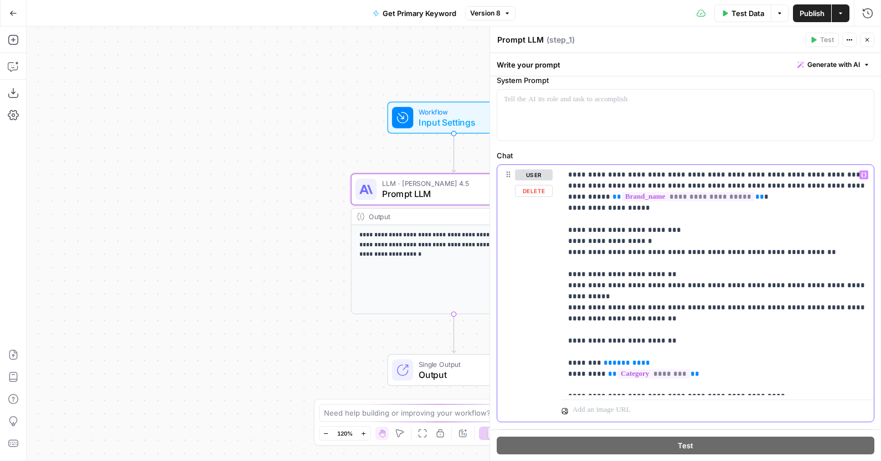
scroll to position [39, 0]
click at [727, 283] on p "**********" at bounding box center [717, 279] width 299 height 221
click at [695, 220] on p "**********" at bounding box center [717, 279] width 299 height 221
click at [402, 109] on div at bounding box center [402, 117] width 21 height 21
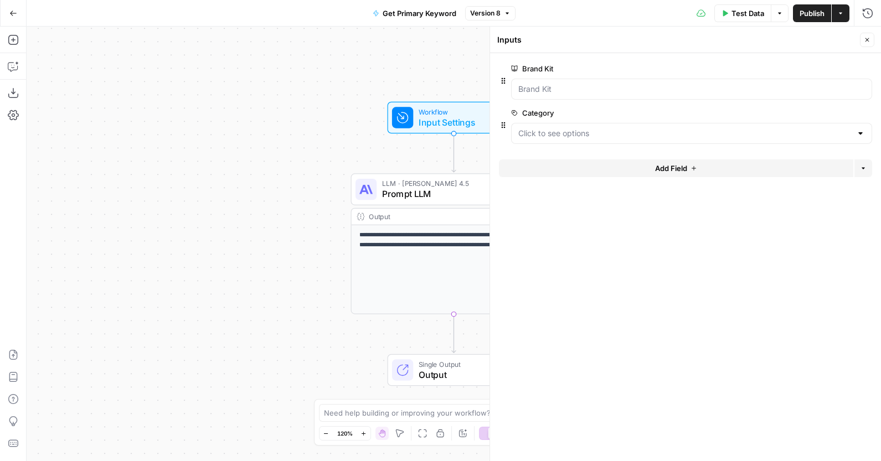
click at [693, 166] on icon "button" at bounding box center [693, 168] width 4 height 4
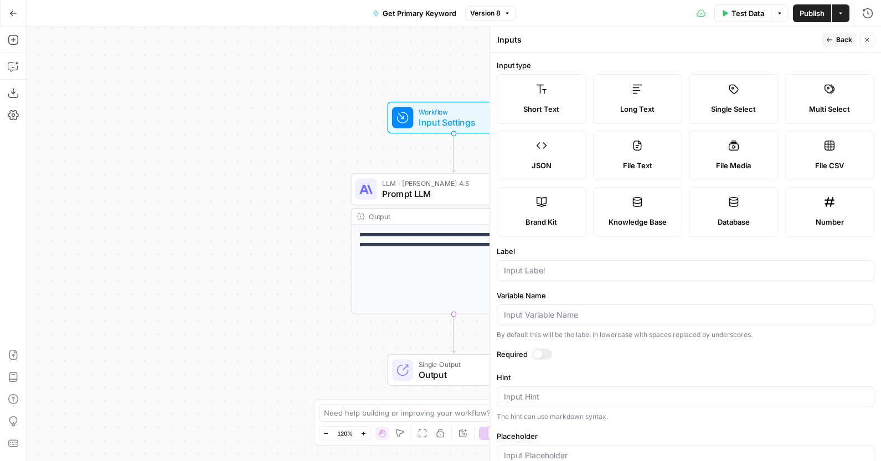
drag, startPoint x: 568, startPoint y: 255, endPoint x: 566, endPoint y: 262, distance: 7.9
click at [568, 255] on label "Label" at bounding box center [684, 251] width 377 height 11
click at [568, 265] on input "Label" at bounding box center [685, 270] width 363 height 11
click at [563, 276] on input "Label" at bounding box center [685, 270] width 363 height 11
type input "Compare URL"
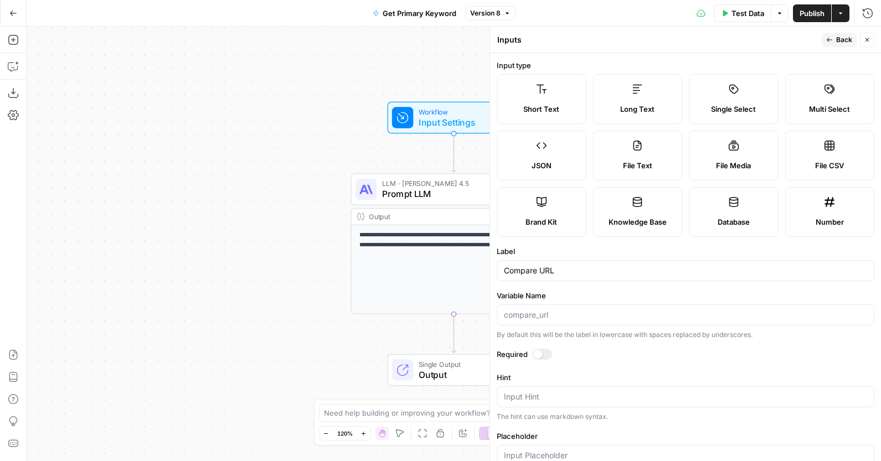
click at [544, 349] on div at bounding box center [542, 354] width 20 height 11
click at [544, 350] on div at bounding box center [542, 354] width 9 height 9
click at [544, 350] on div at bounding box center [542, 354] width 20 height 11
click at [826, 40] on icon "button" at bounding box center [829, 40] width 7 height 7
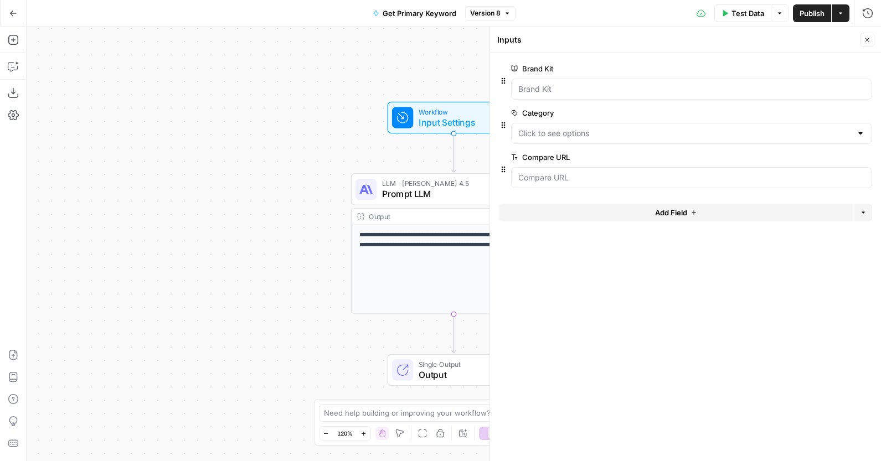
click at [448, 199] on span "Prompt LLM" at bounding box center [446, 194] width 129 height 13
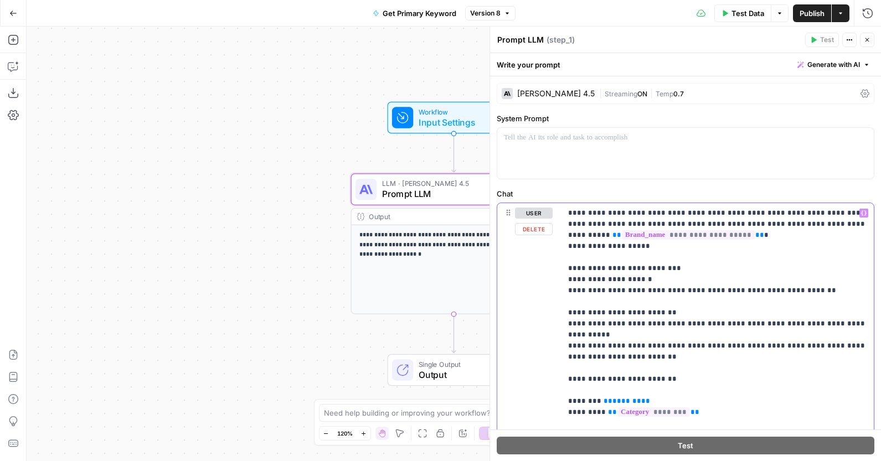
click at [819, 222] on p "**********" at bounding box center [717, 318] width 299 height 221
click at [642, 208] on p "**********" at bounding box center [717, 318] width 299 height 221
click at [648, 216] on p "**********" at bounding box center [717, 318] width 299 height 221
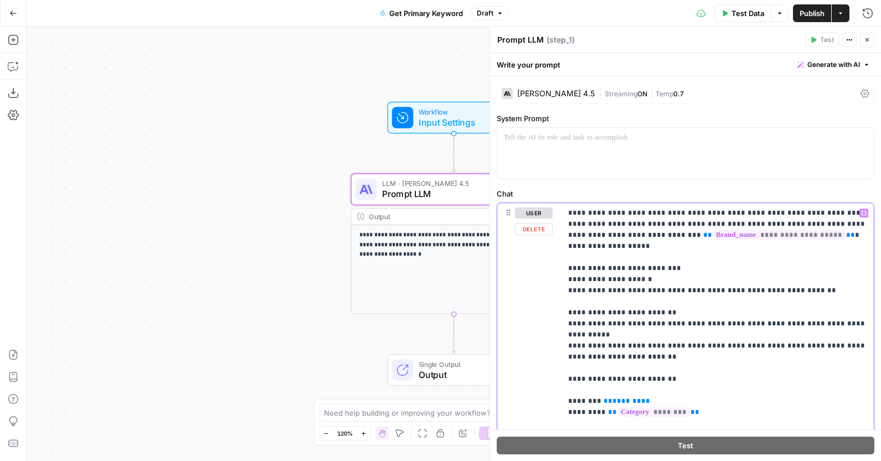
drag, startPoint x: 742, startPoint y: 214, endPoint x: 685, endPoint y: 215, distance: 57.0
click at [685, 215] on p "**********" at bounding box center [717, 318] width 299 height 221
copy p "**********"
click at [767, 233] on p "**********" at bounding box center [717, 318] width 299 height 221
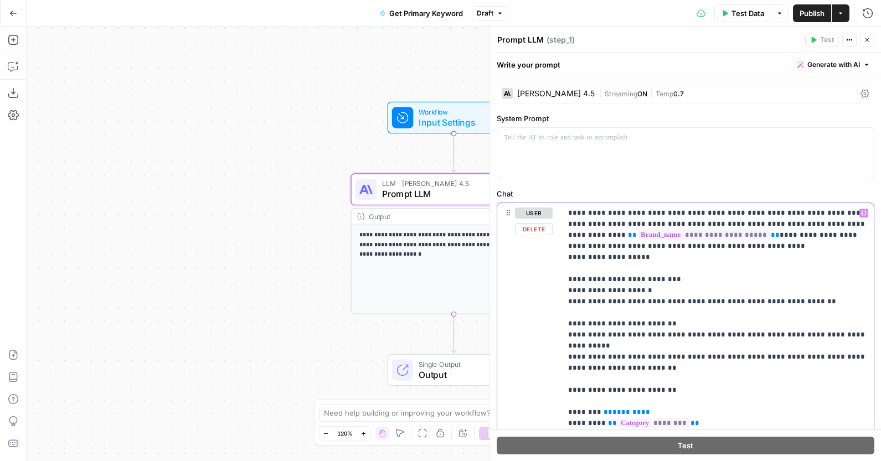
drag, startPoint x: 747, startPoint y: 247, endPoint x: 659, endPoint y: 247, distance: 88.0
click at [659, 247] on p "**********" at bounding box center [717, 324] width 299 height 232
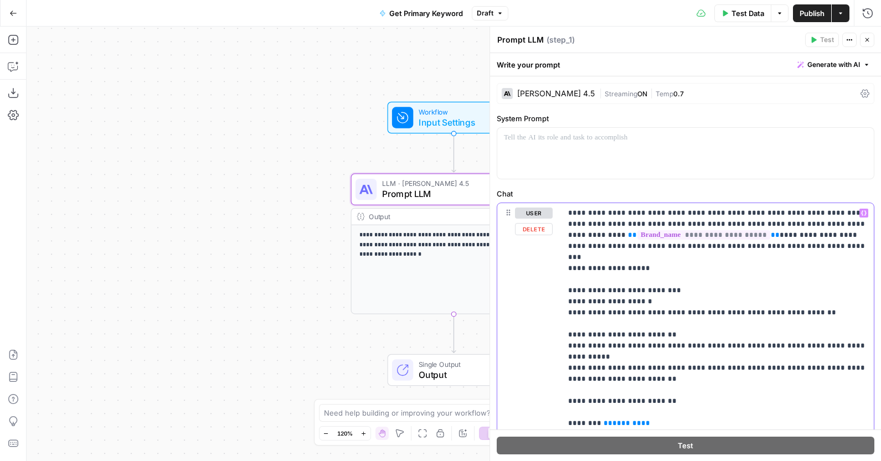
drag, startPoint x: 794, startPoint y: 236, endPoint x: 614, endPoint y: 245, distance: 180.6
click at [614, 245] on p "**********" at bounding box center [717, 324] width 299 height 232
copy p "**********"
click at [648, 287] on p "**********" at bounding box center [717, 324] width 299 height 232
click at [582, 282] on p "**********" at bounding box center [717, 324] width 299 height 232
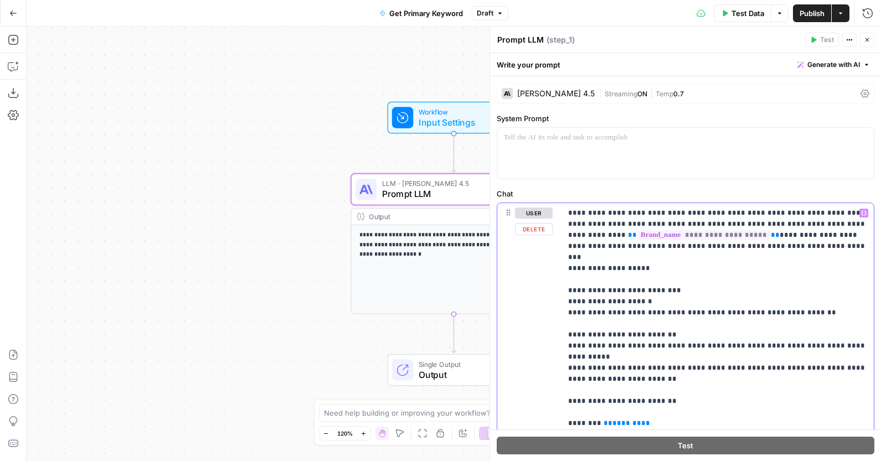
click at [582, 282] on p "**********" at bounding box center [717, 324] width 299 height 232
click at [571, 280] on p "**********" at bounding box center [717, 324] width 299 height 232
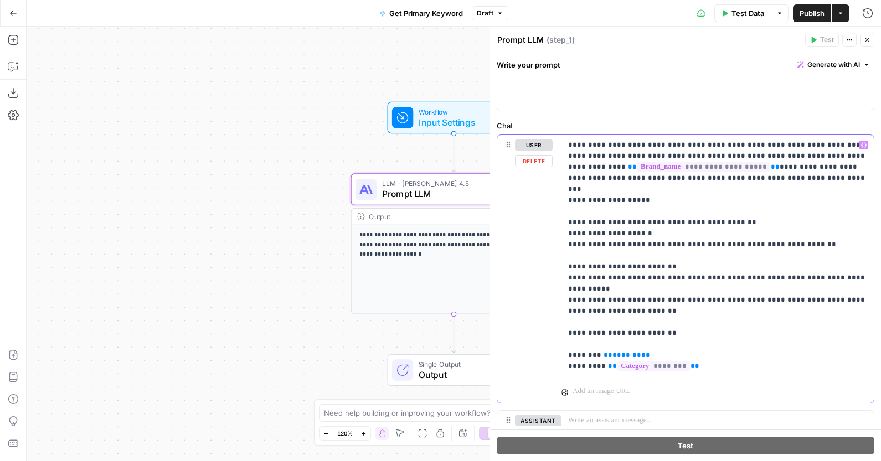
click at [665, 330] on p "**********" at bounding box center [717, 255] width 299 height 232
click at [573, 334] on p "**********" at bounding box center [717, 255] width 299 height 232
drag, startPoint x: 669, startPoint y: 332, endPoint x: 617, endPoint y: 332, distance: 52.0
click at [617, 332] on p "**********" at bounding box center [717, 255] width 299 height 232
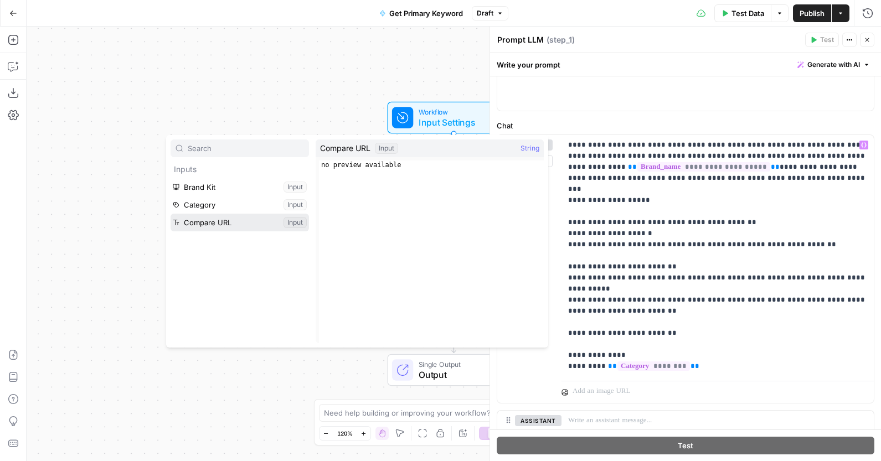
click at [229, 220] on button "Select variable Compare URL" at bounding box center [239, 223] width 138 height 18
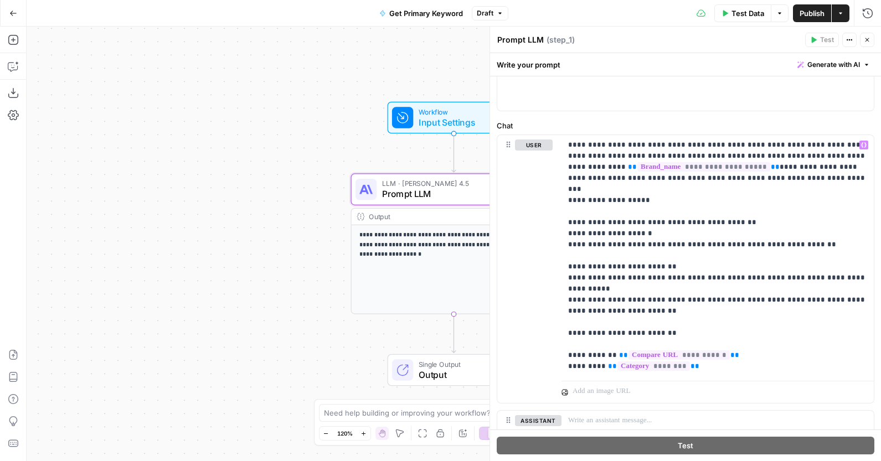
click at [813, 13] on span "Publish" at bounding box center [811, 13] width 25 height 11
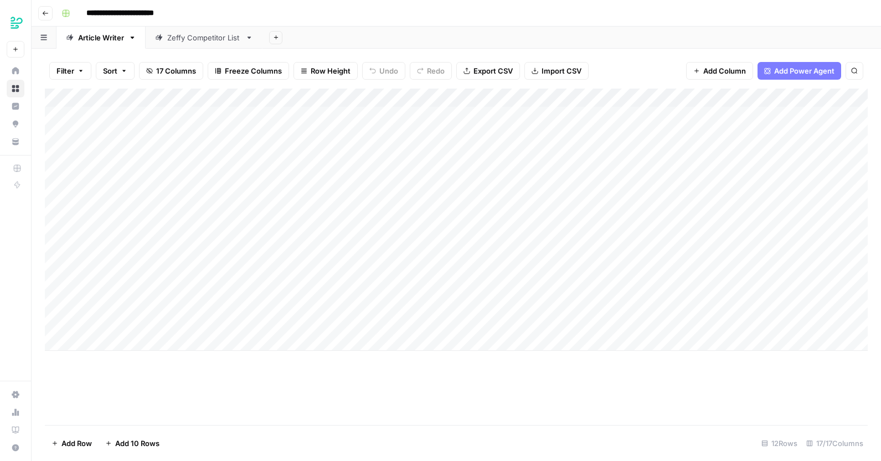
click at [489, 100] on div "Add Column" at bounding box center [456, 220] width 822 height 262
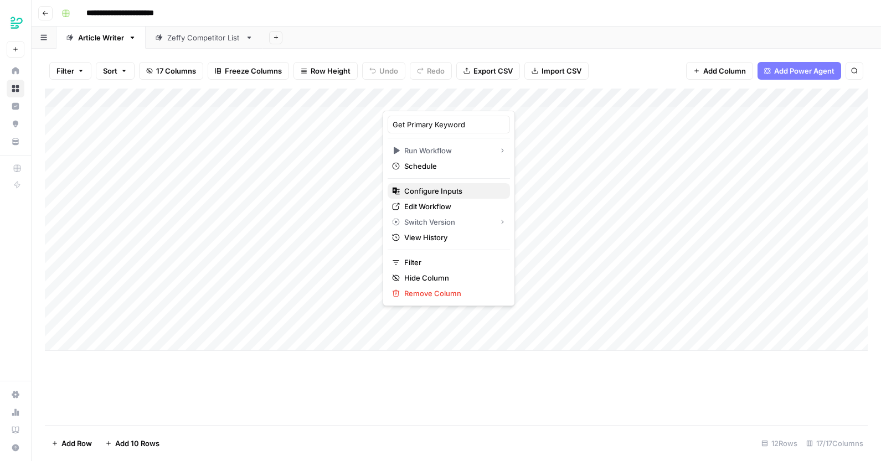
click at [455, 194] on span "Configure Inputs" at bounding box center [452, 190] width 97 height 11
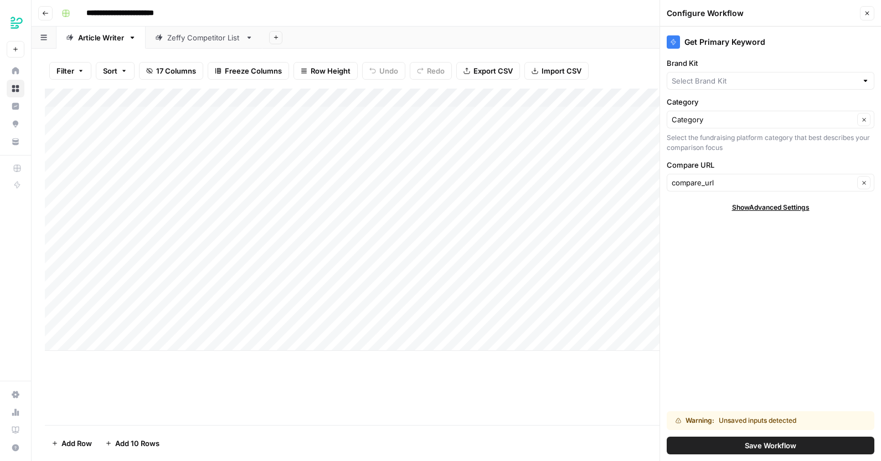
type input "Zeffy"
click at [800, 83] on input "Brand Kit" at bounding box center [762, 80] width 182 height 11
type input "Zeffy"
click at [837, 42] on div "Get Primary Keyword" at bounding box center [770, 41] width 208 height 13
click at [728, 448] on button "Save Workflow" at bounding box center [770, 446] width 208 height 18
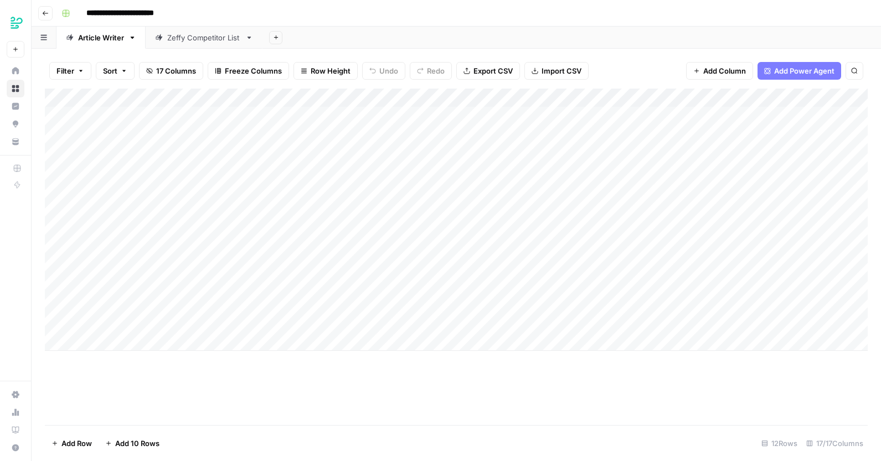
click at [595, 262] on div "Add Column" at bounding box center [456, 220] width 822 height 262
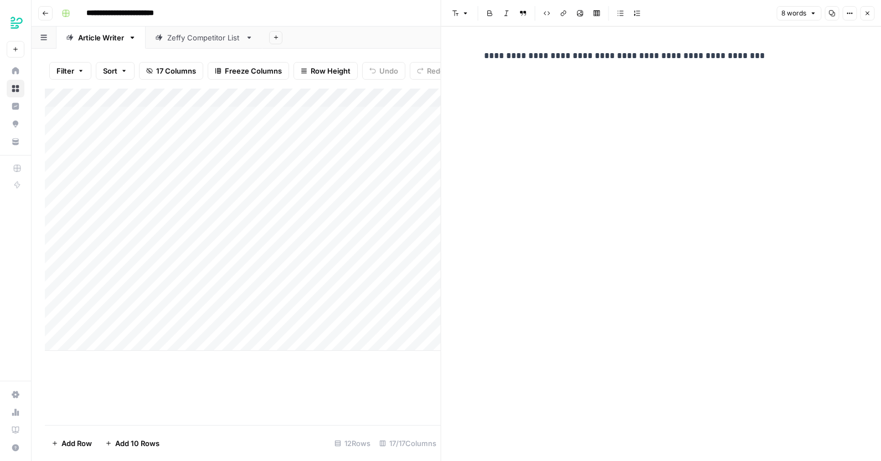
click at [868, 15] on icon "button" at bounding box center [866, 13] width 7 height 7
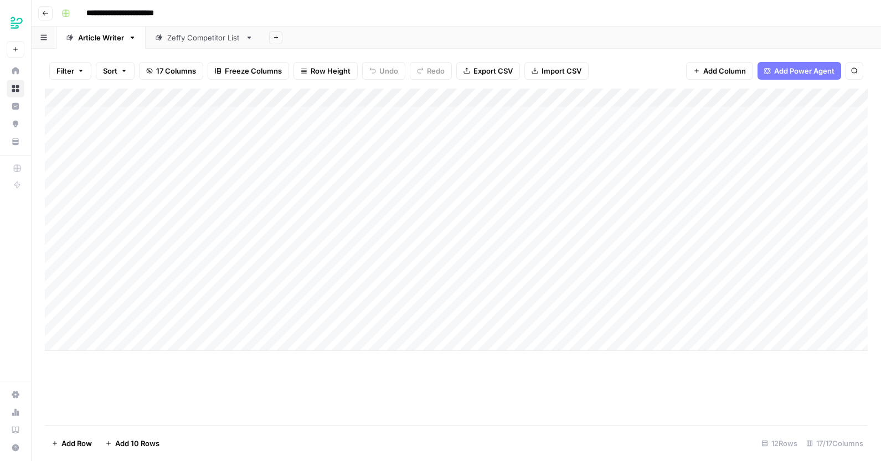
click at [445, 323] on div "Add Column" at bounding box center [456, 220] width 822 height 262
click at [601, 325] on div "Add Column" at bounding box center [456, 220] width 822 height 262
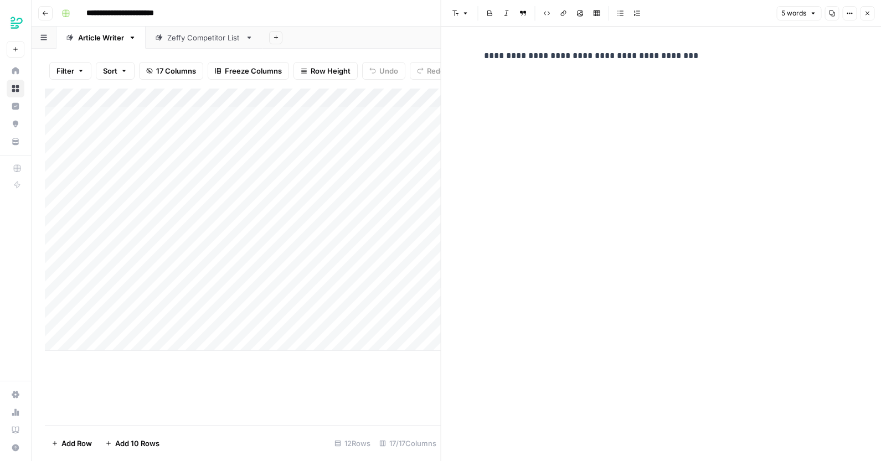
click at [210, 318] on div "Add Column" at bounding box center [243, 220] width 396 height 262
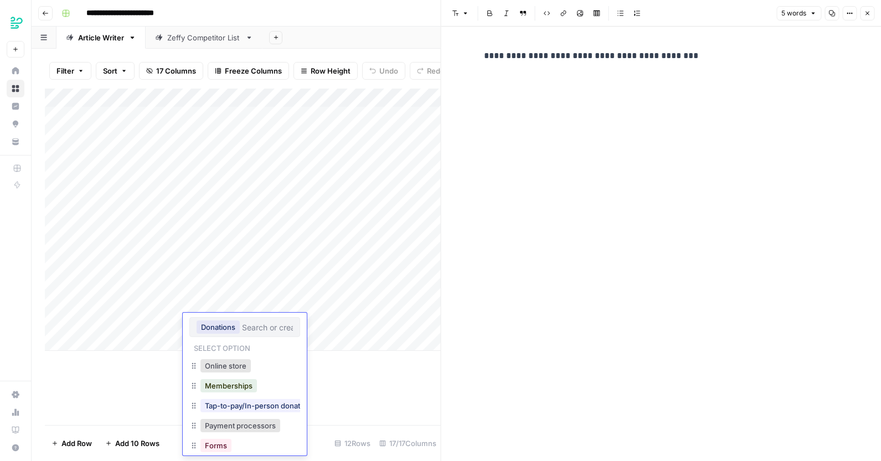
scroll to position [177, 0]
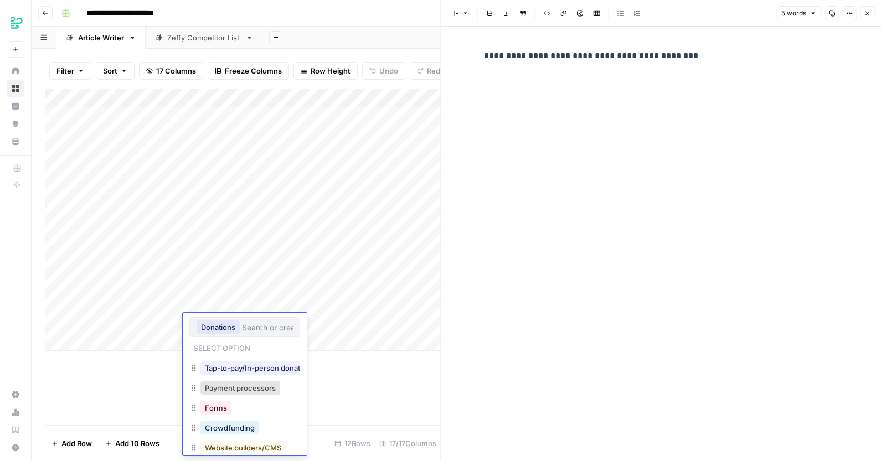
click at [343, 412] on div "Add Column" at bounding box center [243, 257] width 396 height 336
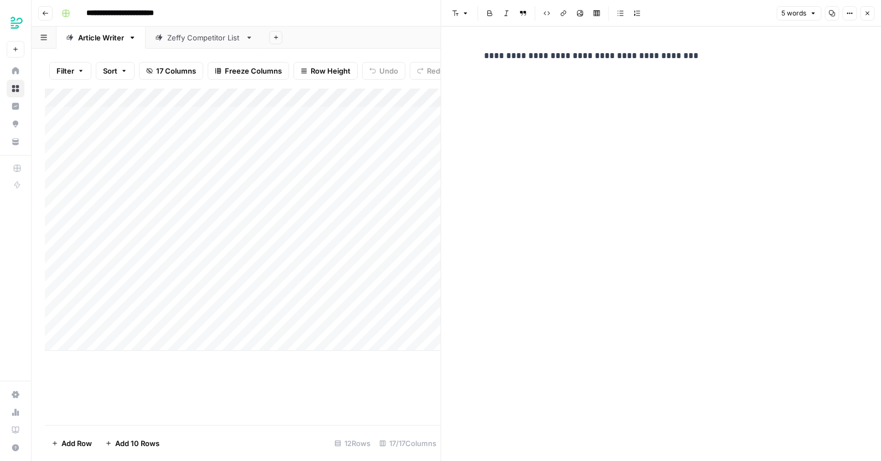
click at [343, 412] on div "Add Column" at bounding box center [243, 257] width 396 height 336
click at [379, 408] on div "Add Column" at bounding box center [243, 257] width 396 height 336
click at [371, 97] on div "Add Column" at bounding box center [243, 220] width 396 height 262
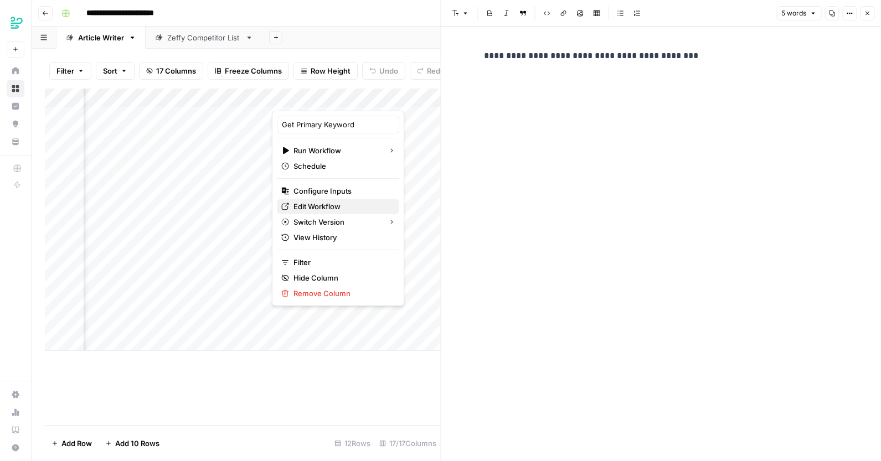
click at [314, 204] on span "Edit Workflow" at bounding box center [341, 206] width 97 height 11
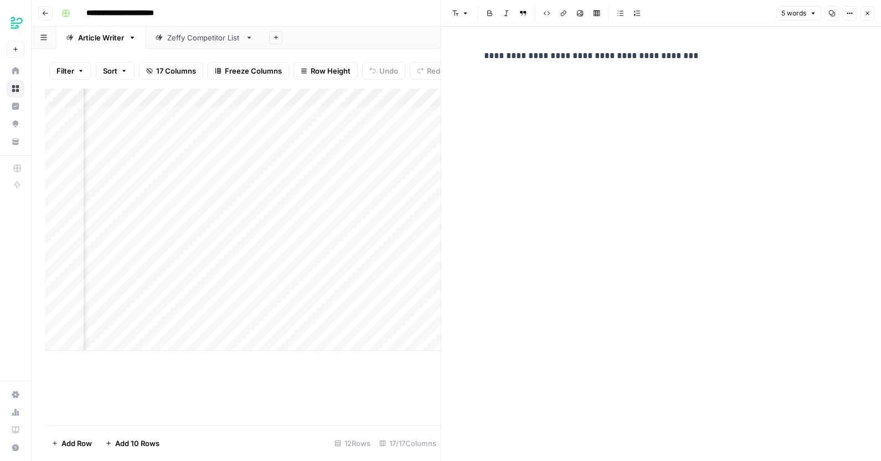
click at [369, 322] on div "Add Column" at bounding box center [243, 220] width 396 height 262
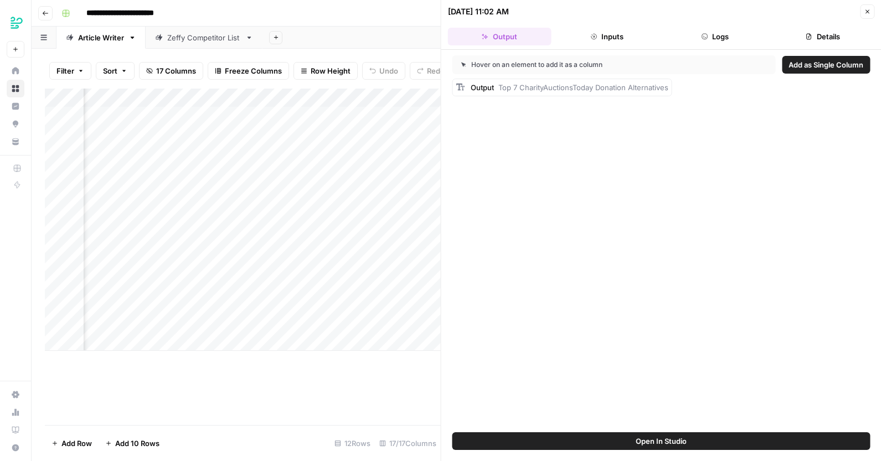
click at [651, 431] on div "Hover on an element to add it as a column Add as Single Column Output Top 7 Cha…" at bounding box center [661, 241] width 440 height 382
click at [649, 436] on span "Open In Studio" at bounding box center [660, 441] width 51 height 11
click at [389, 320] on div "Add Column" at bounding box center [243, 220] width 396 height 262
click at [410, 324] on div "Add Column" at bounding box center [243, 220] width 396 height 262
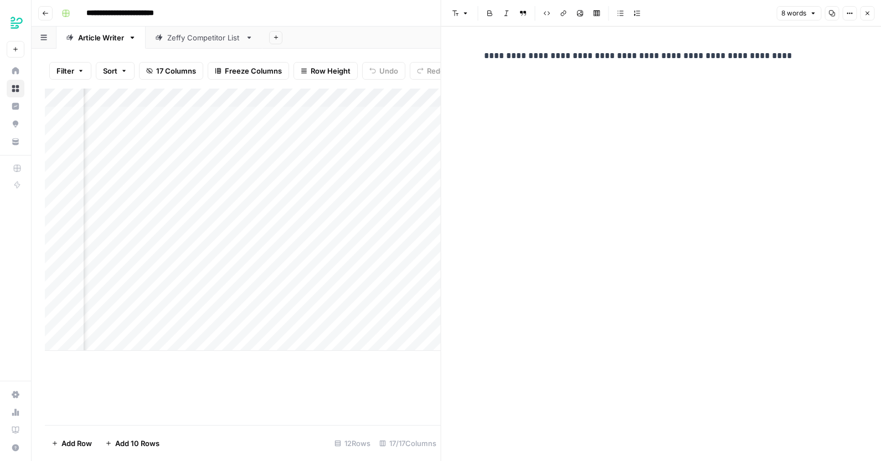
click at [872, 6] on button "Close" at bounding box center [867, 13] width 14 height 14
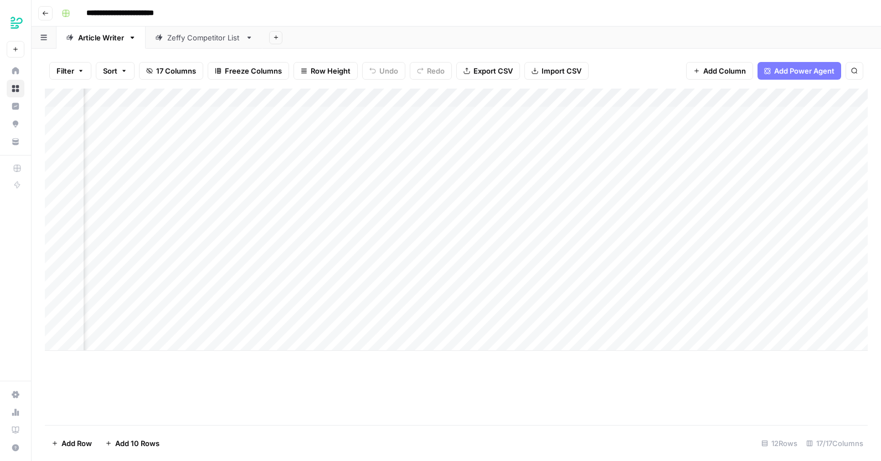
click at [303, 323] on div "Add Column" at bounding box center [456, 220] width 822 height 262
click at [404, 321] on div "Add Column" at bounding box center [456, 220] width 822 height 262
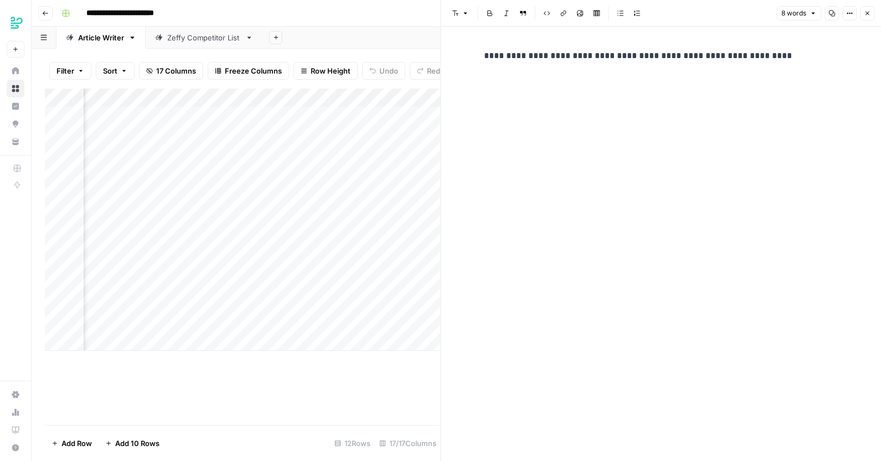
click at [865, 14] on icon "button" at bounding box center [866, 13] width 7 height 7
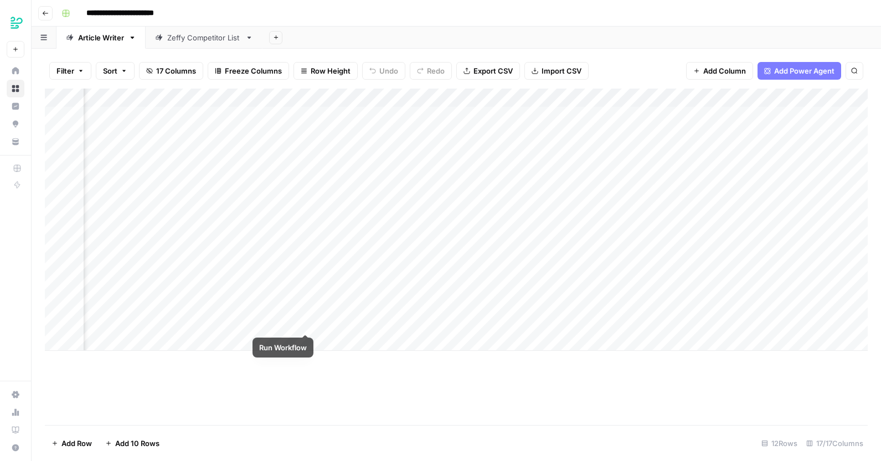
click at [300, 318] on div "Add Column" at bounding box center [456, 220] width 822 height 262
click at [410, 325] on div "Add Column" at bounding box center [456, 220] width 822 height 262
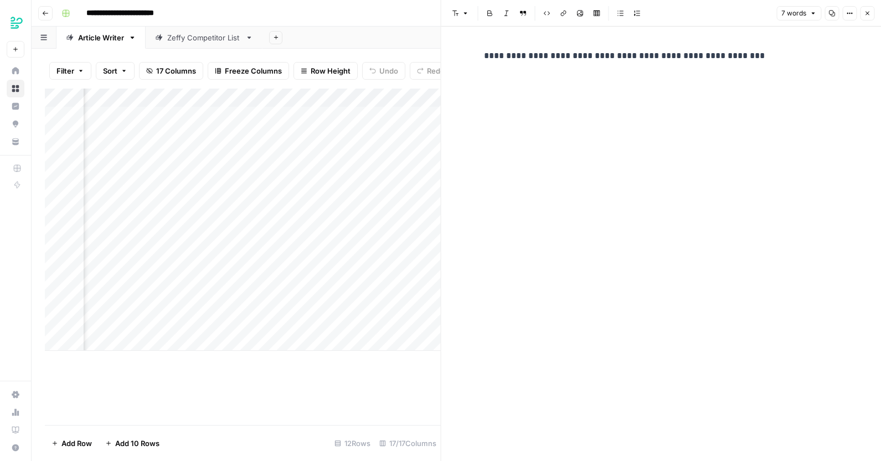
click at [774, 45] on div "**********" at bounding box center [660, 55] width 367 height 23
click at [776, 52] on p "**********" at bounding box center [661, 56] width 354 height 14
drag, startPoint x: 783, startPoint y: 52, endPoint x: 449, endPoint y: 54, distance: 333.7
click at [449, 54] on div "**********" at bounding box center [661, 244] width 440 height 434
click at [790, 58] on p "**********" at bounding box center [661, 56] width 354 height 14
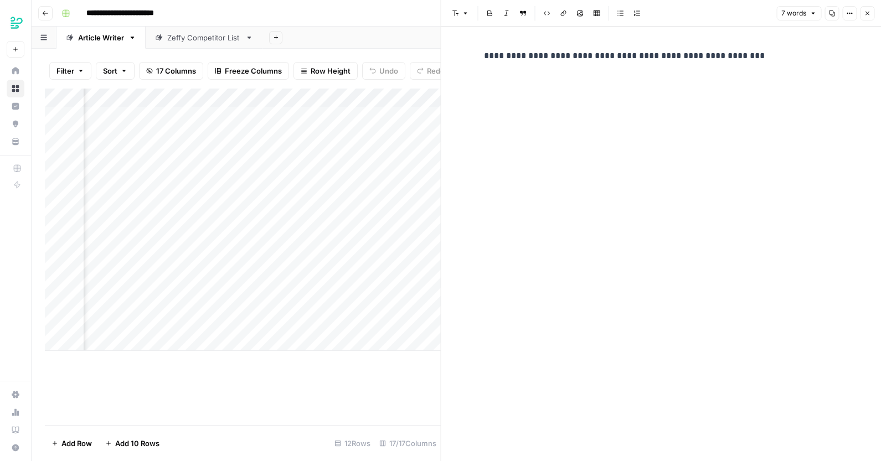
click at [863, 13] on button "Close" at bounding box center [867, 13] width 14 height 14
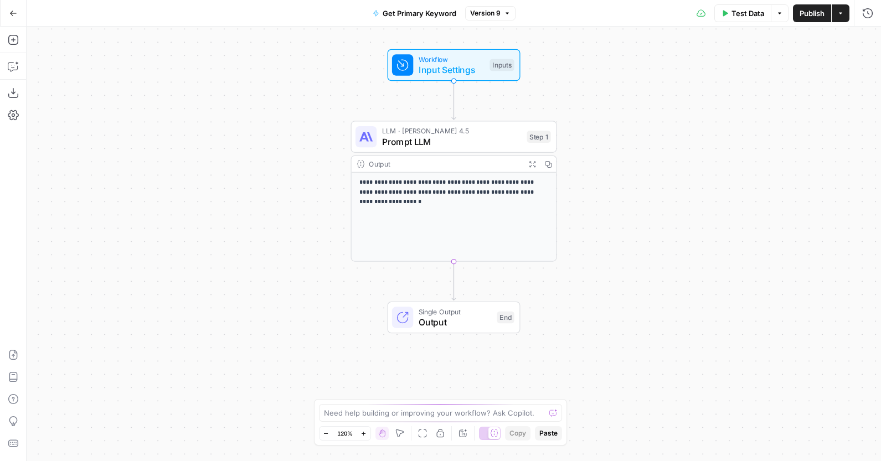
drag, startPoint x: 710, startPoint y: 207, endPoint x: 709, endPoint y: 157, distance: 49.8
click at [710, 157] on div "**********" at bounding box center [454, 244] width 854 height 434
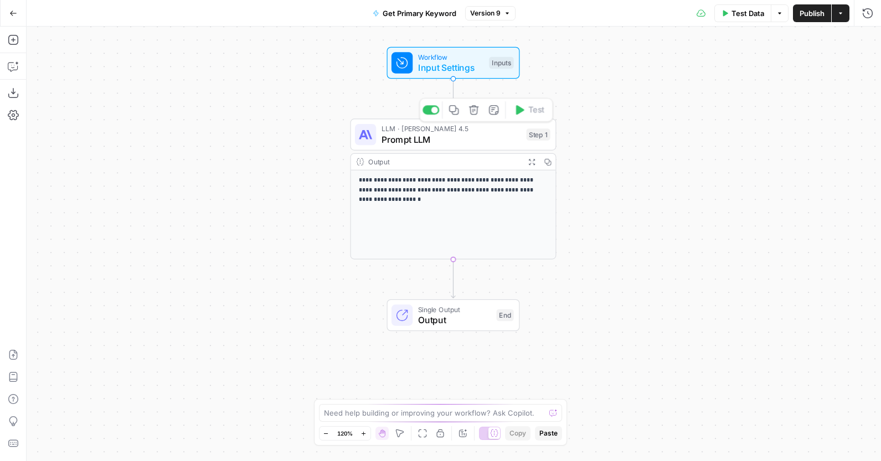
click at [386, 142] on span "Prompt LLM" at bounding box center [450, 139] width 139 height 13
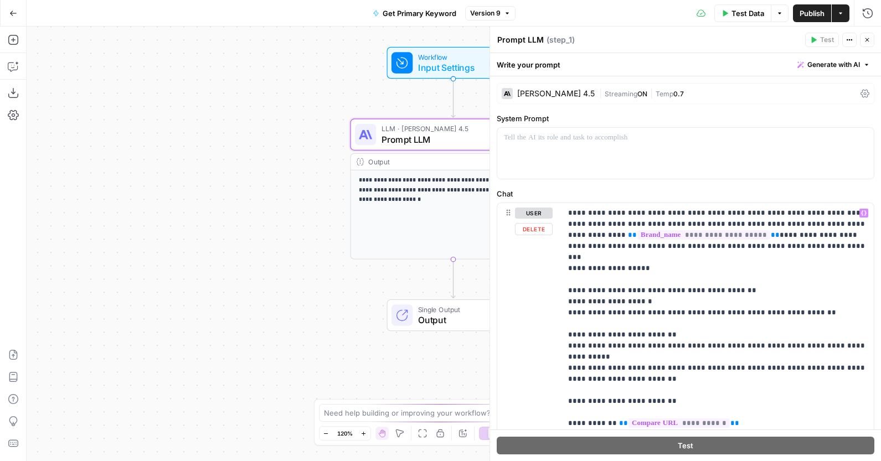
scroll to position [159, 0]
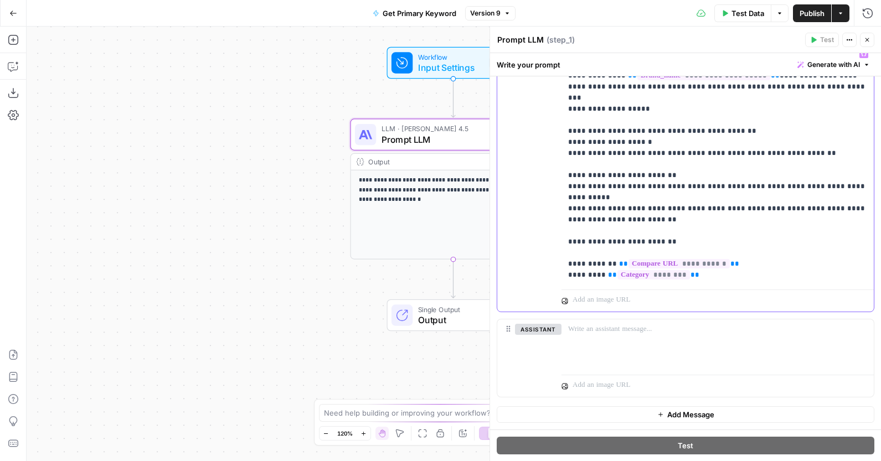
click at [824, 245] on p "**********" at bounding box center [717, 164] width 299 height 232
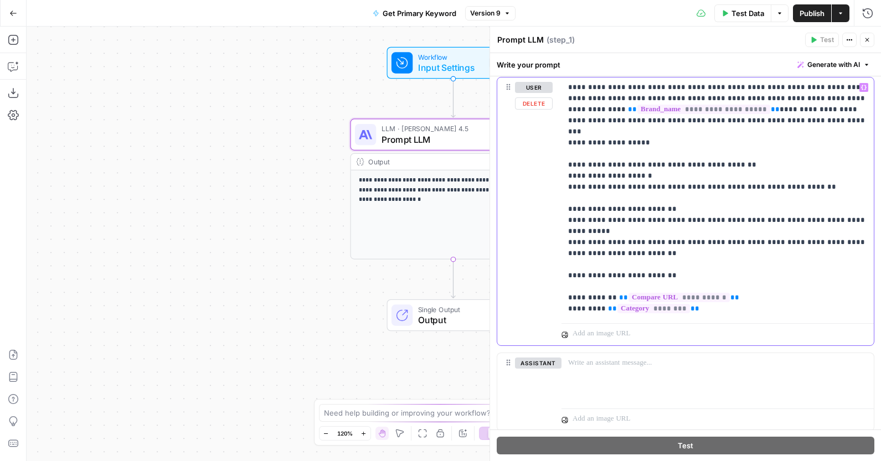
scroll to position [123, 0]
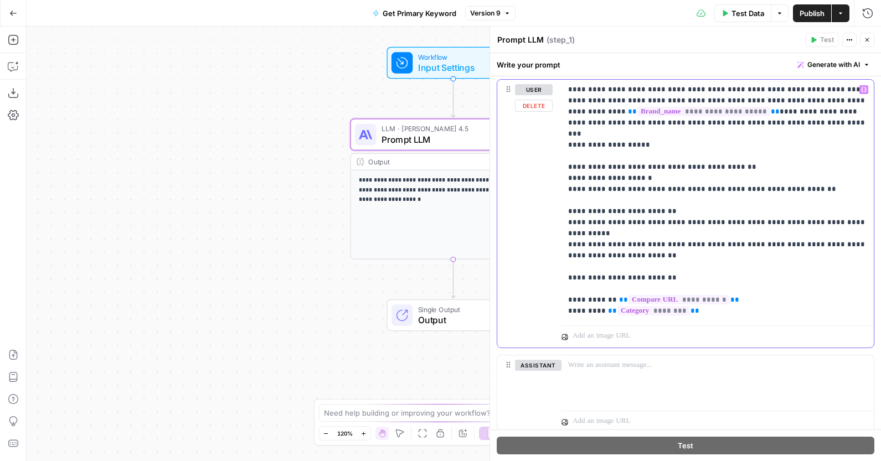
click at [781, 200] on p "**********" at bounding box center [717, 200] width 299 height 232
click at [720, 168] on p "**********" at bounding box center [717, 200] width 299 height 232
click at [832, 136] on p "**********" at bounding box center [717, 200] width 299 height 232
click at [770, 111] on span "**" at bounding box center [774, 111] width 9 height 7
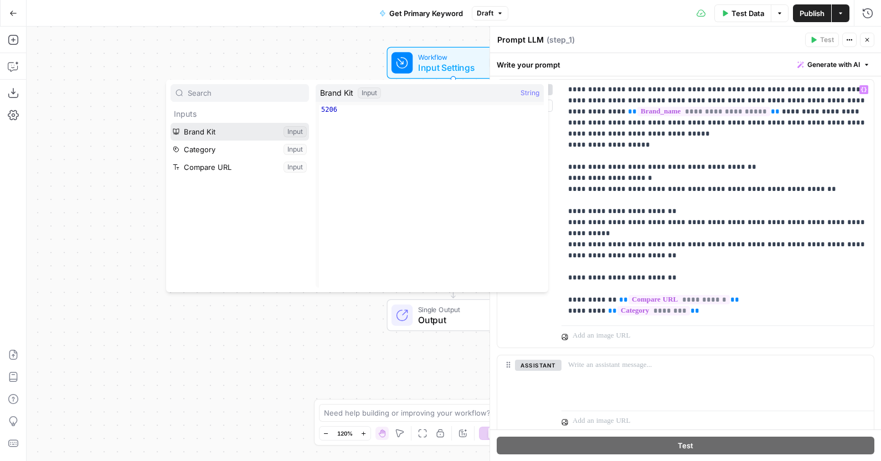
click at [263, 125] on button "Select variable Brand Kit" at bounding box center [239, 132] width 138 height 18
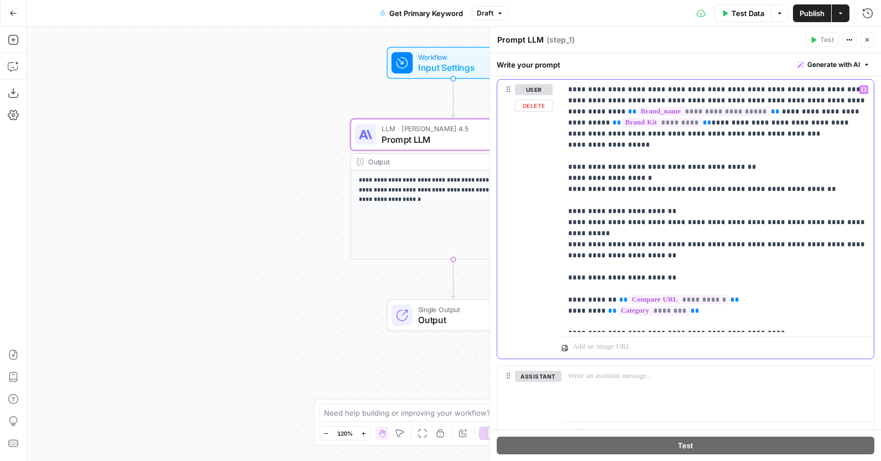
click at [744, 262] on p "**********" at bounding box center [717, 206] width 299 height 244
click at [680, 247] on p "**********" at bounding box center [717, 206] width 299 height 244
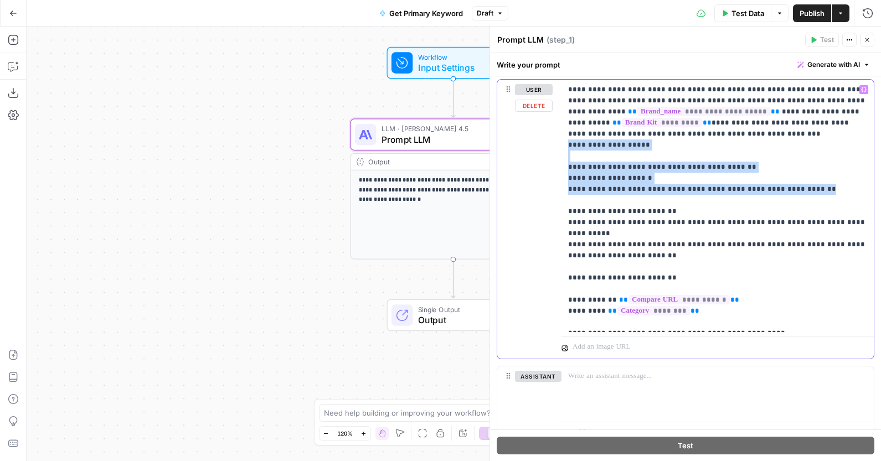
drag, startPoint x: 812, startPoint y: 189, endPoint x: 560, endPoint y: 148, distance: 256.1
click at [560, 148] on div "**********" at bounding box center [685, 219] width 376 height 279
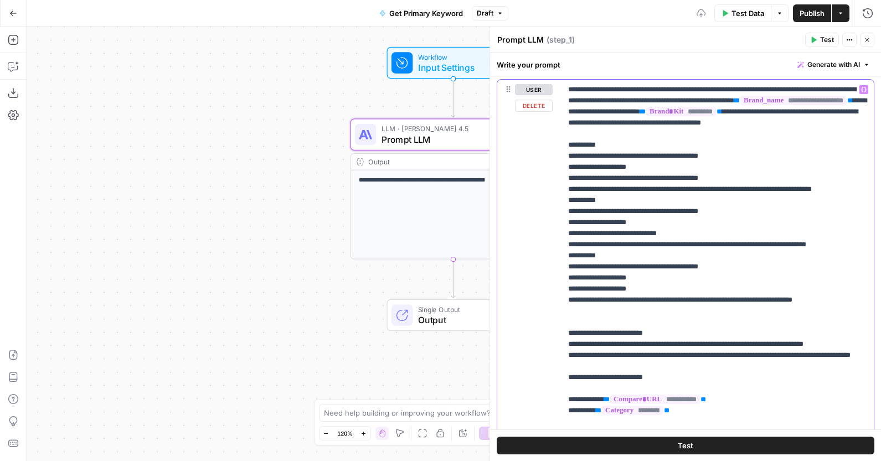
click at [671, 144] on p "**********" at bounding box center [717, 277] width 299 height 387
click at [736, 132] on p "**********" at bounding box center [717, 277] width 299 height 387
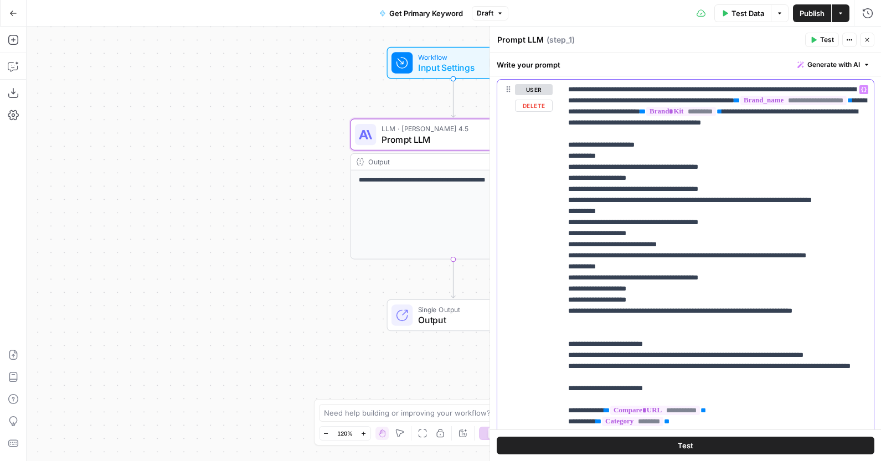
click at [684, 158] on p "**********" at bounding box center [717, 283] width 299 height 398
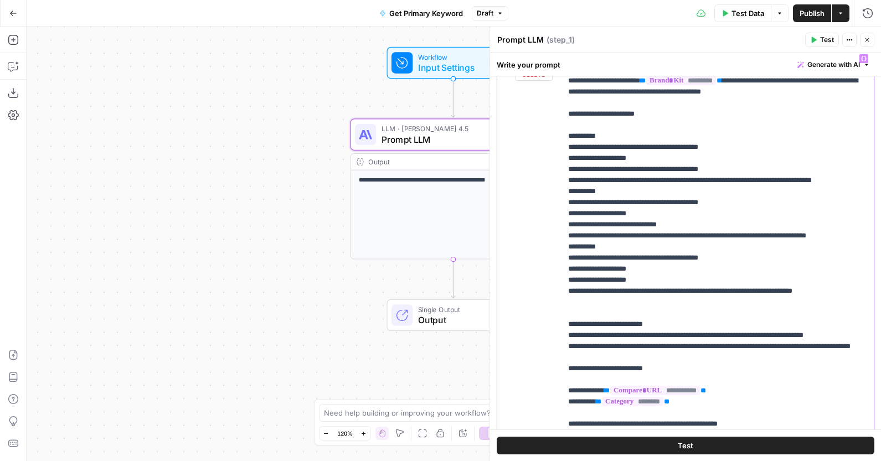
scroll to position [163, 0]
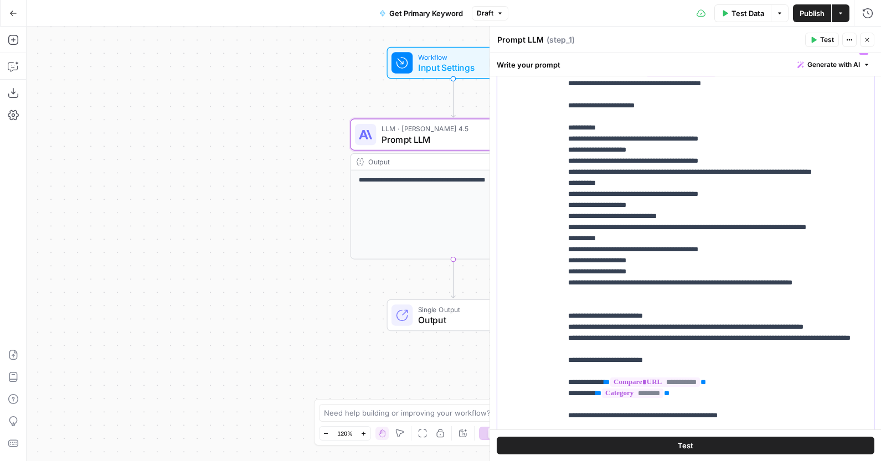
click at [850, 301] on p "**********" at bounding box center [717, 250] width 299 height 410
drag, startPoint x: 712, startPoint y: 237, endPoint x: 563, endPoint y: 241, distance: 148.9
click at [563, 241] on div "**********" at bounding box center [717, 249] width 312 height 418
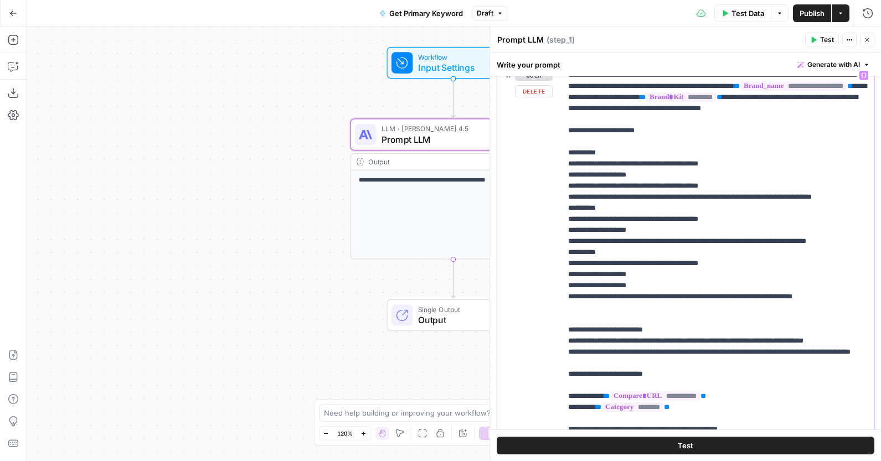
click at [627, 182] on p "**********" at bounding box center [717, 269] width 299 height 398
drag, startPoint x: 734, startPoint y: 195, endPoint x: 539, endPoint y: 195, distance: 195.4
click at [539, 195] on div "**********" at bounding box center [685, 282] width 376 height 434
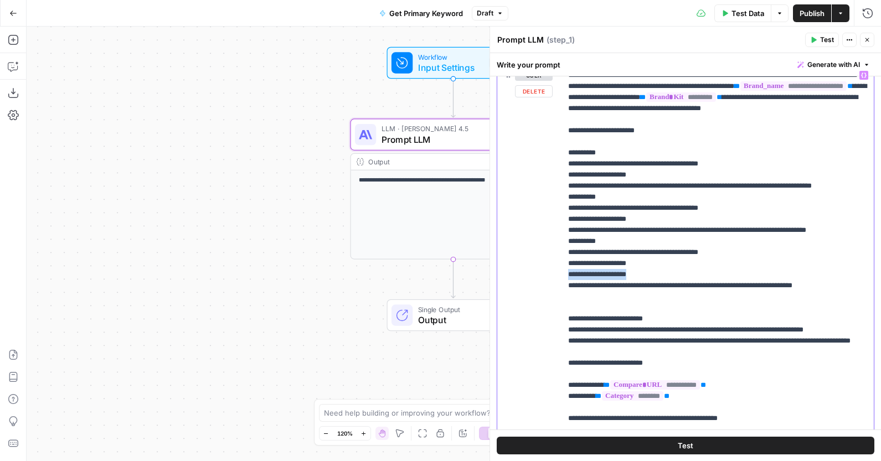
drag, startPoint x: 608, startPoint y: 299, endPoint x: 533, endPoint y: 299, distance: 75.3
click at [533, 299] on div "**********" at bounding box center [685, 276] width 376 height 423
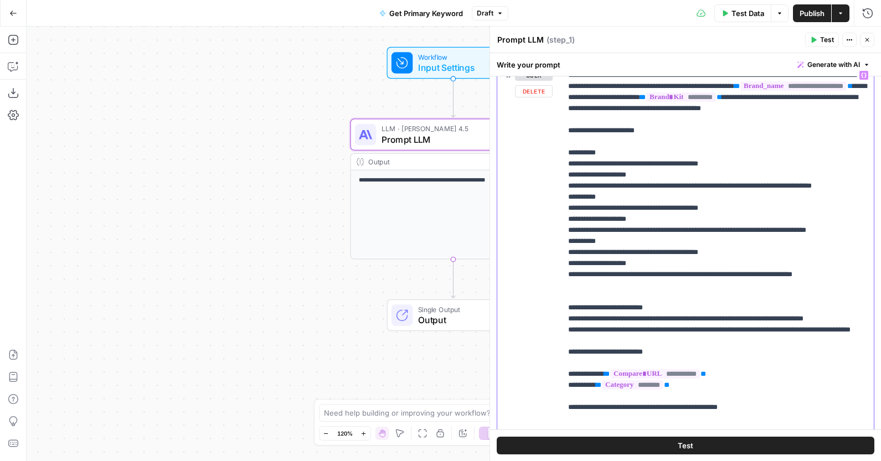
click at [865, 200] on p "**********" at bounding box center [717, 258] width 299 height 376
click at [748, 206] on p "**********" at bounding box center [717, 258] width 299 height 376
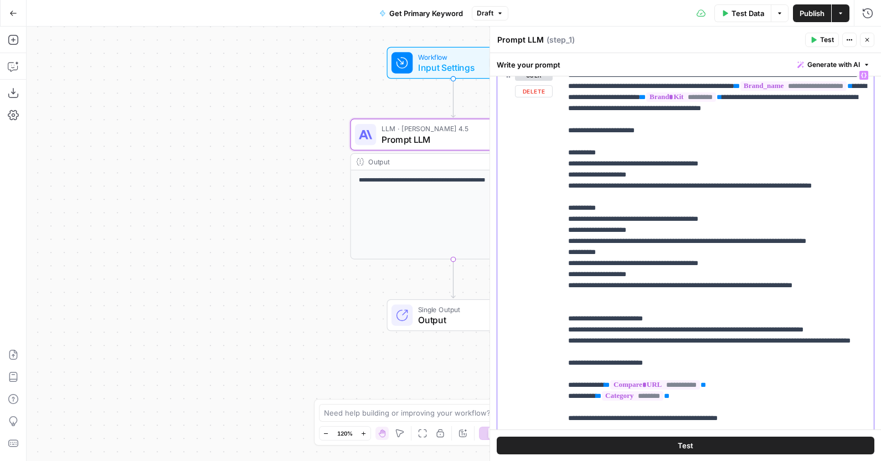
click at [705, 270] on p "**********" at bounding box center [717, 263] width 299 height 387
click at [864, 263] on p "**********" at bounding box center [717, 263] width 299 height 387
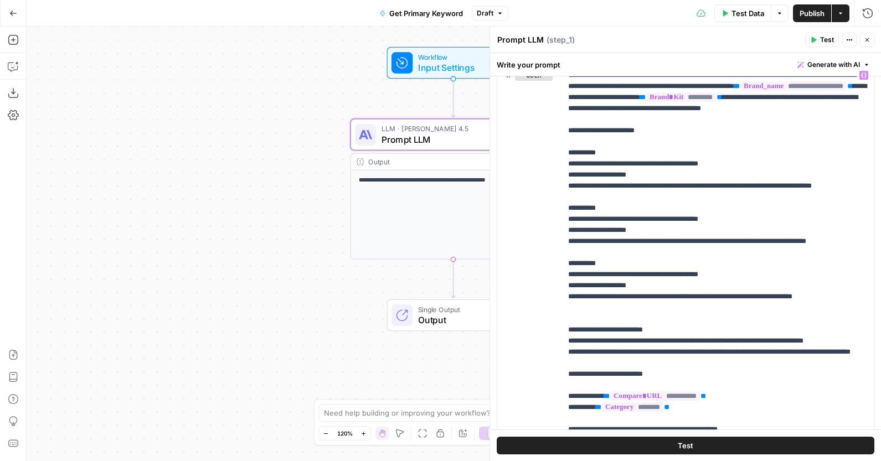
click at [820, 2] on div "Test Data Options Publish Actions Run History" at bounding box center [694, 13] width 372 height 26
click at [816, 27] on header "Prompt LLM Prompt LLM ( step_1 ) Test Actions Close" at bounding box center [685, 40] width 391 height 27
click at [812, 19] on button "Publish" at bounding box center [812, 13] width 38 height 18
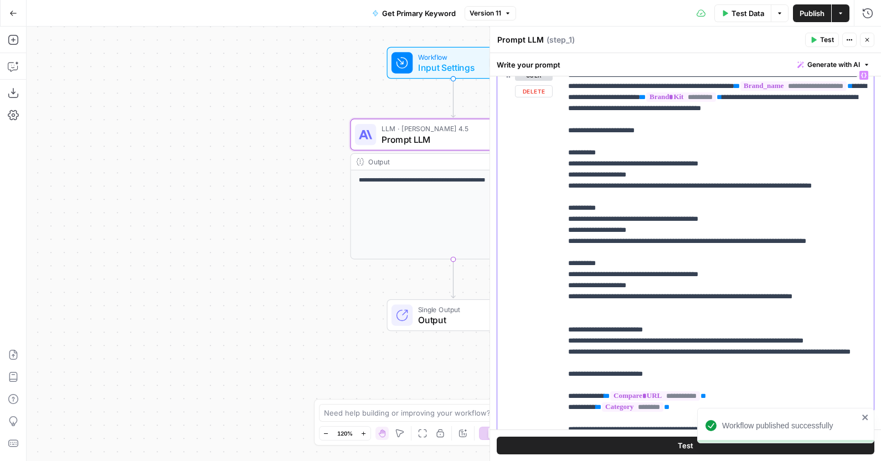
click at [664, 235] on p "**********" at bounding box center [717, 269] width 299 height 398
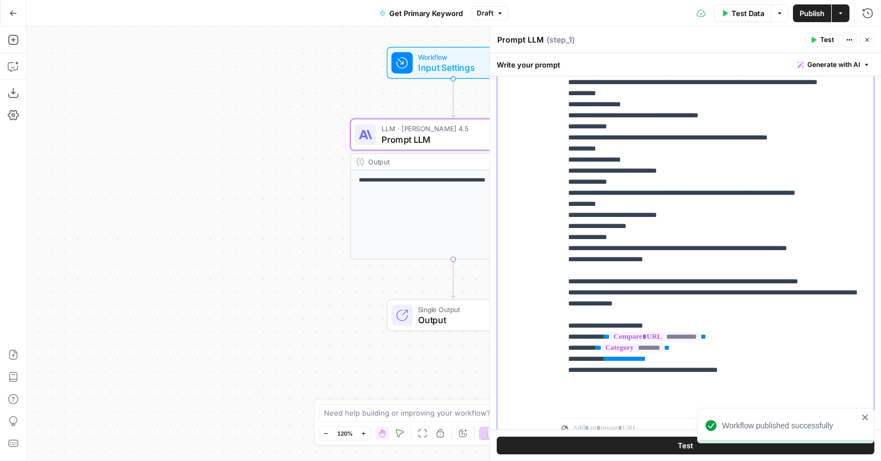
scroll to position [369, 0]
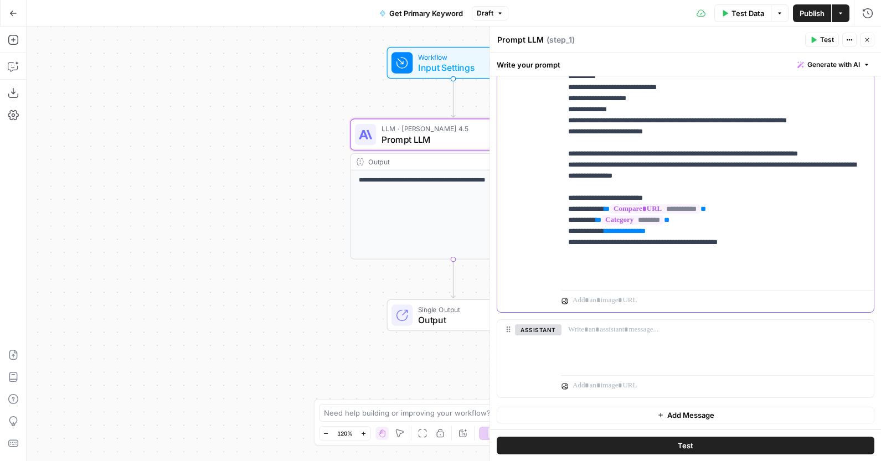
click at [731, 354] on div at bounding box center [717, 345] width 312 height 51
click at [776, 284] on div "**********" at bounding box center [717, 60] width 312 height 451
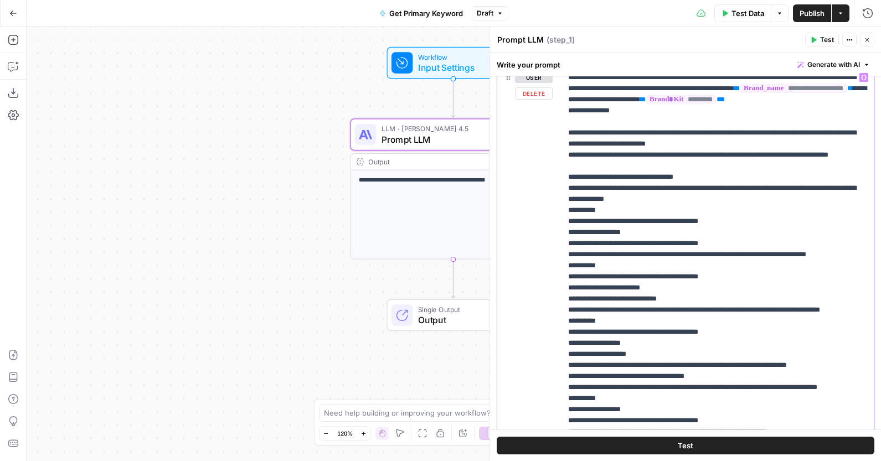
scroll to position [0, 0]
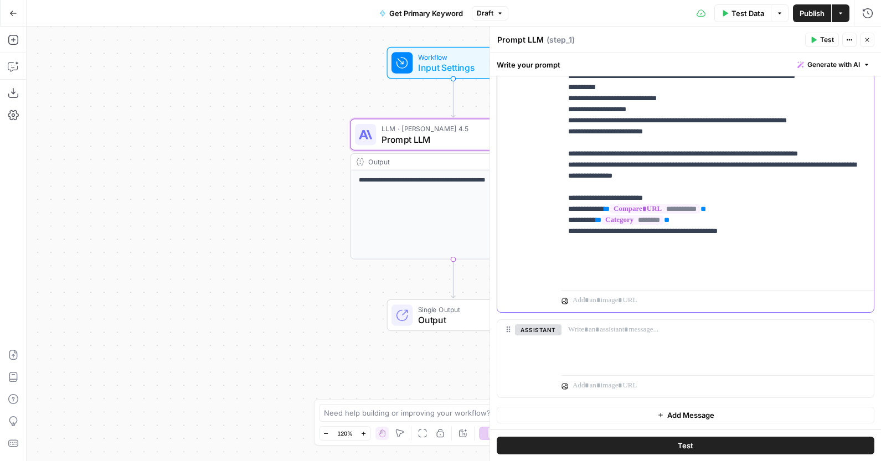
scroll to position [154, 0]
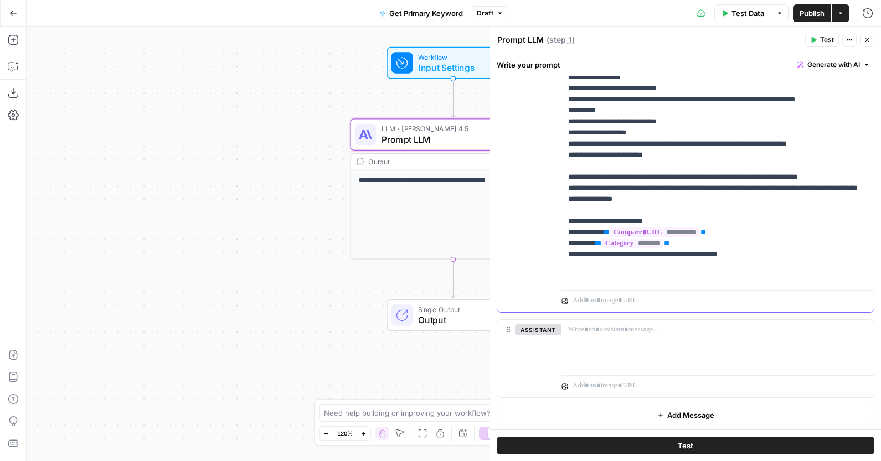
drag, startPoint x: 662, startPoint y: 177, endPoint x: 550, endPoint y: 177, distance: 112.4
click at [550, 177] on div "**********" at bounding box center [685, 73] width 376 height 477
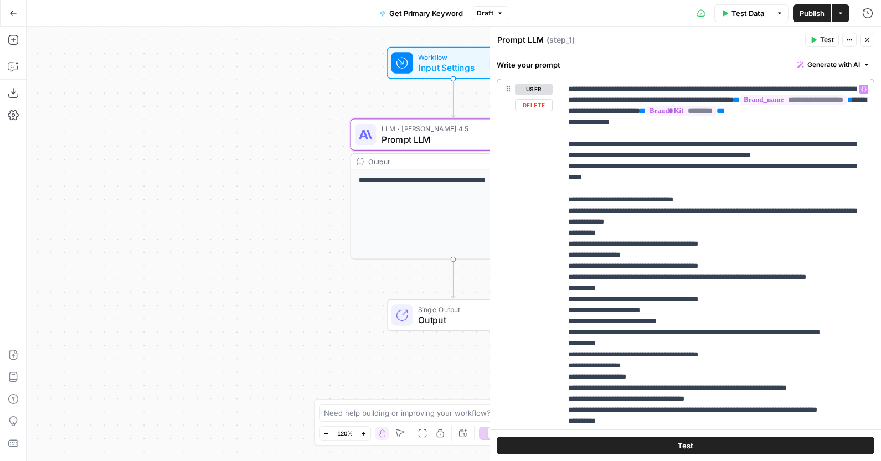
scroll to position [85, 0]
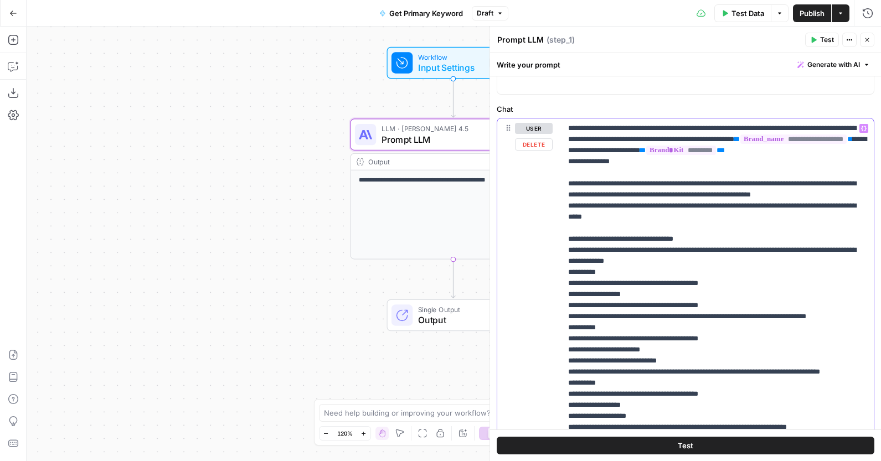
click at [744, 319] on p "**********" at bounding box center [717, 433] width 299 height 620
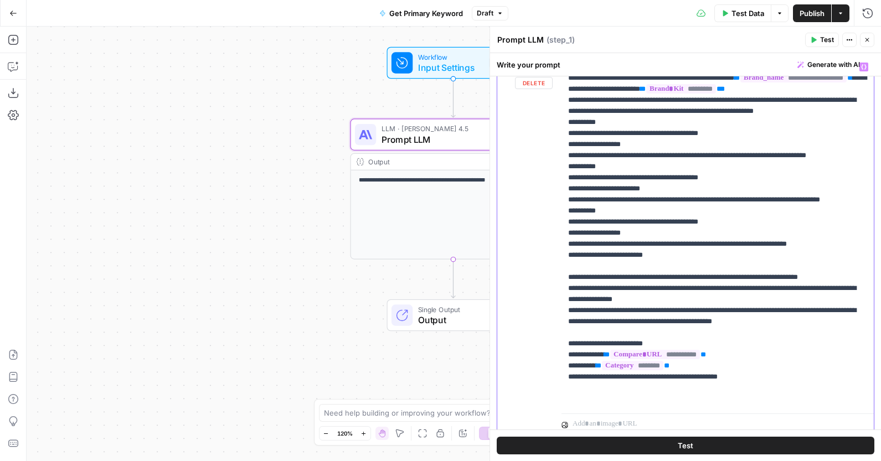
scroll to position [144, 0]
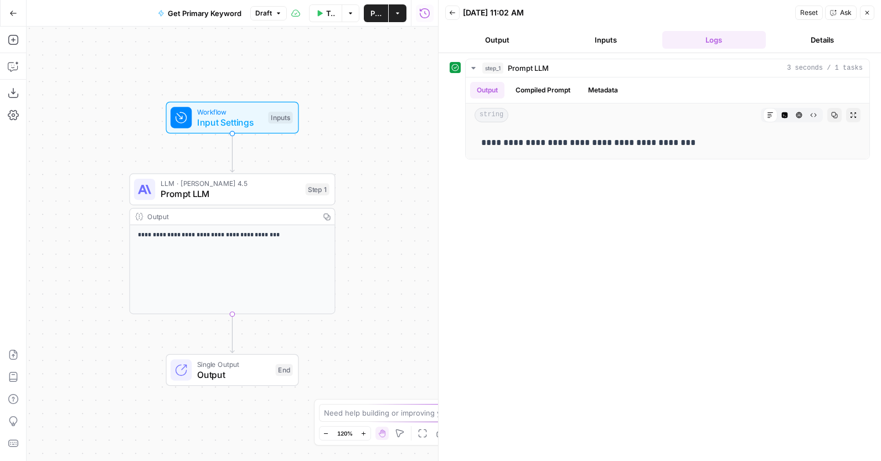
click at [520, 51] on header "Back [DATE] 11:02 AM Reset Ask Close Output Inputs Logs Details" at bounding box center [659, 26] width 442 height 53
click at [558, 47] on button "Inputs" at bounding box center [605, 40] width 104 height 18
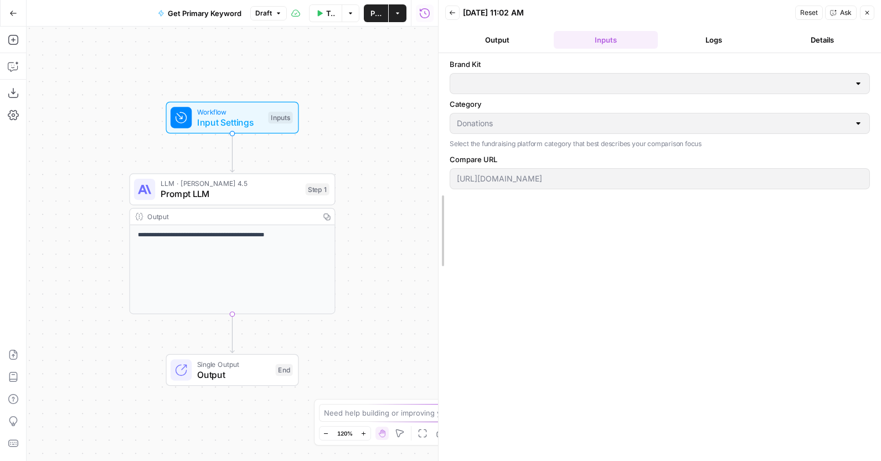
type input "Zeffy"
click at [503, 43] on button "Output" at bounding box center [497, 40] width 104 height 18
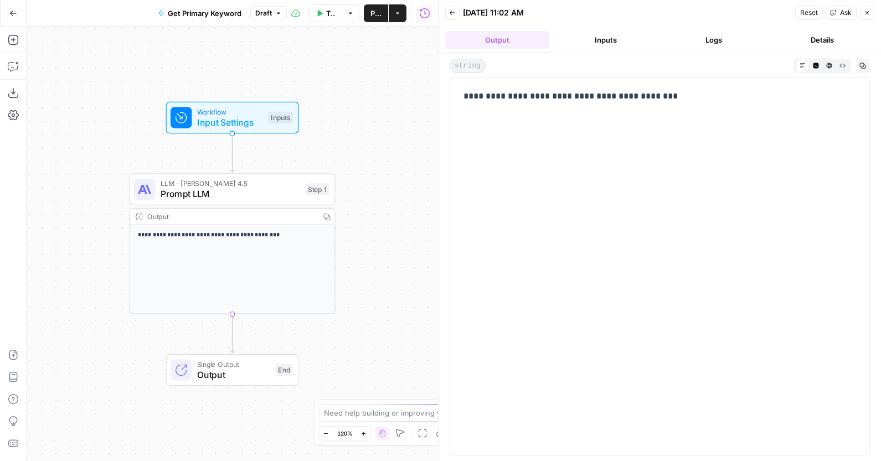
click at [677, 35] on button "Logs" at bounding box center [714, 40] width 104 height 18
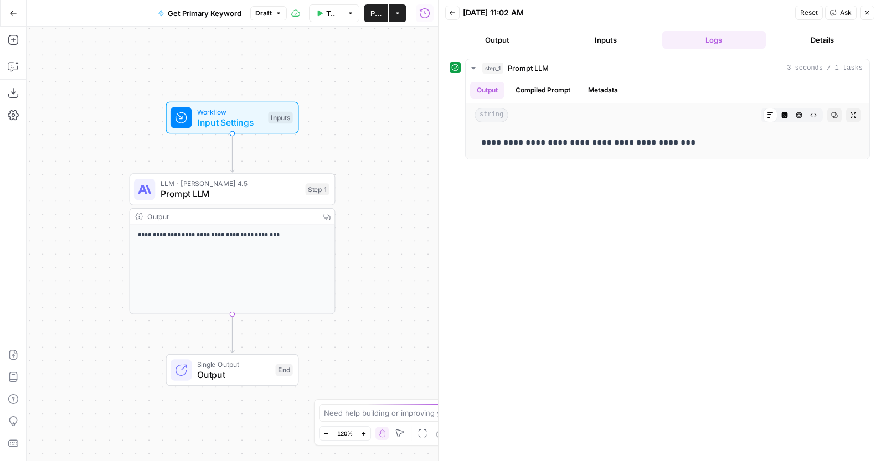
click at [451, 8] on button "Back" at bounding box center [452, 13] width 14 height 14
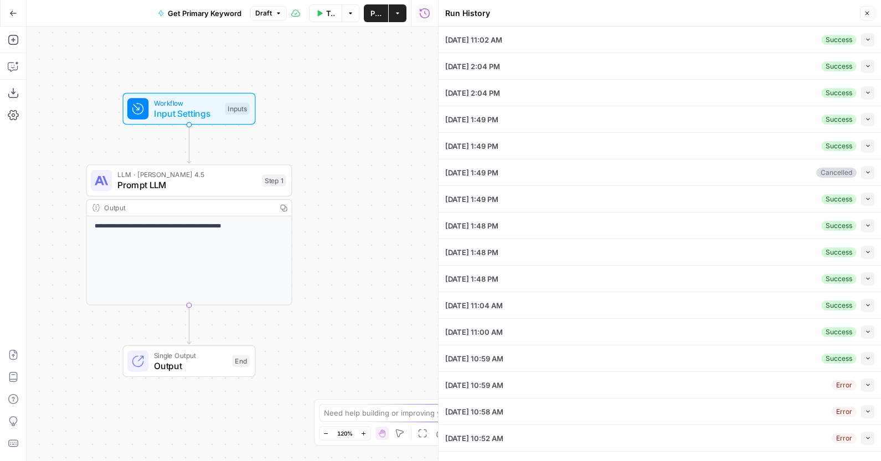
drag, startPoint x: 383, startPoint y: 138, endPoint x: 386, endPoint y: 125, distance: 13.0
click at [340, 129] on div "**********" at bounding box center [232, 244] width 411 height 434
click at [868, 12] on icon "button" at bounding box center [867, 14] width 4 height 4
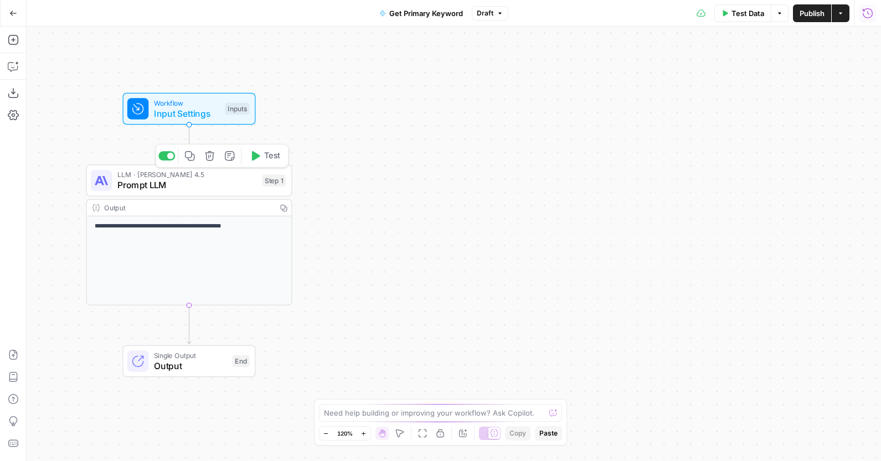
click at [222, 178] on span "LLM · [PERSON_NAME] 4.5" at bounding box center [186, 174] width 139 height 11
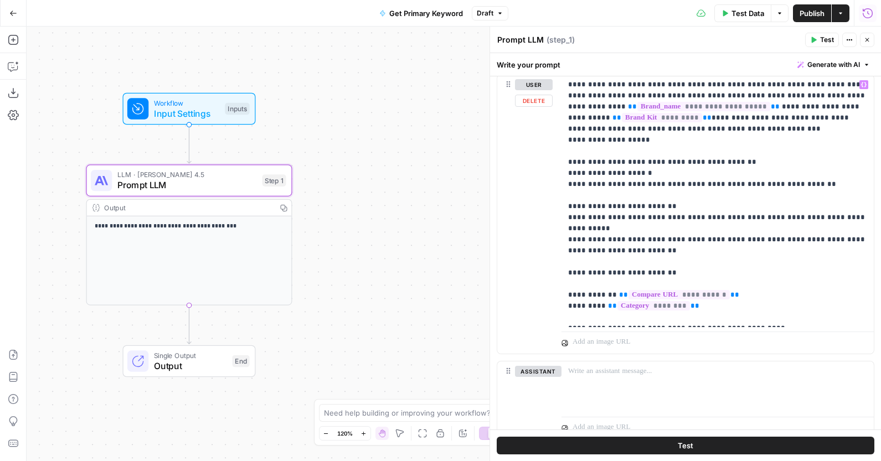
scroll to position [123, 0]
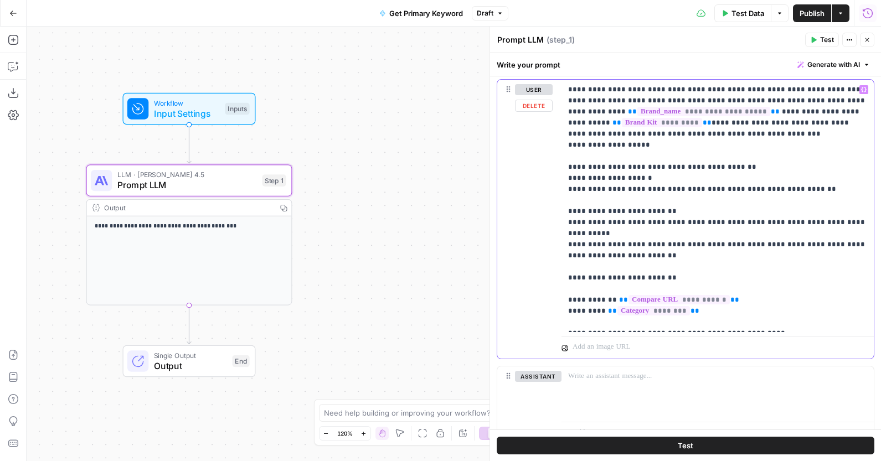
click at [702, 121] on span "**" at bounding box center [706, 122] width 9 height 7
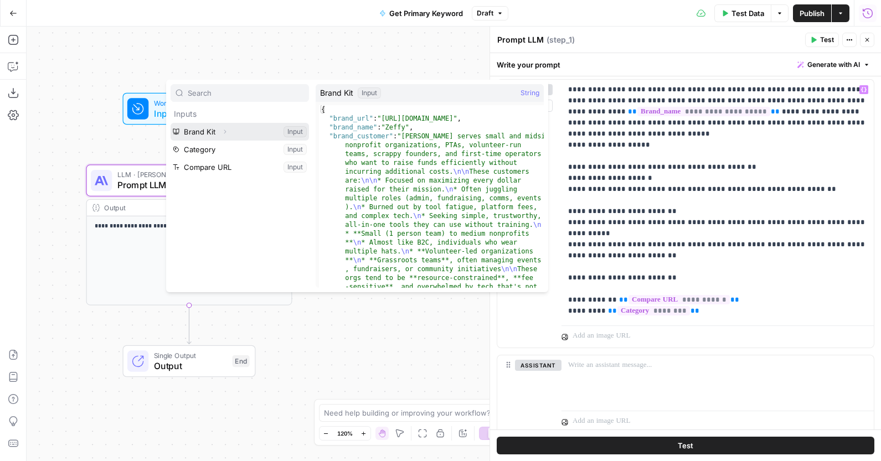
click at [227, 136] on button "Expand" at bounding box center [225, 132] width 14 height 14
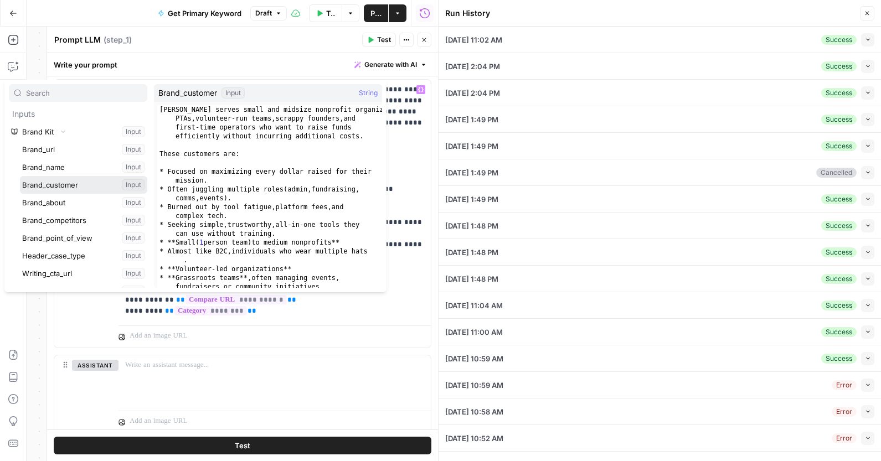
click at [111, 188] on button "Select variable Brand_customer" at bounding box center [83, 185] width 127 height 18
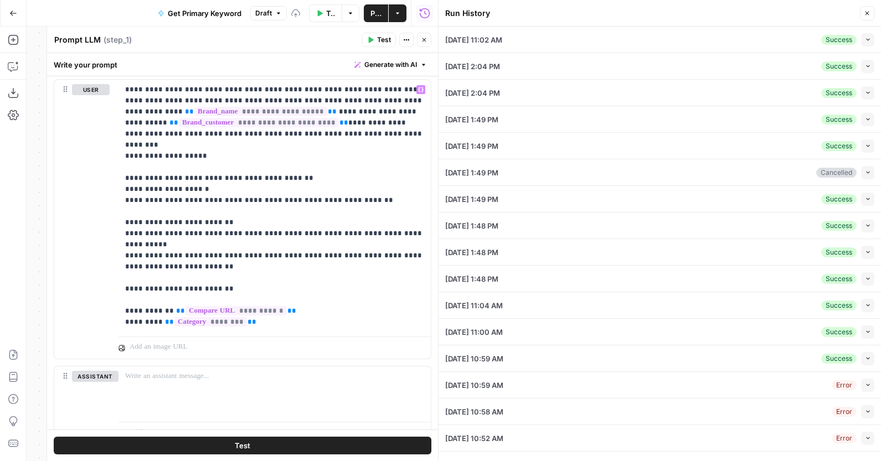
click at [872, 19] on button "Close" at bounding box center [867, 13] width 14 height 14
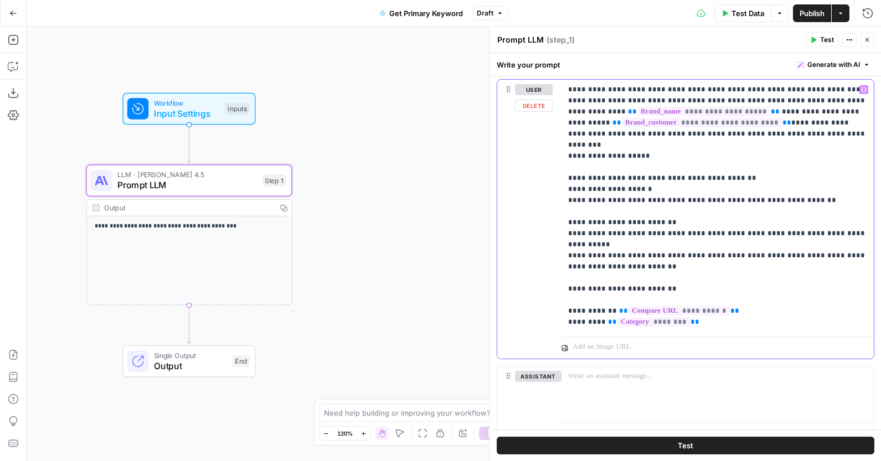
click at [825, 158] on p "**********" at bounding box center [717, 206] width 299 height 244
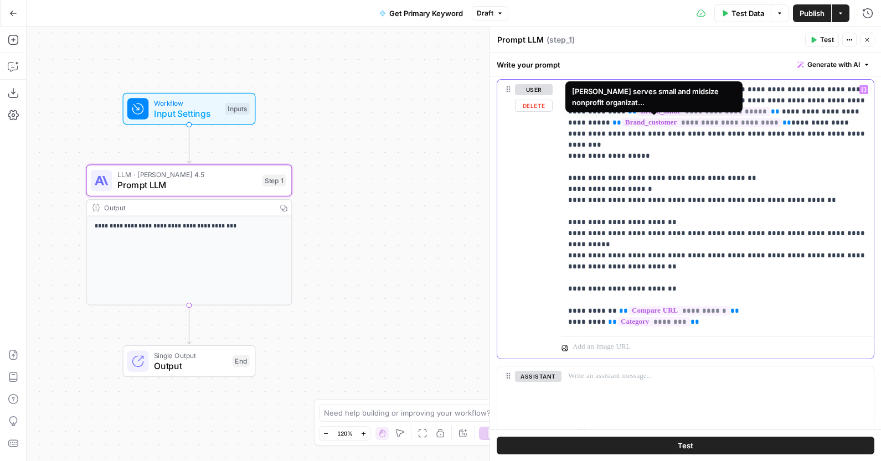
click at [697, 124] on span "**********" at bounding box center [702, 122] width 160 height 9
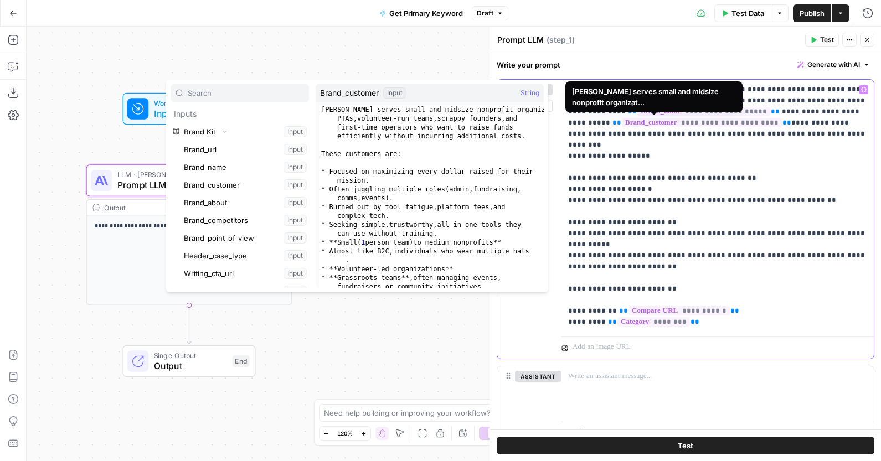
click at [792, 185] on p "**********" at bounding box center [717, 206] width 299 height 244
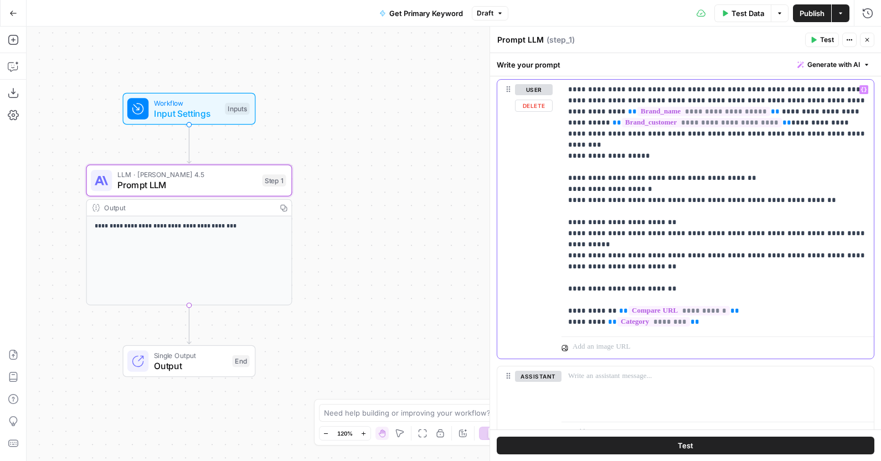
click at [824, 188] on p "**********" at bounding box center [717, 206] width 299 height 244
click at [677, 177] on p "**********" at bounding box center [717, 206] width 299 height 244
click at [800, 188] on p "**********" at bounding box center [717, 206] width 299 height 244
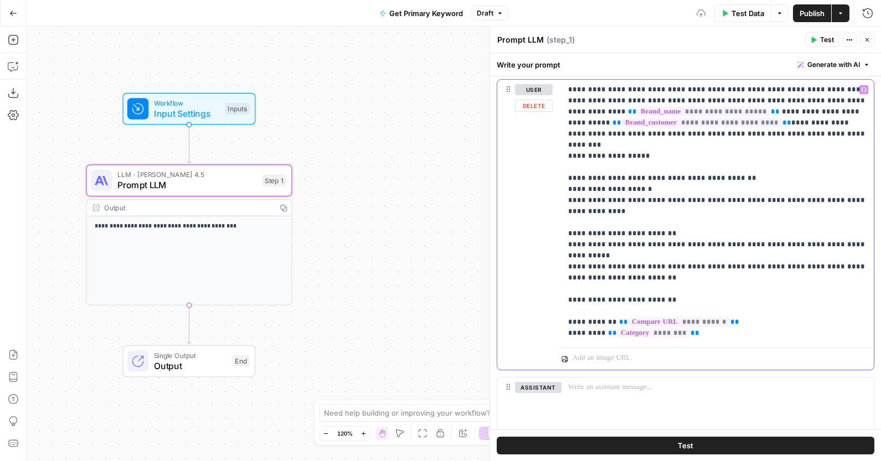
click at [738, 228] on p "**********" at bounding box center [717, 211] width 299 height 255
click at [686, 256] on p "**********" at bounding box center [717, 211] width 299 height 255
click at [694, 274] on p "**********" at bounding box center [717, 211] width 299 height 255
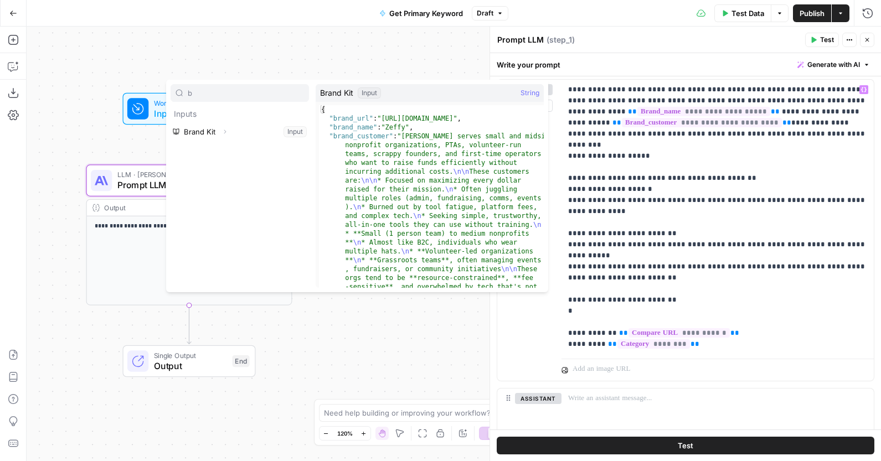
type input "b"
click at [226, 131] on icon "button" at bounding box center [224, 131] width 7 height 7
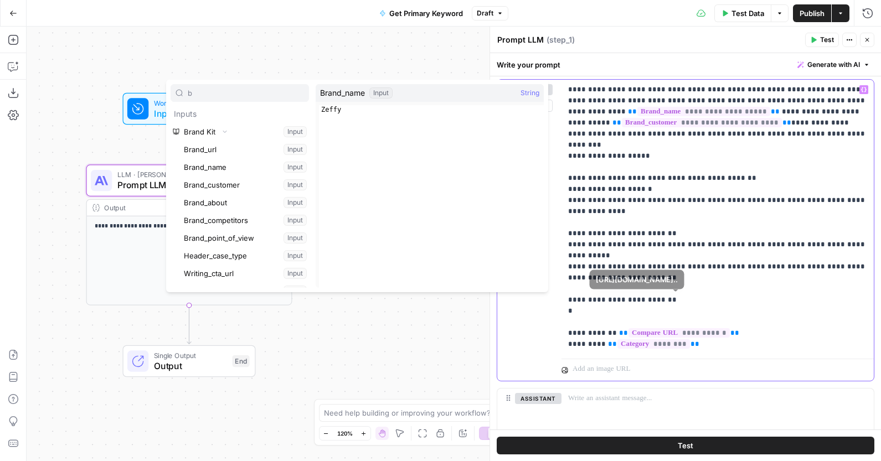
click at [694, 305] on p "**********" at bounding box center [717, 217] width 299 height 266
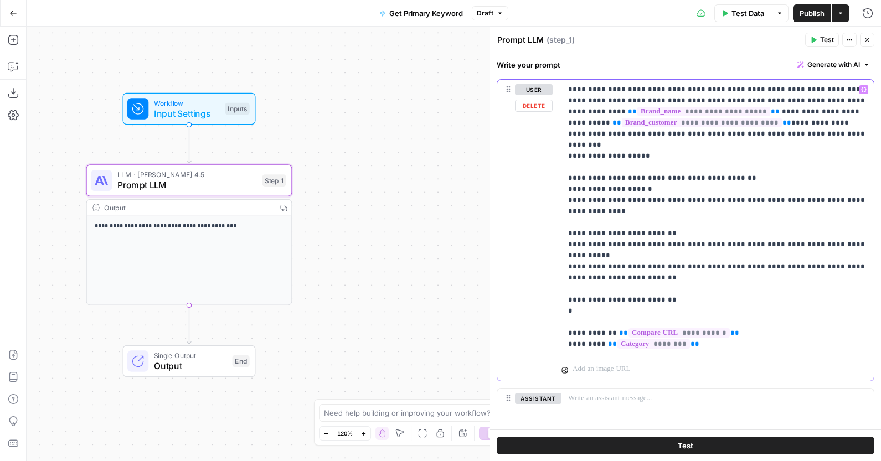
click at [689, 288] on p "**********" at bounding box center [717, 217] width 299 height 266
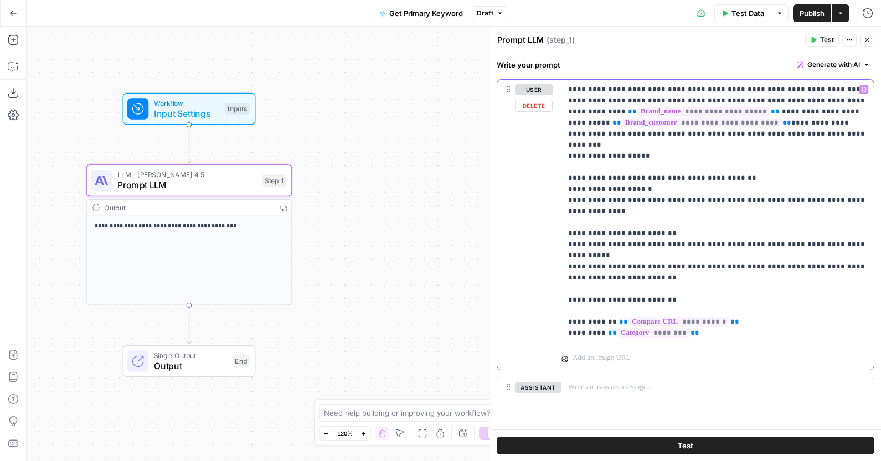
scroll to position [182, 0]
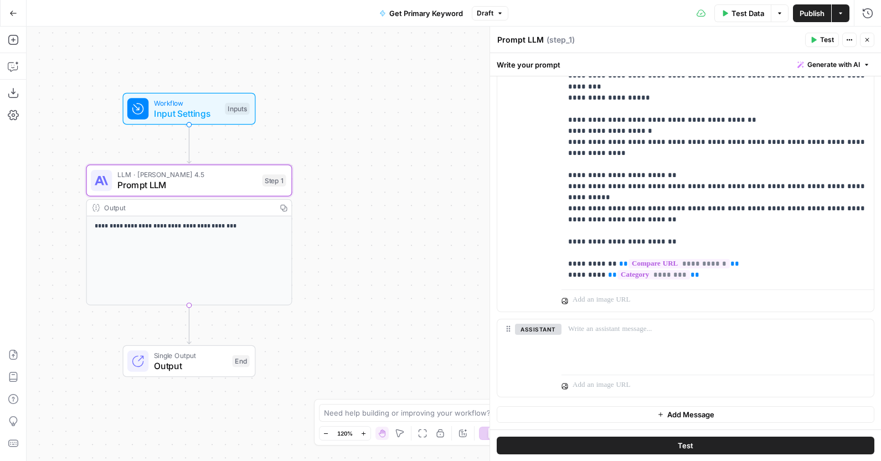
click at [811, 9] on span "Publish" at bounding box center [811, 13] width 25 height 11
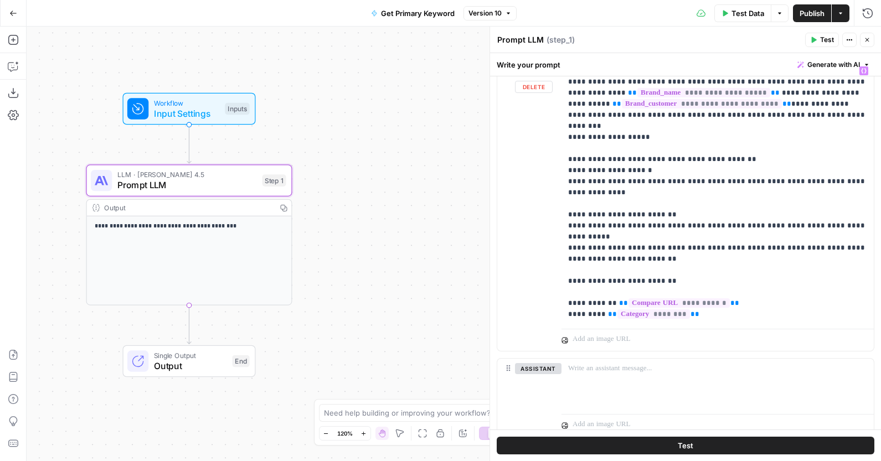
scroll to position [140, 0]
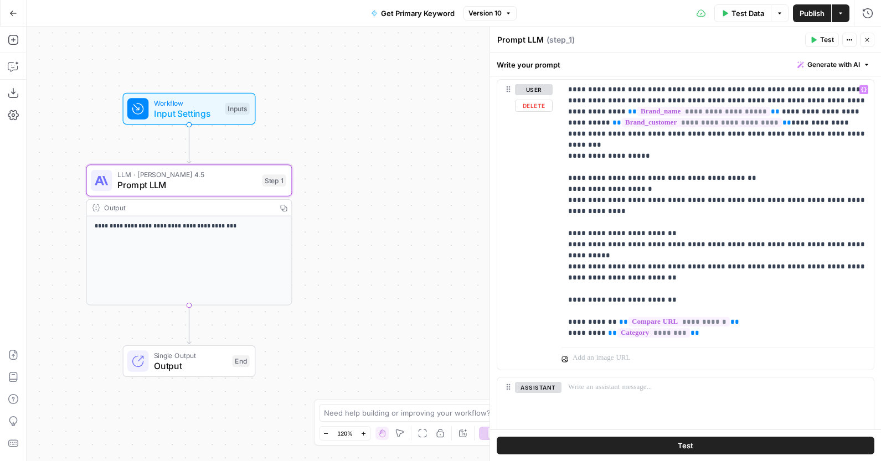
scroll to position [120, 0]
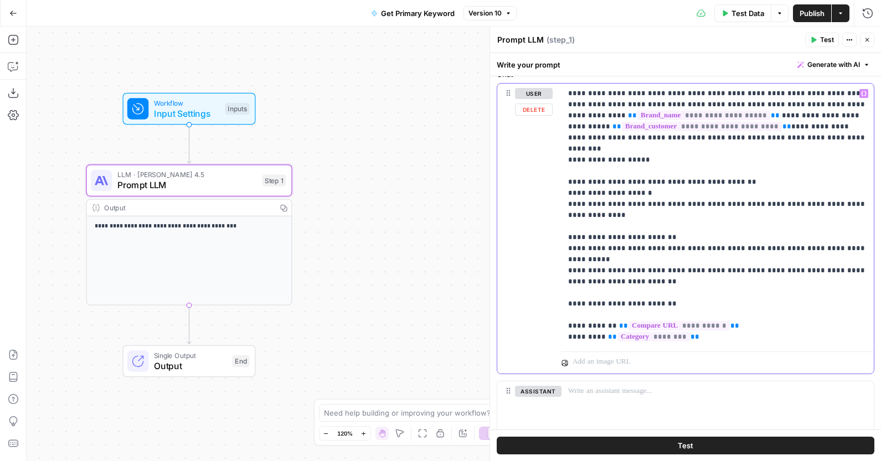
click at [766, 255] on p "**********" at bounding box center [717, 215] width 299 height 255
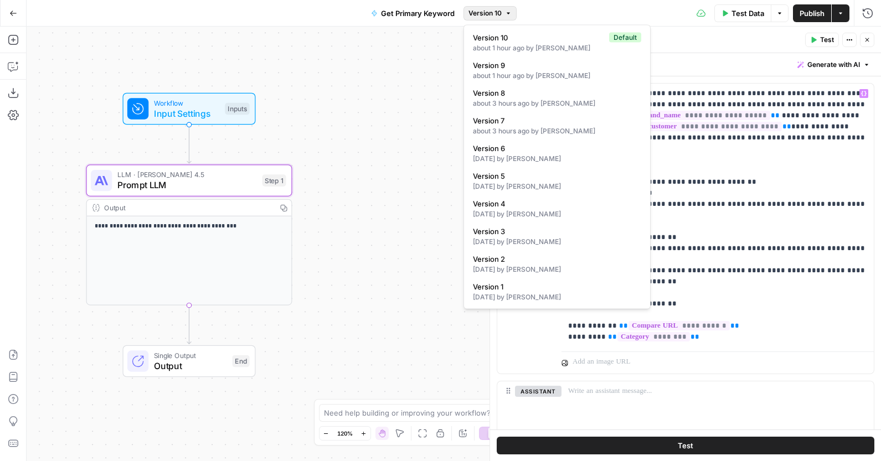
click at [503, 18] on button "Version 10" at bounding box center [489, 13] width 53 height 14
click at [518, 54] on button "Version 10 Default about 1 hour ago by [PERSON_NAME]" at bounding box center [556, 42] width 177 height 25
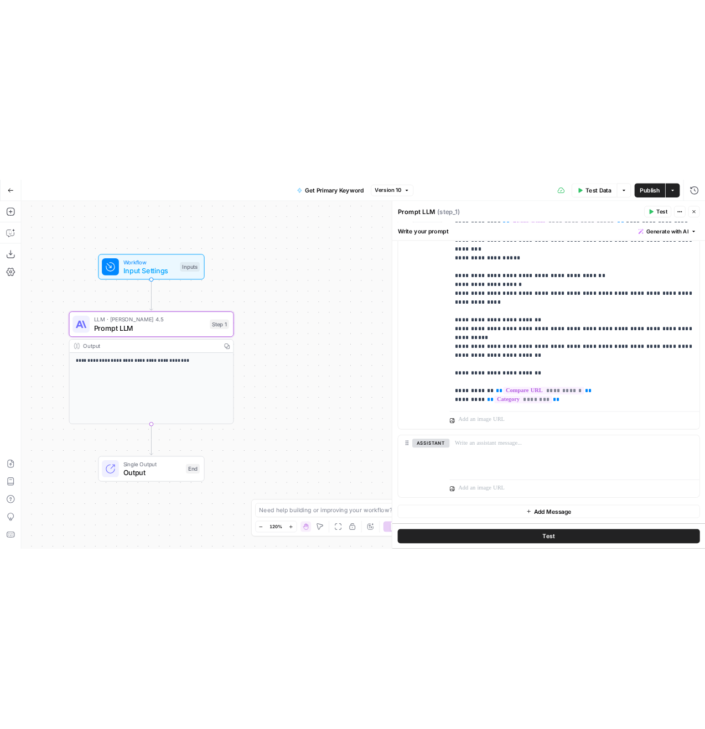
scroll to position [0, 0]
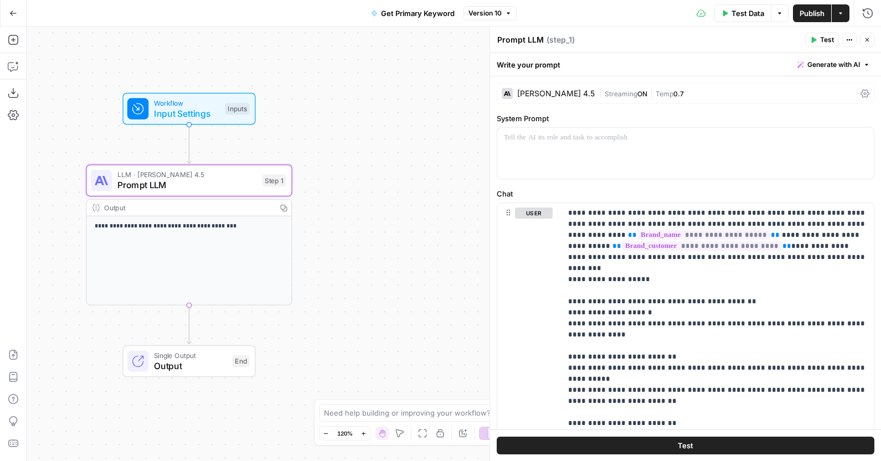
click at [493, 7] on button "Version 10" at bounding box center [489, 13] width 53 height 14
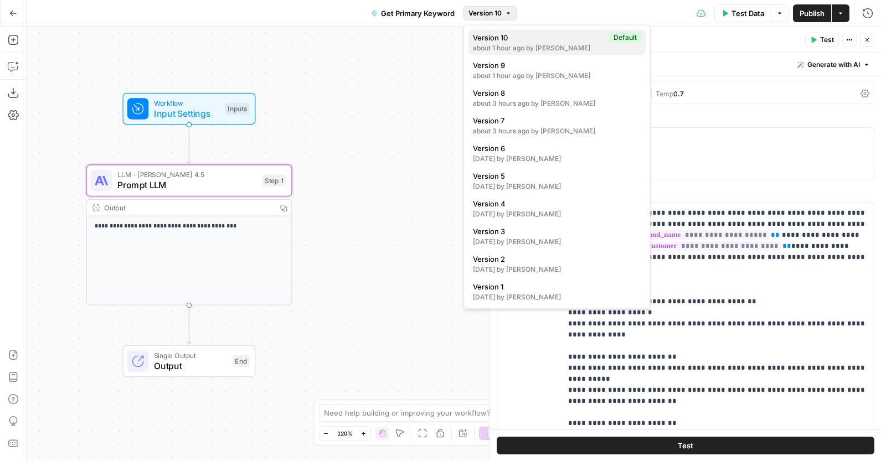
click at [518, 38] on span "Version 10" at bounding box center [539, 37] width 132 height 11
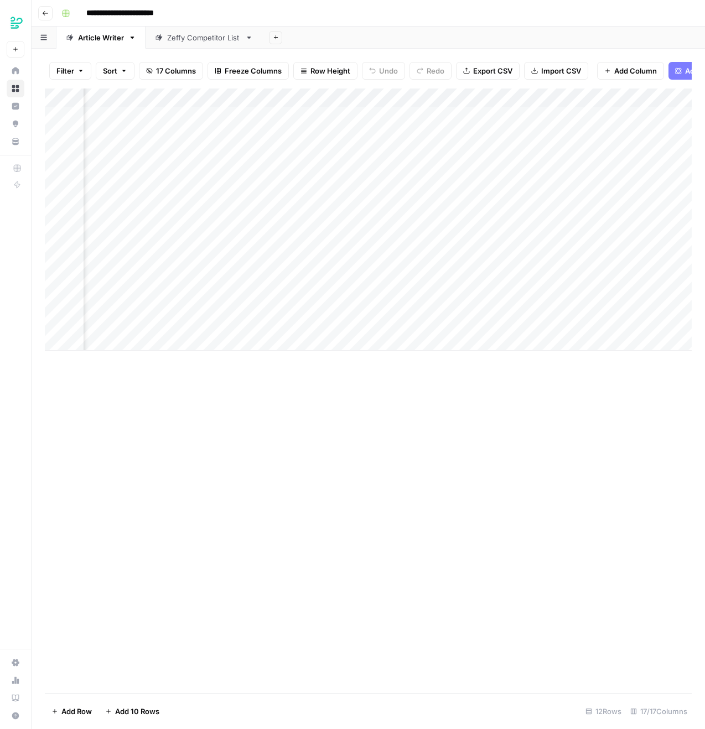
scroll to position [0, 313]
click at [371, 268] on div "Add Column" at bounding box center [368, 220] width 647 height 262
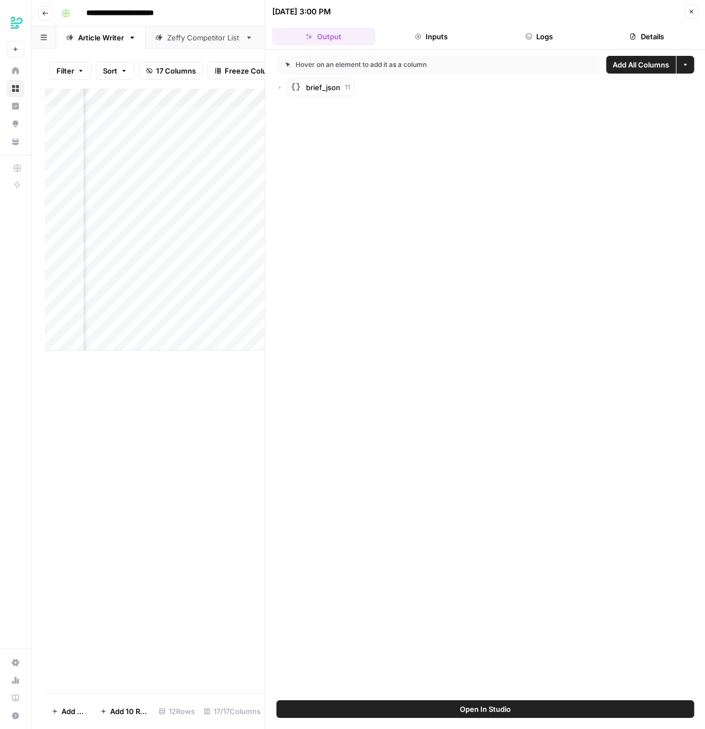
scroll to position [0, 938]
click at [695, 14] on button "Close" at bounding box center [691, 11] width 14 height 14
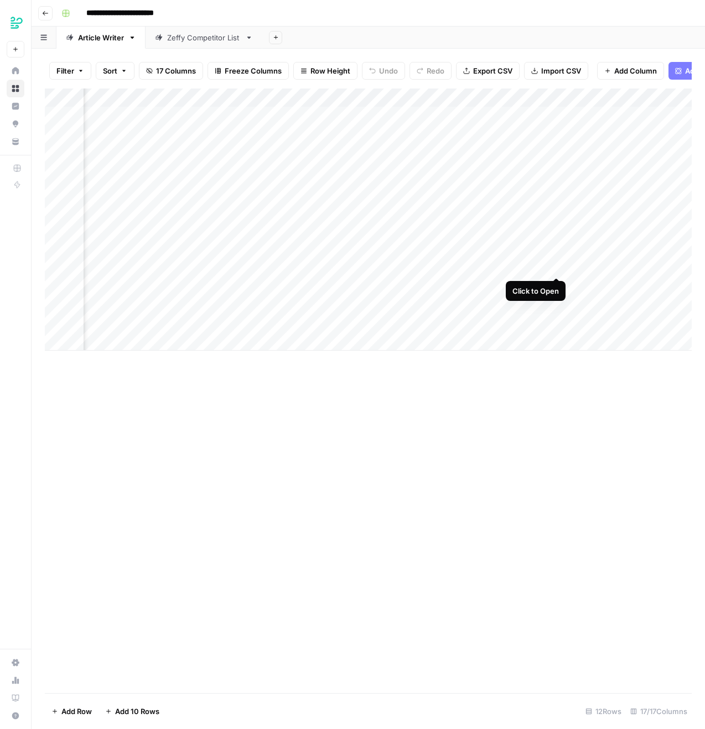
scroll to position [0, 967]
click at [526, 267] on div "Add Column" at bounding box center [368, 220] width 647 height 262
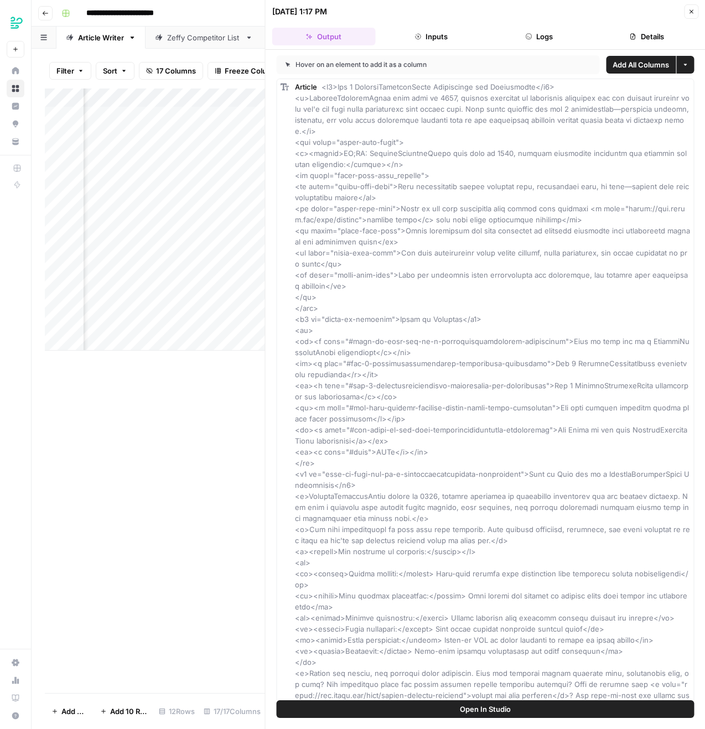
click at [689, 7] on button "Close" at bounding box center [691, 11] width 14 height 14
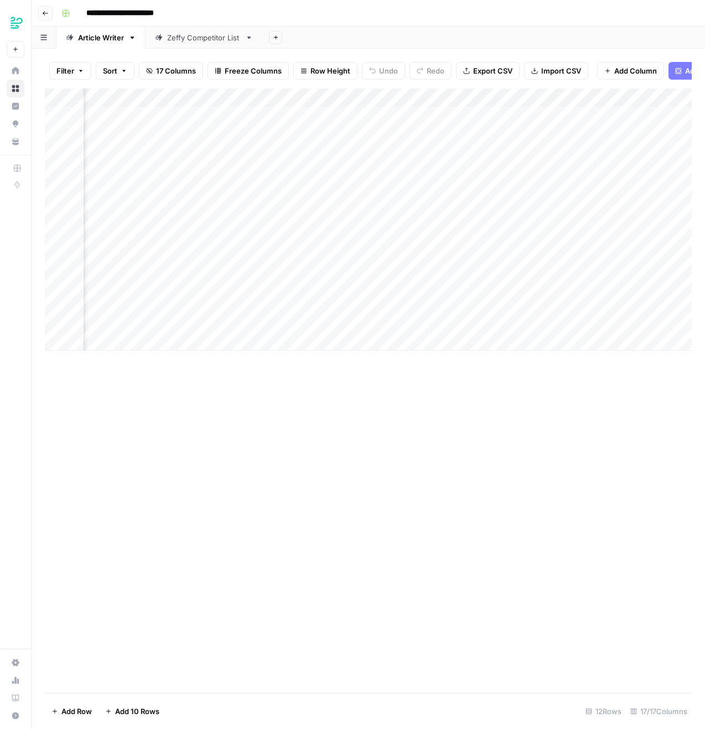
scroll to position [0, 1079]
click at [416, 263] on div "Add Column" at bounding box center [368, 220] width 647 height 262
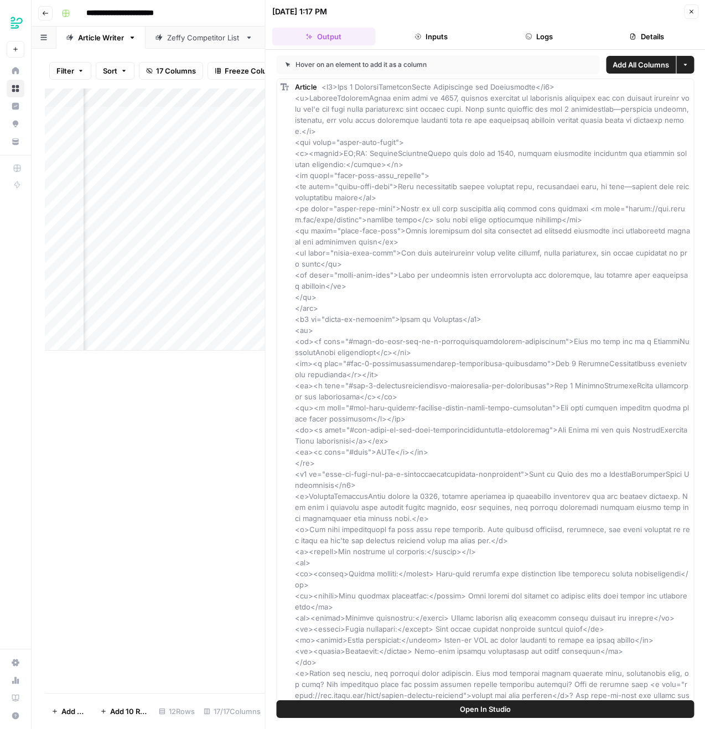
click at [557, 25] on header "[DATE] 1:17 PM Close Output Inputs Logs Details" at bounding box center [486, 25] width 440 height 50
click at [547, 30] on button "Logs" at bounding box center [539, 37] width 103 height 18
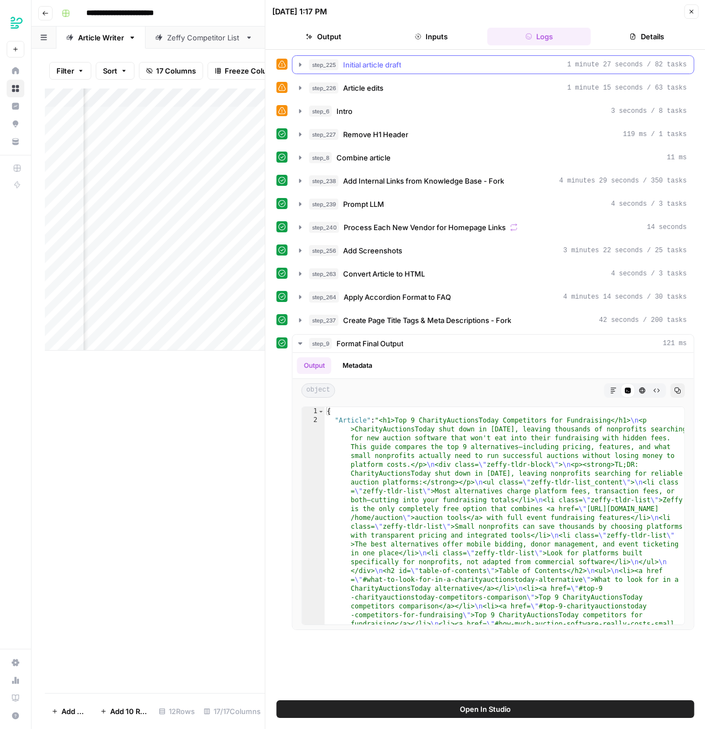
click at [511, 59] on button "step_225 Initial article draft 1 minute 27 seconds / 82 tasks" at bounding box center [493, 65] width 401 height 18
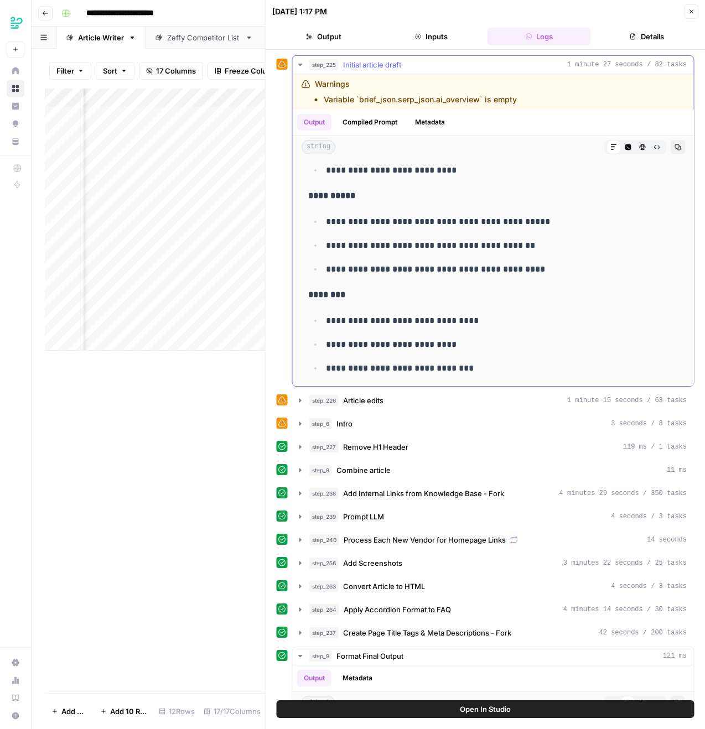
scroll to position [2523, 0]
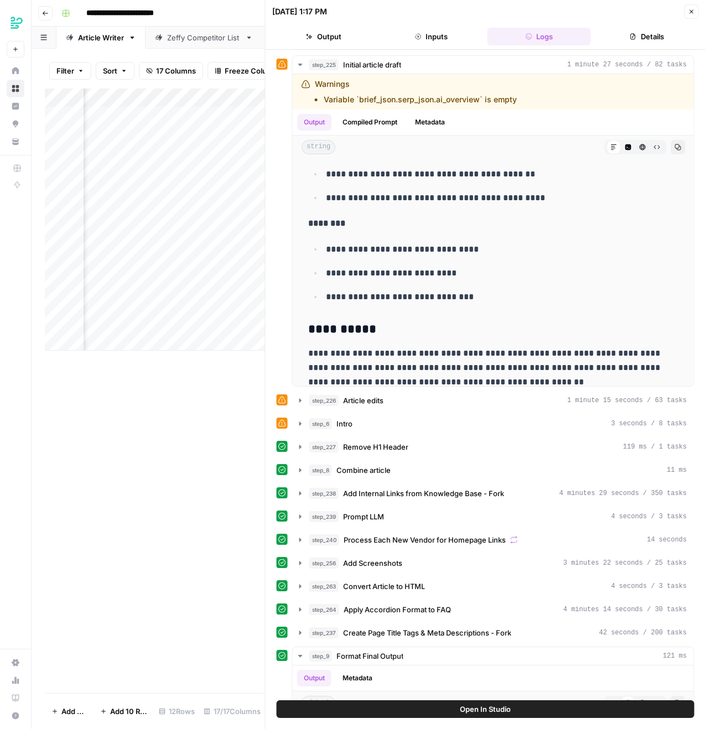
click at [458, 38] on button "Inputs" at bounding box center [431, 37] width 103 height 18
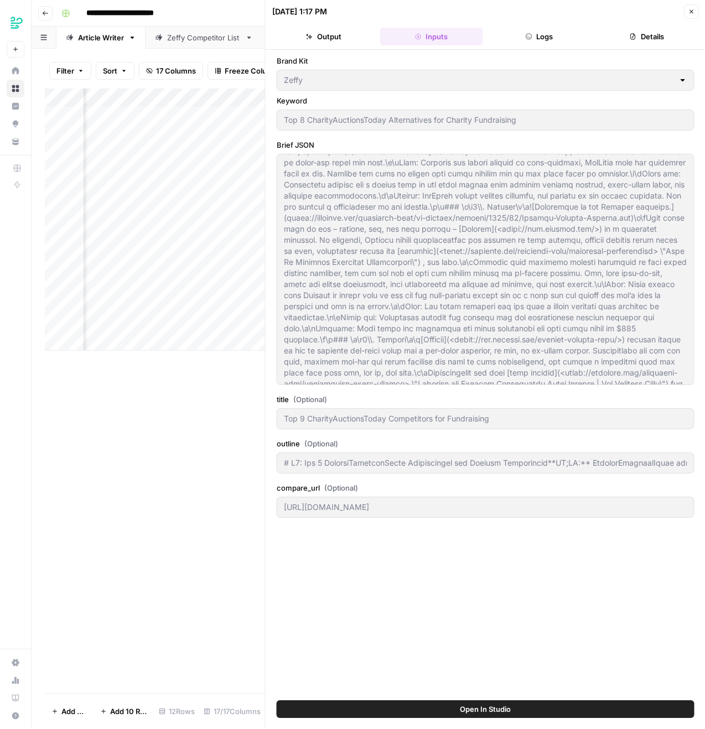
scroll to position [3209, 0]
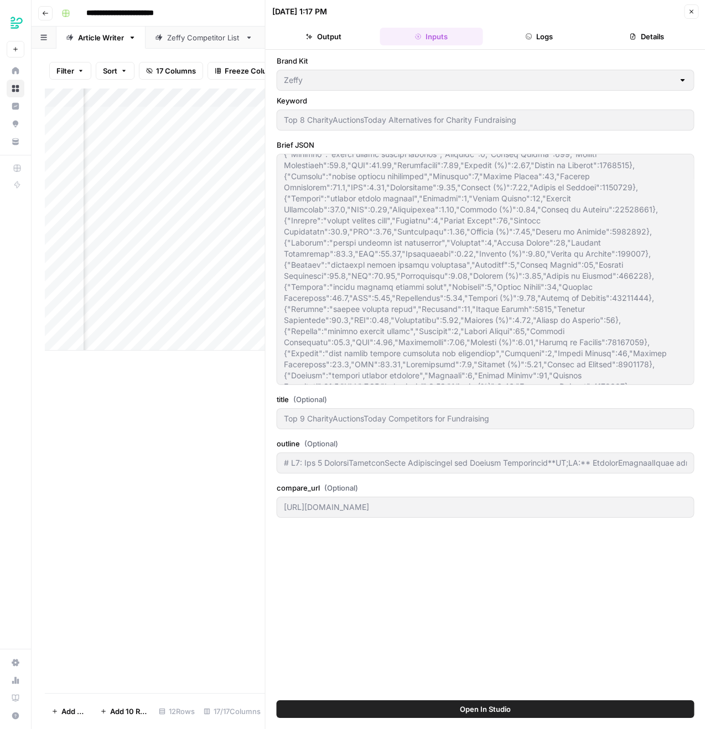
click at [579, 460] on div "Brand Kit Zeffy Keyword Top 8 CharityAuctionsToday Alternatives for Charity Fun…" at bounding box center [486, 390] width 440 height 680
click at [521, 393] on div "Brand Kit Zeffy Keyword Top 8 CharityAuctionsToday Alternatives for Charity Fun…" at bounding box center [486, 375] width 418 height 640
click at [691, 11] on icon "button" at bounding box center [691, 11] width 7 height 7
type input "# H1: Top 8 CharityAuctionsToday Alternatives for Charity Fundraising**TL;DR:**…"
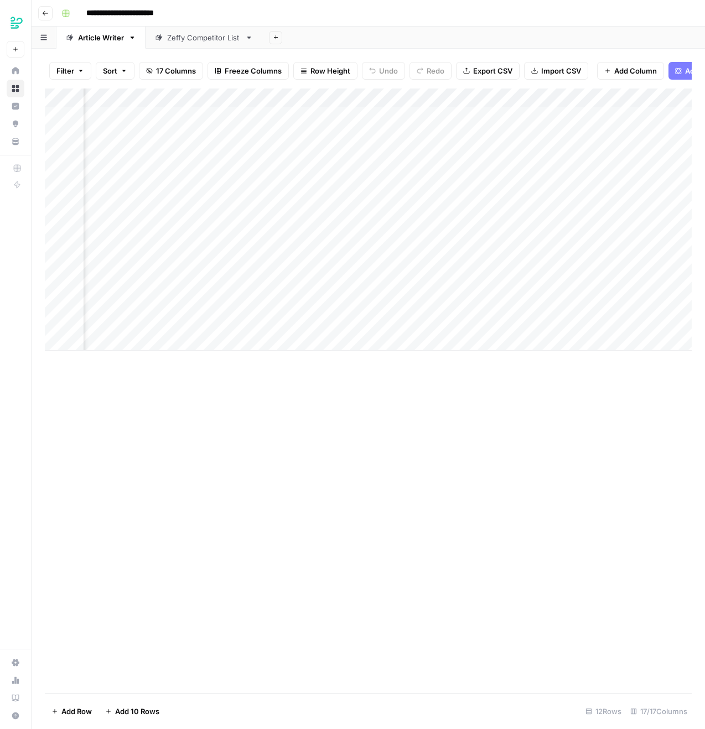
scroll to position [0, 974]
click at [213, 93] on div "Add Column" at bounding box center [368, 220] width 647 height 262
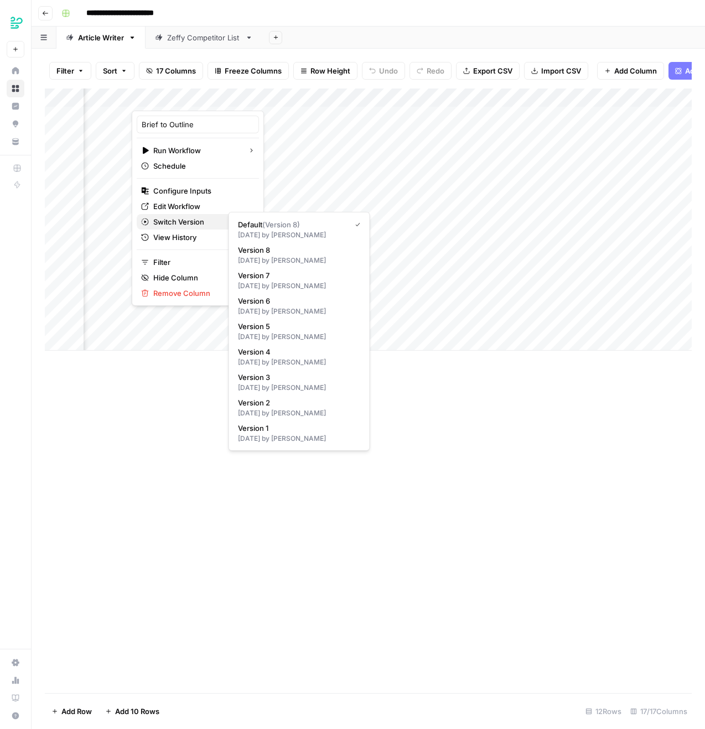
click at [173, 218] on span "Switch Version" at bounding box center [196, 221] width 86 height 11
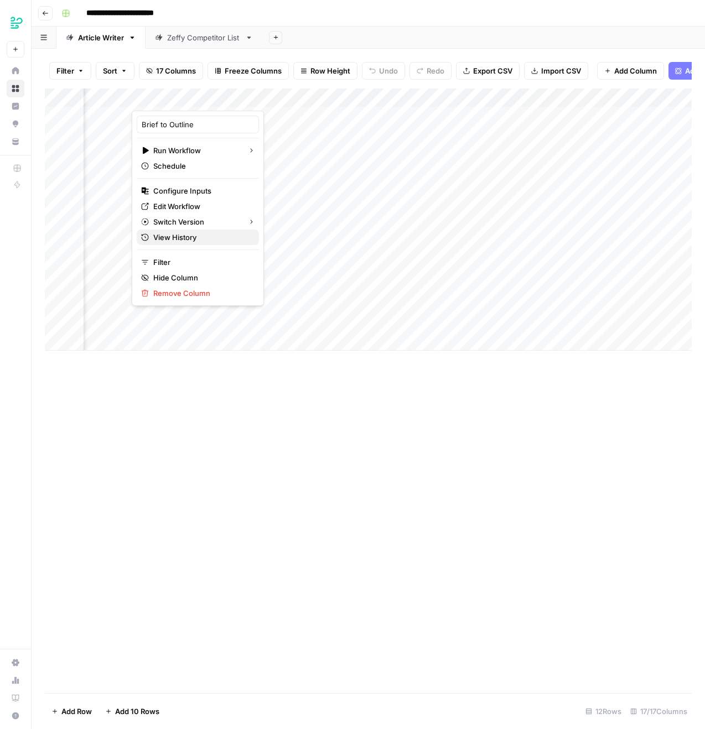
click at [178, 239] on span "View History" at bounding box center [201, 237] width 97 height 11
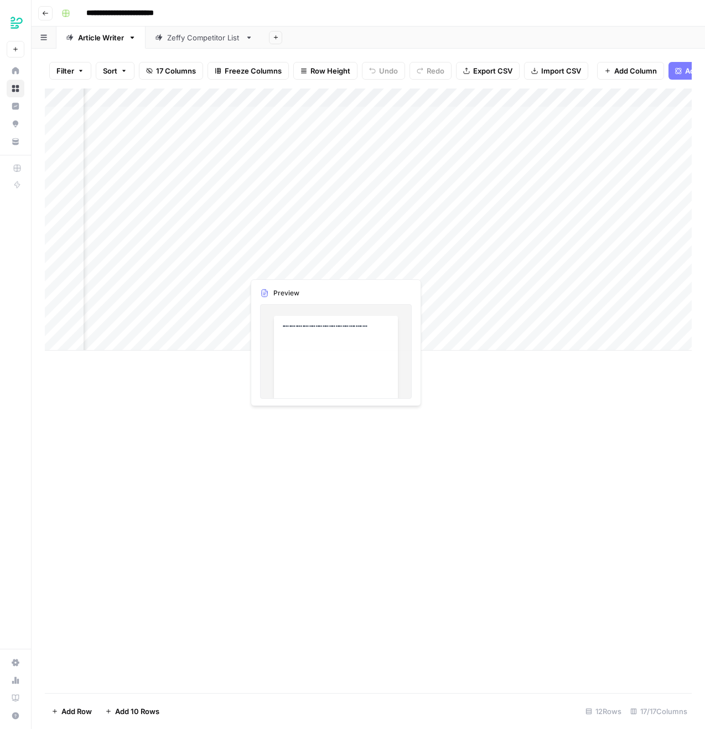
scroll to position [0, 0]
click at [322, 258] on div "Add Column" at bounding box center [368, 220] width 647 height 262
click at [310, 422] on div "Add Column" at bounding box center [368, 391] width 647 height 605
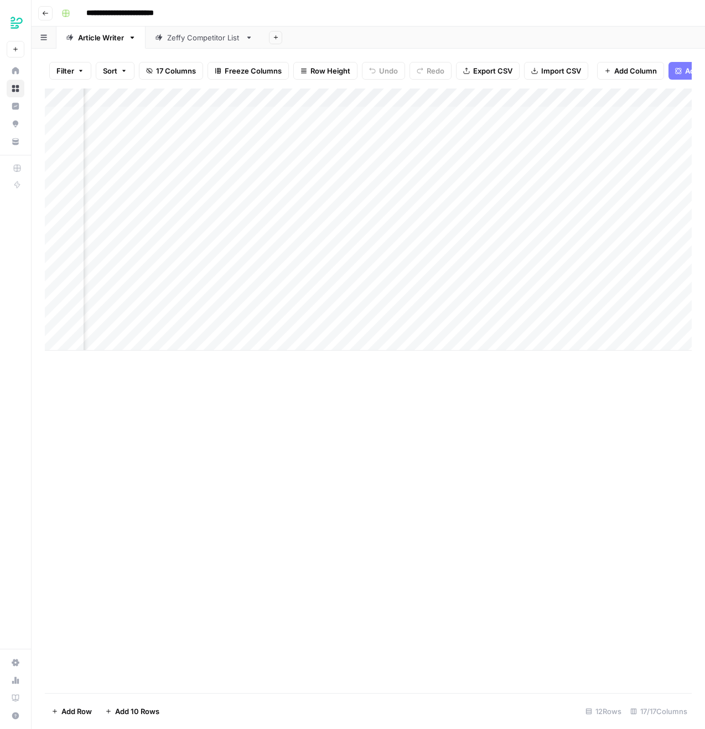
scroll to position [0, 327]
click at [557, 263] on div "Add Column" at bounding box center [368, 220] width 647 height 262
click at [237, 267] on div "Add Column" at bounding box center [368, 220] width 647 height 262
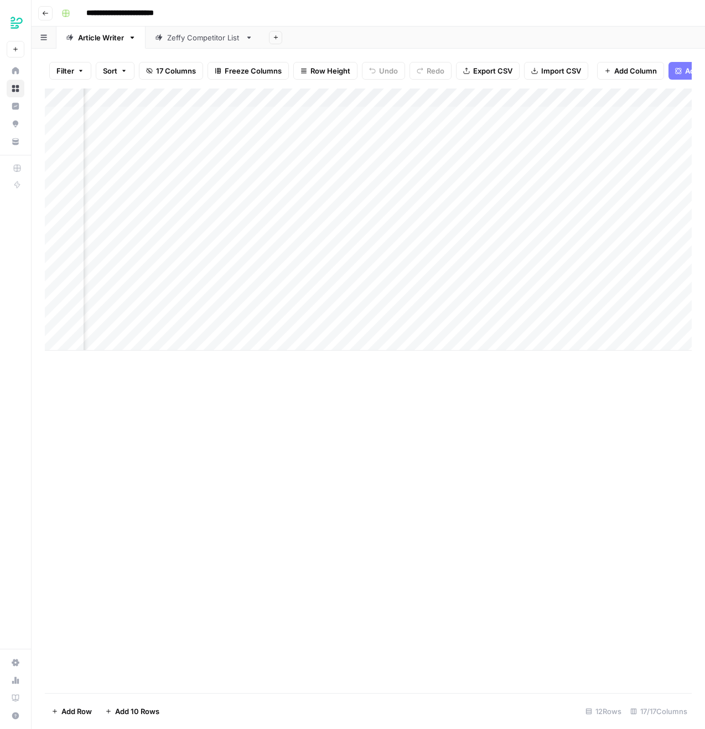
click at [237, 423] on div "Add Column" at bounding box center [368, 391] width 647 height 605
click at [487, 272] on div "Add Column" at bounding box center [368, 220] width 647 height 262
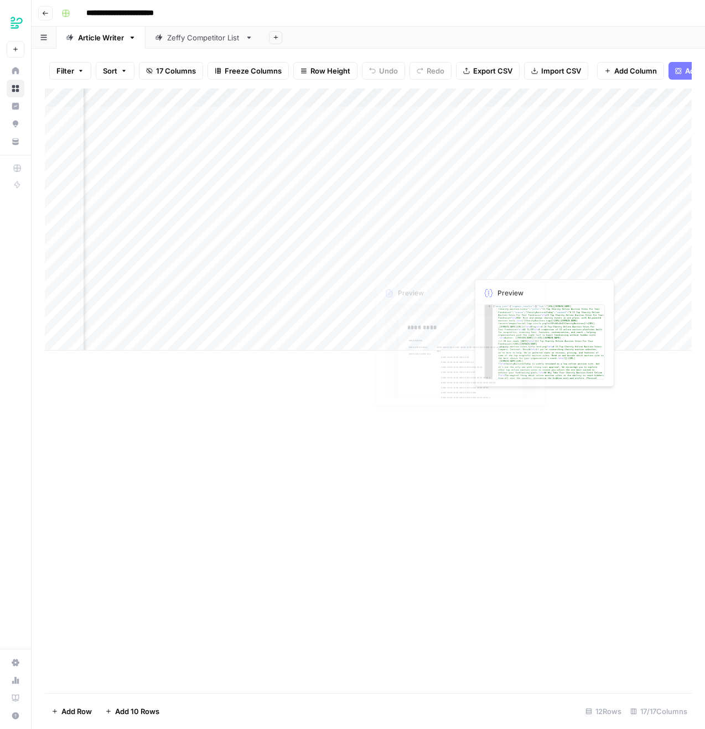
click at [250, 266] on div "Add Column" at bounding box center [368, 220] width 647 height 262
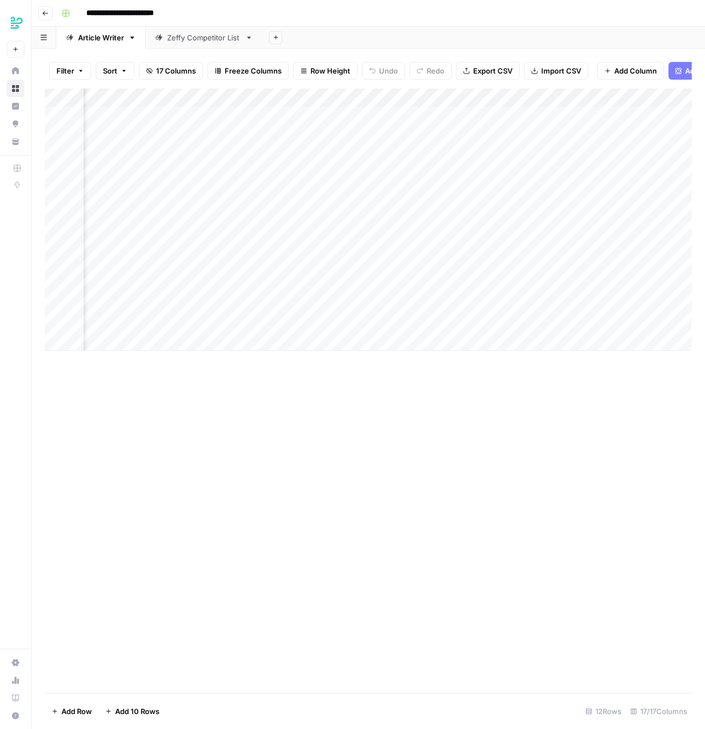
click at [250, 266] on div "Add Column" at bounding box center [368, 220] width 647 height 262
click at [422, 266] on div "Add Column" at bounding box center [368, 220] width 647 height 262
click at [306, 264] on div "Add Column" at bounding box center [368, 220] width 647 height 262
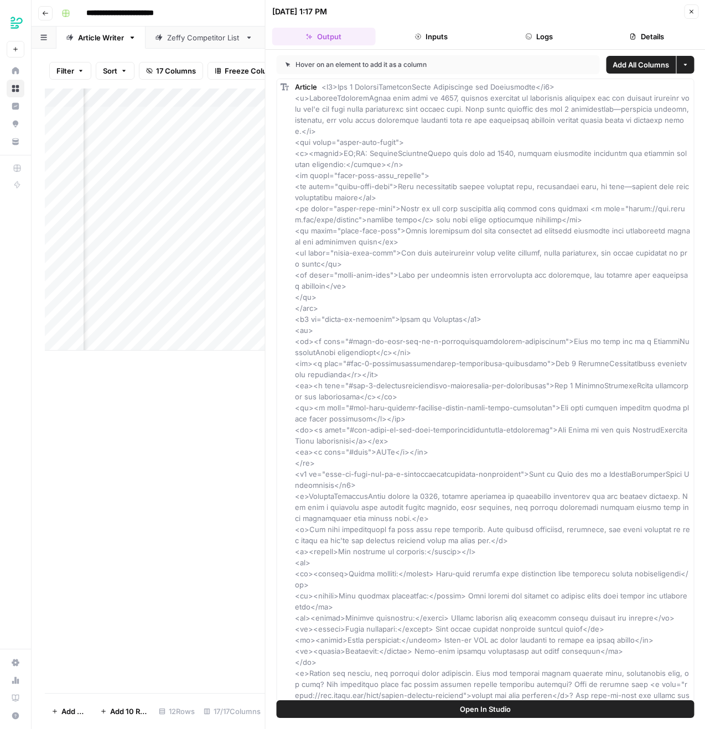
click at [639, 48] on header "10/01/25 at 1:17 PM Close Output Inputs Logs Details" at bounding box center [486, 25] width 440 height 50
click at [640, 44] on button "Details" at bounding box center [646, 37] width 103 height 18
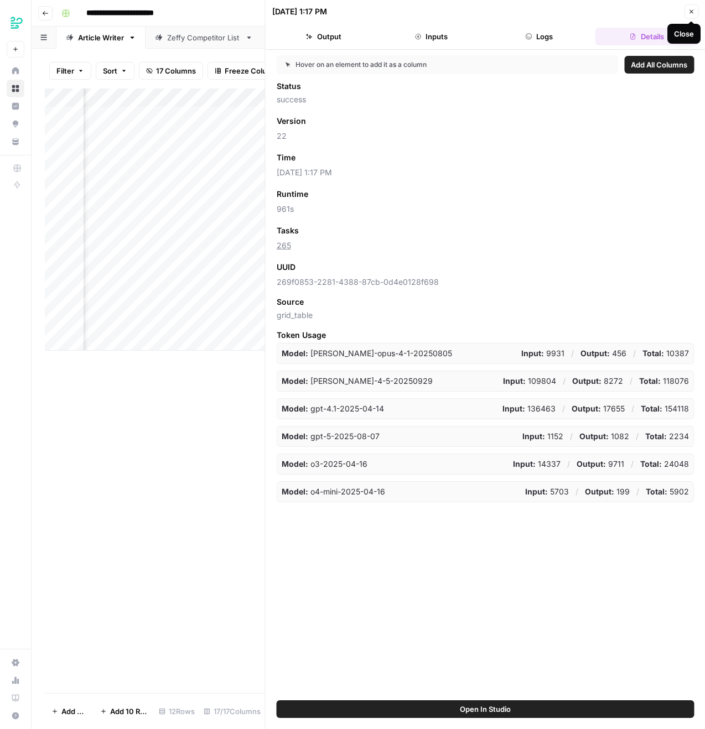
click at [693, 9] on icon "button" at bounding box center [691, 11] width 7 height 7
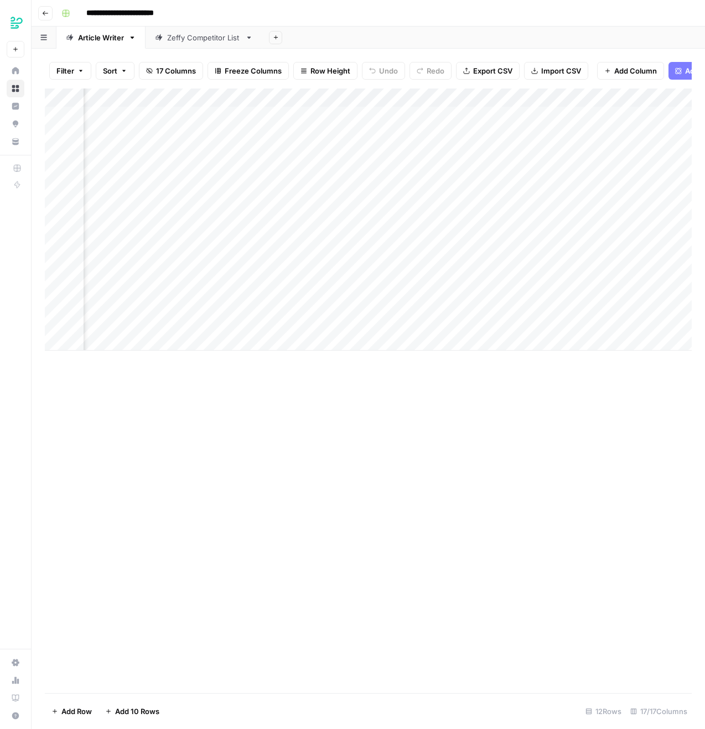
scroll to position [0, 1101]
click at [395, 269] on div "Add Column" at bounding box center [368, 220] width 647 height 262
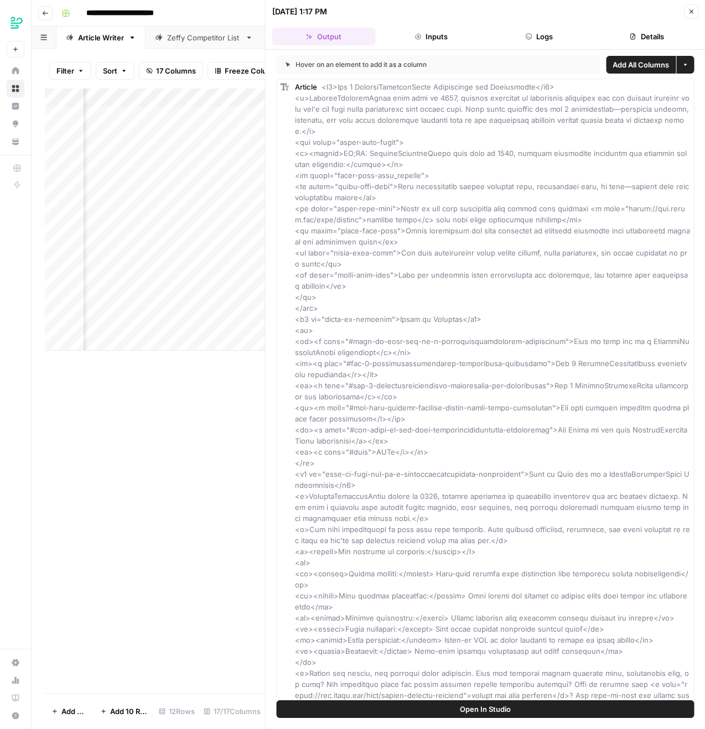
click at [411, 35] on button "Inputs" at bounding box center [431, 37] width 103 height 18
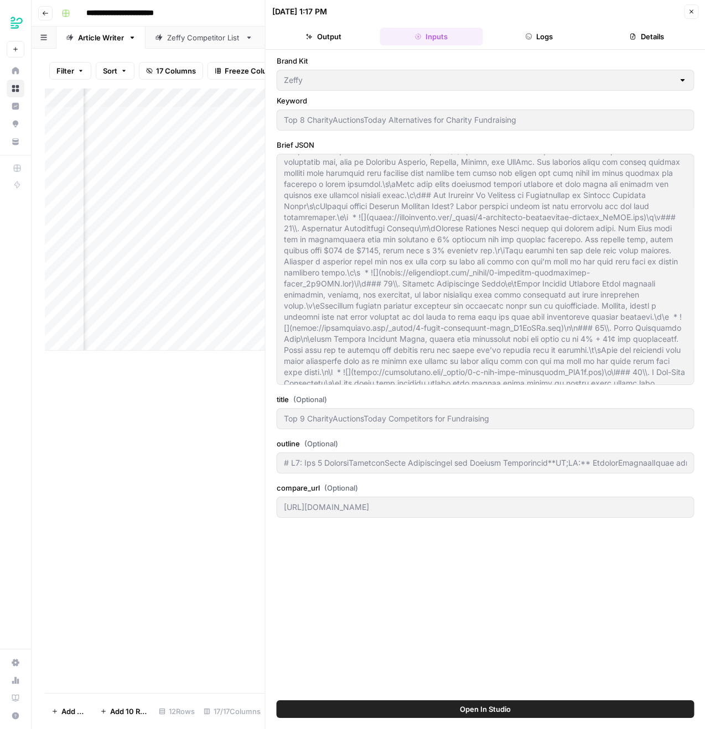
drag, startPoint x: 281, startPoint y: 163, endPoint x: 570, endPoint y: 729, distance: 635.4
click at [570, 460] on div "Brand Kit Zeffy Keyword Top 8 CharityAuctionsToday Alternatives for Charity Fun…" at bounding box center [486, 390] width 440 height 680
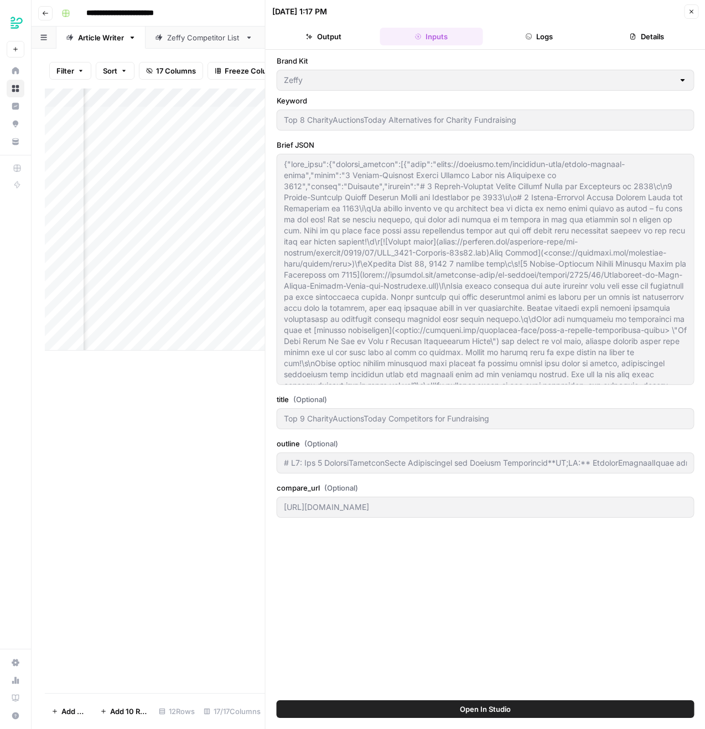
drag, startPoint x: 448, startPoint y: 380, endPoint x: 263, endPoint y: -60, distance: 477.2
click at [263, 0] on html "**********" at bounding box center [352, 364] width 705 height 729
drag, startPoint x: 278, startPoint y: 462, endPoint x: 705, endPoint y: 462, distance: 426.2
click at [705, 460] on div "Brand Kit Zeffy Keyword Top 8 CharityAuctionsToday Alternatives for Charity Fun…" at bounding box center [486, 375] width 440 height 651
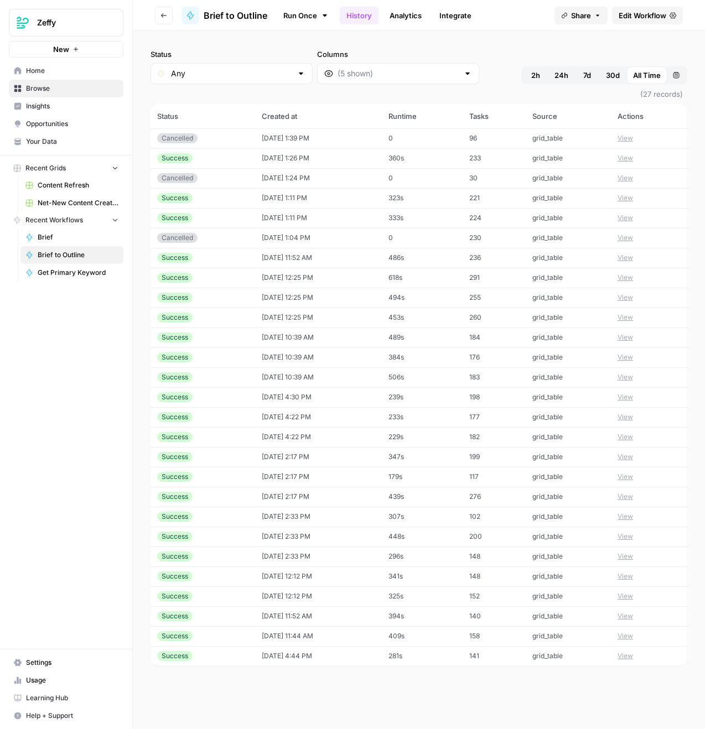
click at [227, 80] on div "Any" at bounding box center [232, 73] width 162 height 21
type input "Any"
click at [338, 73] on input "Columns" at bounding box center [398, 73] width 121 height 11
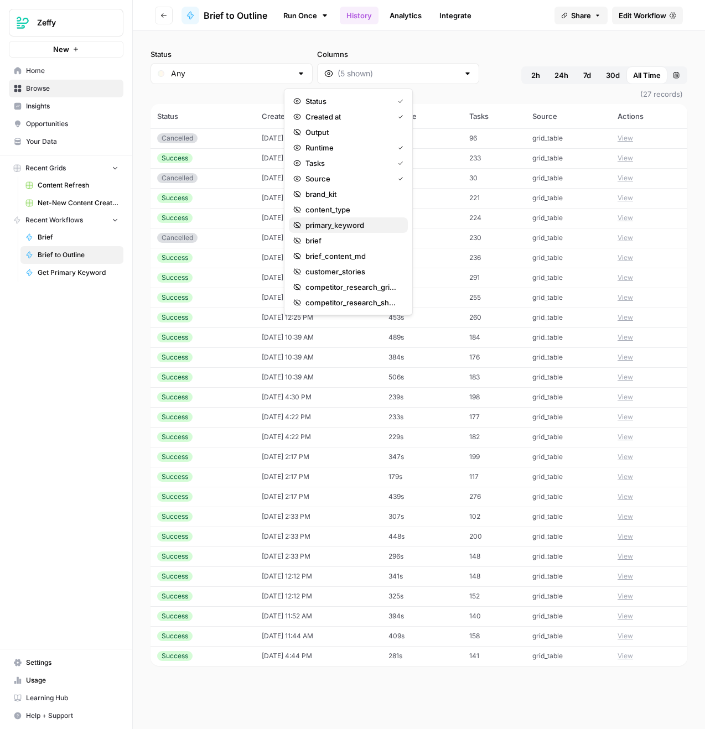
click at [345, 220] on span "primary_keyword" at bounding box center [353, 225] width 94 height 11
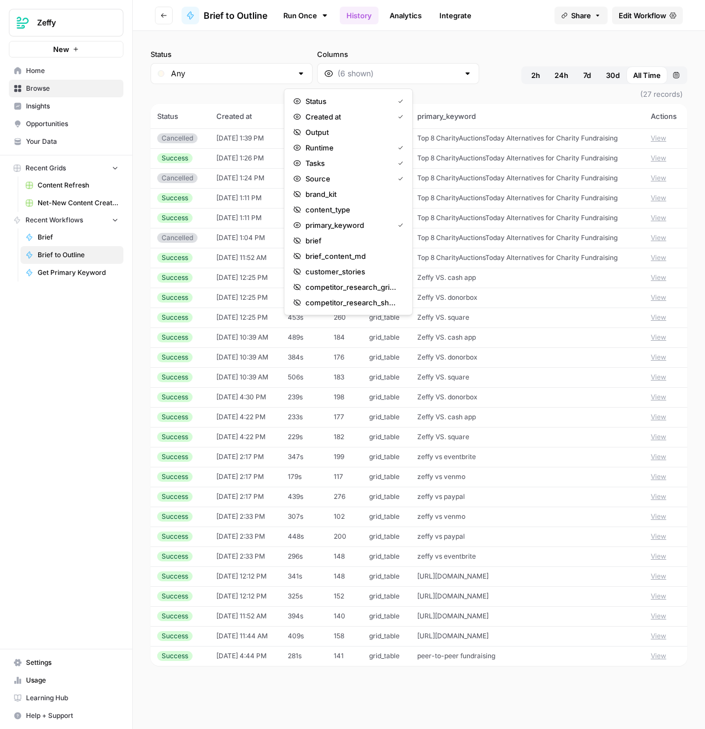
click at [490, 31] on div "Status Any Columns 2h 24h 7d 30d All Time Custom range (27 records) Status Crea…" at bounding box center [419, 380] width 572 height 698
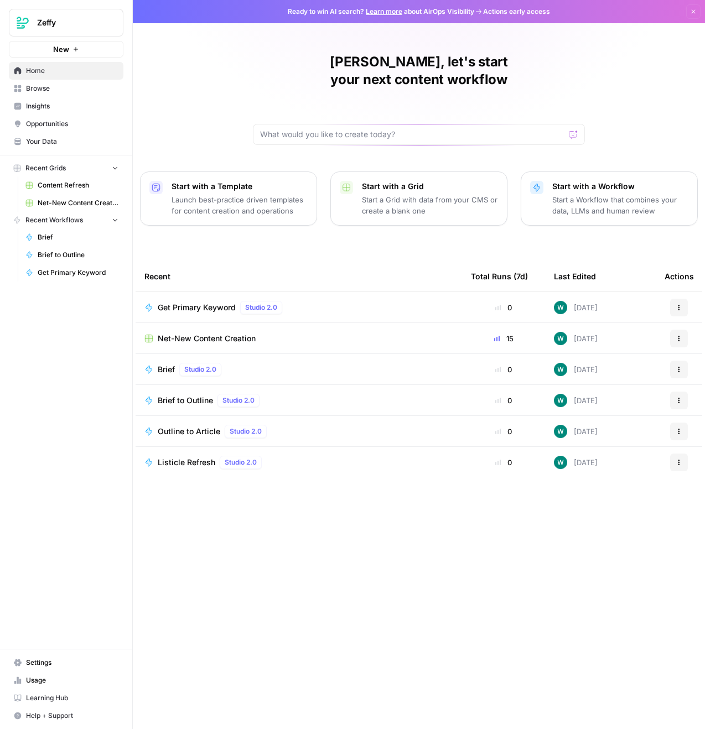
click at [28, 669] on link "Settings" at bounding box center [66, 663] width 115 height 18
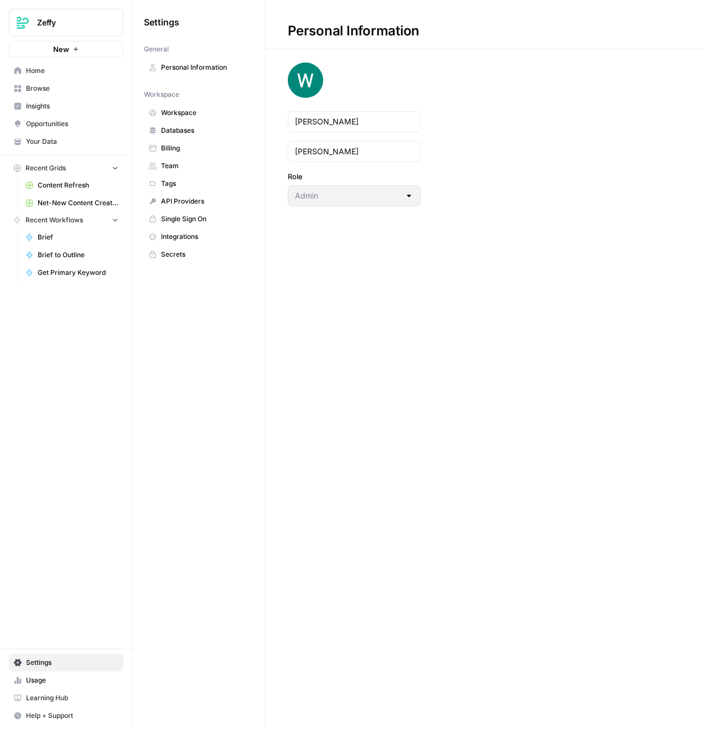
click at [174, 236] on span "Integrations" at bounding box center [205, 237] width 88 height 10
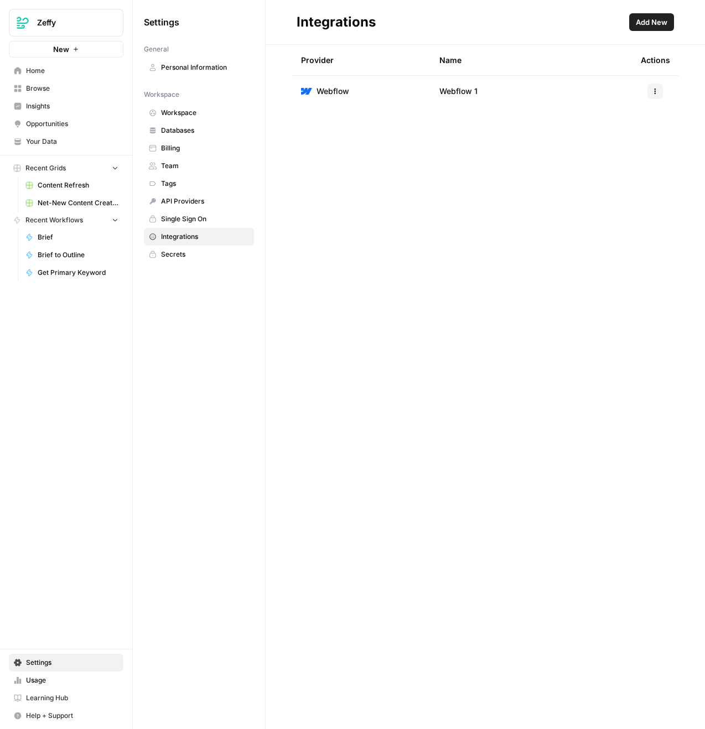
click at [632, 28] on button "Add New" at bounding box center [651, 22] width 45 height 18
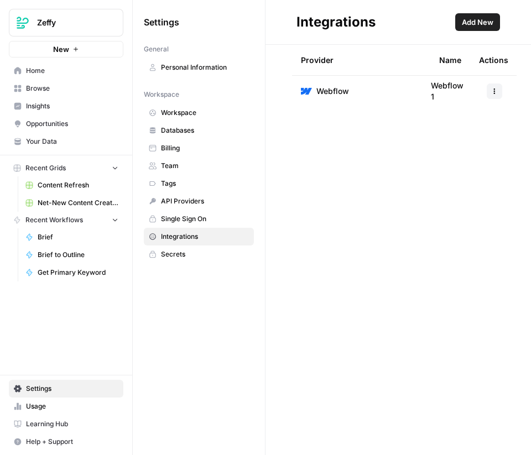
click at [465, 23] on span "Add New" at bounding box center [478, 22] width 32 height 11
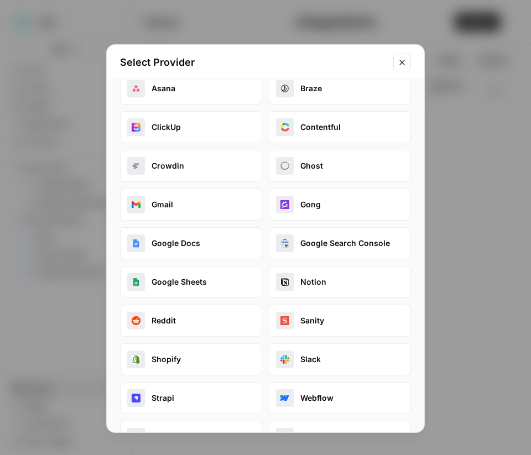
scroll to position [94, 0]
